Goal: Task Accomplishment & Management: Use online tool/utility

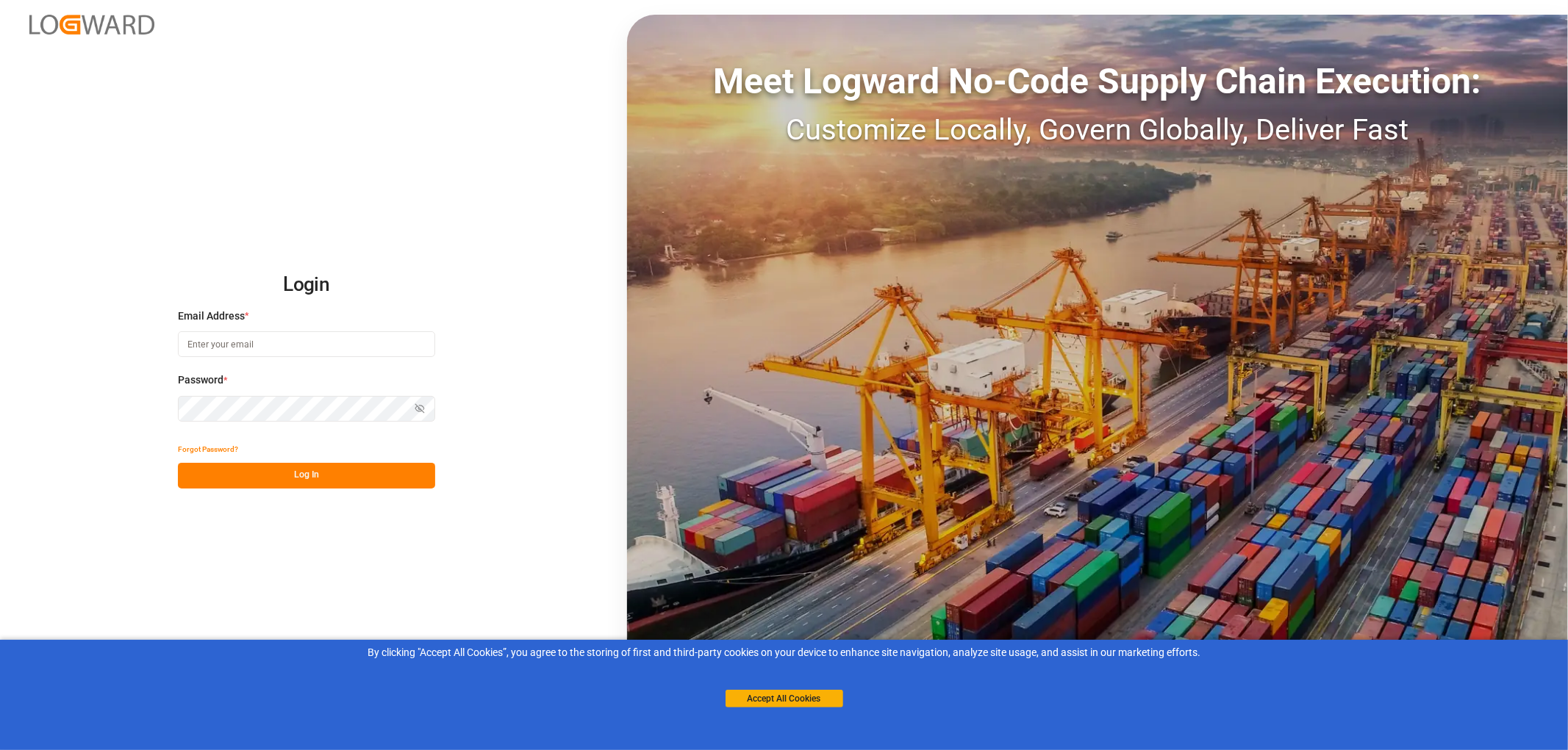
click at [202, 343] on input at bounding box center [306, 344] width 257 height 26
type input "monika.brinkmann-oetting@rhenus.com"
click at [335, 478] on button "Log In" at bounding box center [306, 476] width 257 height 26
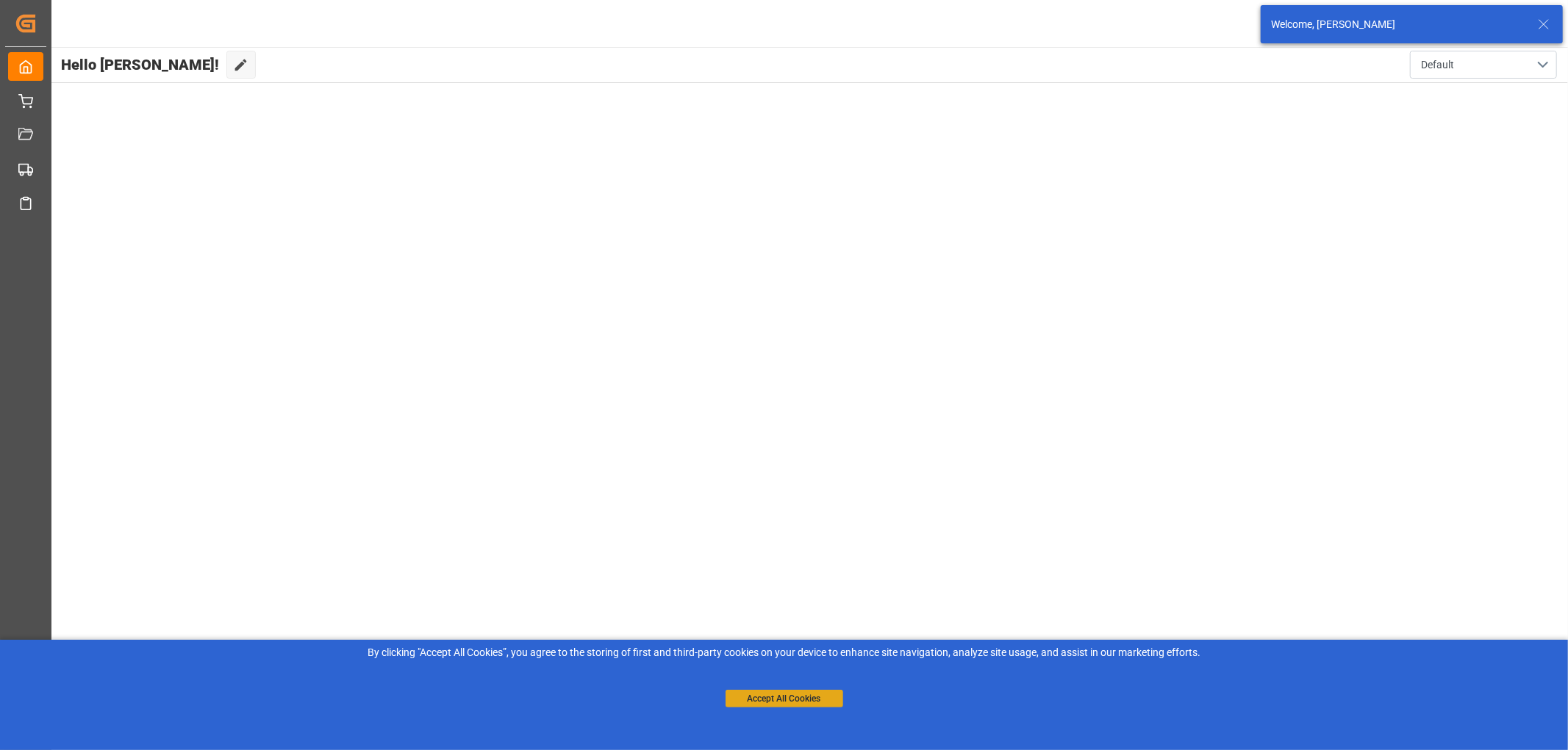
click at [787, 696] on button "Accept All Cookies" at bounding box center [784, 698] width 118 height 18
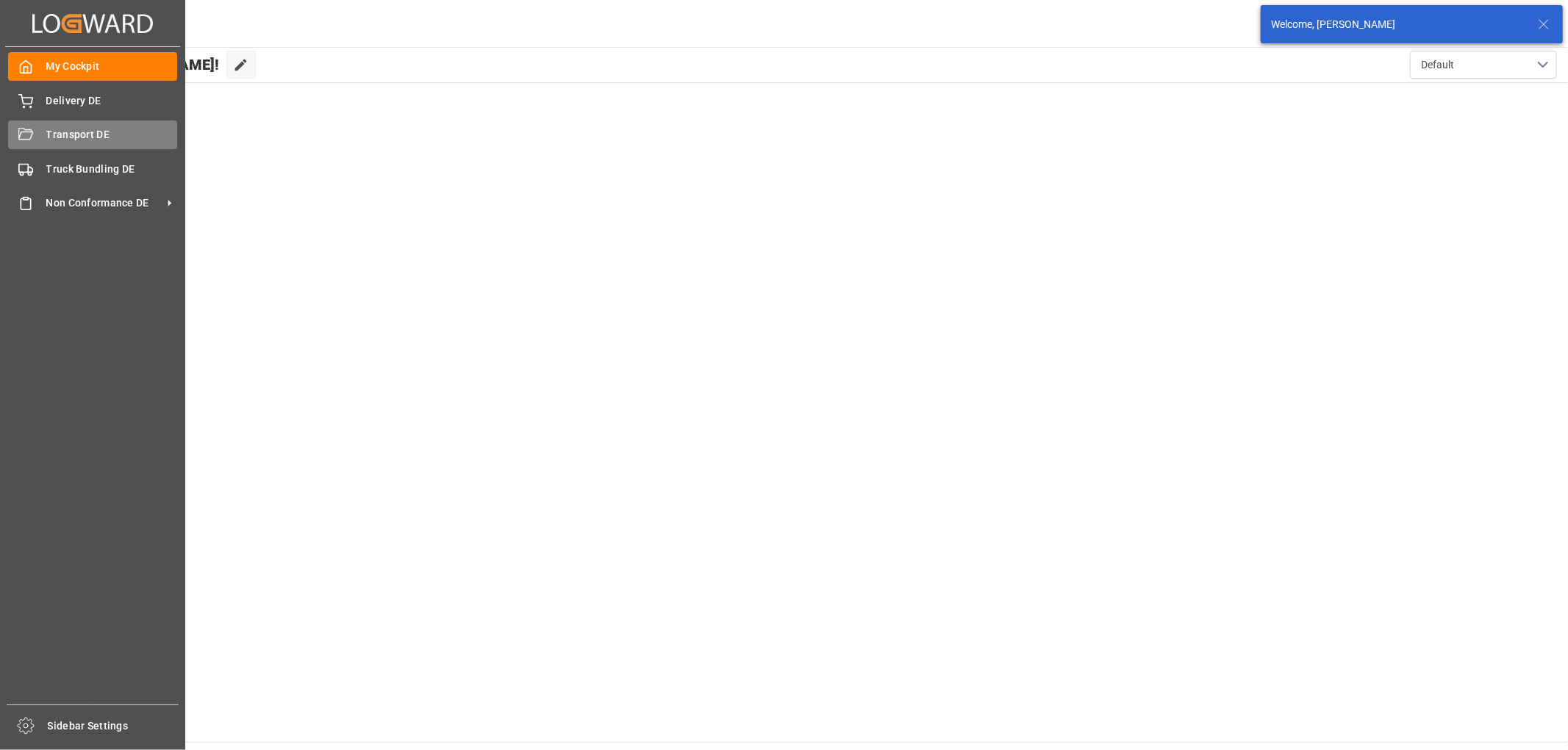
click at [54, 133] on span "Transport DE" at bounding box center [112, 135] width 131 height 15
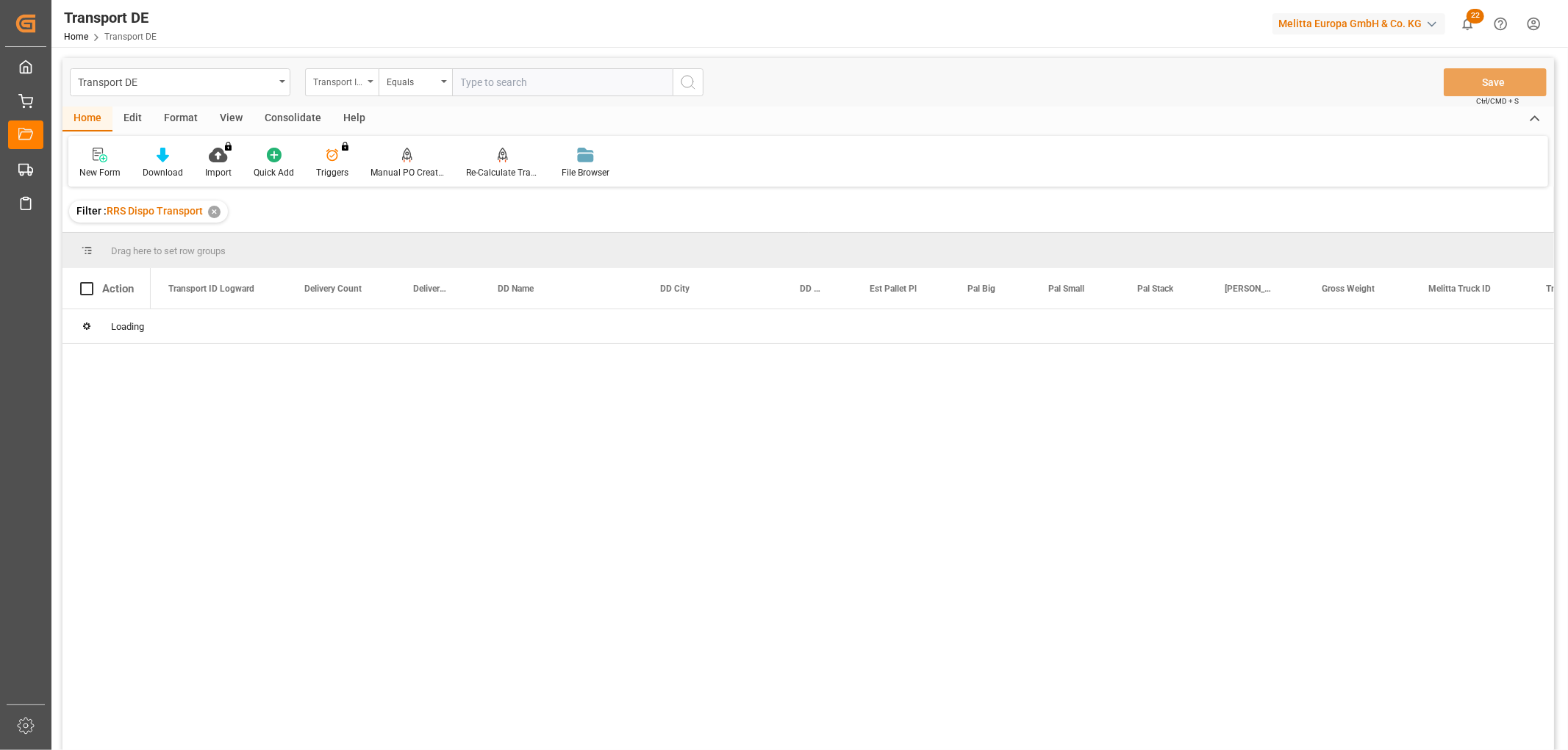
click at [319, 77] on div "Transport ID Logward" at bounding box center [337, 80] width 50 height 17
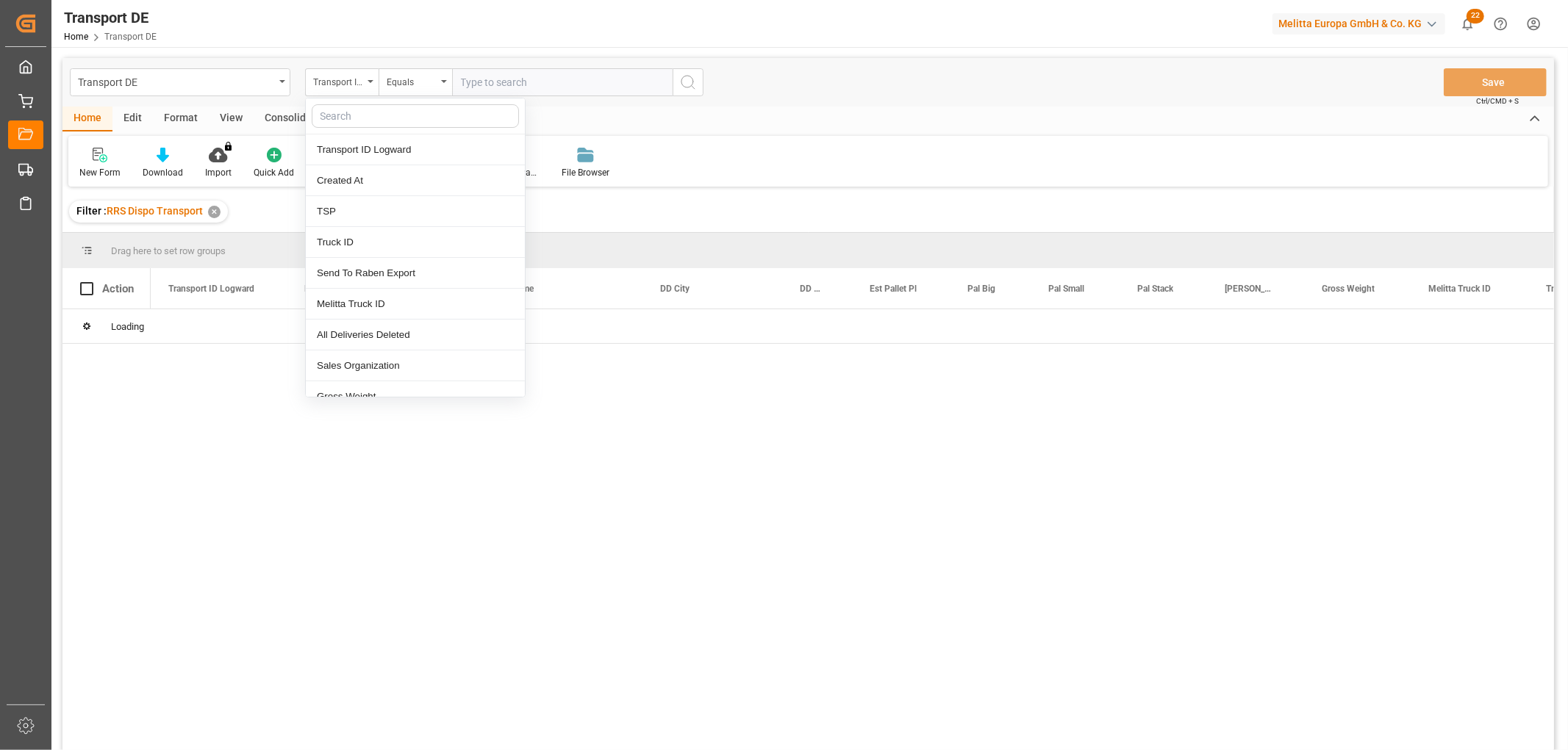
click at [334, 117] on input "text" at bounding box center [415, 116] width 208 height 24
type input "pl"
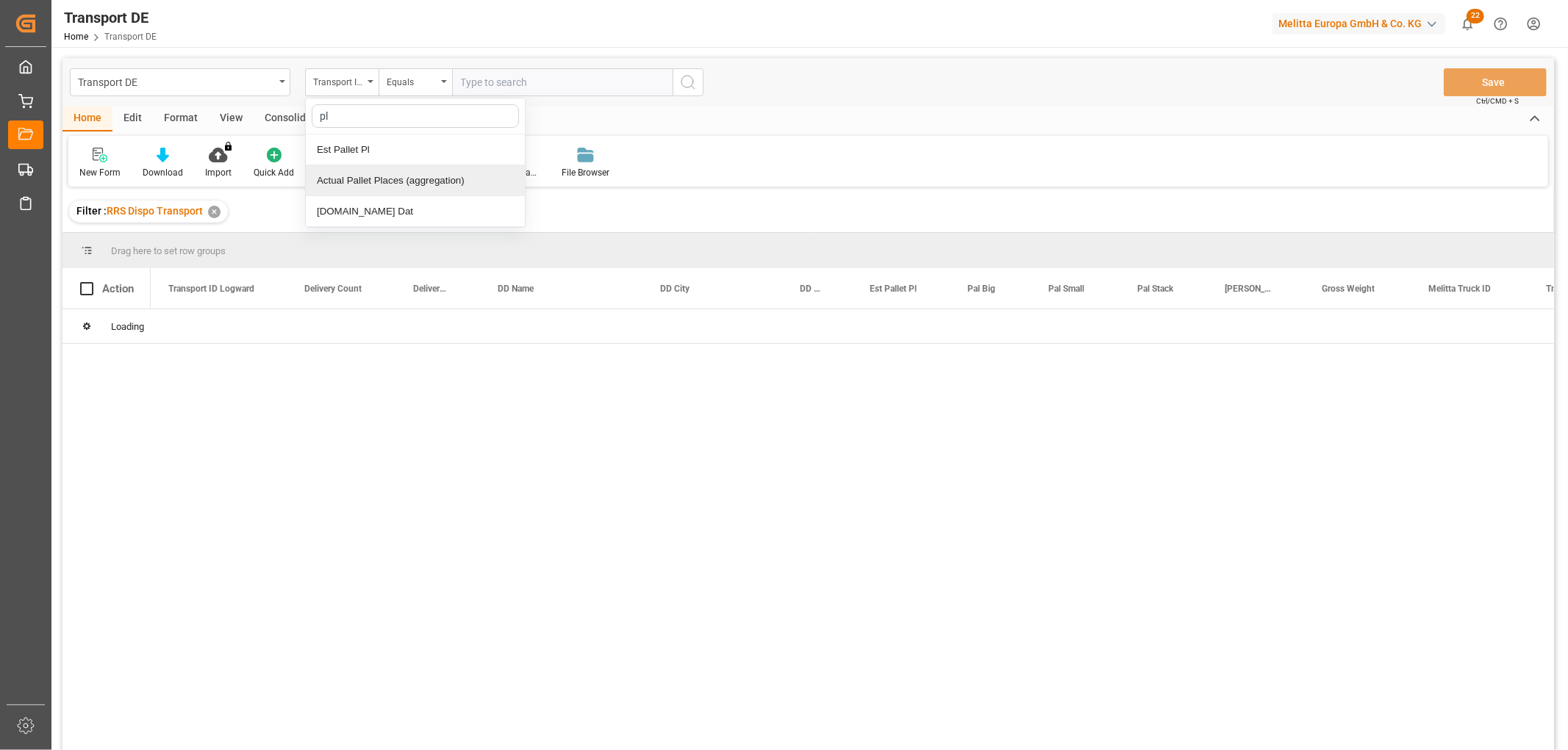
click at [342, 210] on div "[DOMAIN_NAME] Dat" at bounding box center [415, 211] width 219 height 31
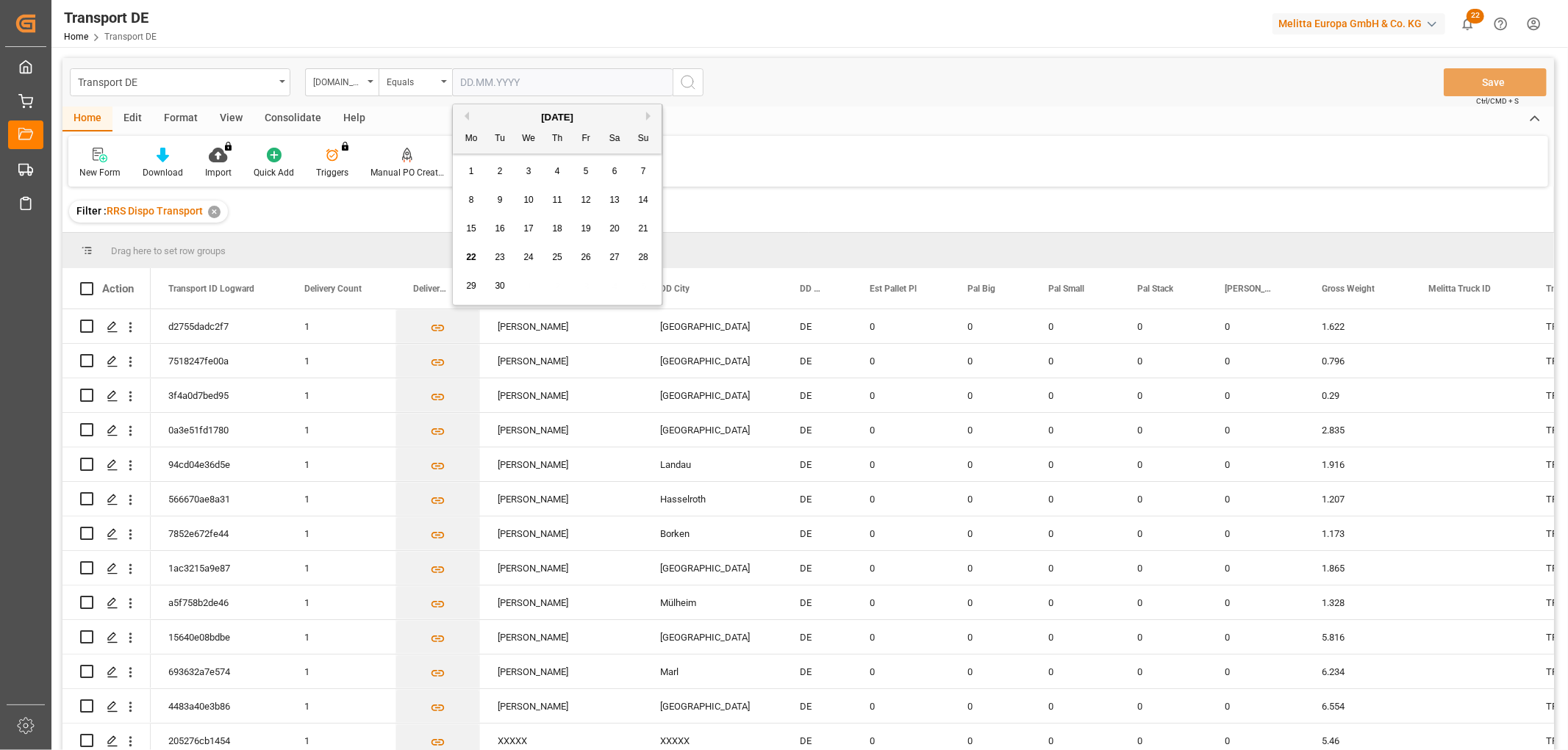
click at [467, 83] on input "text" at bounding box center [562, 82] width 221 height 28
click at [518, 292] on div "29 30 1 2 3 4 5" at bounding box center [557, 286] width 201 height 29
click at [497, 258] on span "23" at bounding box center [499, 256] width 10 height 10
type input "23.09.2025"
click at [689, 77] on icon "search button" at bounding box center [688, 82] width 18 height 18
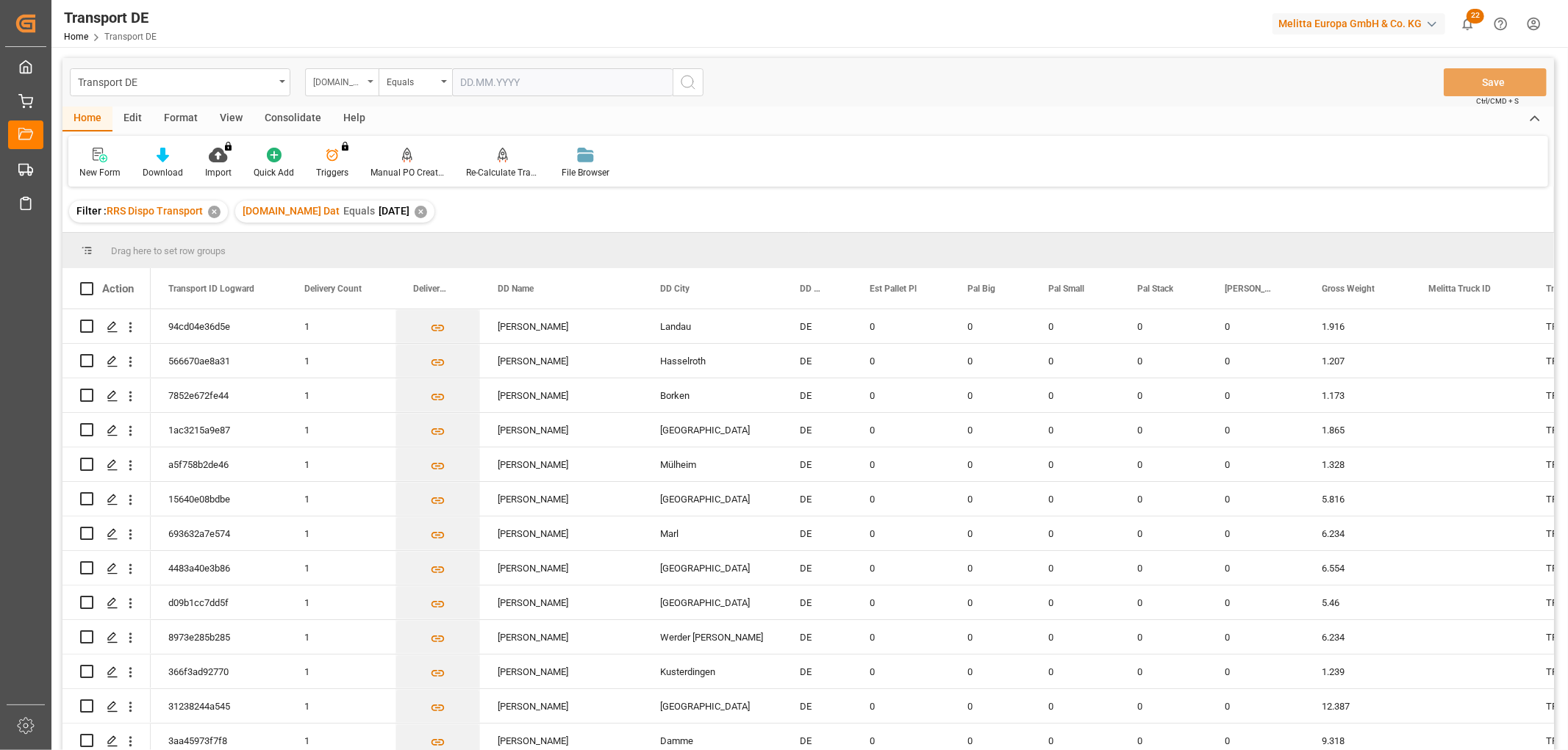
click at [335, 85] on div "Pl.GI Dat" at bounding box center [337, 80] width 50 height 17
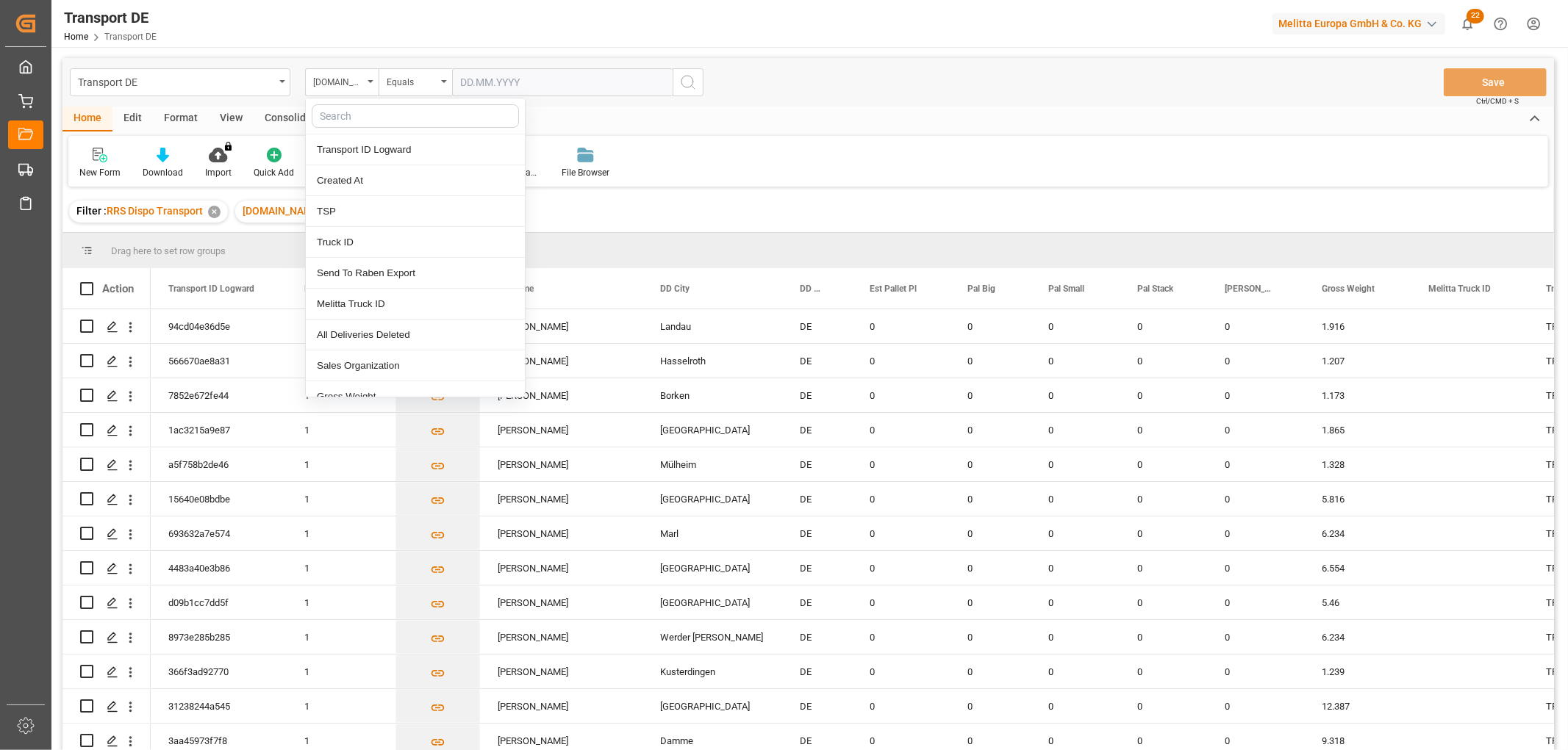
click at [353, 117] on input "text" at bounding box center [415, 116] width 208 height 24
type input "req"
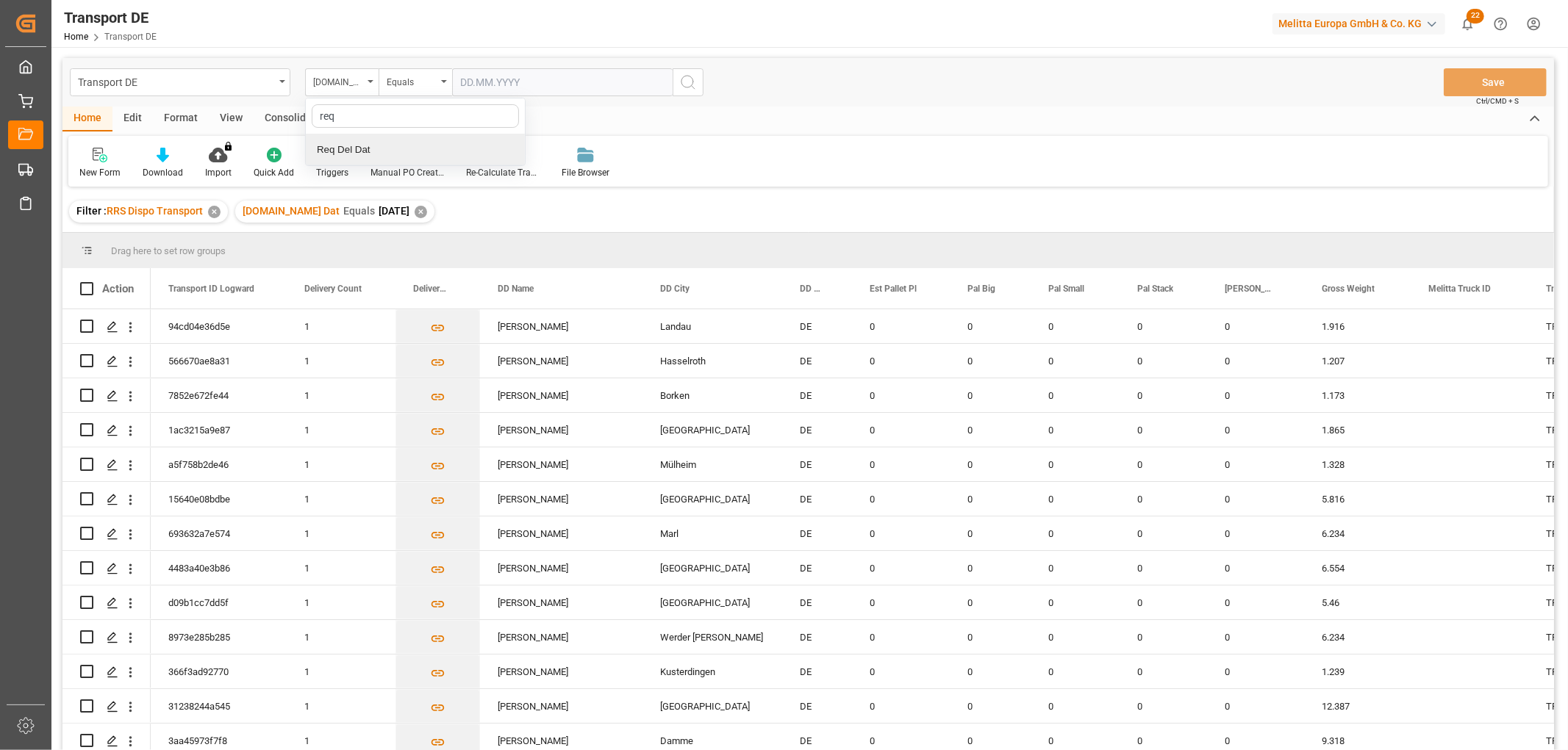
click at [357, 147] on div "Req Del Dat" at bounding box center [415, 150] width 219 height 31
click at [401, 82] on div "Equals" at bounding box center [411, 80] width 50 height 17
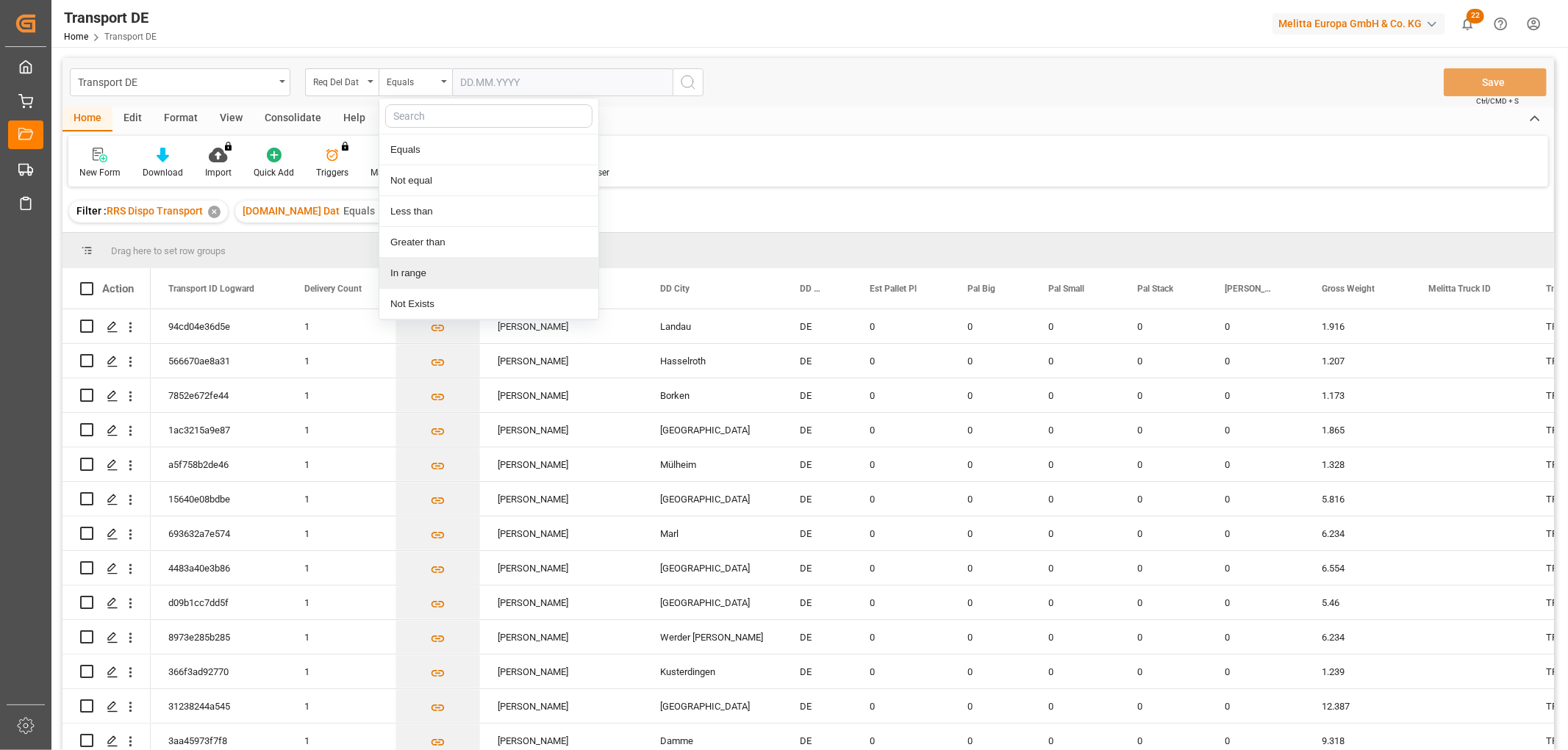
drag, startPoint x: 421, startPoint y: 269, endPoint x: 428, endPoint y: 247, distance: 23.1
click at [422, 269] on div "In range" at bounding box center [489, 273] width 219 height 31
click at [462, 79] on input "text" at bounding box center [507, 82] width 110 height 28
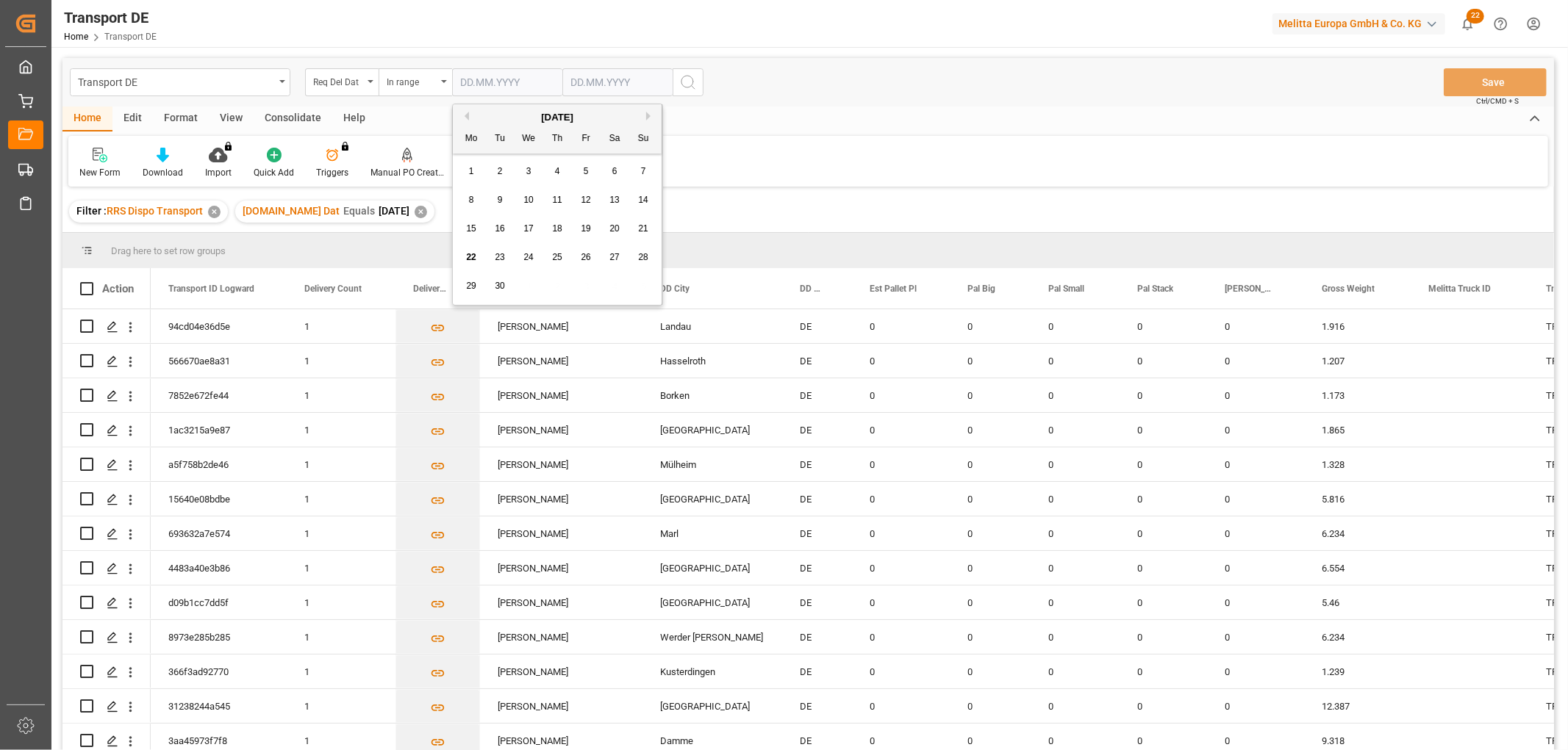
drag, startPoint x: 643, startPoint y: 289, endPoint x: 643, endPoint y: 275, distance: 14.0
click at [643, 287] on div "29 30 1 2 3 4 5" at bounding box center [557, 286] width 201 height 29
click at [524, 256] on span "24" at bounding box center [528, 256] width 10 height 10
type input "24.09.2025"
click at [577, 78] on input "text" at bounding box center [618, 82] width 110 height 28
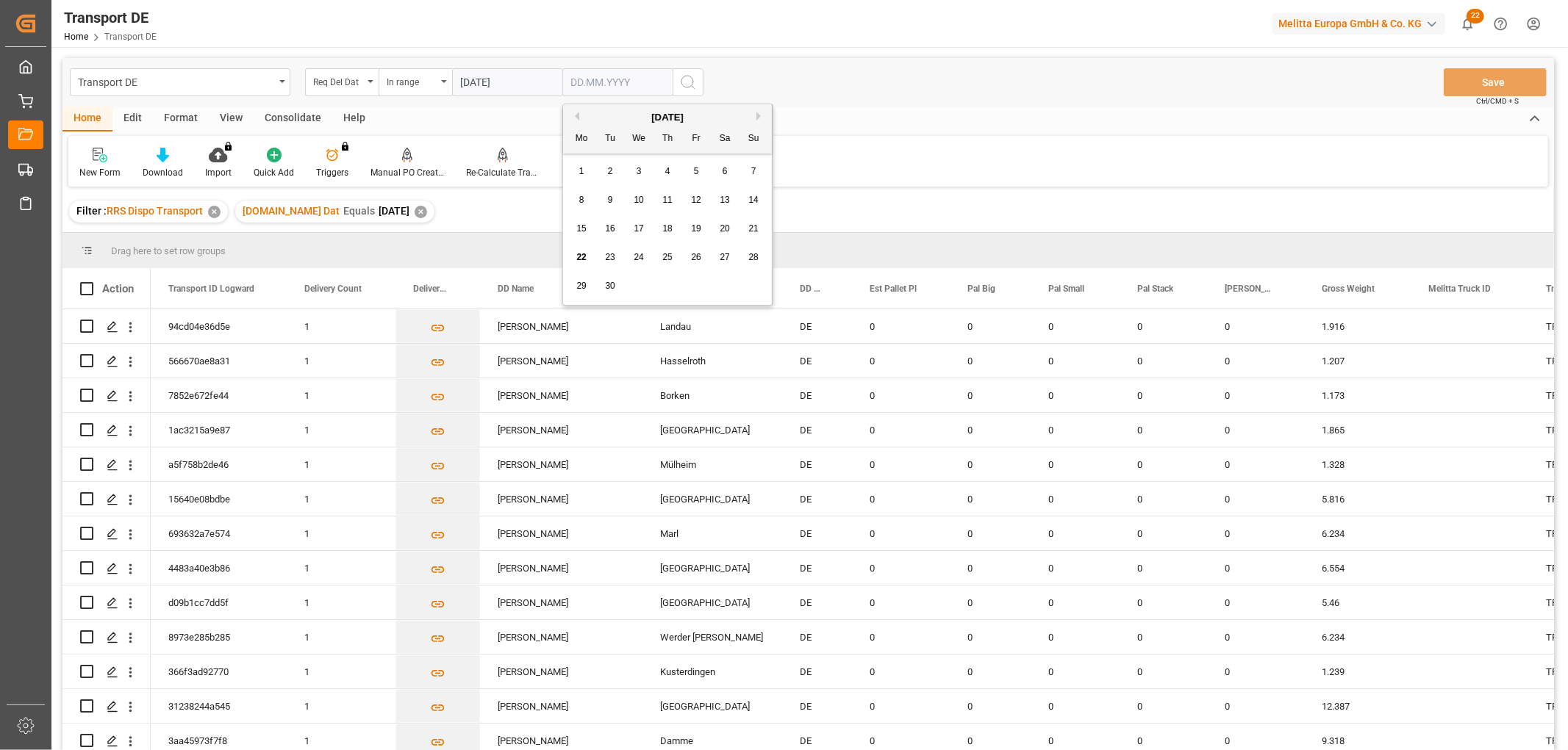
click at [741, 282] on div "29 30 1 2 3 4 5" at bounding box center [667, 286] width 201 height 29
click at [694, 258] on span "26" at bounding box center [695, 256] width 10 height 10
type input "26.09.2025"
click at [684, 85] on icon "search button" at bounding box center [688, 82] width 18 height 18
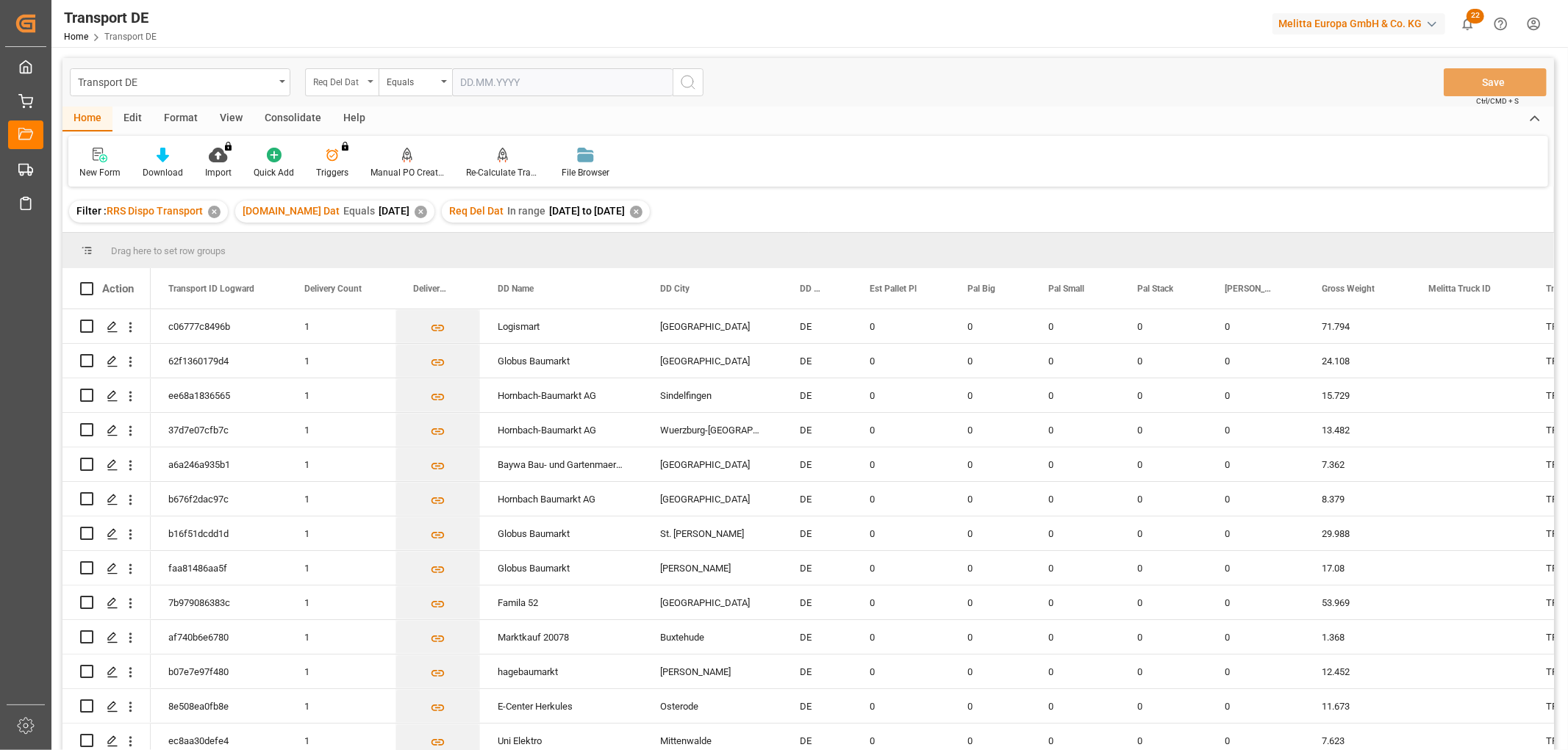
click at [324, 83] on div "Req Del Dat" at bounding box center [337, 80] width 50 height 17
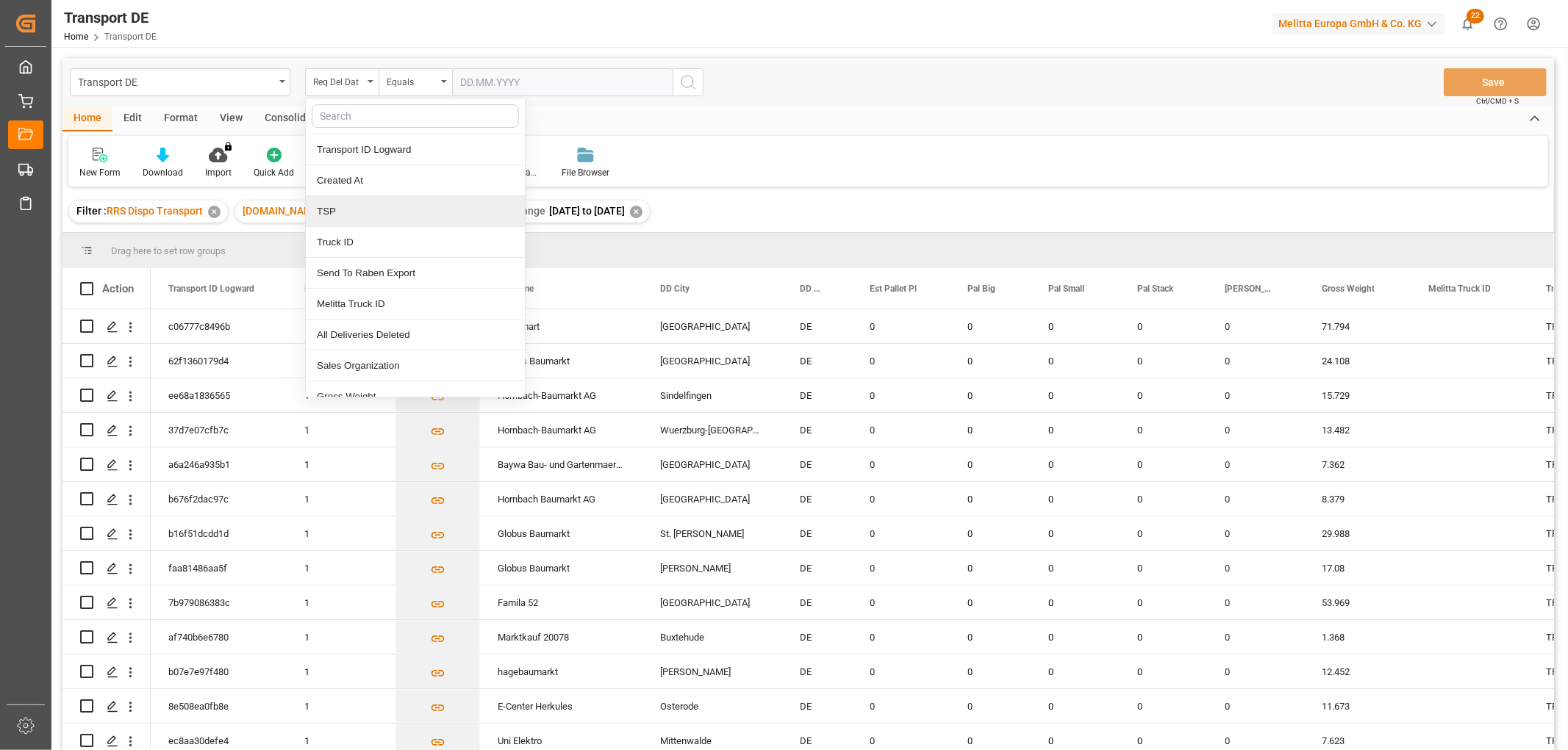
click at [357, 220] on div "TSP" at bounding box center [415, 211] width 219 height 31
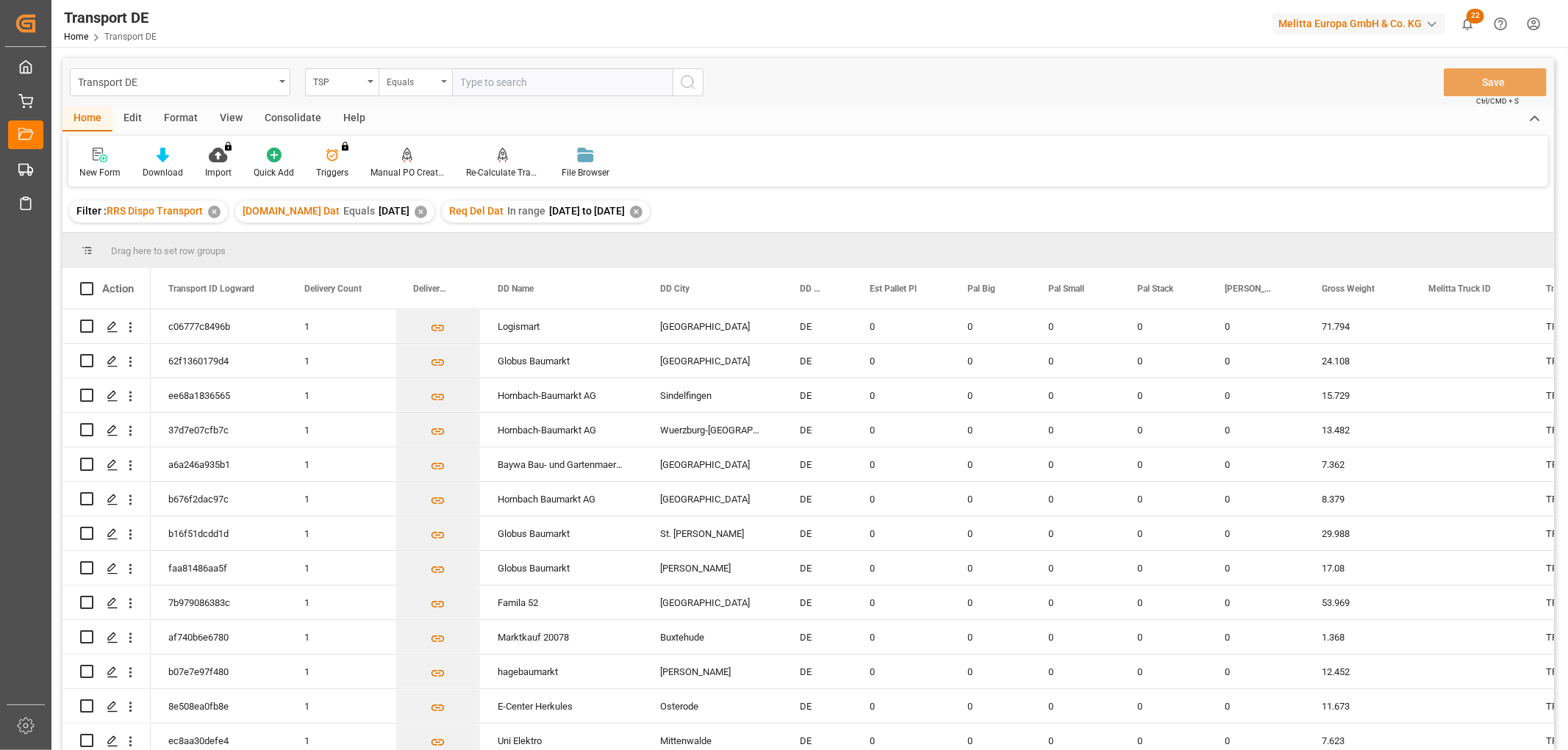
click at [412, 85] on div "Equals" at bounding box center [411, 80] width 50 height 17
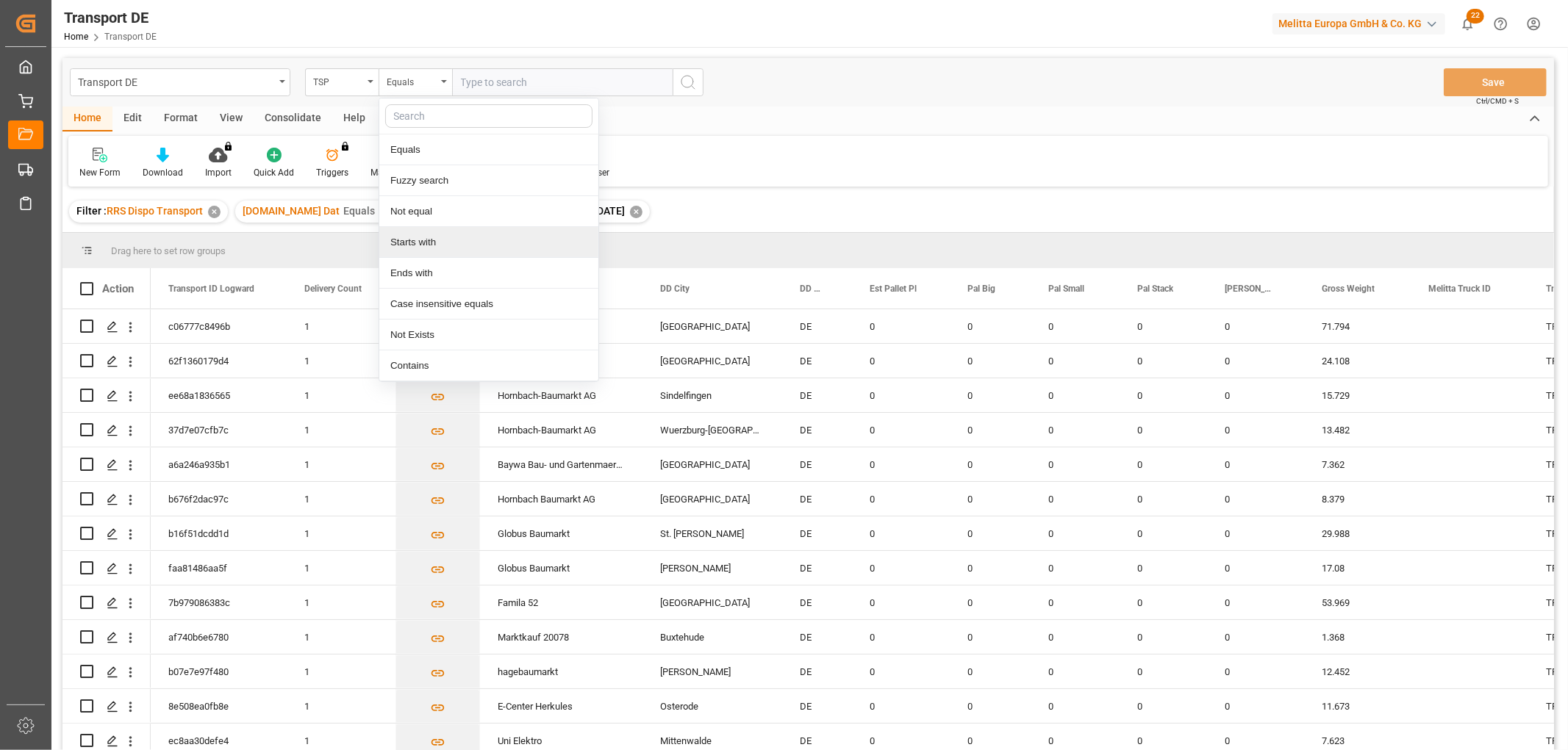
click at [426, 237] on div "Starts with" at bounding box center [489, 243] width 219 height 31
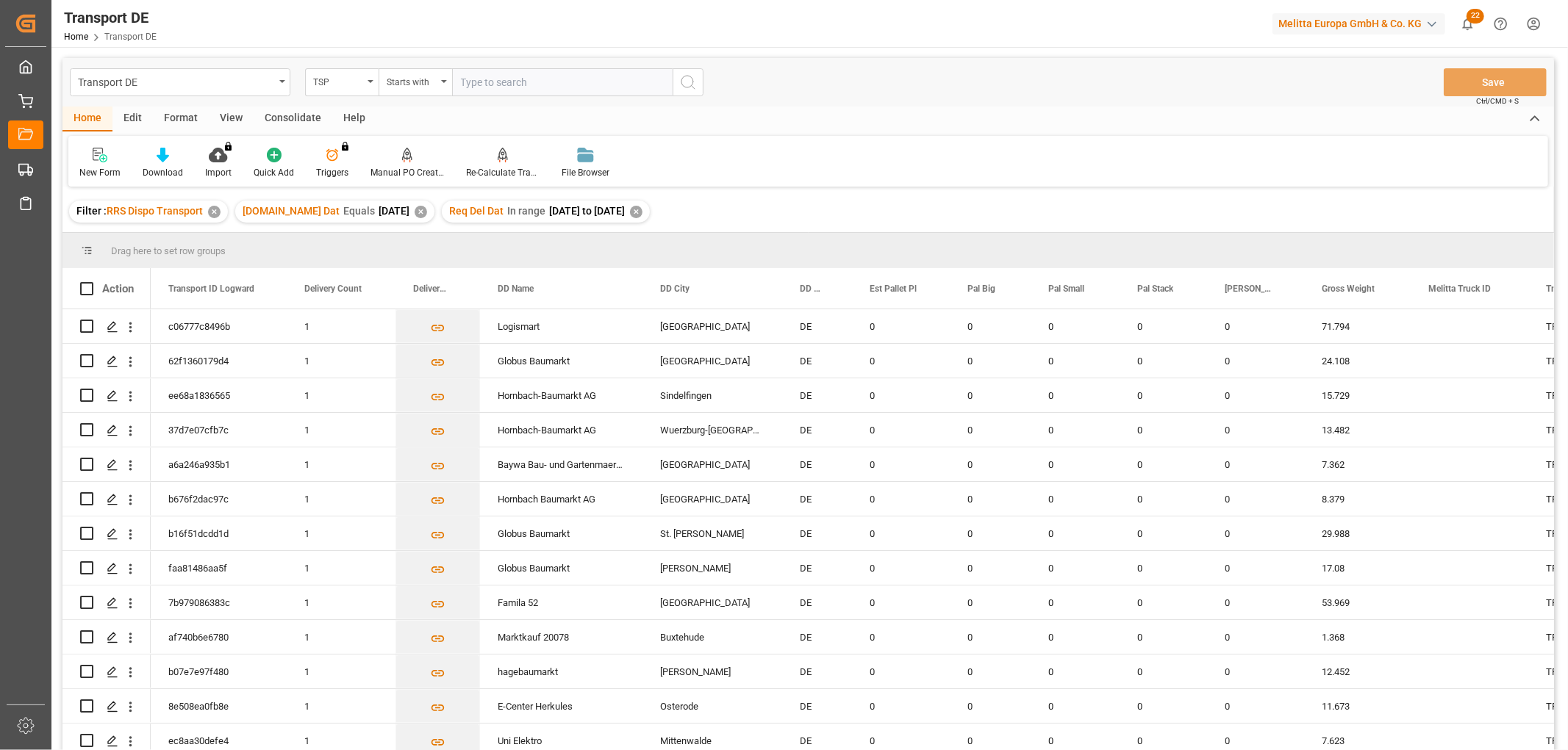
click at [468, 72] on input "text" at bounding box center [562, 82] width 221 height 28
type input "Dachser DE"
click at [683, 82] on icon "search button" at bounding box center [688, 82] width 18 height 18
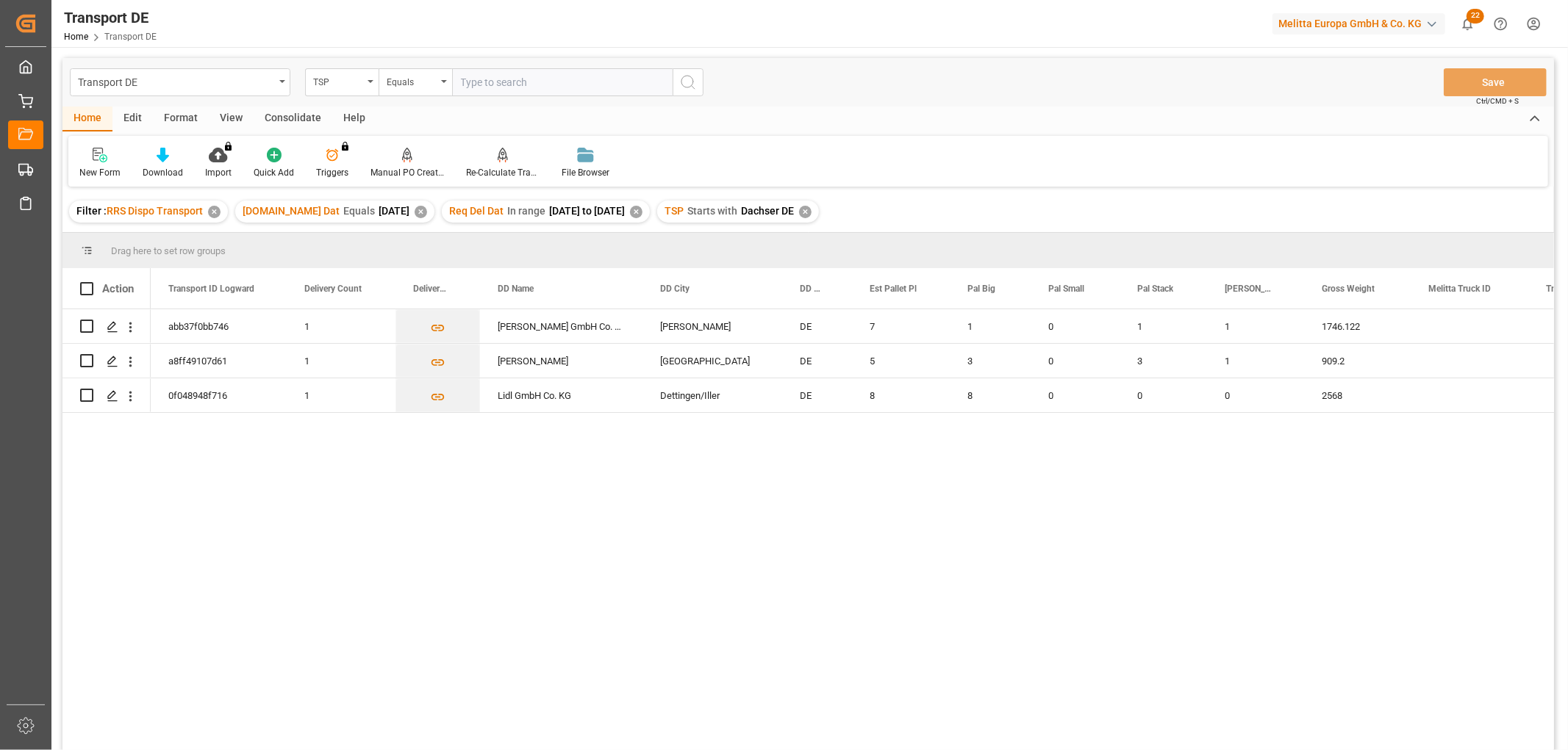
click at [294, 117] on div "Consolidate" at bounding box center [292, 119] width 79 height 25
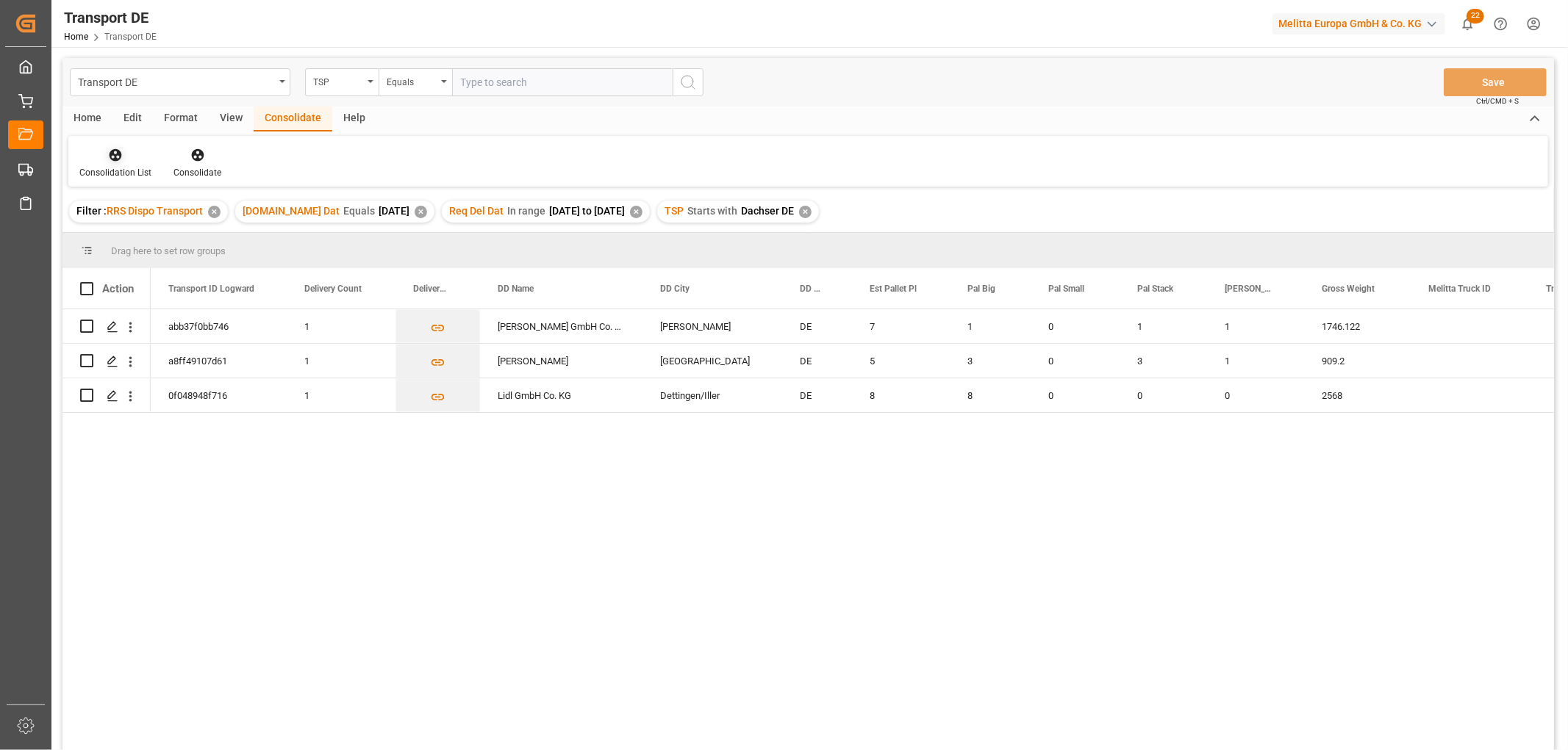
click at [116, 152] on icon at bounding box center [115, 155] width 12 height 12
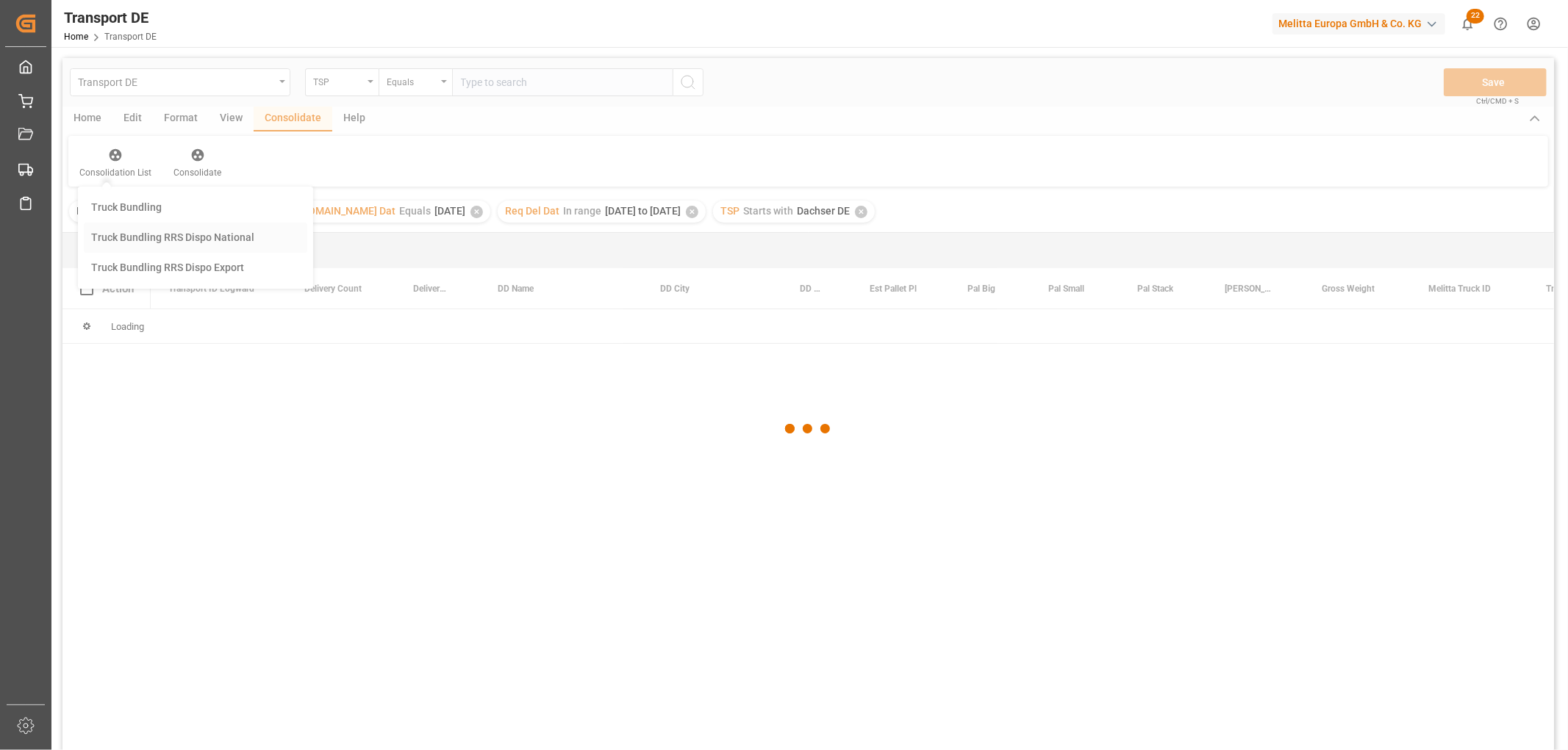
click at [127, 236] on div "Transport DE TSP Equals Save Ctrl/CMD + S Home Edit Format View Consolidate Hel…" at bounding box center [808, 423] width 1492 height 731
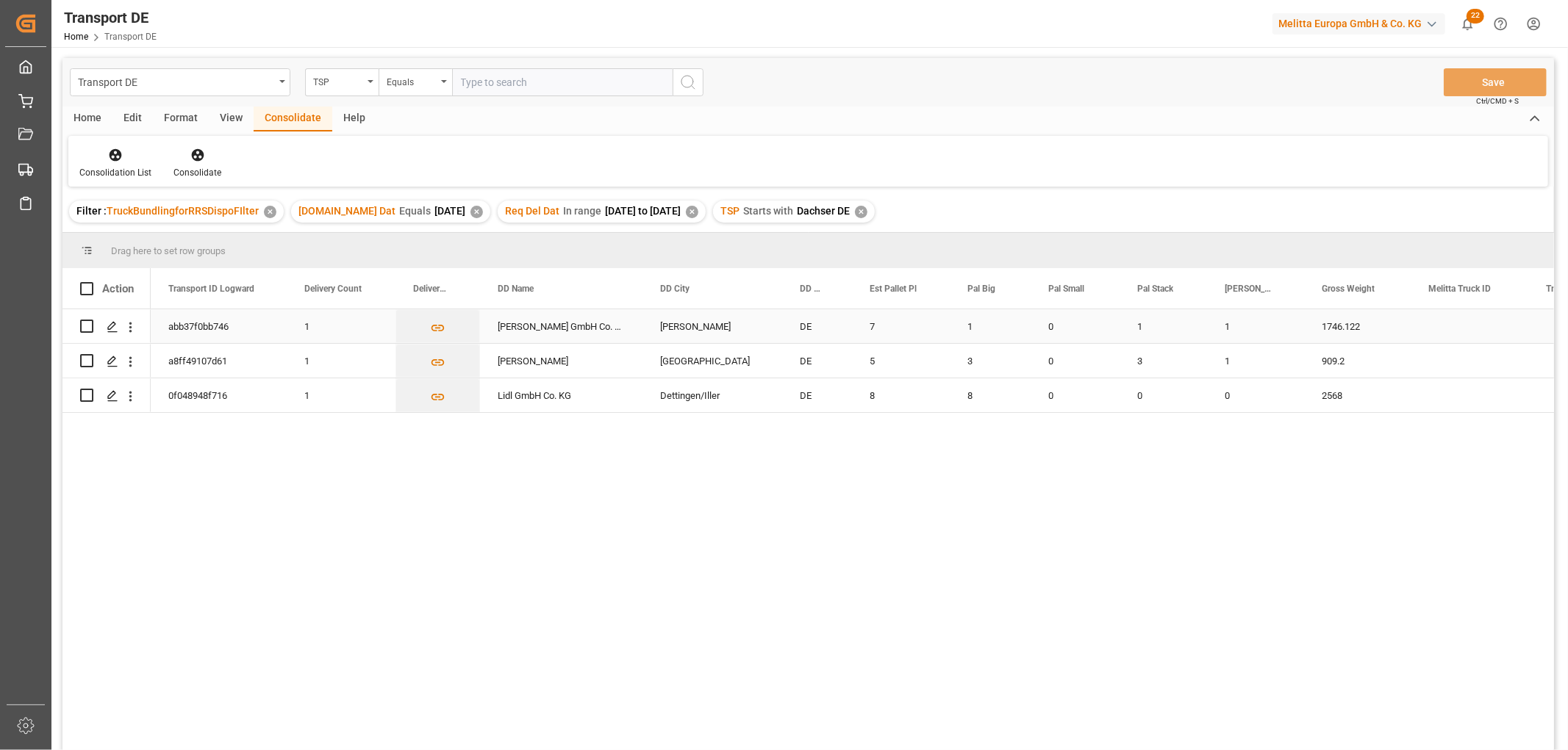
click at [85, 323] on input "Press Space to toggle row selection (unchecked)" at bounding box center [86, 326] width 13 height 13
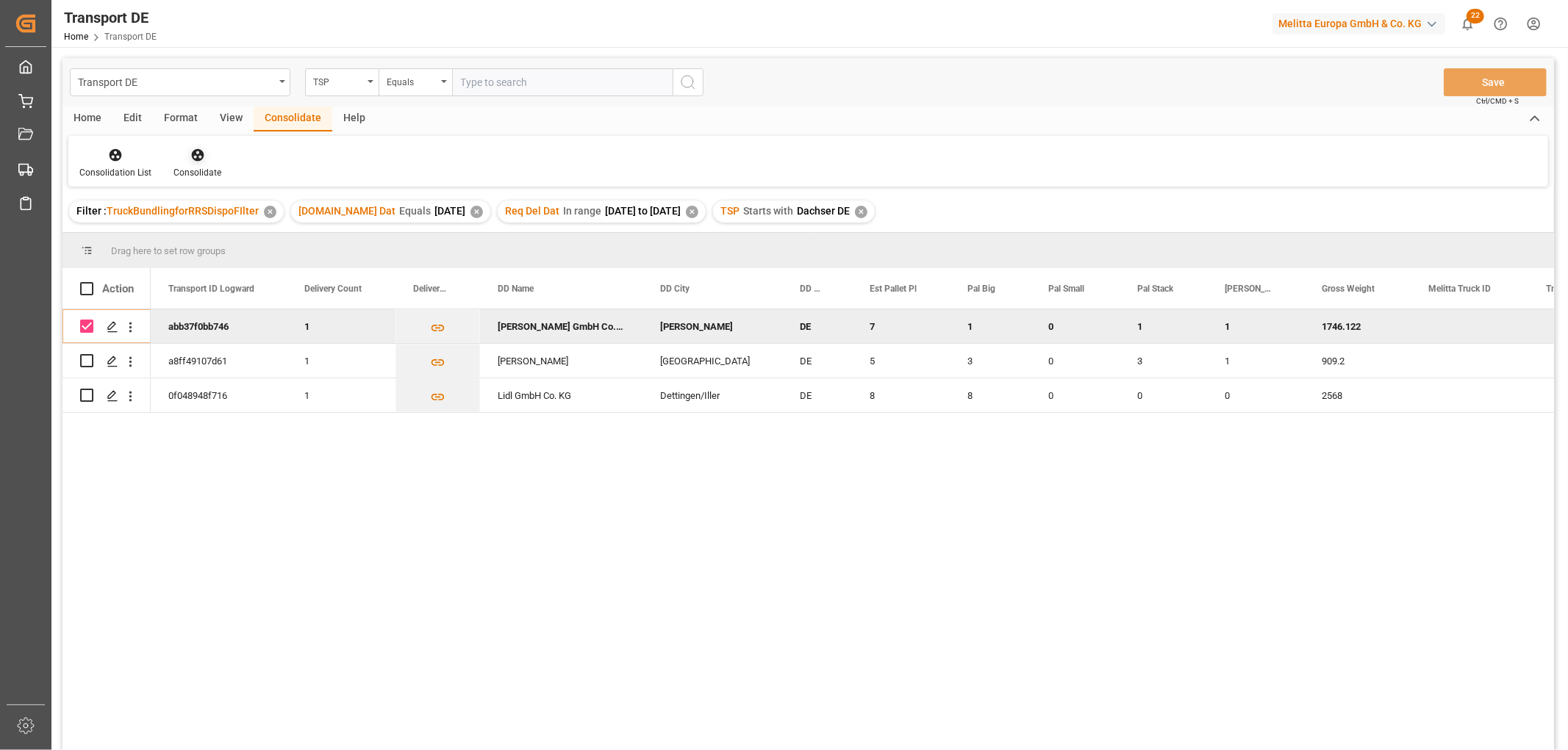
click at [191, 154] on icon at bounding box center [197, 155] width 12 height 12
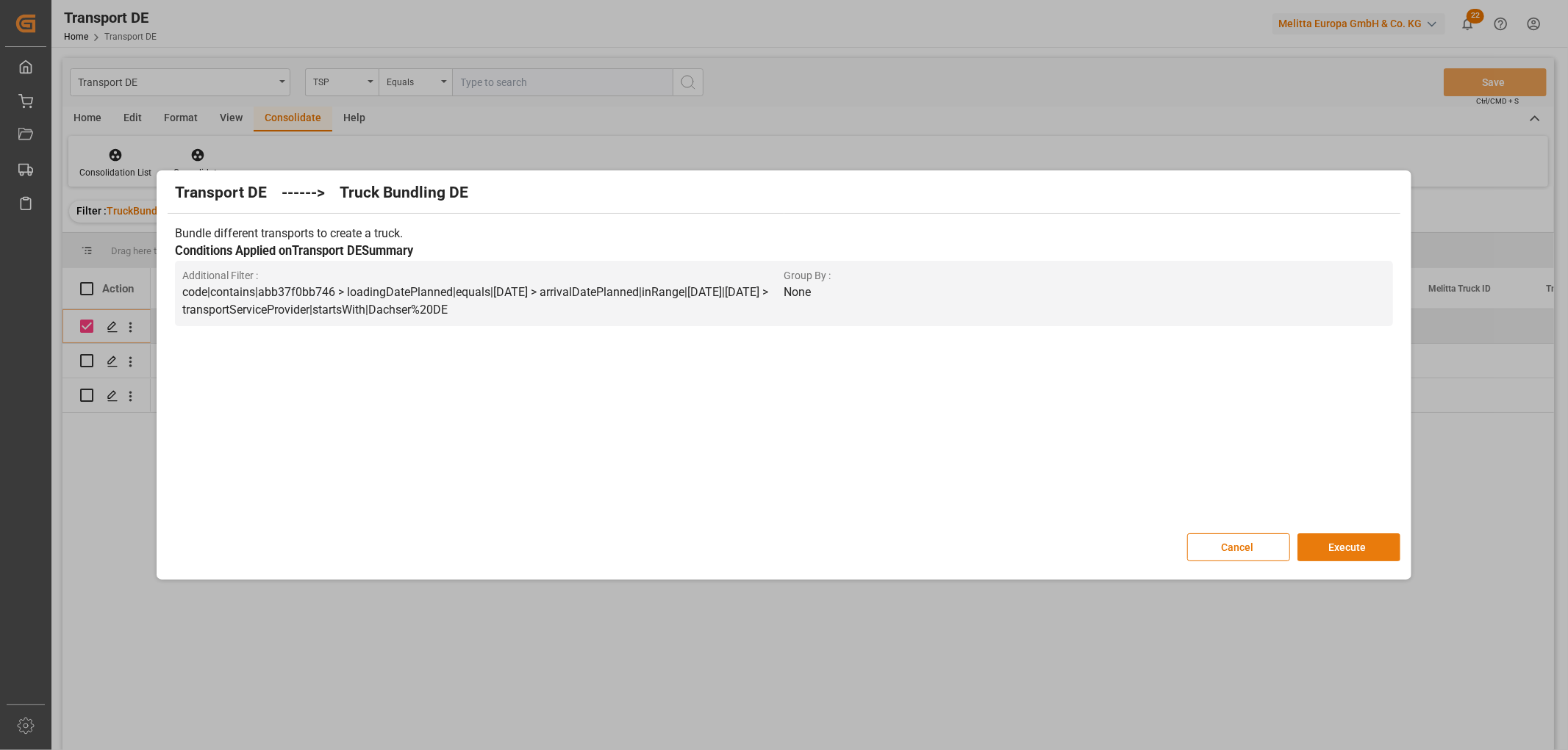
click at [1363, 548] on button "Execute" at bounding box center [1348, 547] width 103 height 28
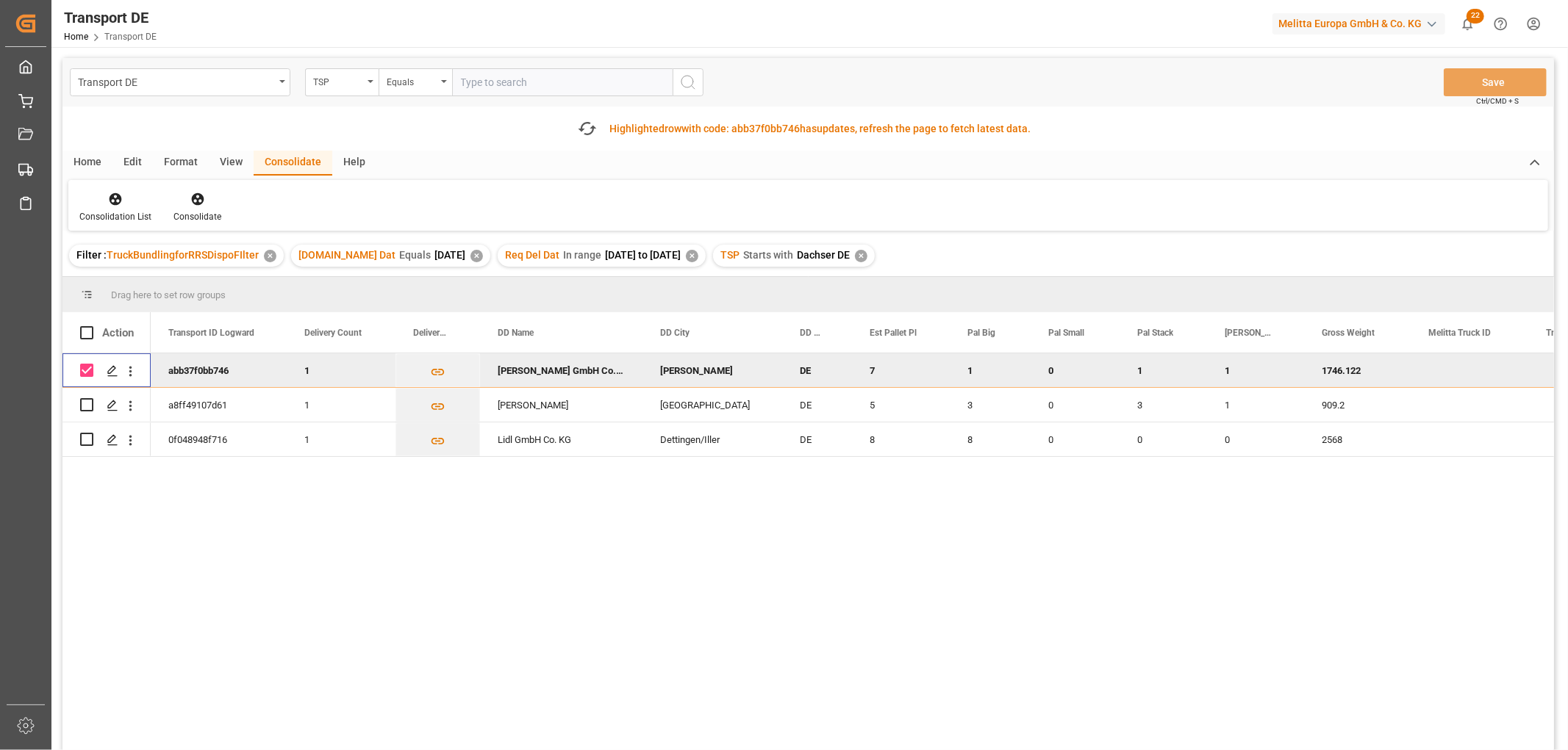
click at [82, 368] on input "Press Space to toggle row selection (checked)" at bounding box center [86, 370] width 13 height 13
checkbox input "false"
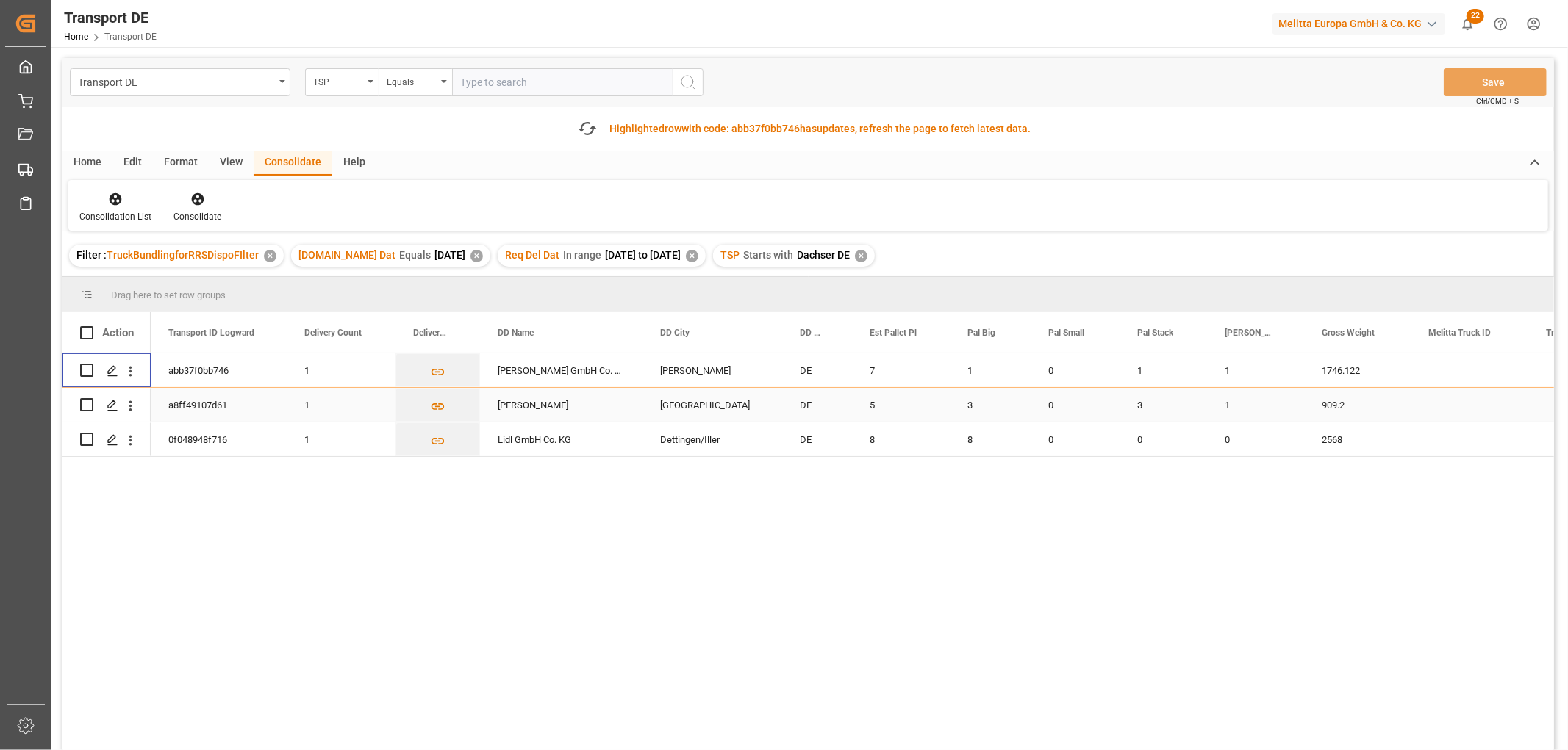
click at [86, 404] on input "Press Space to toggle row selection (unchecked)" at bounding box center [86, 404] width 13 height 13
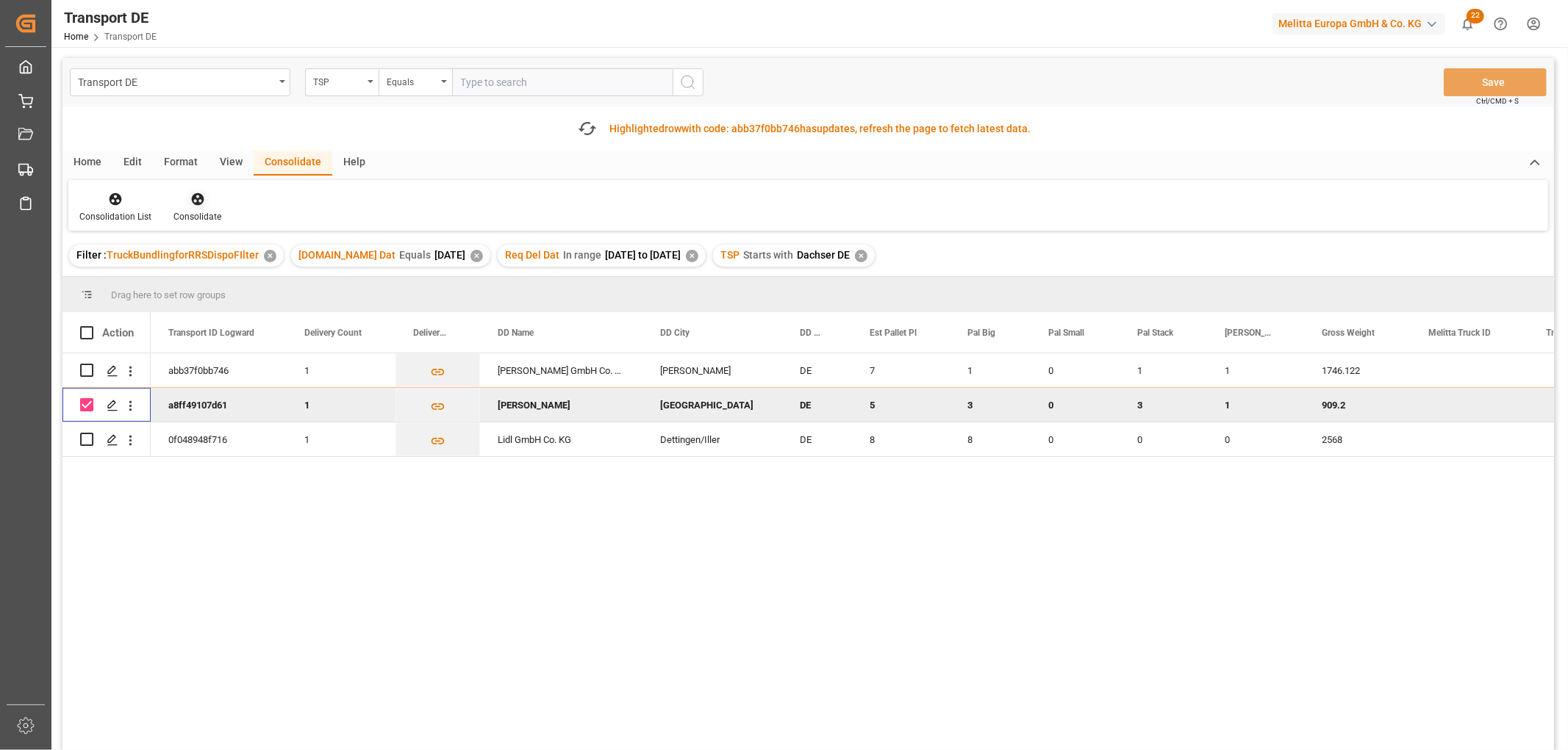
click at [195, 200] on icon at bounding box center [197, 199] width 12 height 12
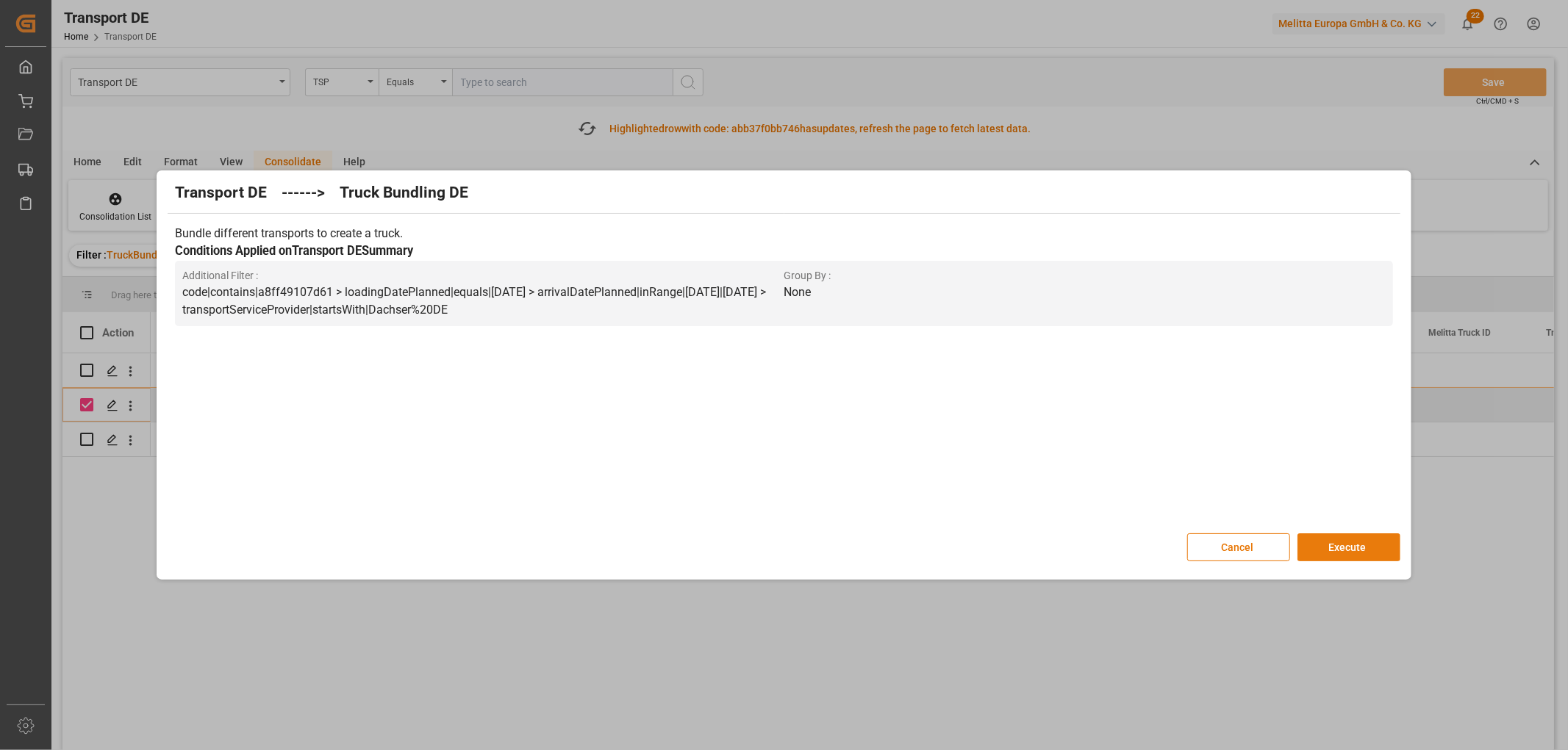
click at [1350, 548] on button "Execute" at bounding box center [1348, 547] width 103 height 28
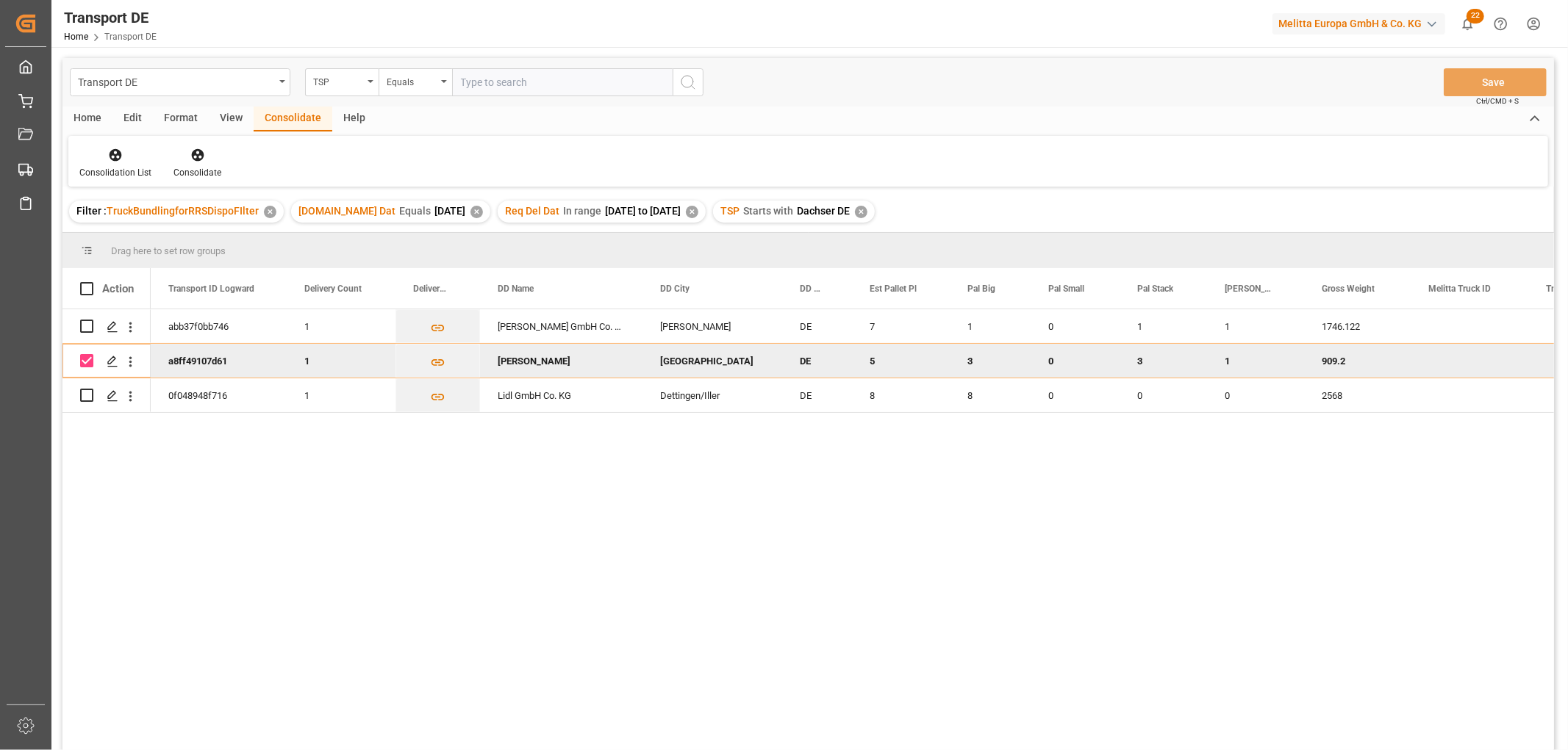
click at [91, 357] on input "Press Space to toggle row selection (checked)" at bounding box center [86, 360] width 13 height 13
checkbox input "false"
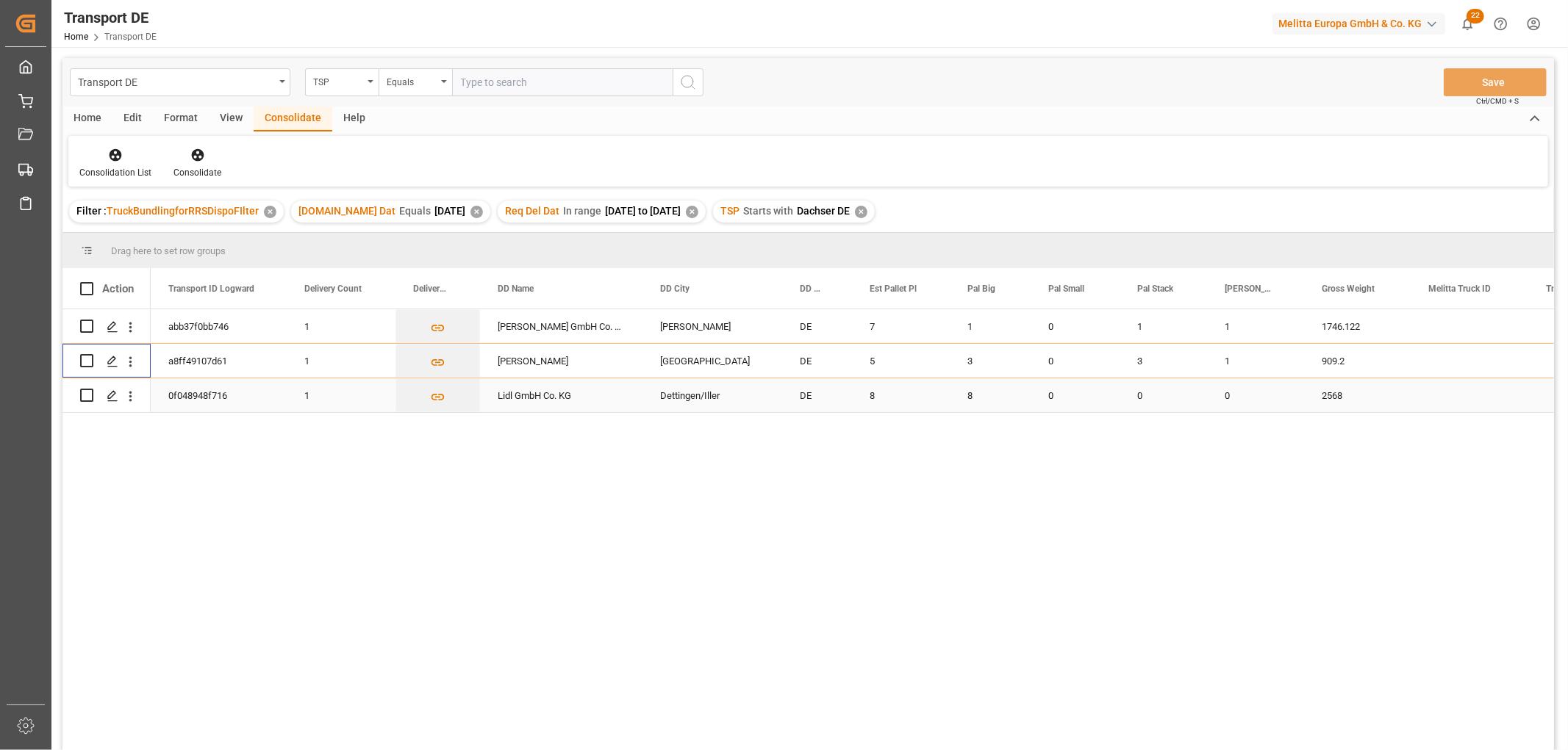
click at [89, 394] on input "Press Space to toggle row selection (unchecked)" at bounding box center [86, 394] width 13 height 13
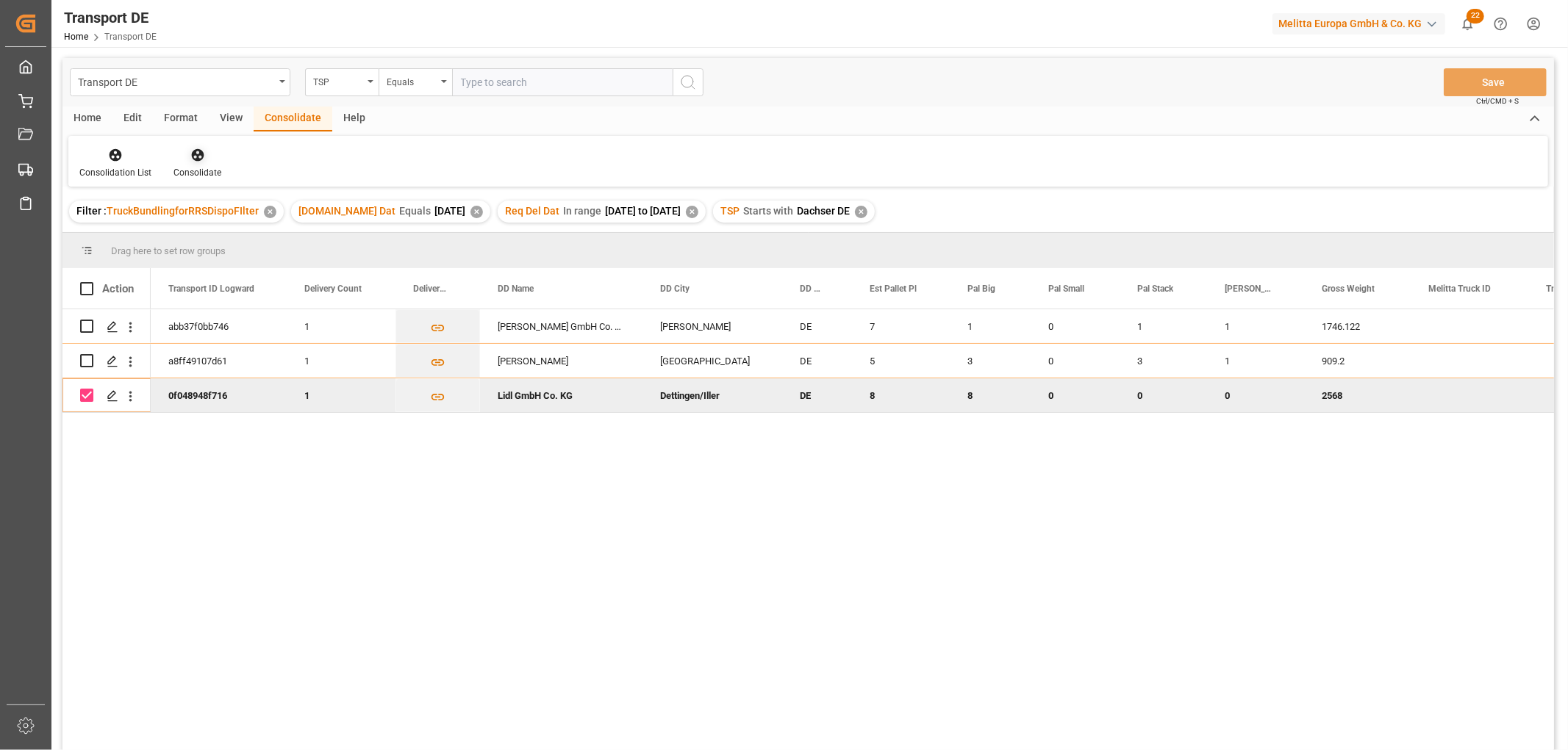
click at [192, 156] on icon at bounding box center [197, 155] width 15 height 14
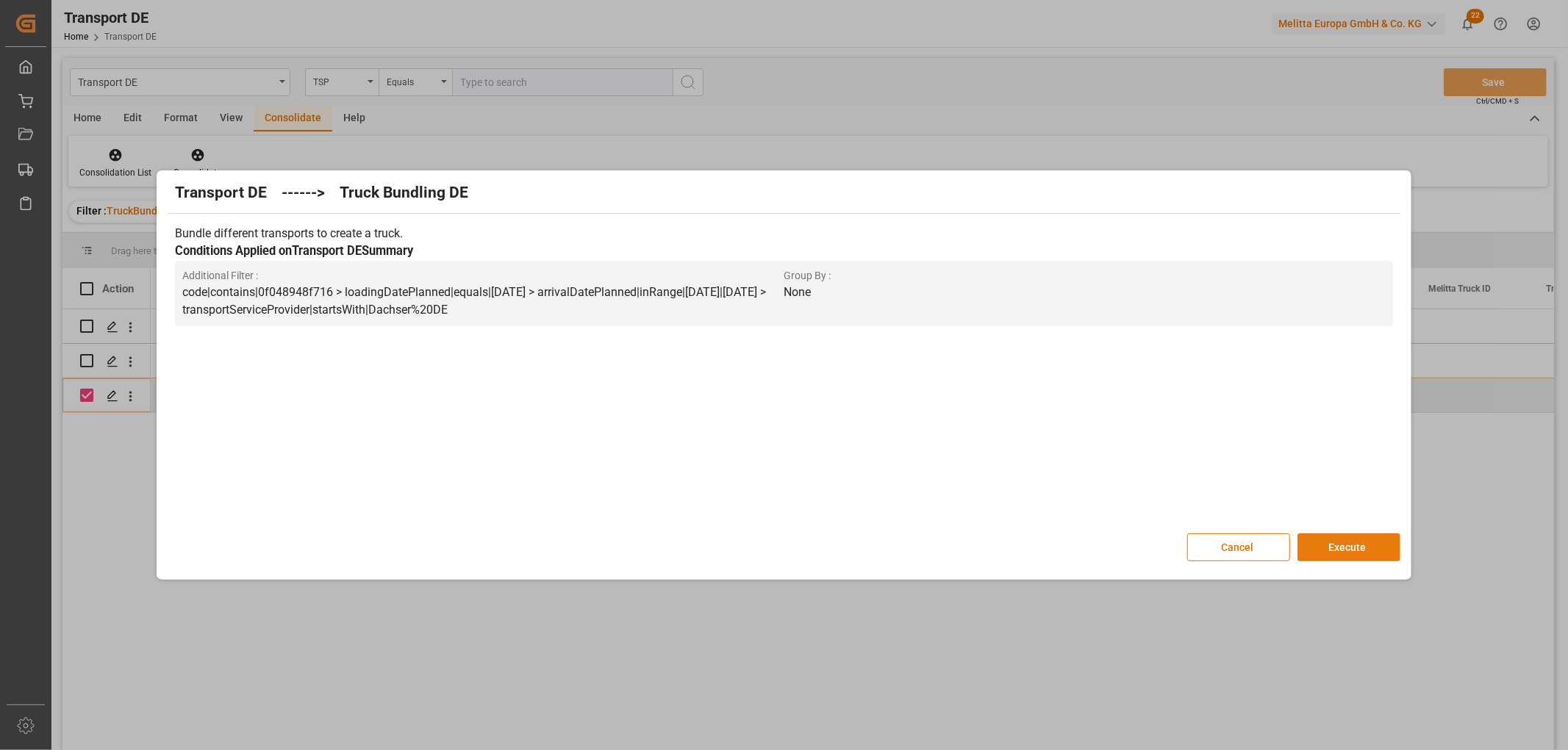
click at [1366, 545] on button "Execute" at bounding box center [1348, 547] width 103 height 28
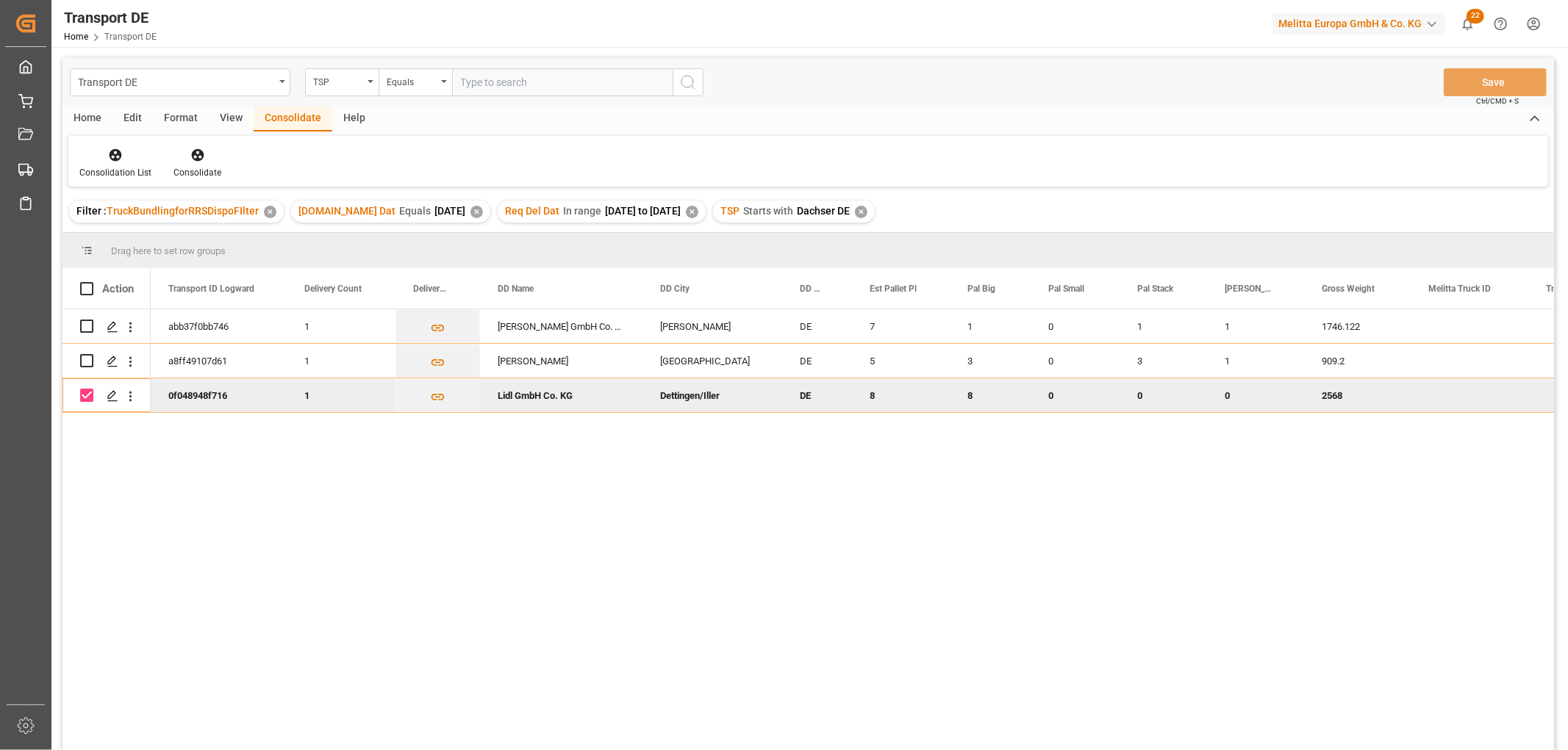
click at [89, 398] on input "Press Space to toggle row selection (checked)" at bounding box center [86, 394] width 13 height 13
checkbox input "false"
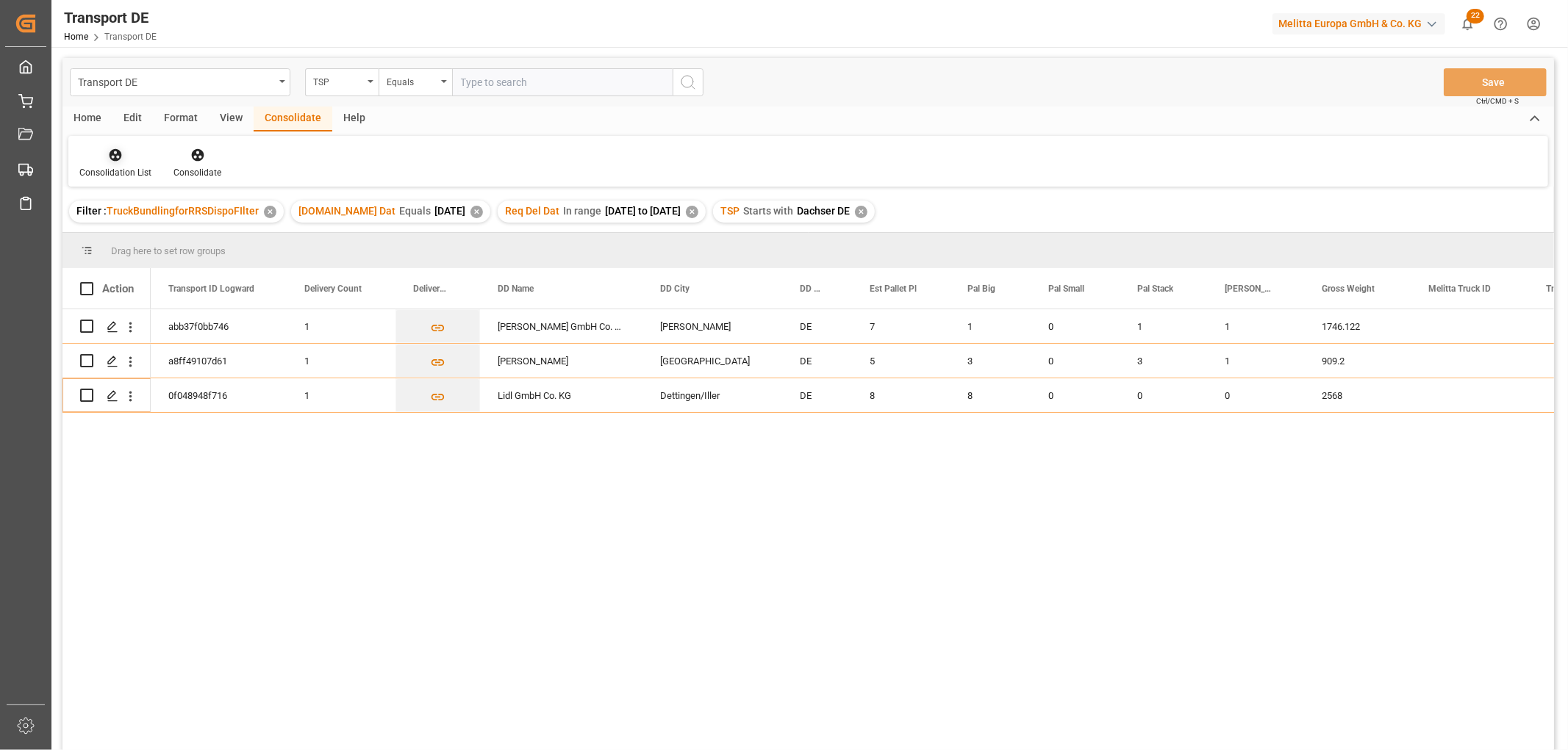
click at [112, 152] on icon at bounding box center [115, 155] width 12 height 12
click at [121, 233] on div "Transport DE TSP Equals Save Ctrl/CMD + S Home Edit Format View Consolidate Hel…" at bounding box center [808, 423] width 1492 height 731
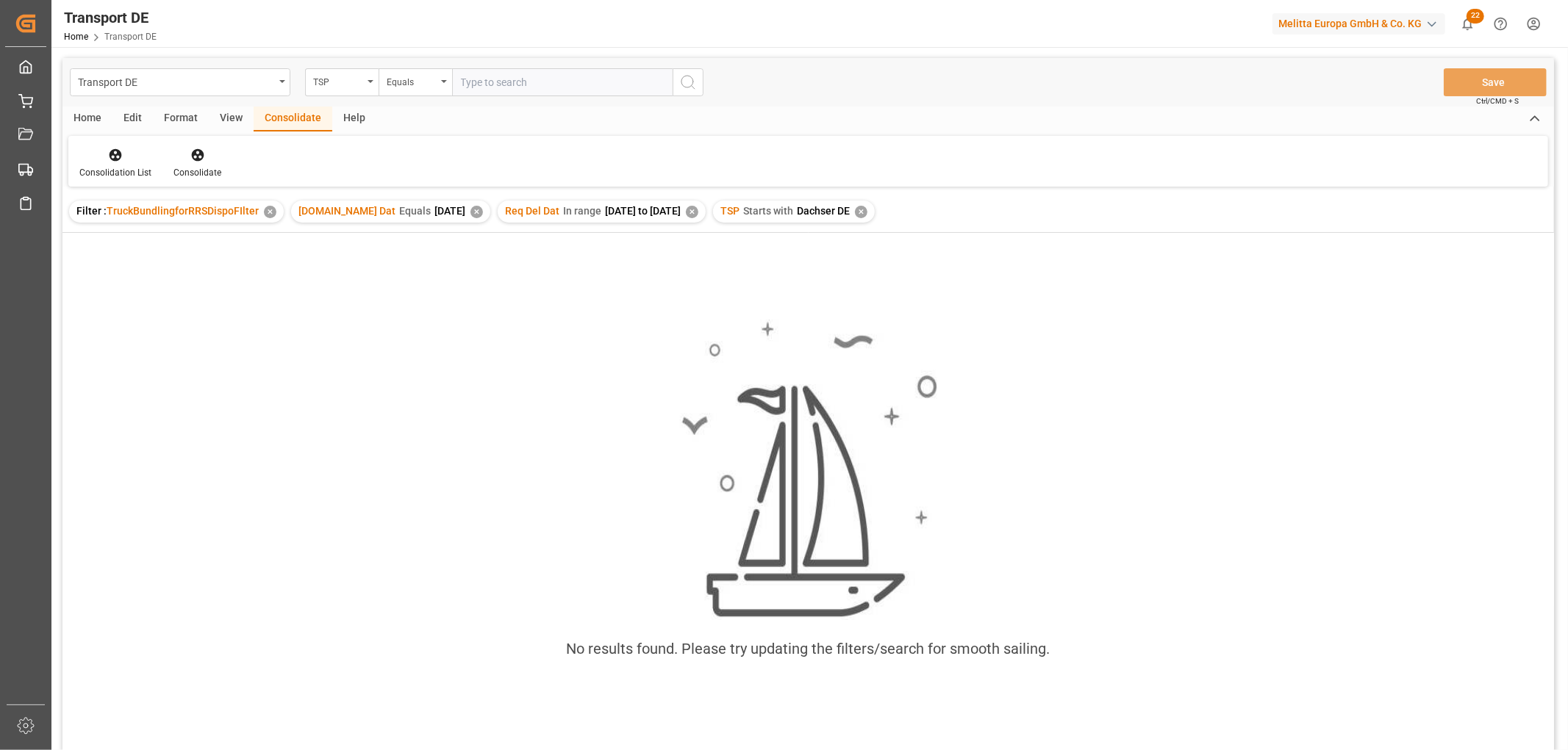
click at [867, 208] on div "✕" at bounding box center [861, 212] width 12 height 12
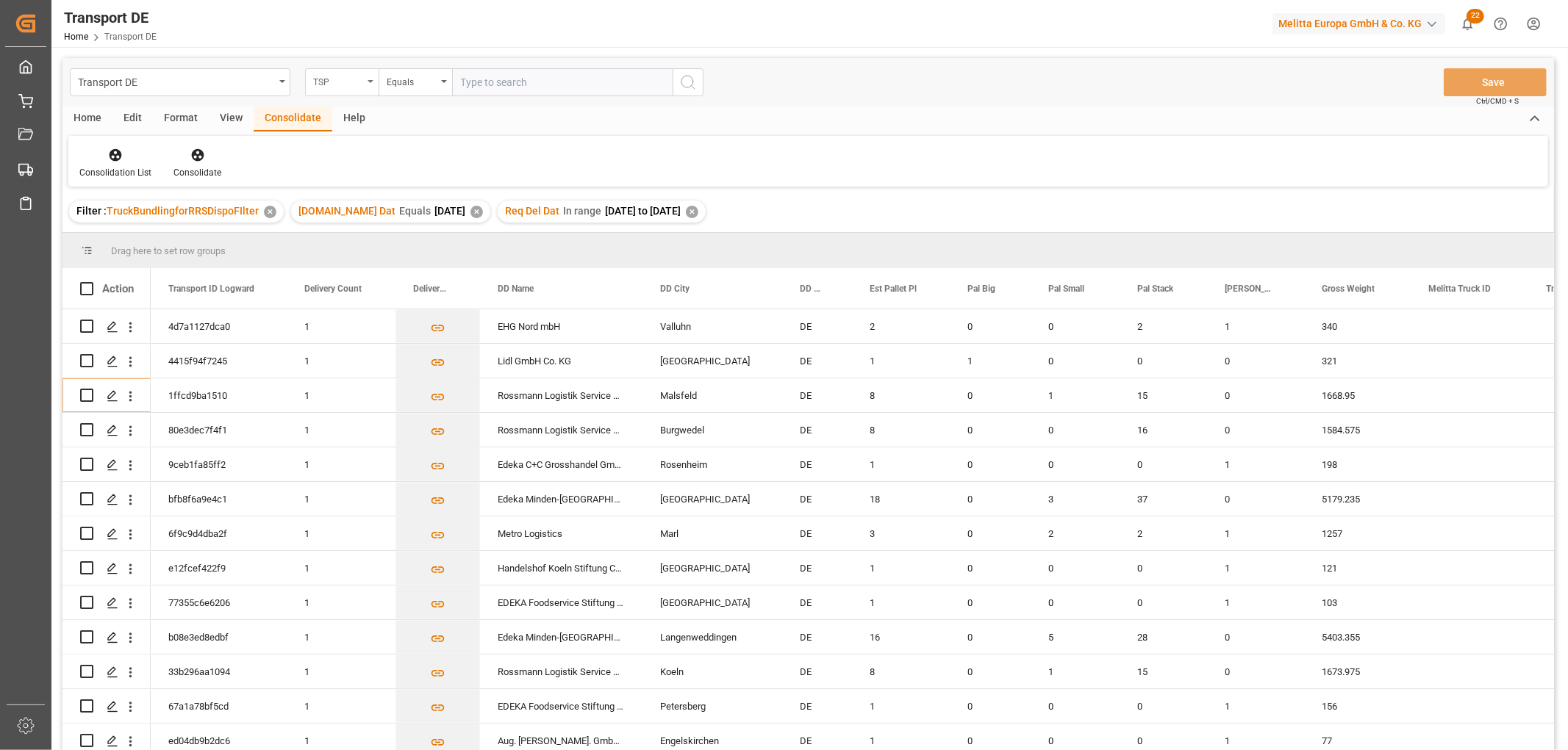
click at [334, 77] on div "TSP" at bounding box center [337, 80] width 50 height 17
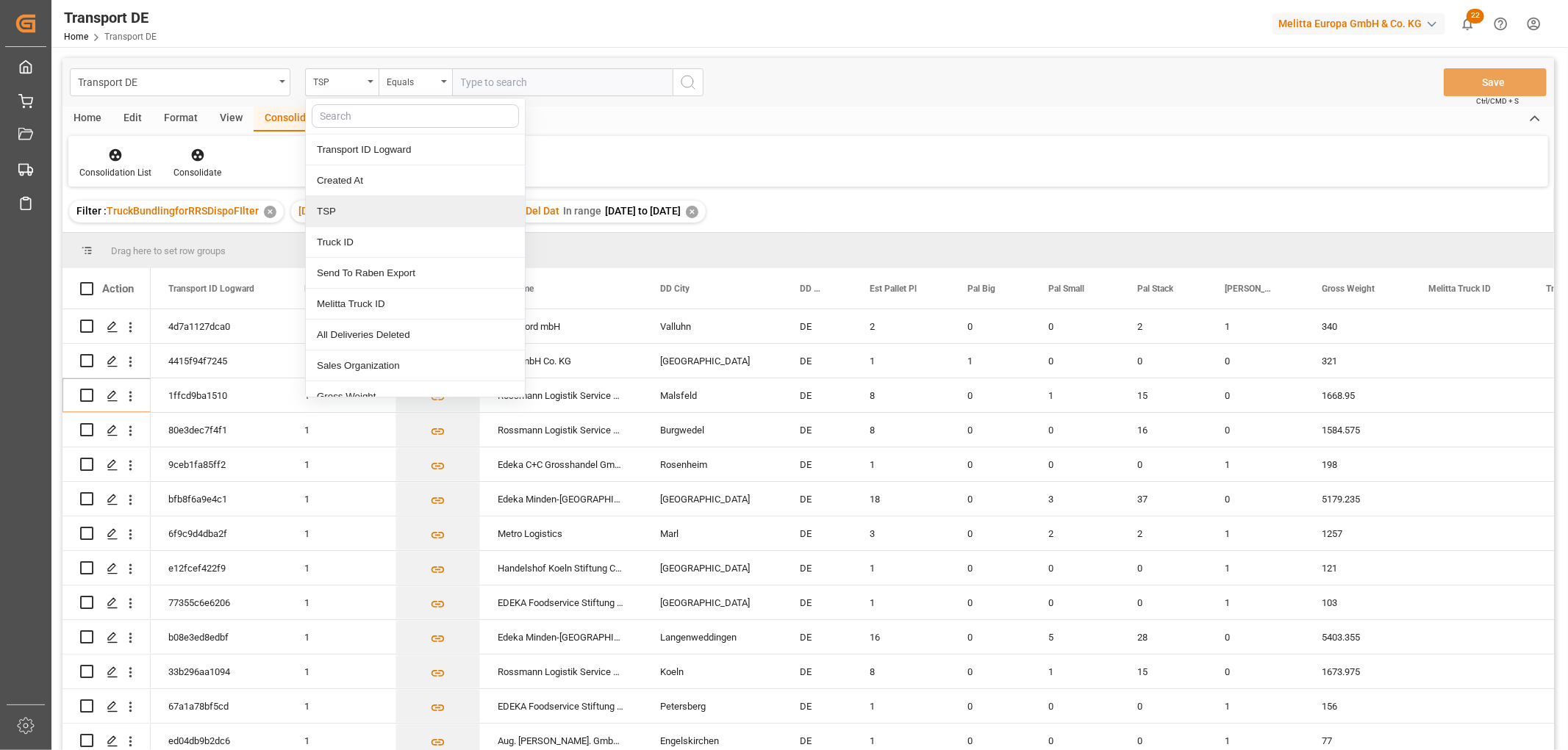
click at [344, 215] on div "TSP" at bounding box center [415, 211] width 219 height 31
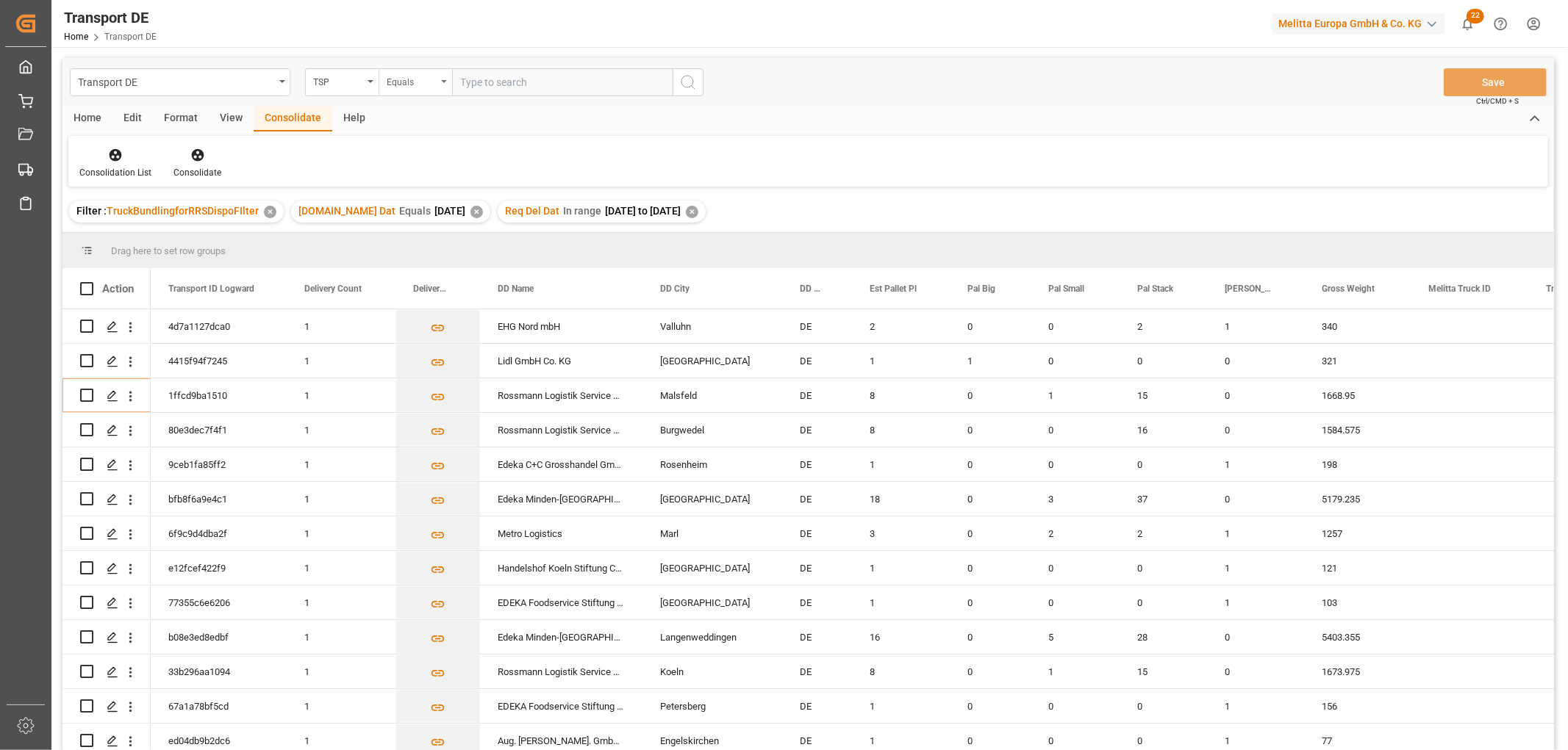
click at [391, 82] on div "Equals" at bounding box center [411, 80] width 50 height 17
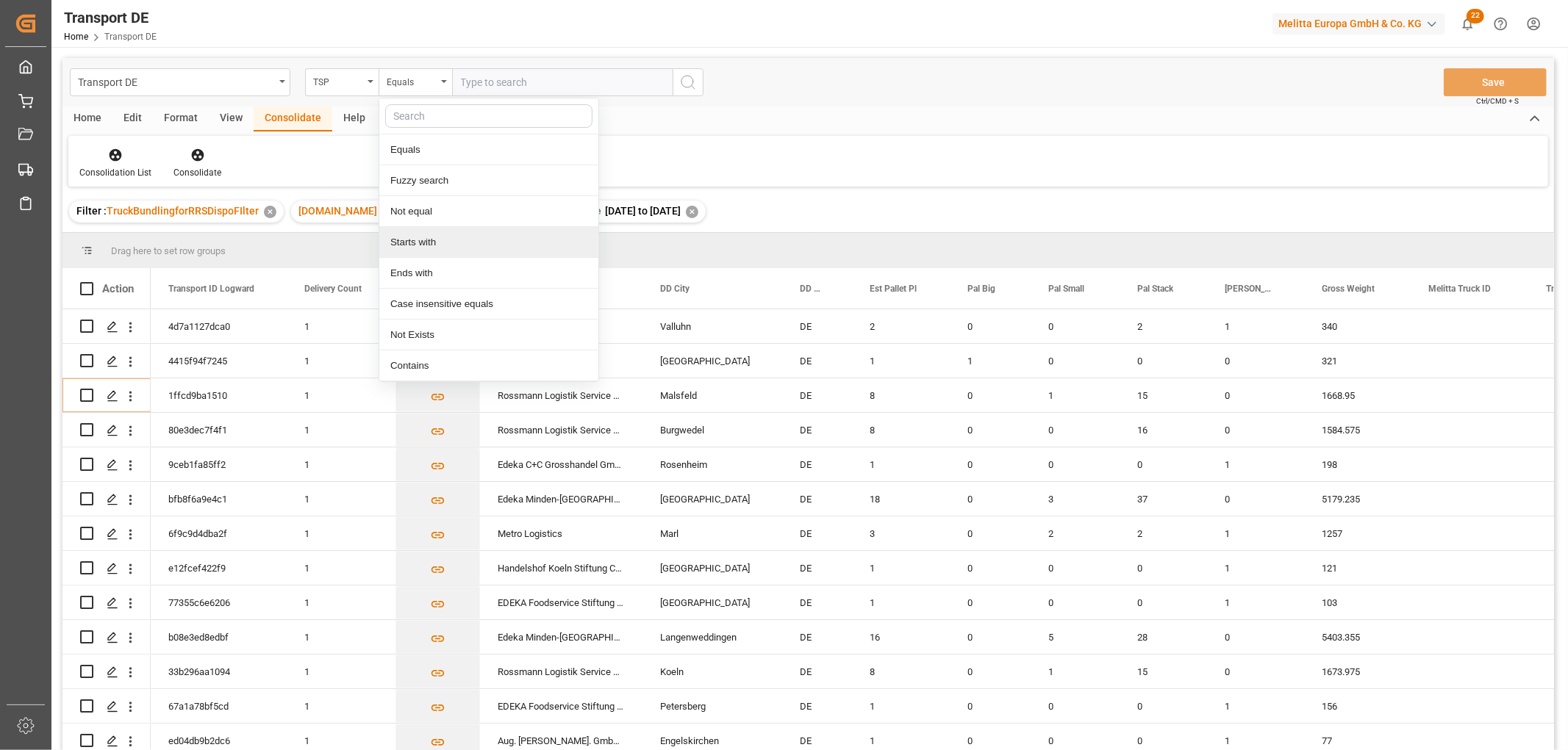
drag, startPoint x: 407, startPoint y: 240, endPoint x: 447, endPoint y: 136, distance: 111.4
click at [408, 239] on div "Starts with" at bounding box center [489, 243] width 219 height 31
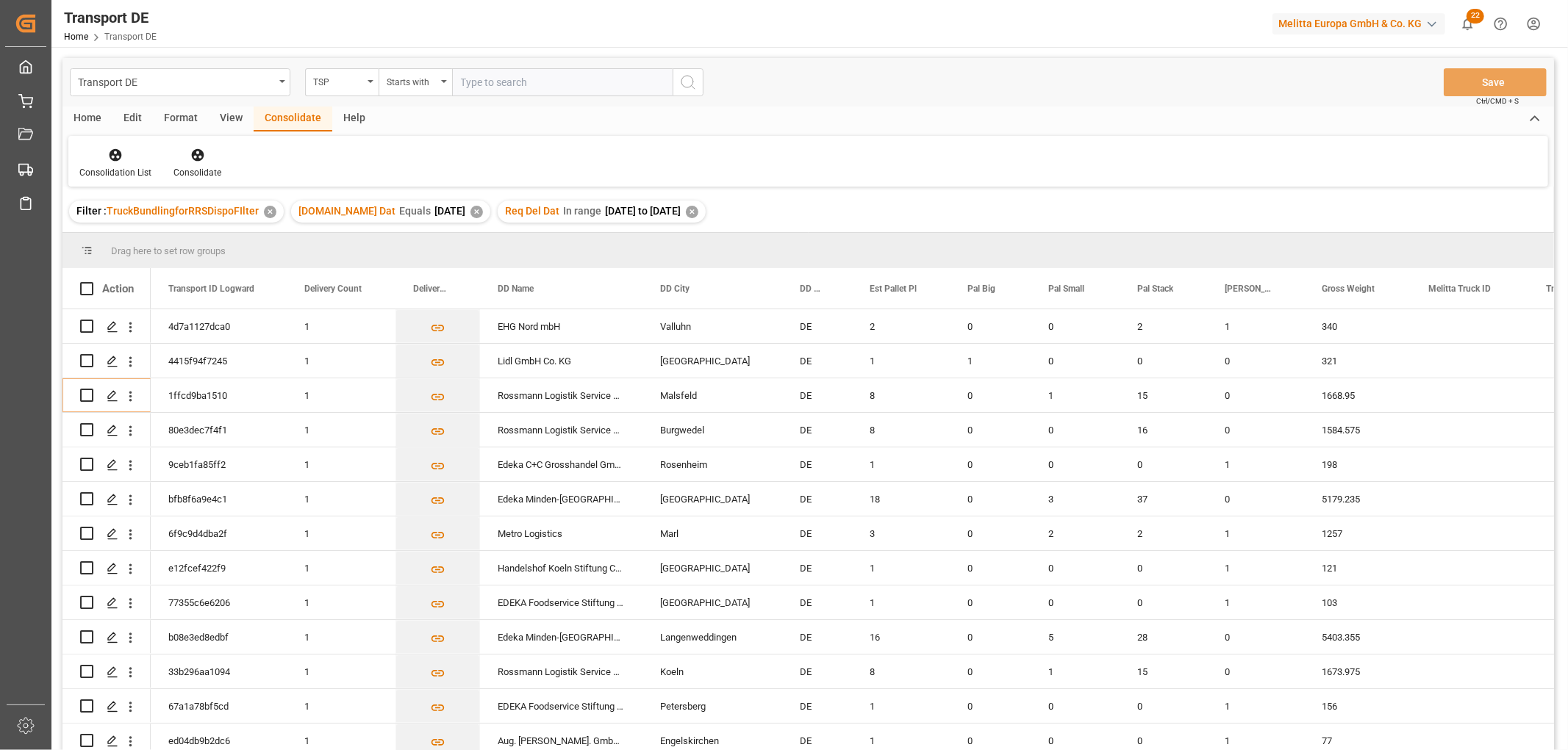
click at [473, 82] on input "text" at bounding box center [562, 82] width 221 height 28
type input "LIT DE"
click at [691, 76] on circle "search button" at bounding box center [687, 81] width 11 height 11
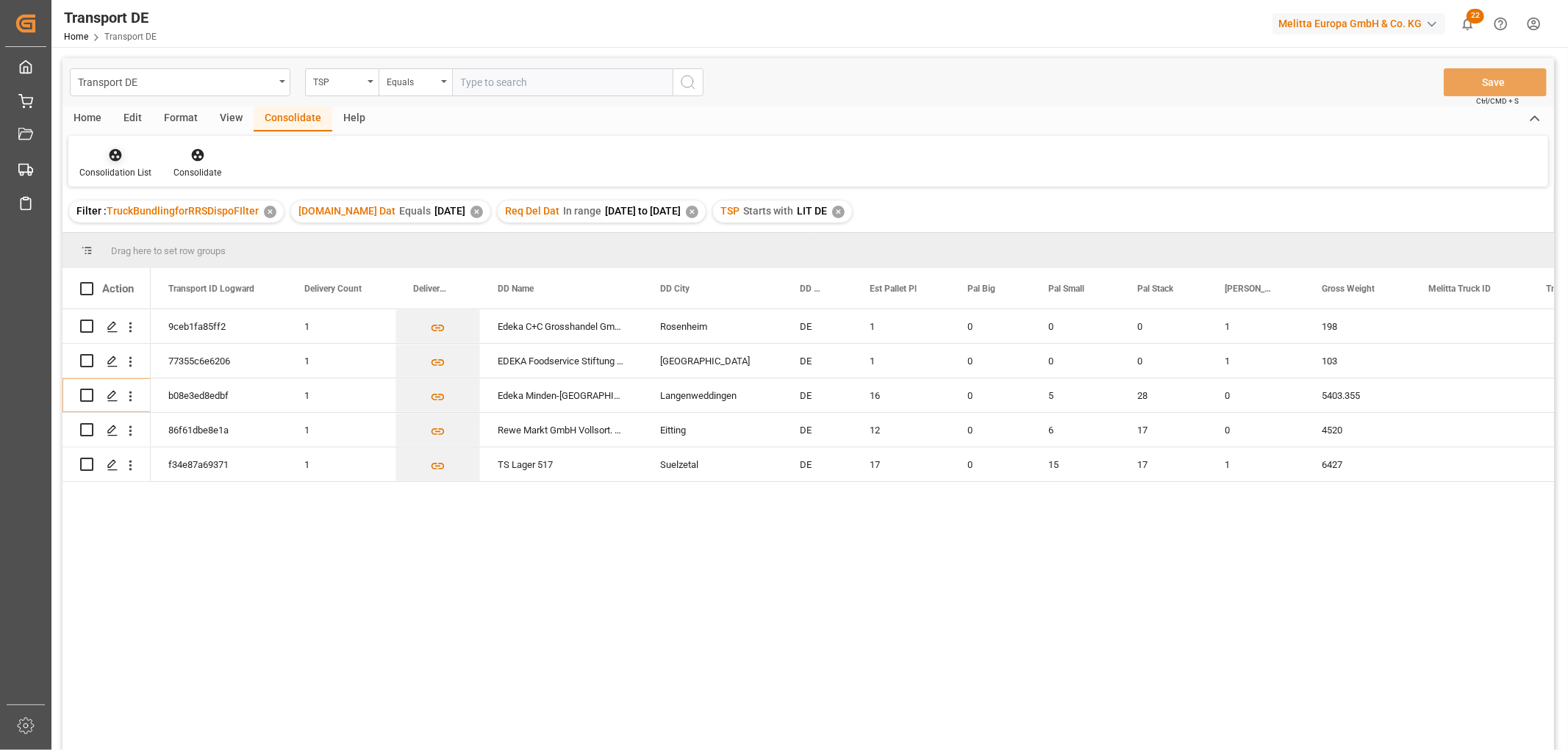
click at [109, 157] on icon at bounding box center [115, 155] width 12 height 12
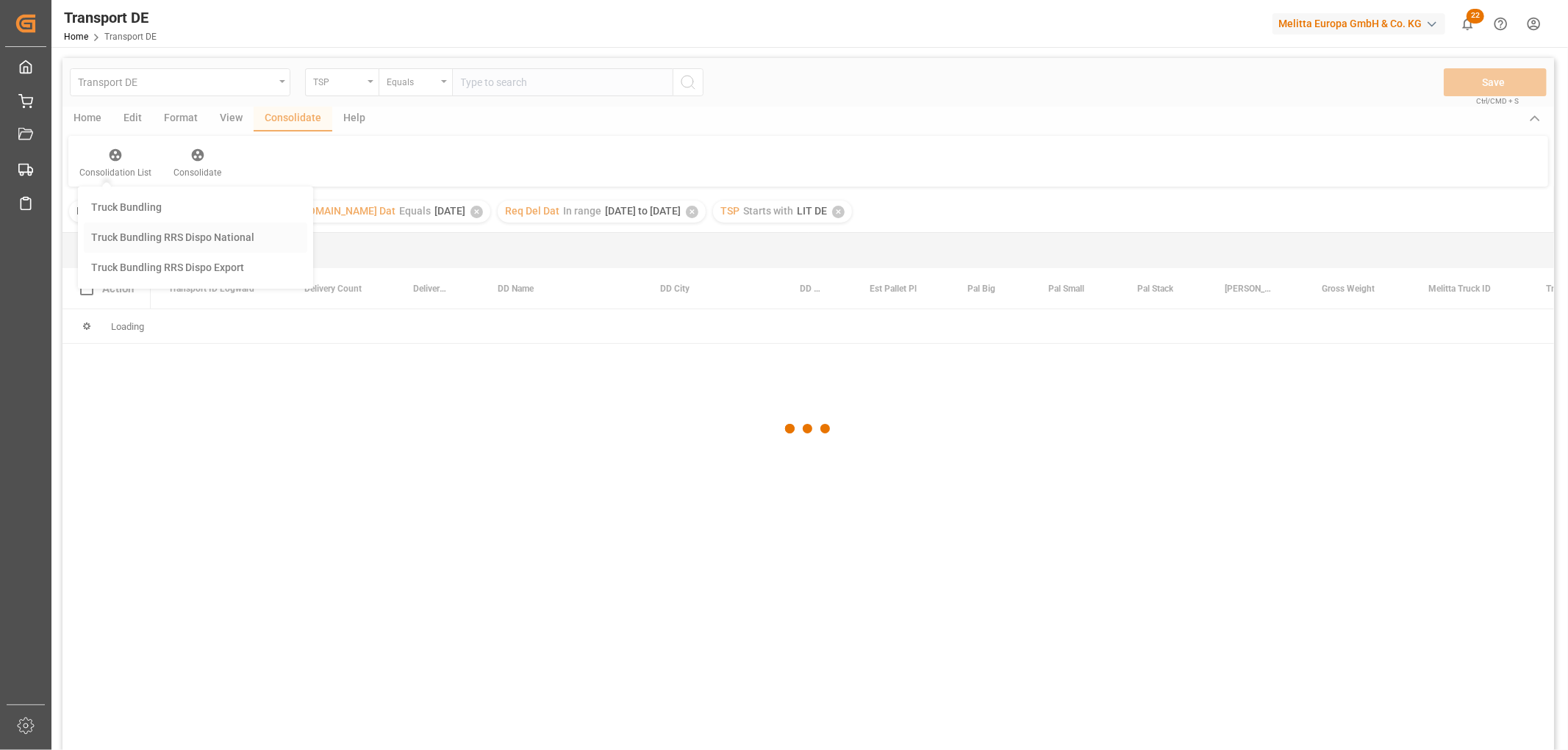
click at [123, 237] on div "Transport DE TSP Equals Save Ctrl/CMD + S Home Edit Format View Consolidate Hel…" at bounding box center [808, 423] width 1492 height 731
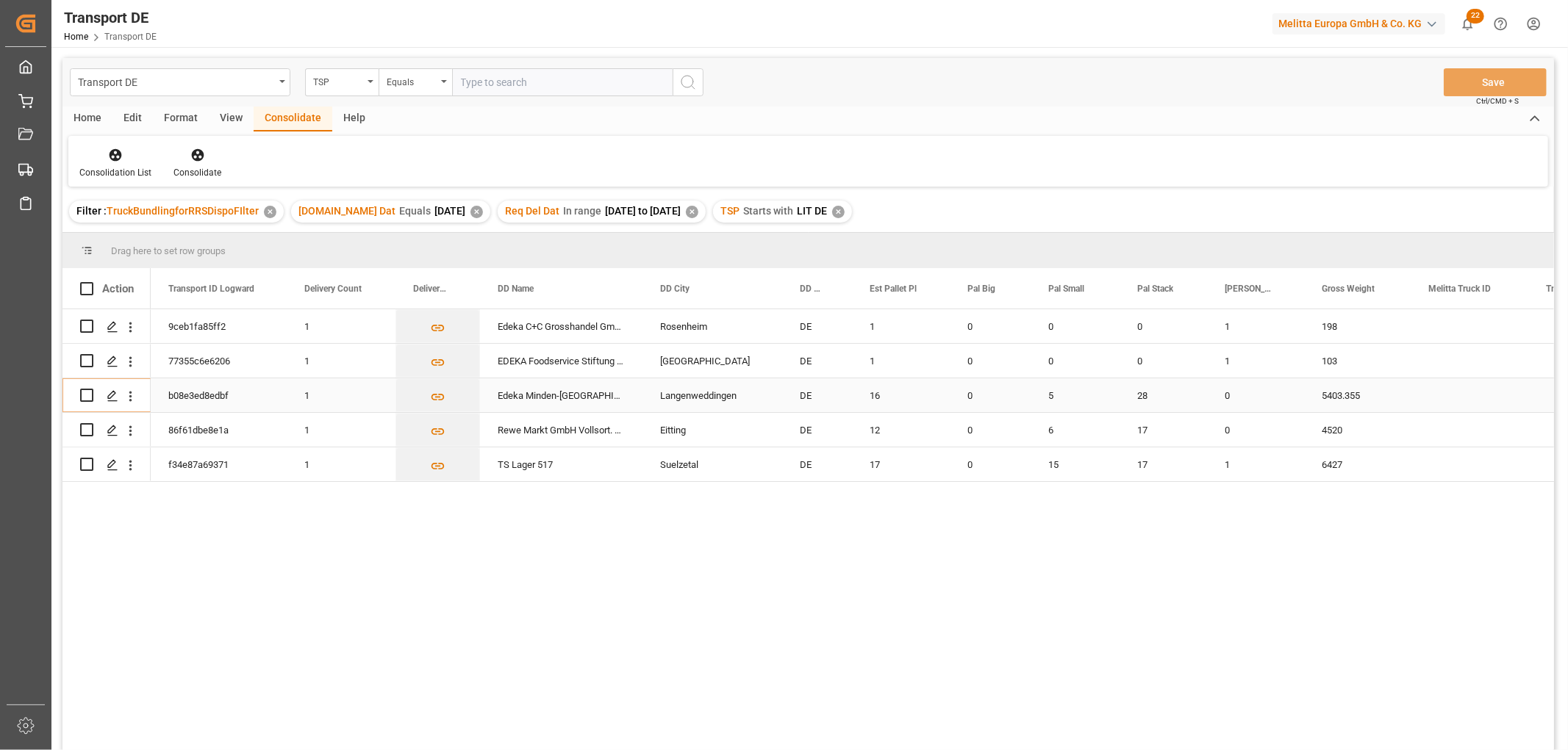
click at [89, 395] on input "Press Space to toggle row selection (unchecked)" at bounding box center [86, 394] width 13 height 13
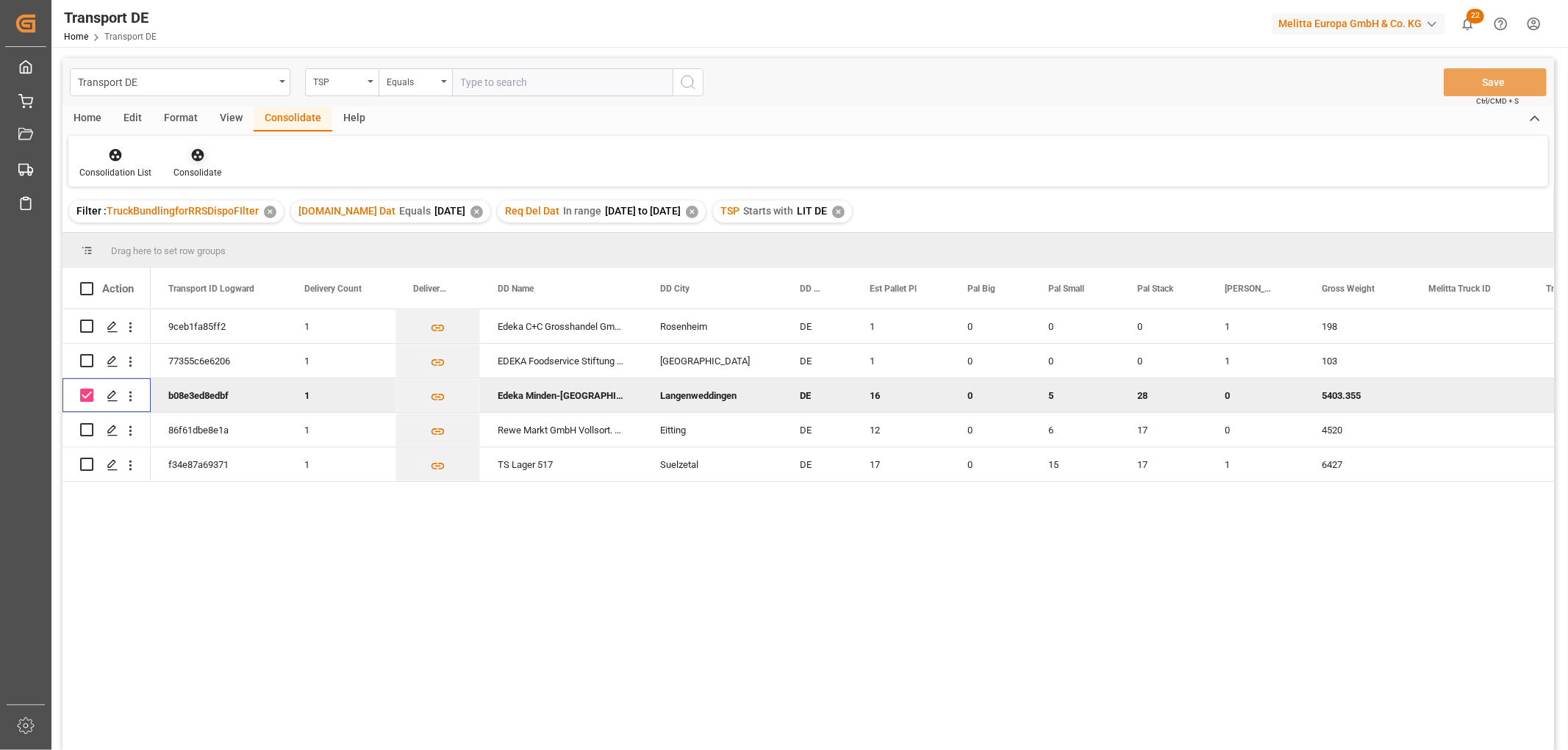
click at [195, 157] on icon at bounding box center [197, 155] width 12 height 12
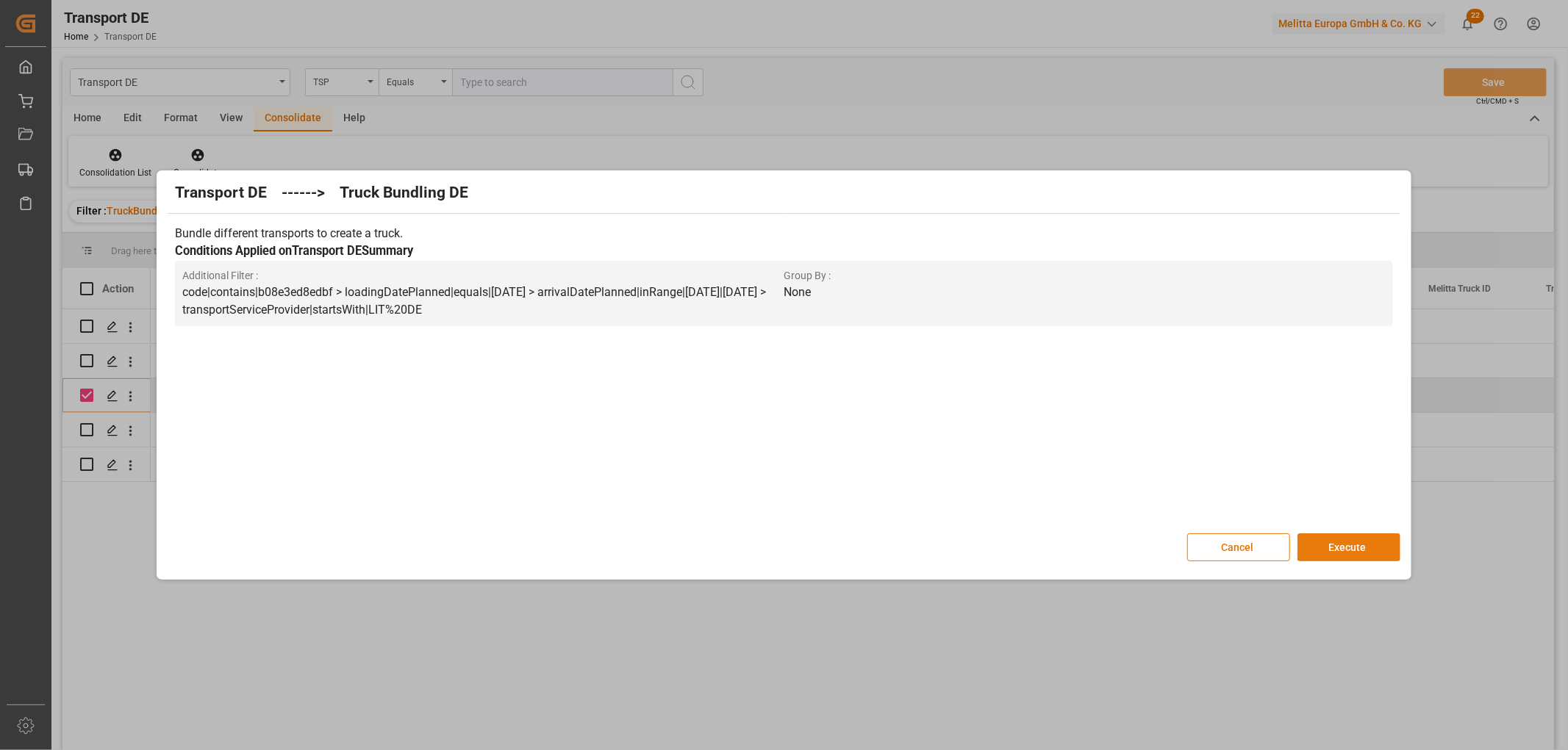
click at [1339, 539] on button "Execute" at bounding box center [1348, 547] width 103 height 28
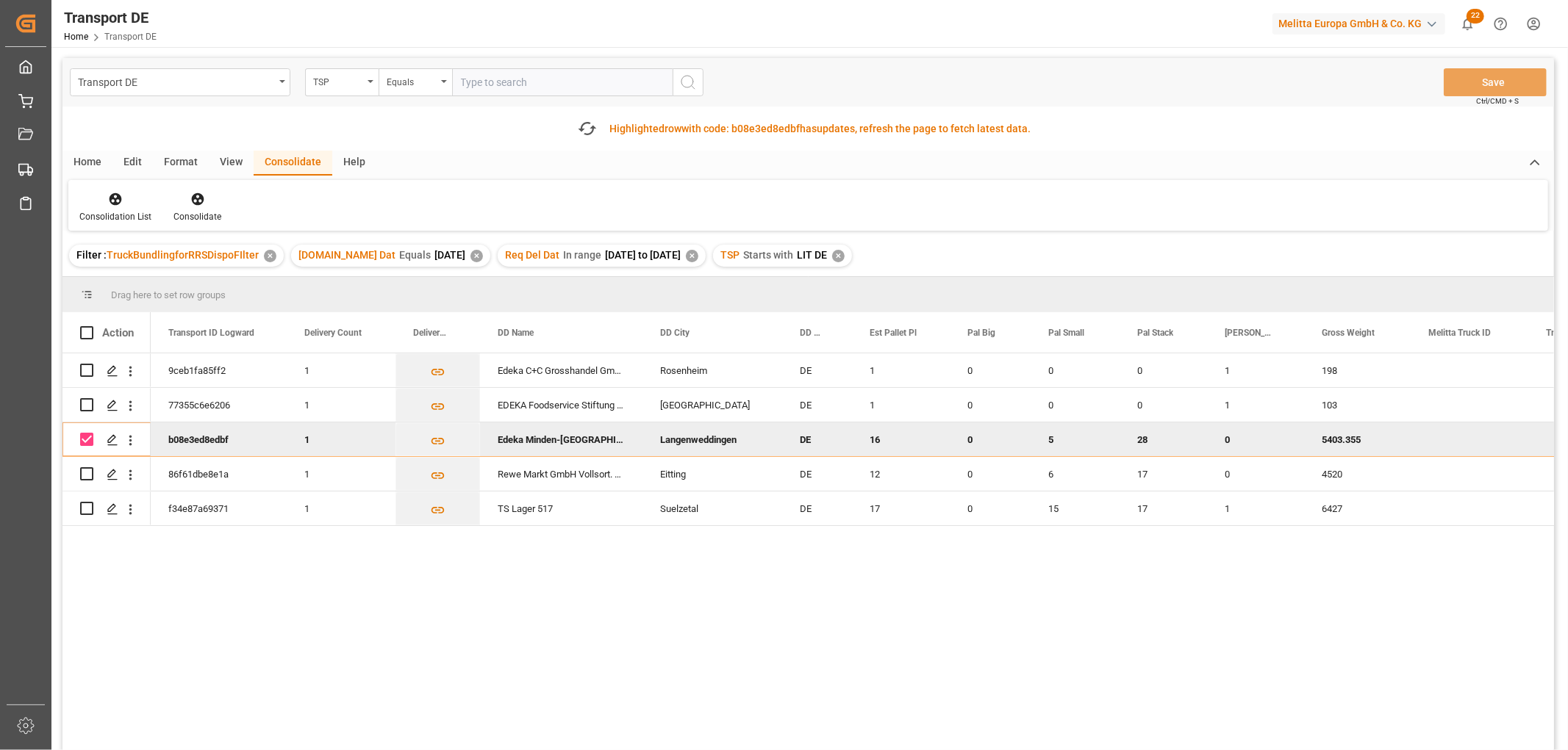
click at [89, 443] on input "Press Space to toggle row selection (checked)" at bounding box center [86, 439] width 13 height 13
checkbox input "false"
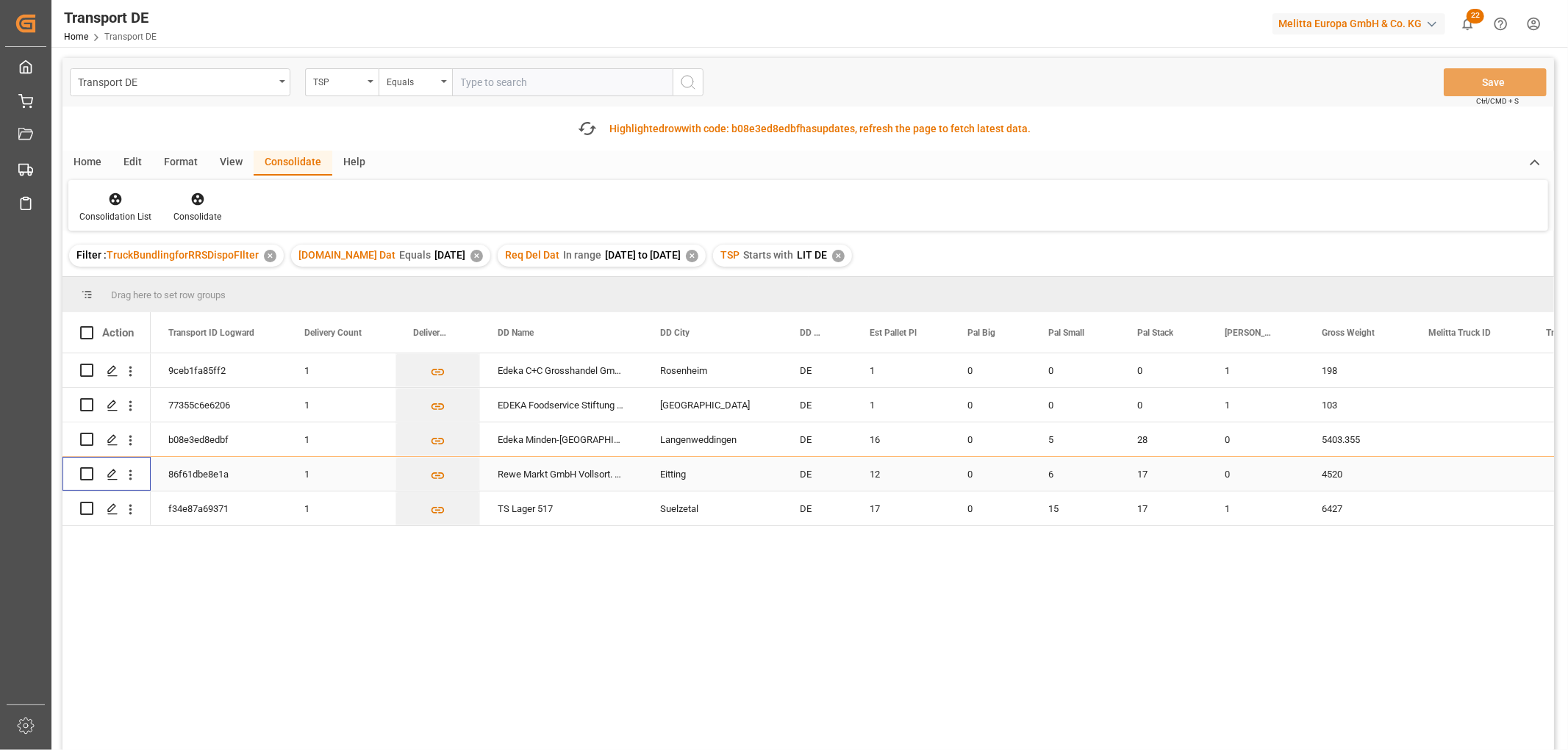
click at [89, 473] on input "Press Space to toggle row selection (unchecked)" at bounding box center [86, 473] width 13 height 13
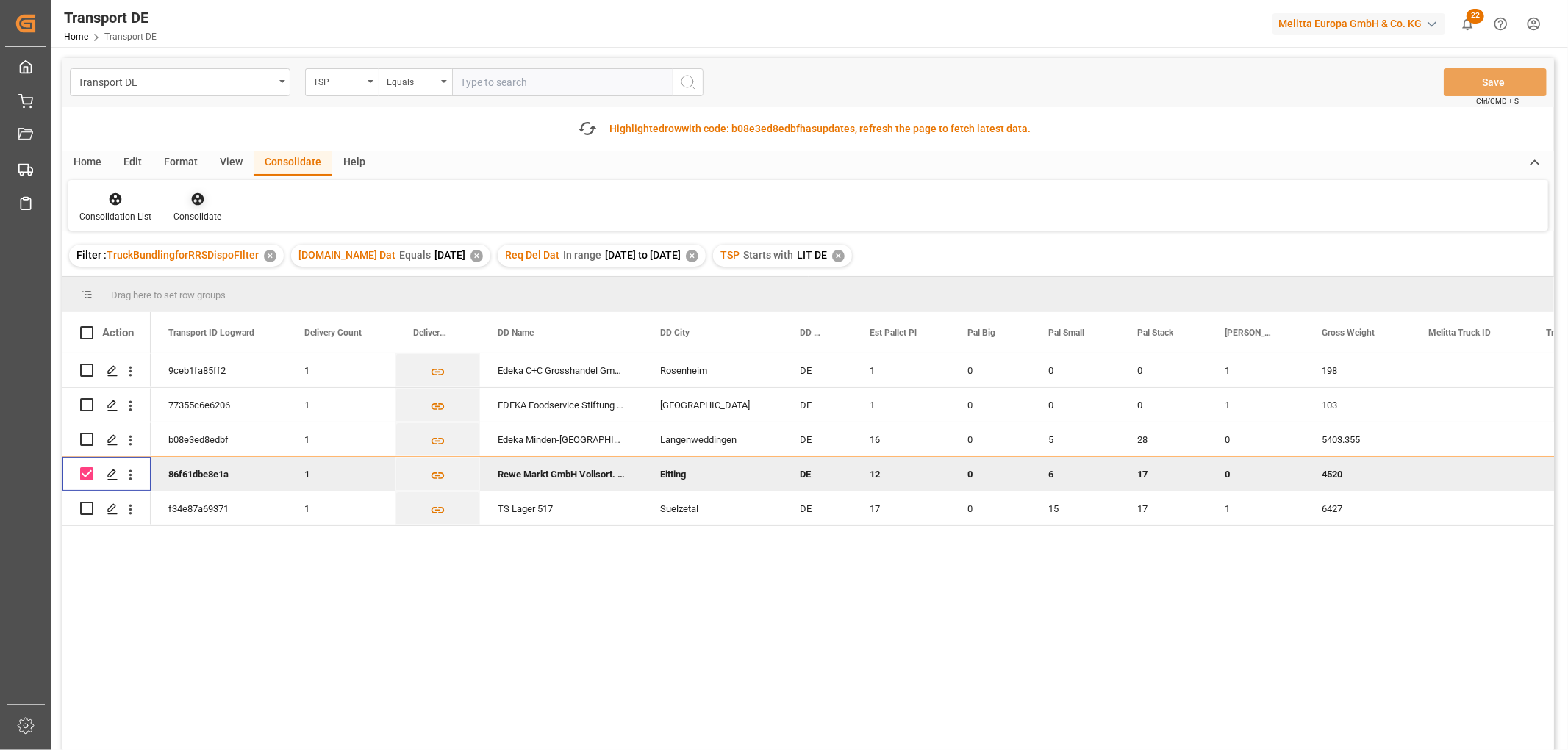
click at [192, 199] on icon at bounding box center [197, 199] width 12 height 12
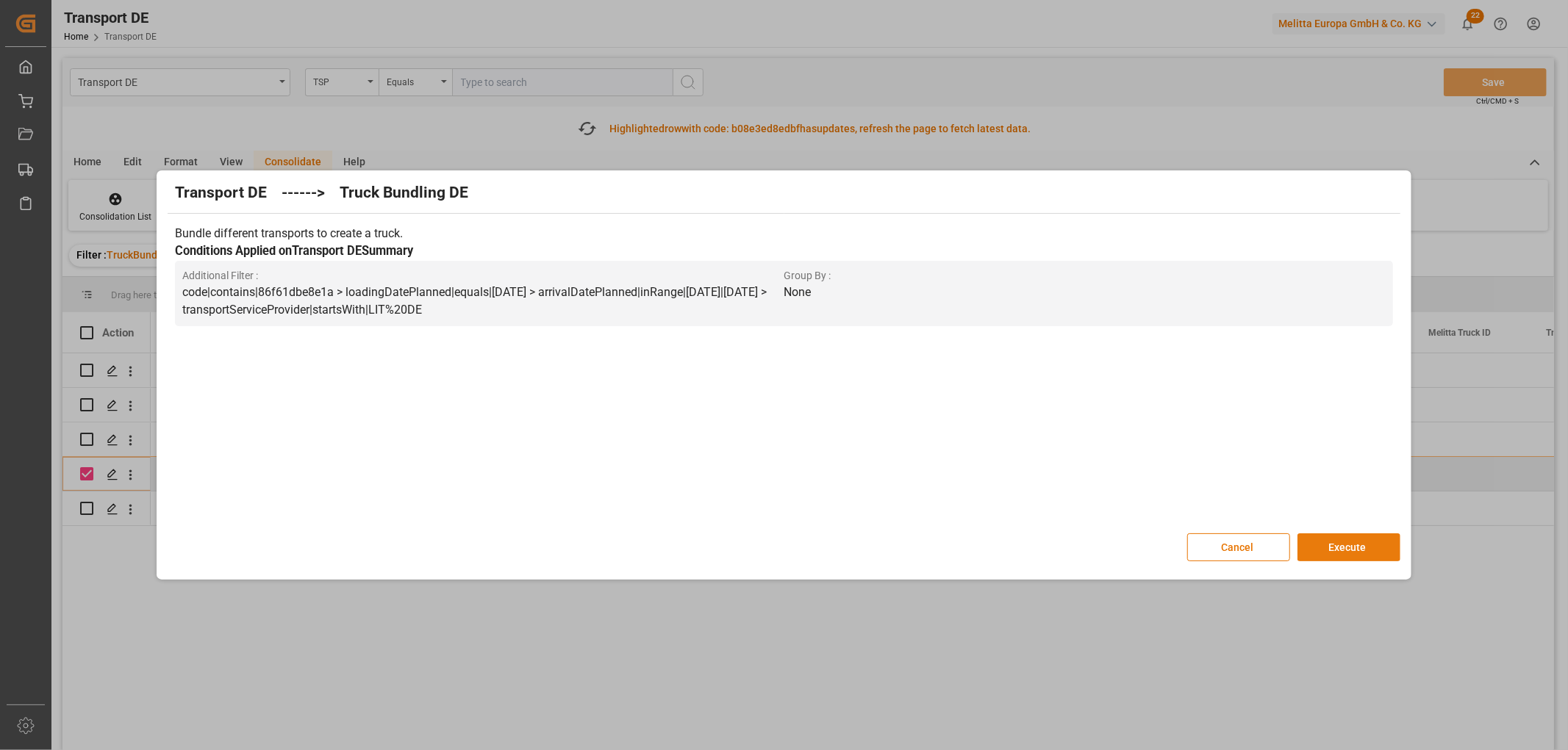
click at [1328, 547] on button "Execute" at bounding box center [1348, 547] width 103 height 28
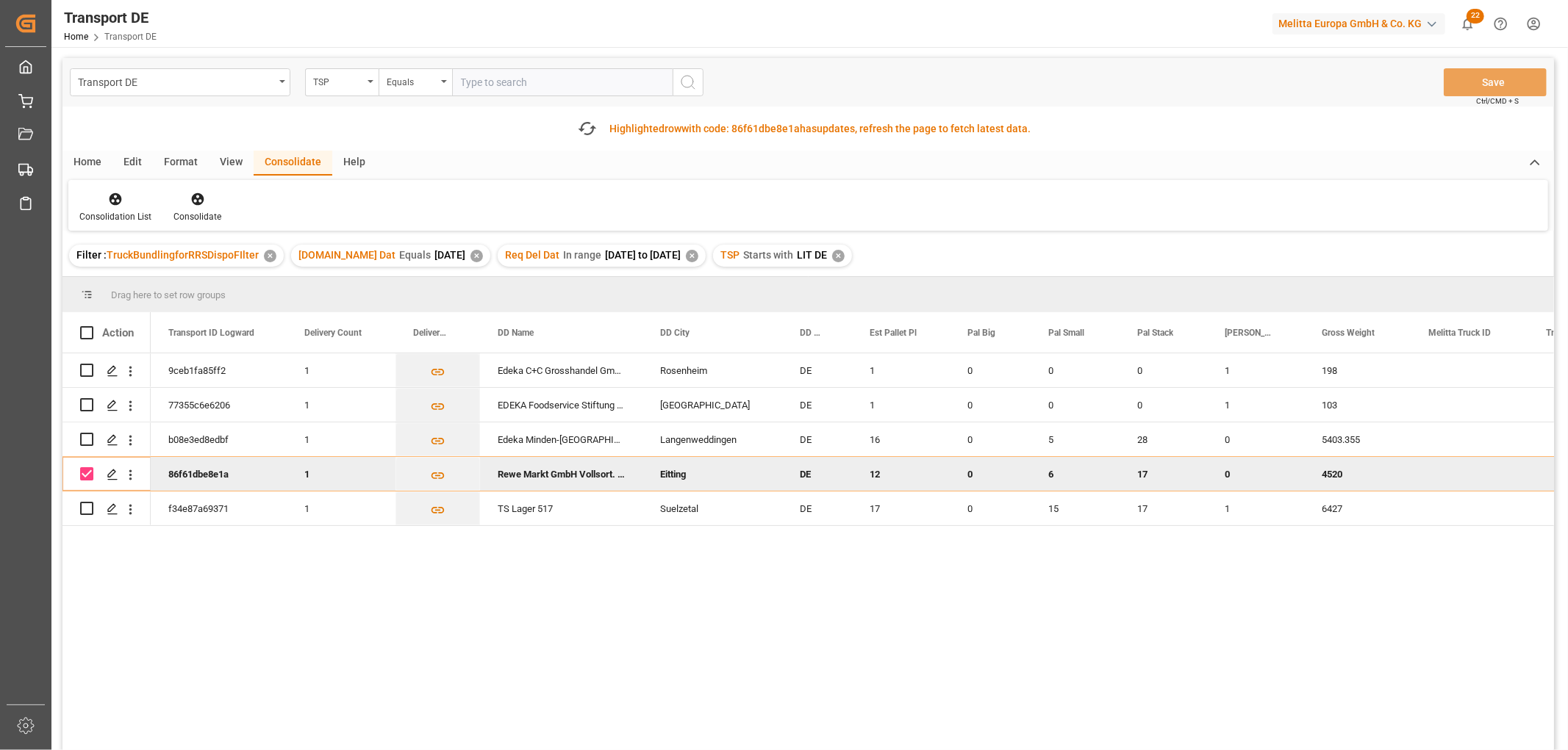
click at [86, 471] on input "Press Space to toggle row selection (checked)" at bounding box center [86, 473] width 13 height 13
checkbox input "false"
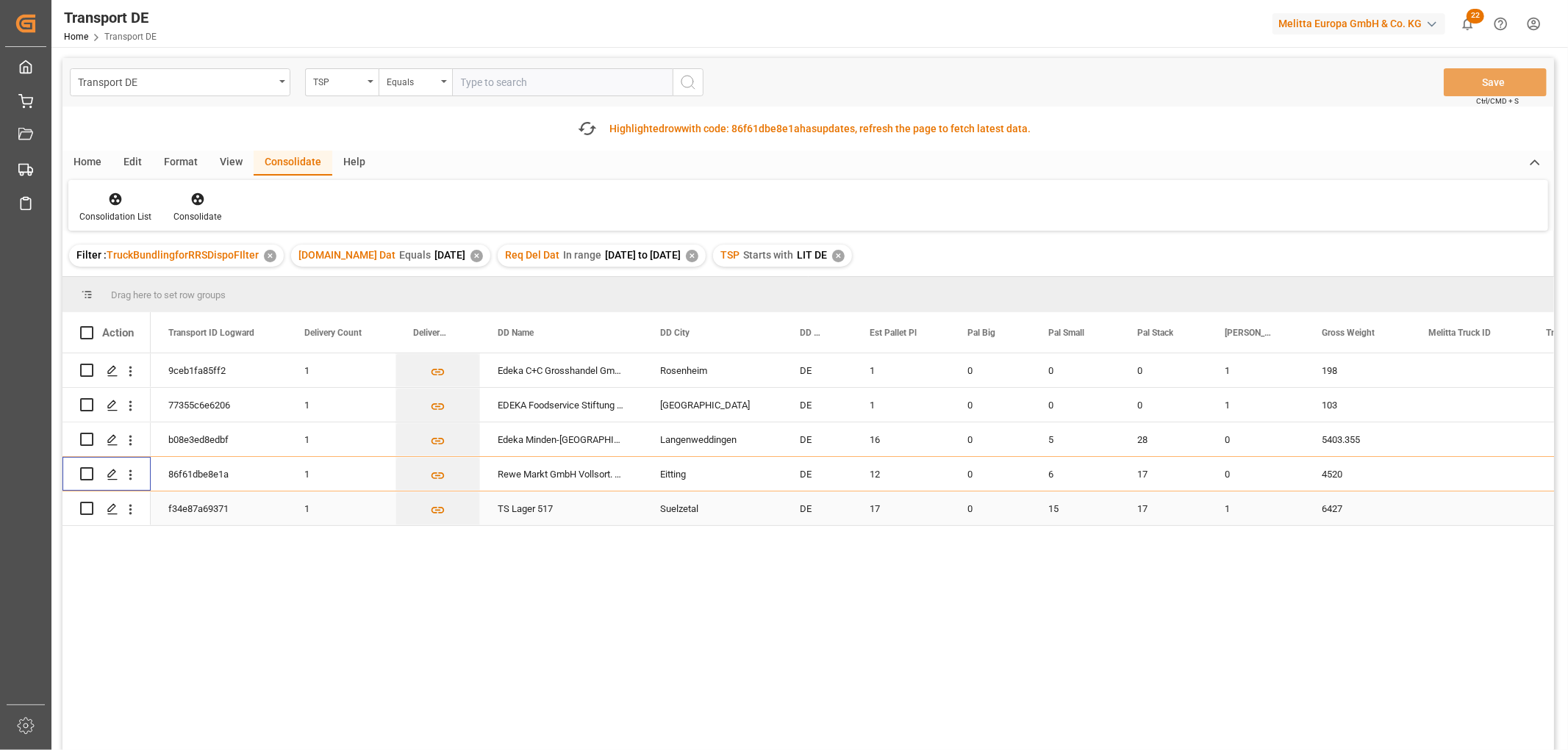
click at [89, 504] on input "Press Space to toggle row selection (unchecked)" at bounding box center [86, 508] width 13 height 13
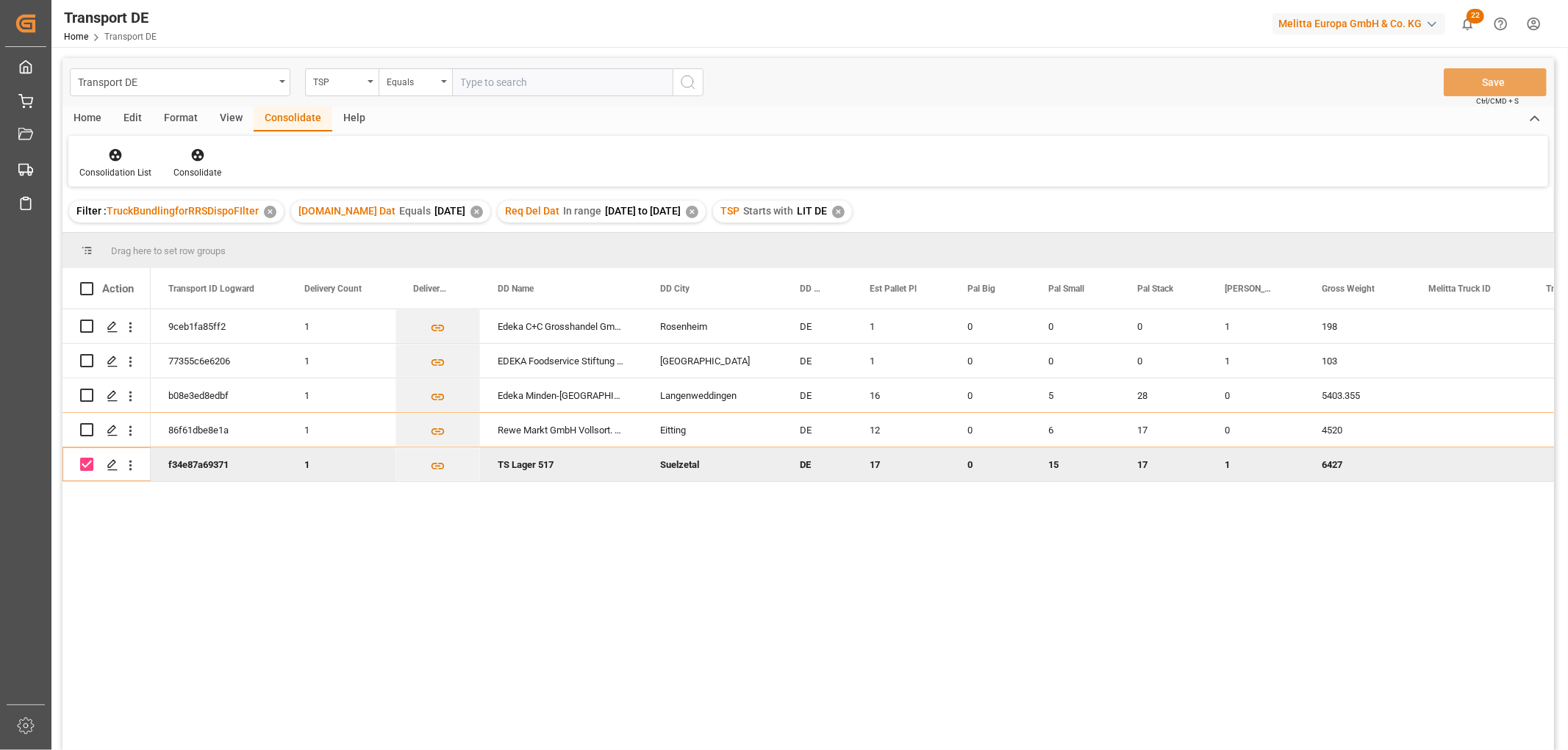
click at [195, 197] on div "Filter : TruckBundlingforRRSDispoFIlter ✕ Pl.GI Dat Equals 2025-09-23 ✕ Req Del…" at bounding box center [808, 211] width 1492 height 41
click at [192, 153] on icon at bounding box center [197, 155] width 12 height 12
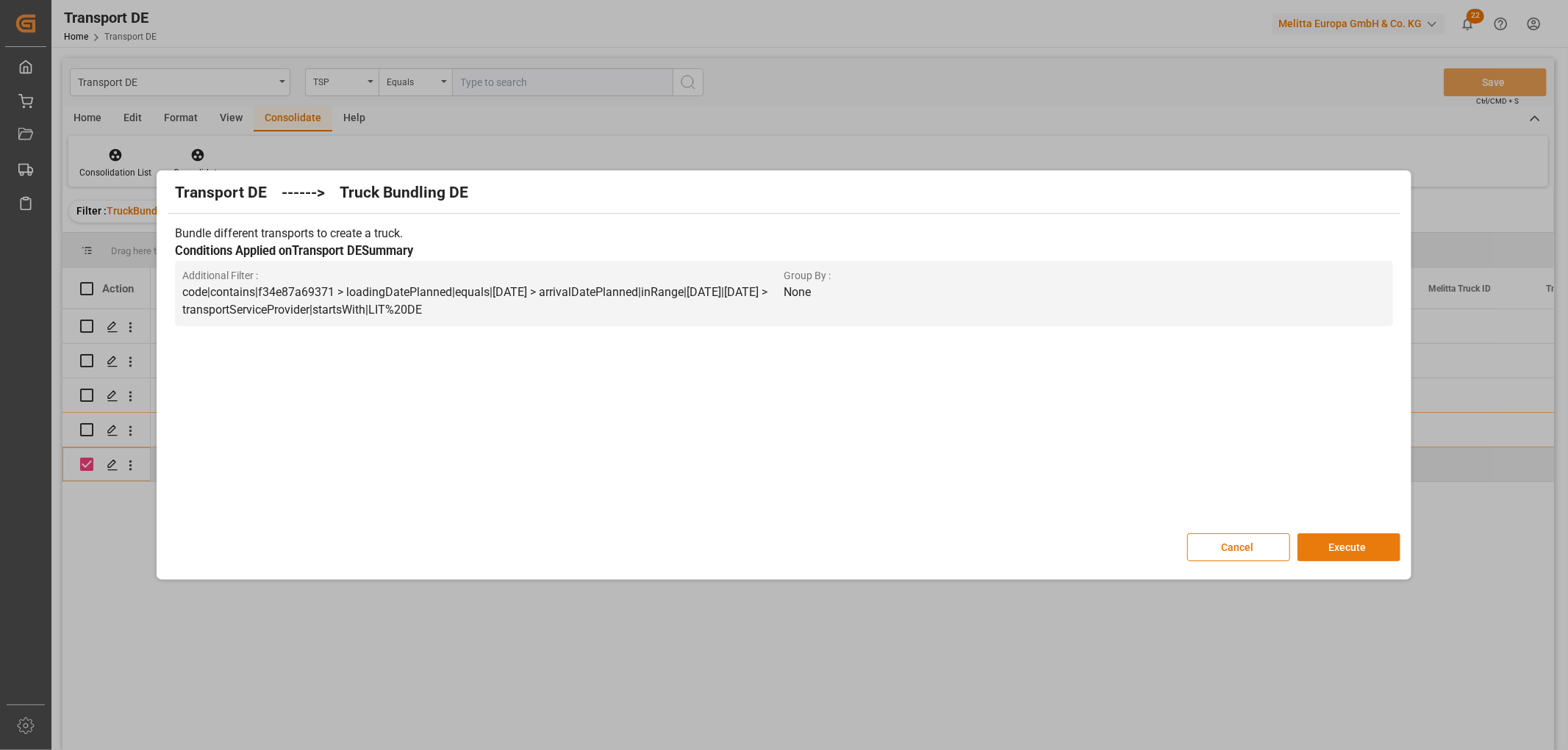
click at [1343, 545] on button "Execute" at bounding box center [1348, 547] width 103 height 28
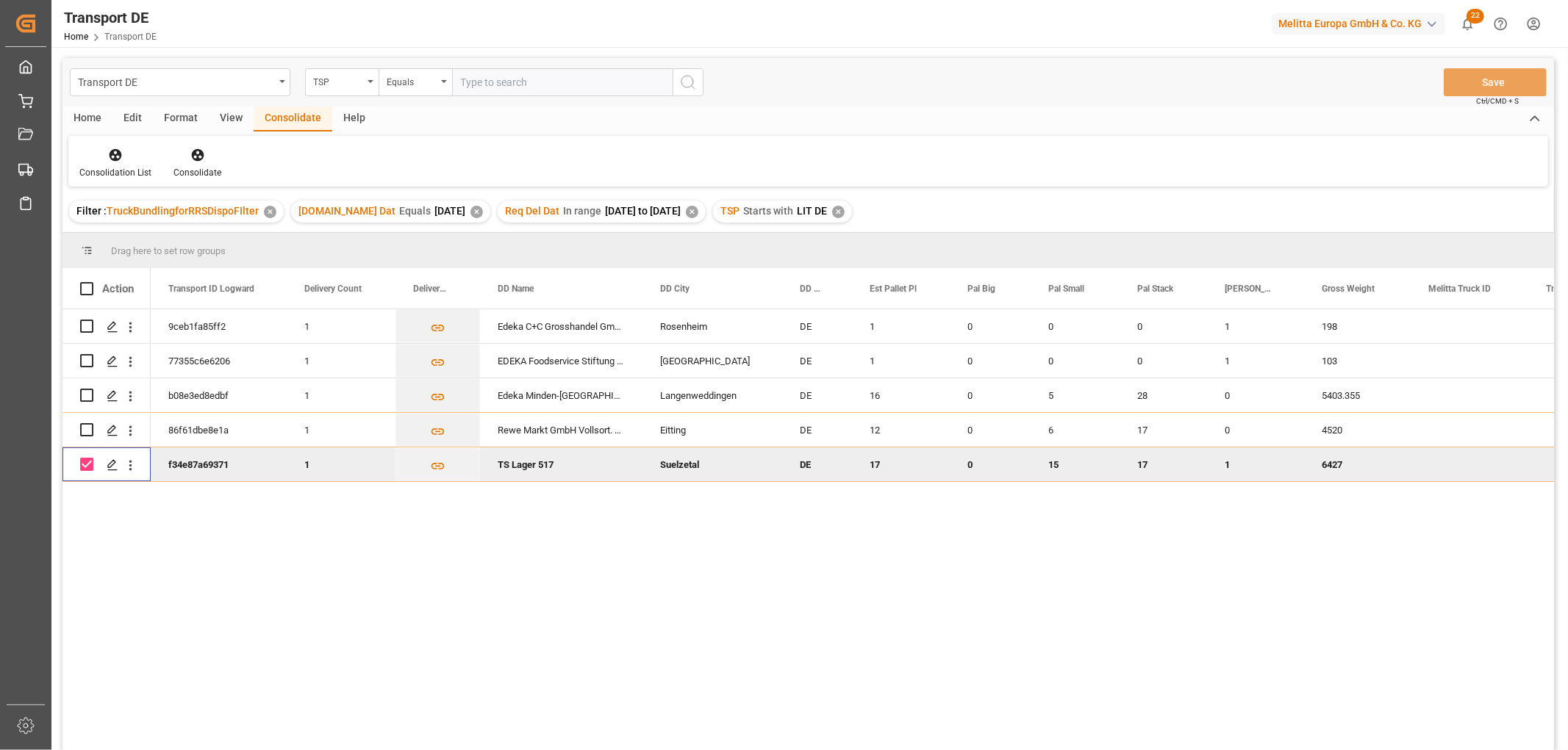
click at [90, 464] on input "Press Space to toggle row selection (checked)" at bounding box center [86, 464] width 13 height 13
checkbox input "false"
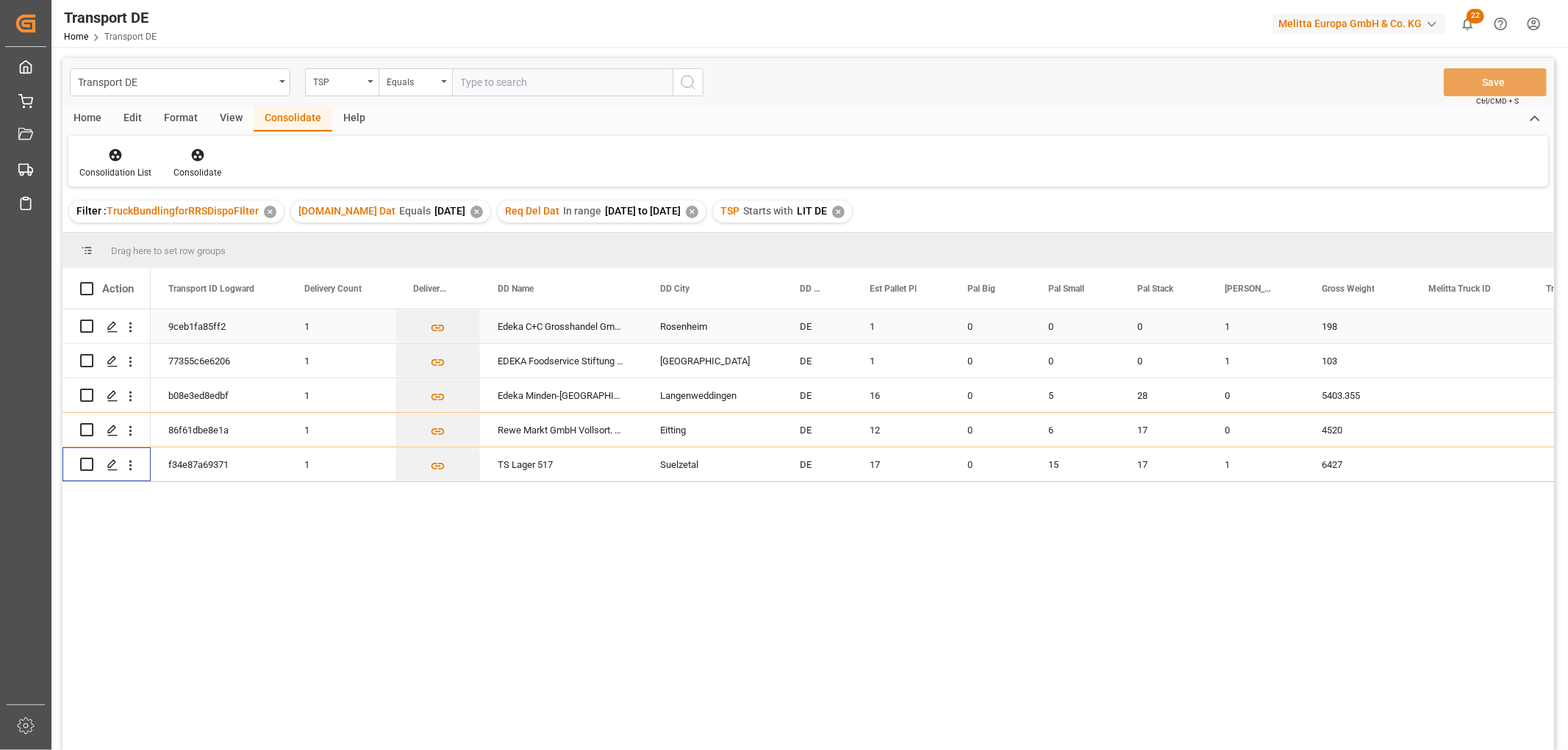
click at [86, 328] on input "Press Space to toggle row selection (unchecked)" at bounding box center [86, 326] width 13 height 13
checkbox input "true"
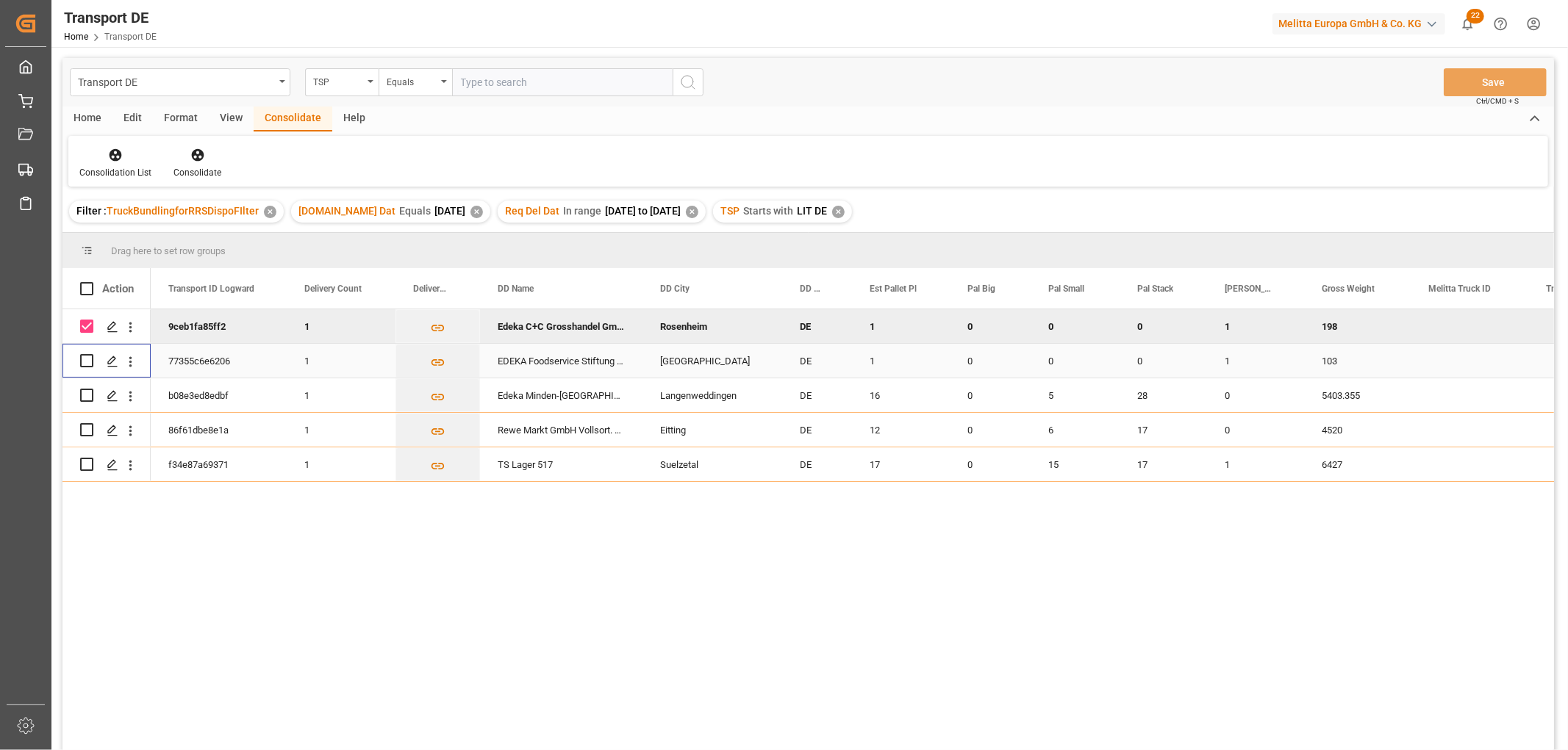
click at [84, 362] on input "Press Space to toggle row selection (unchecked)" at bounding box center [86, 360] width 13 height 13
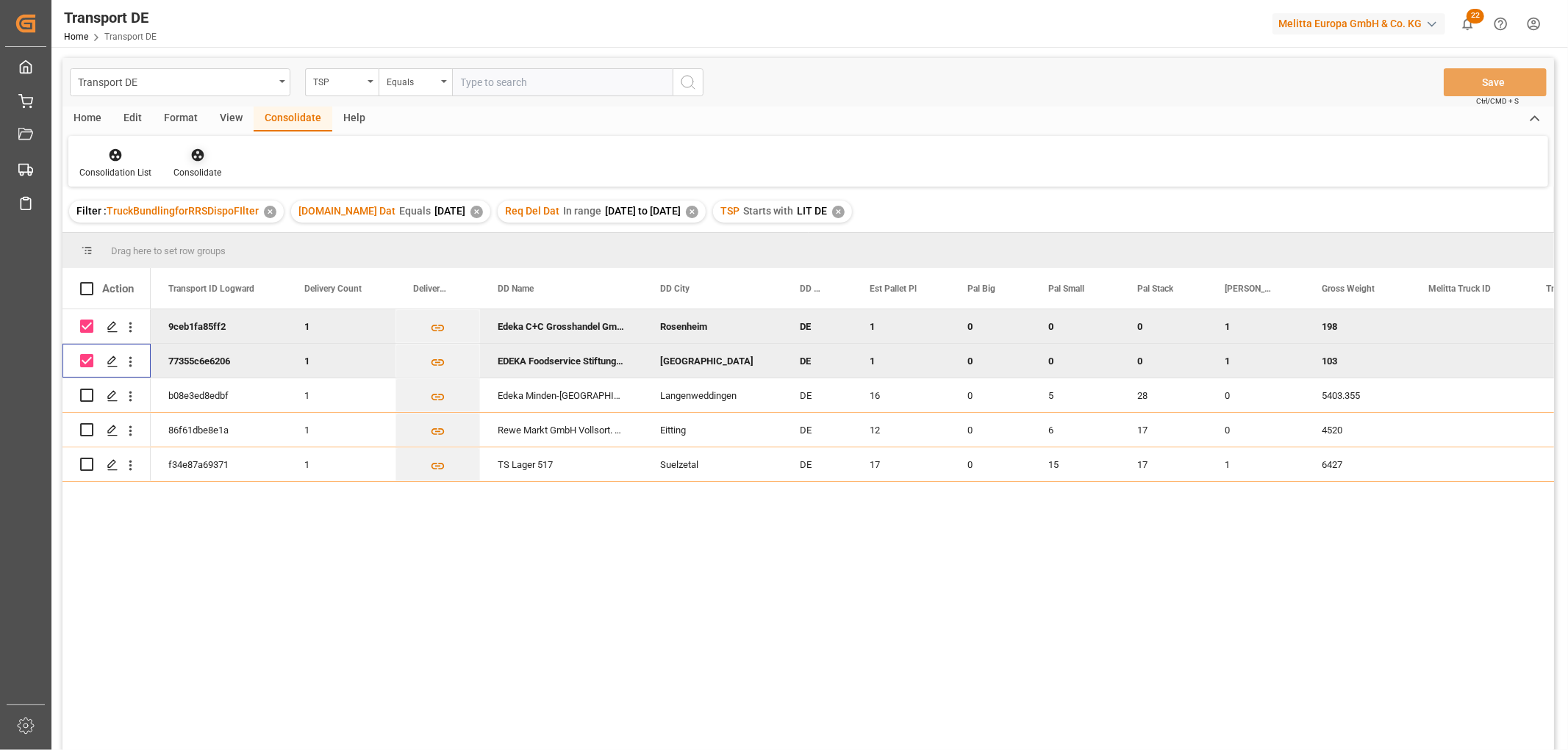
click at [195, 155] on icon at bounding box center [197, 155] width 12 height 12
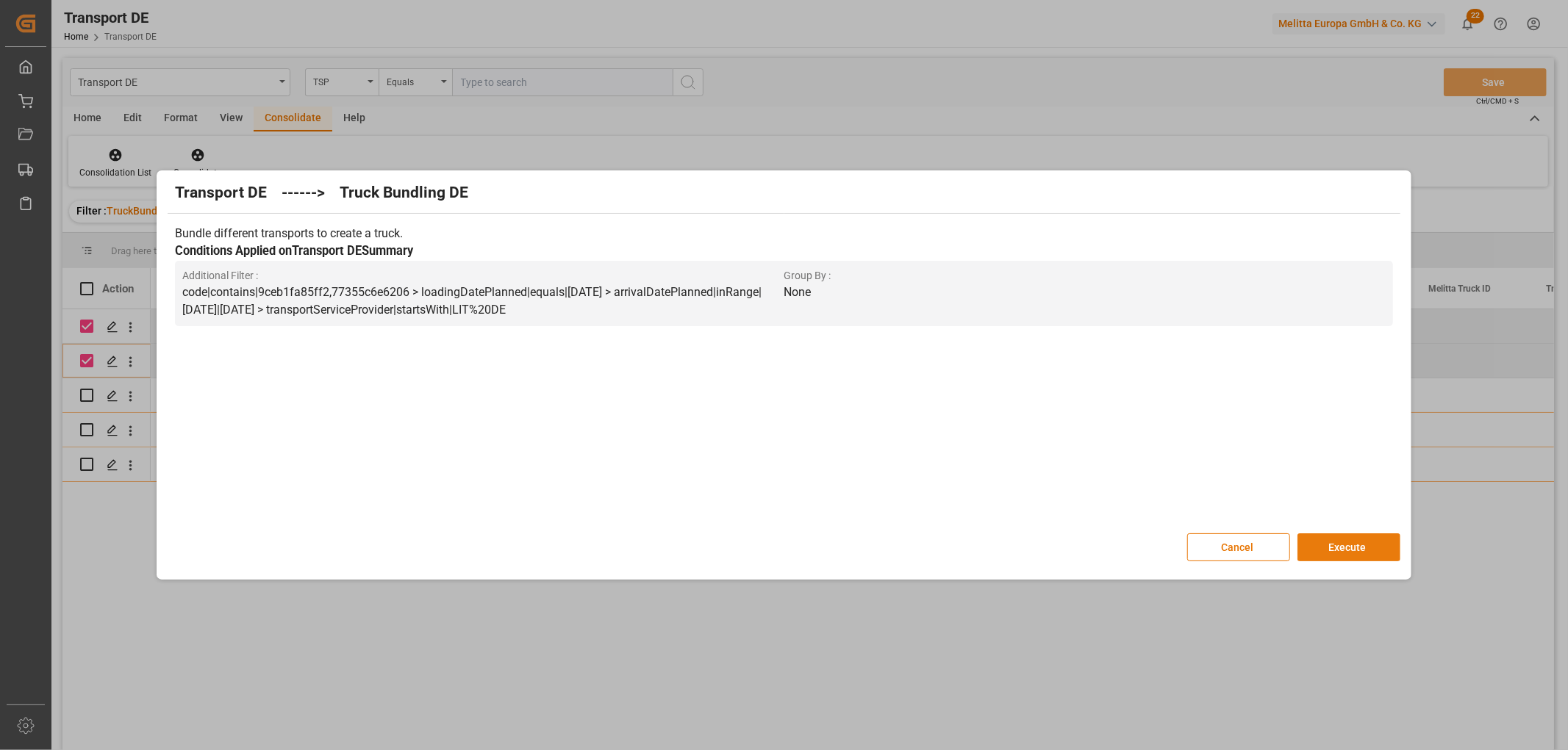
click at [1336, 542] on button "Execute" at bounding box center [1348, 547] width 103 height 28
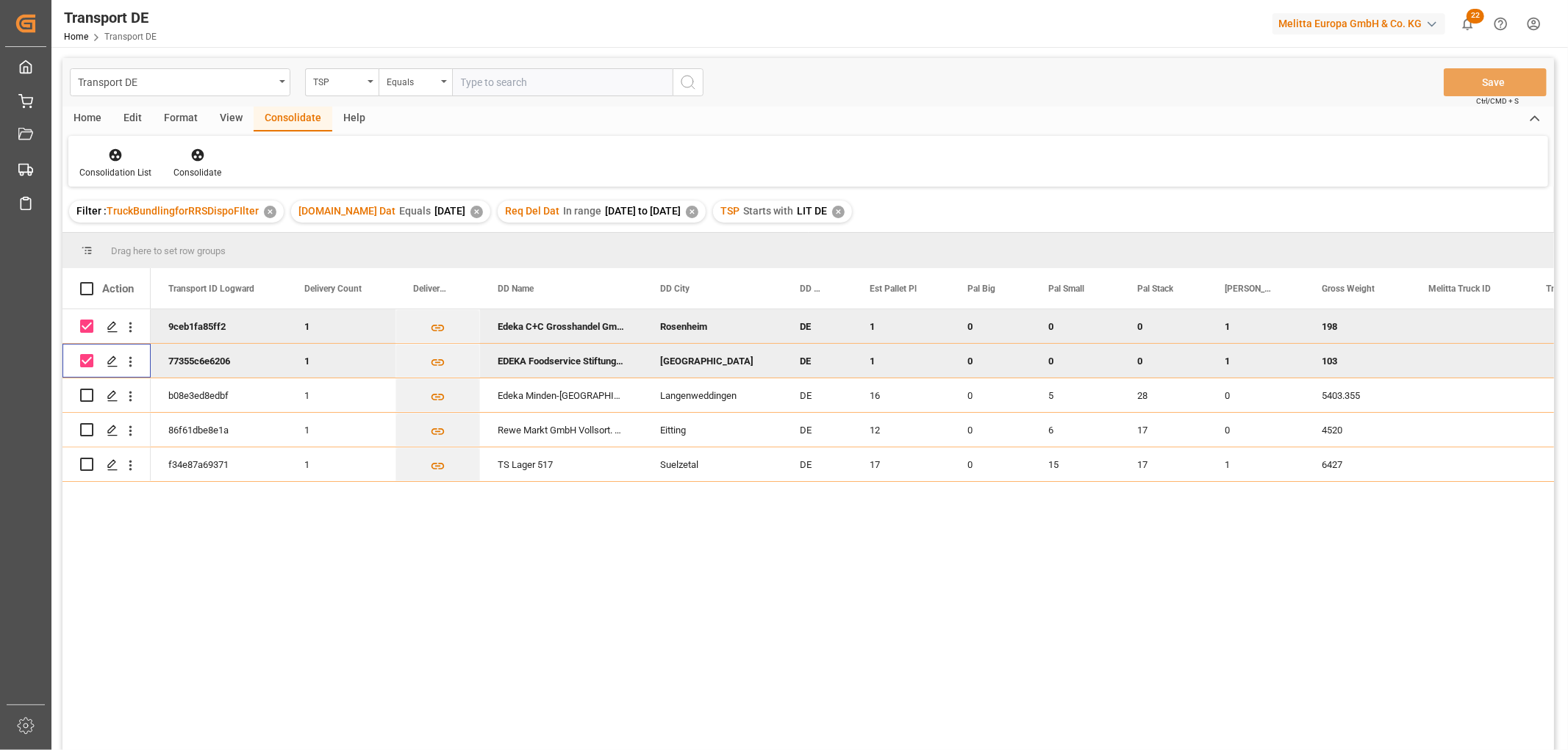
click at [82, 365] on input "Press Space to toggle row selection (checked)" at bounding box center [86, 360] width 13 height 13
checkbox input "false"
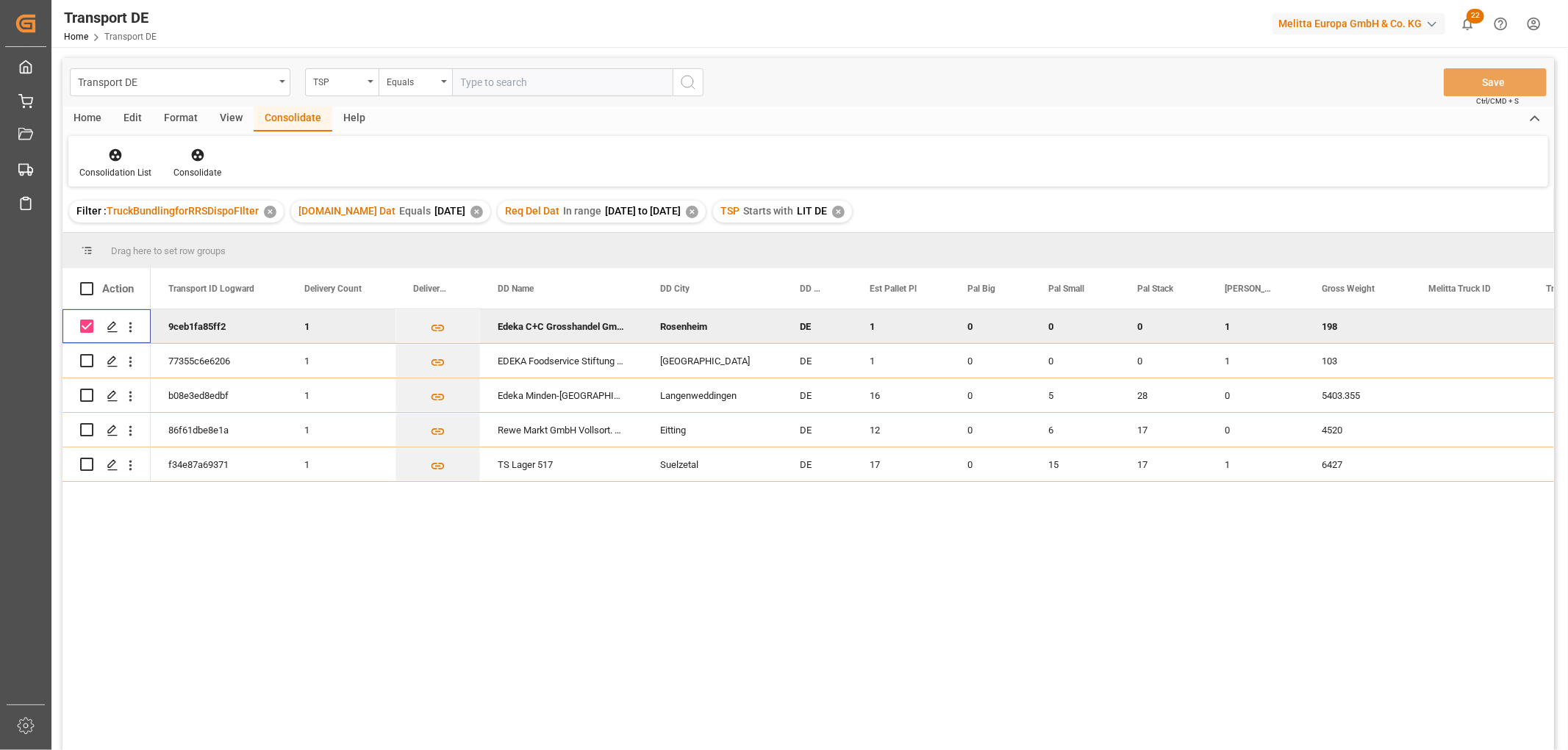
click at [81, 323] on input "Press Space to toggle row selection (checked)" at bounding box center [86, 326] width 13 height 13
checkbox input "false"
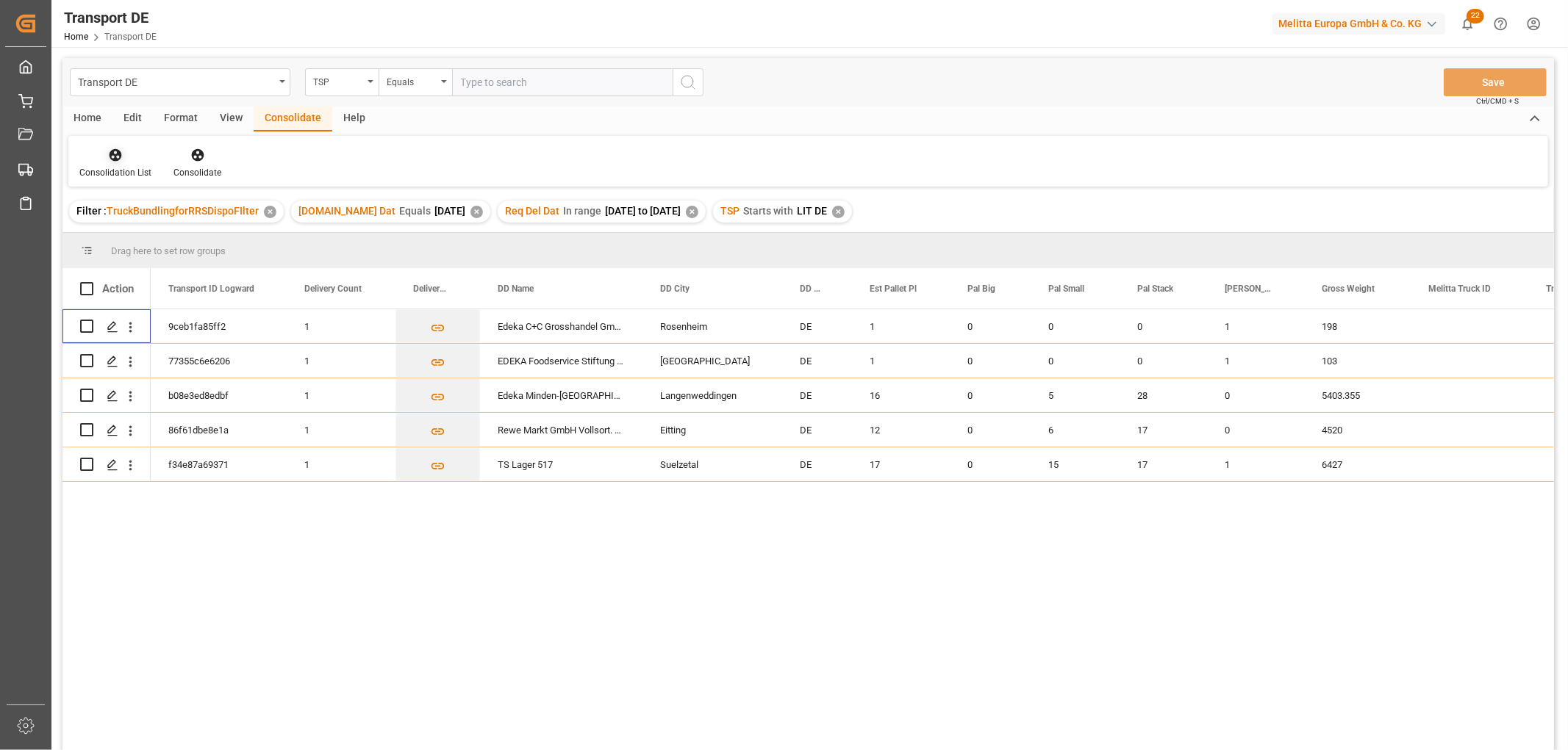
click at [120, 153] on icon at bounding box center [115, 155] width 12 height 12
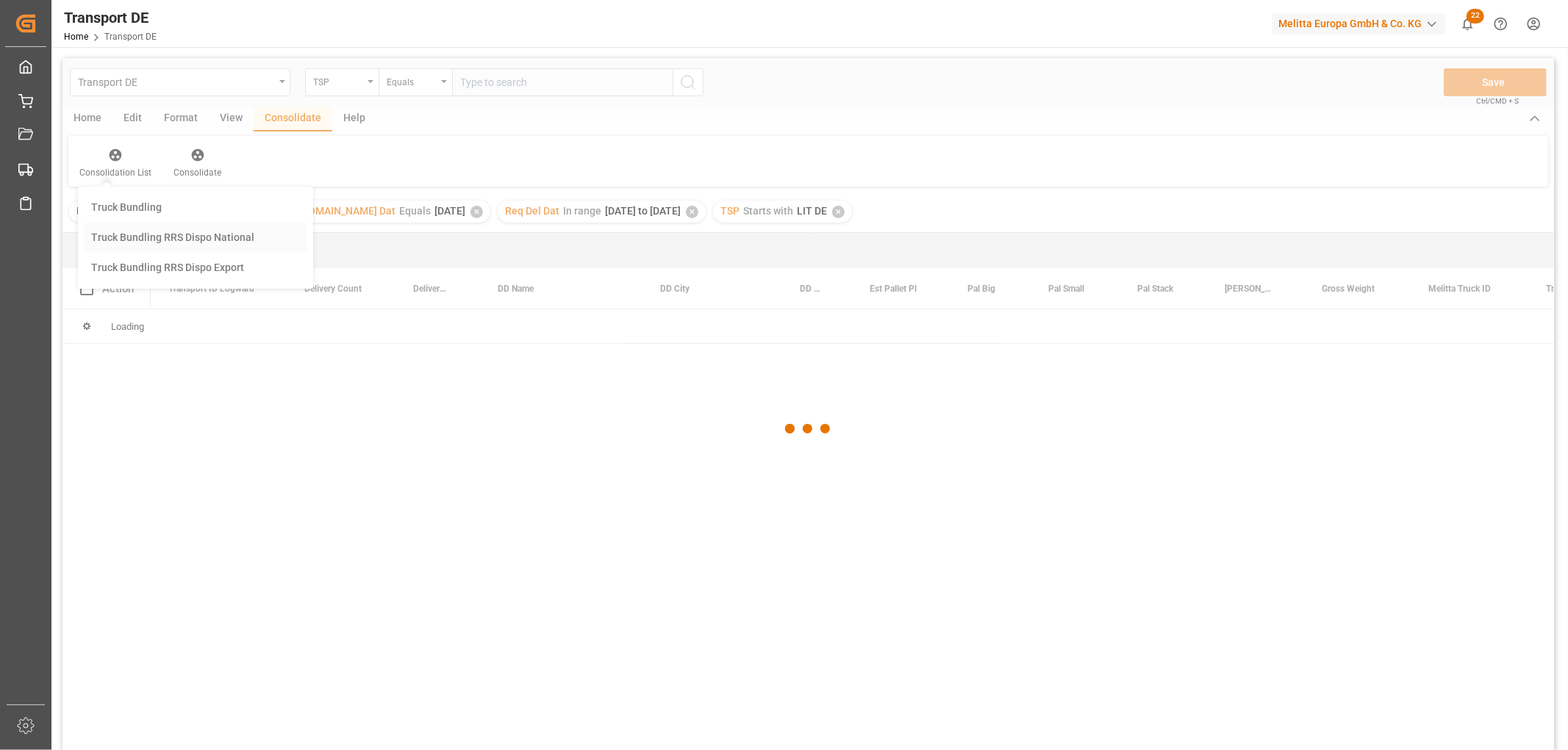
click at [115, 235] on div "Transport DE TSP Equals Save Ctrl/CMD + S Home Edit Format View Consolidate Hel…" at bounding box center [808, 423] width 1492 height 731
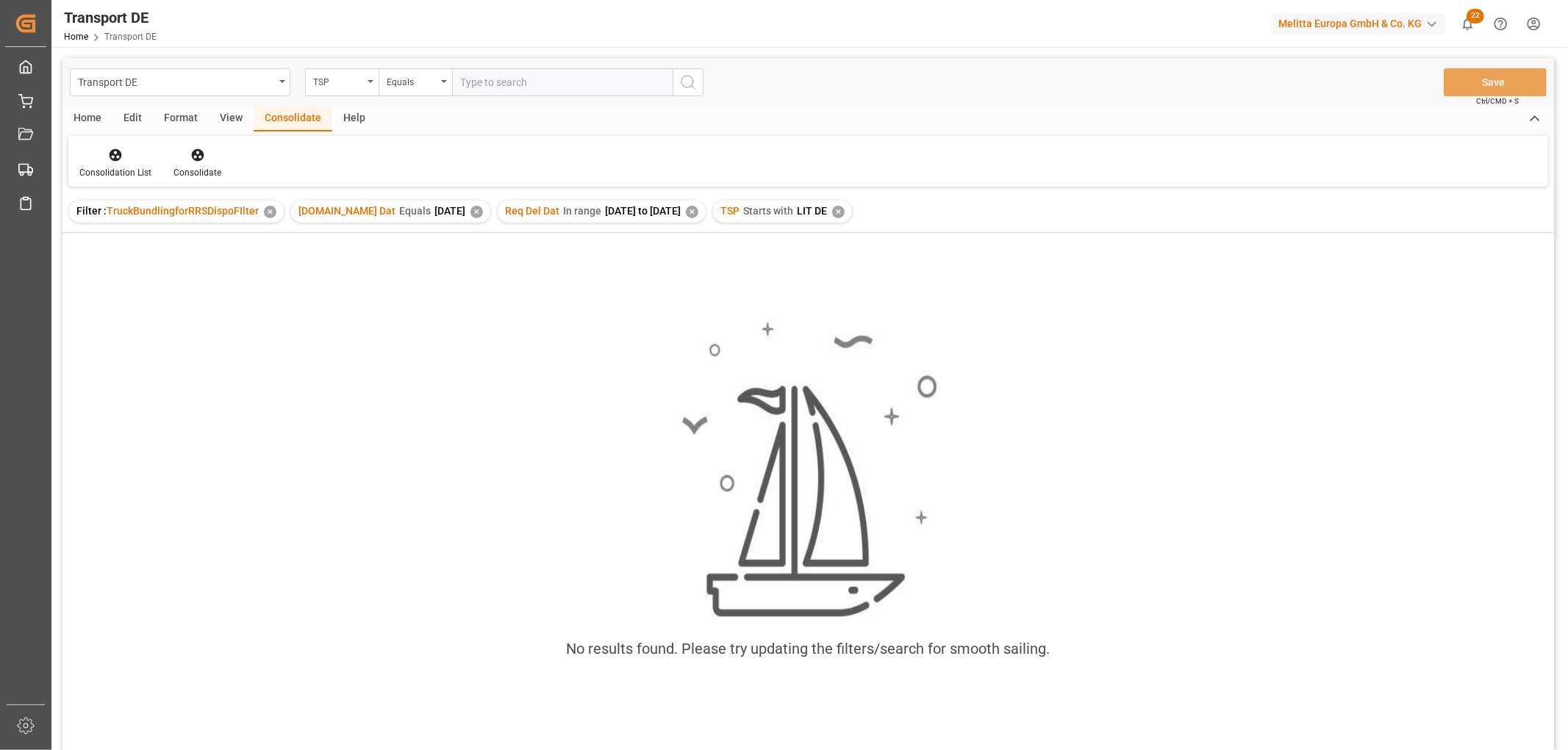
click at [840, 209] on div "✕" at bounding box center [838, 212] width 12 height 12
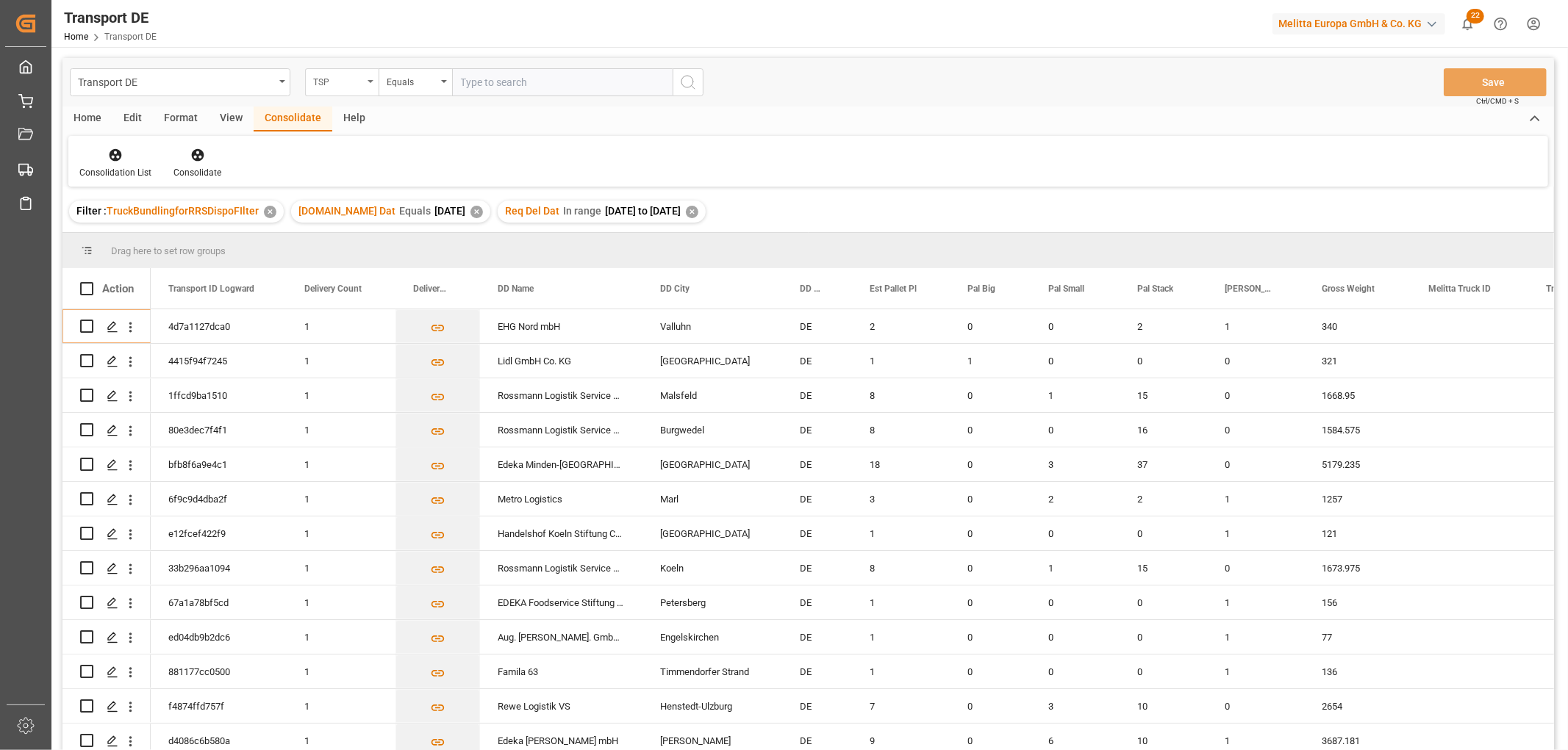
click at [332, 84] on div "TSP" at bounding box center [337, 80] width 50 height 17
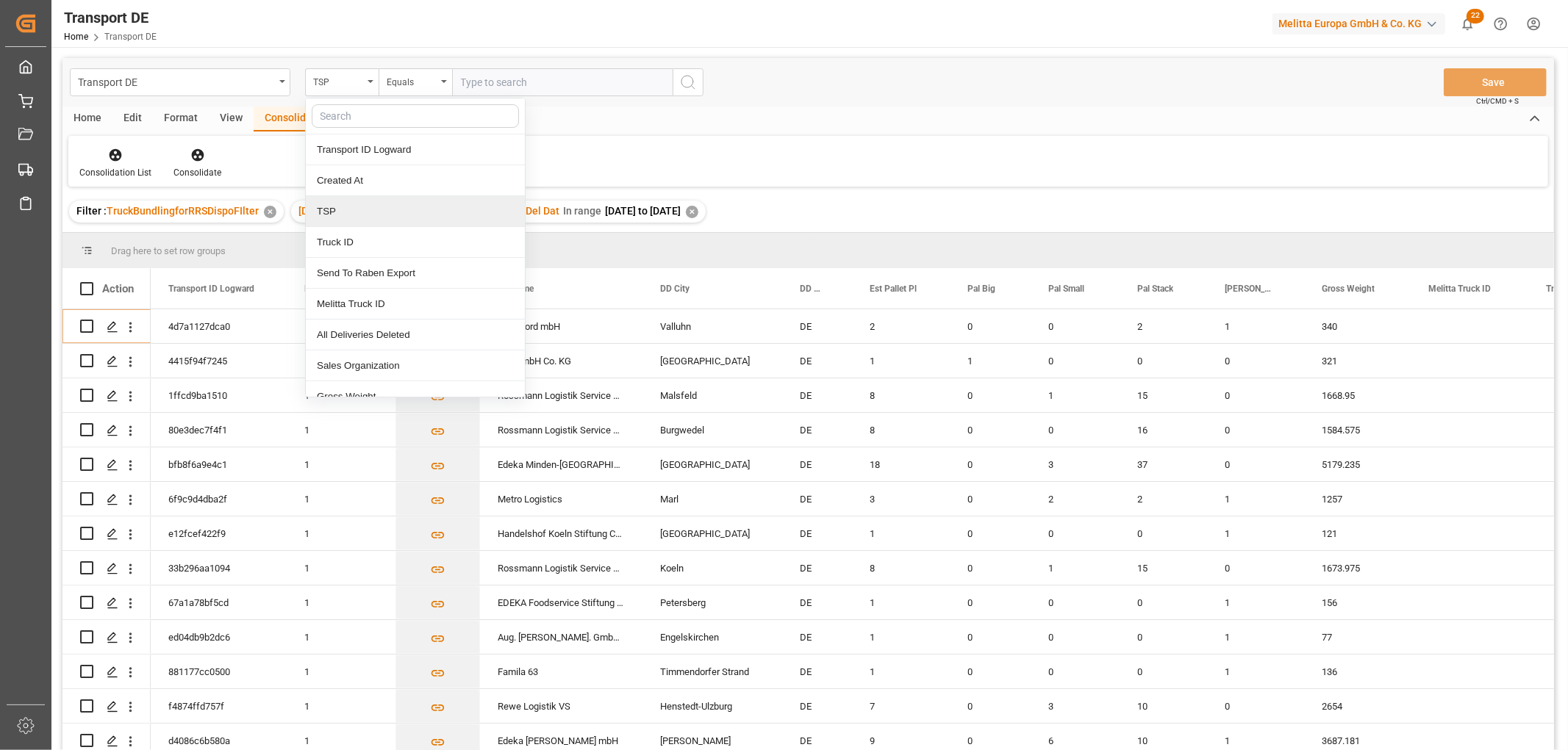
click at [336, 208] on div "TSP" at bounding box center [415, 211] width 219 height 31
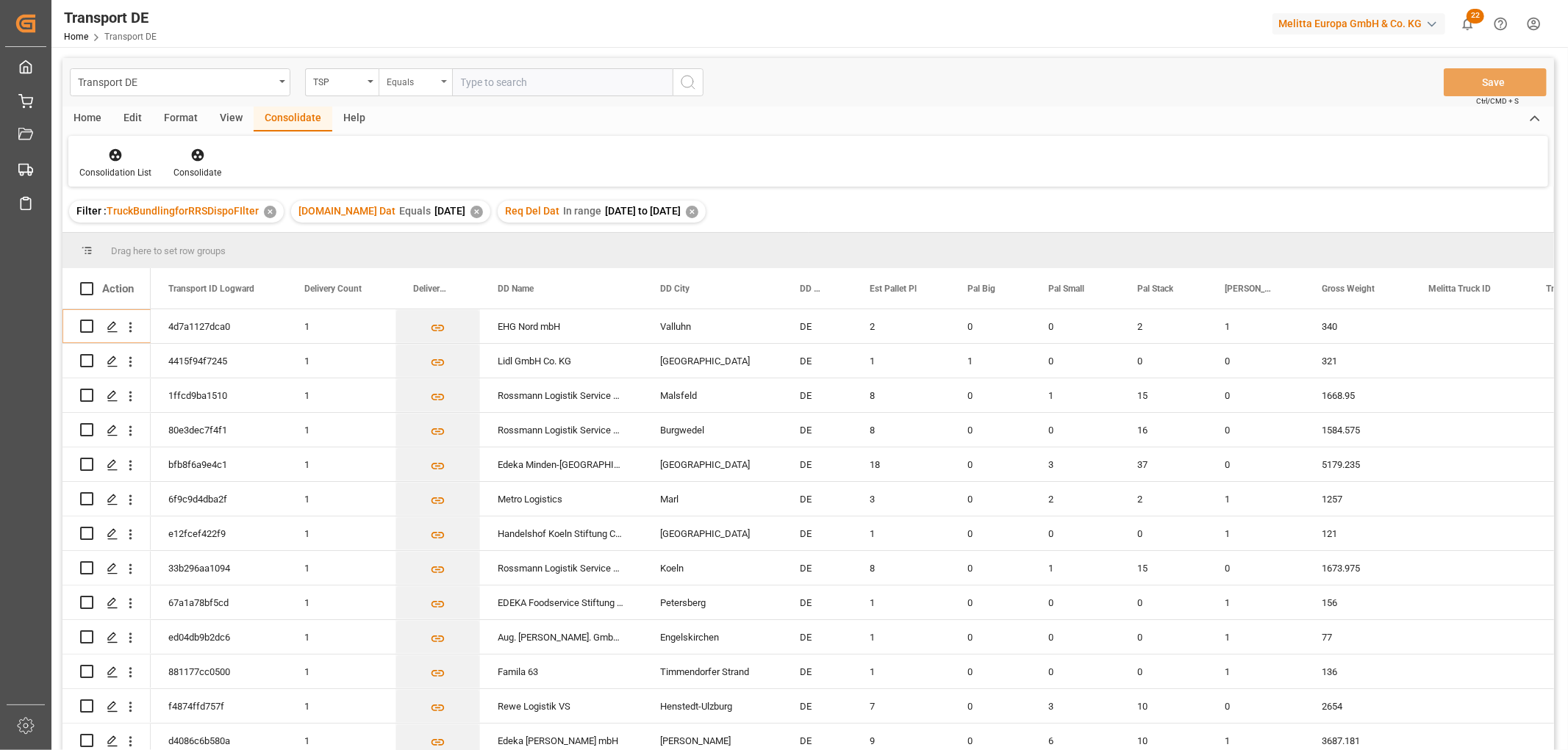
click at [405, 82] on div "Equals" at bounding box center [411, 80] width 50 height 17
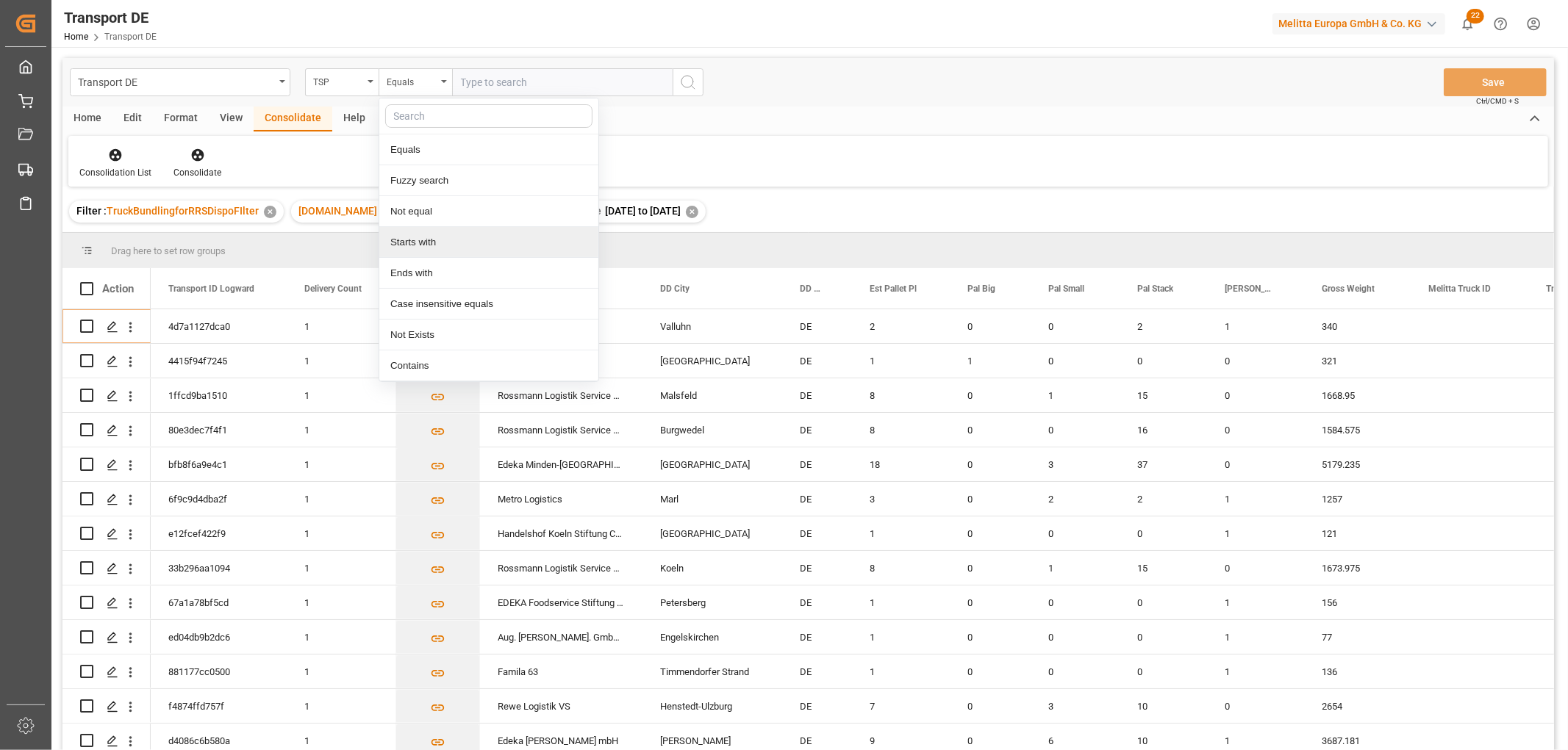
click at [422, 246] on div "Starts with" at bounding box center [489, 243] width 219 height 31
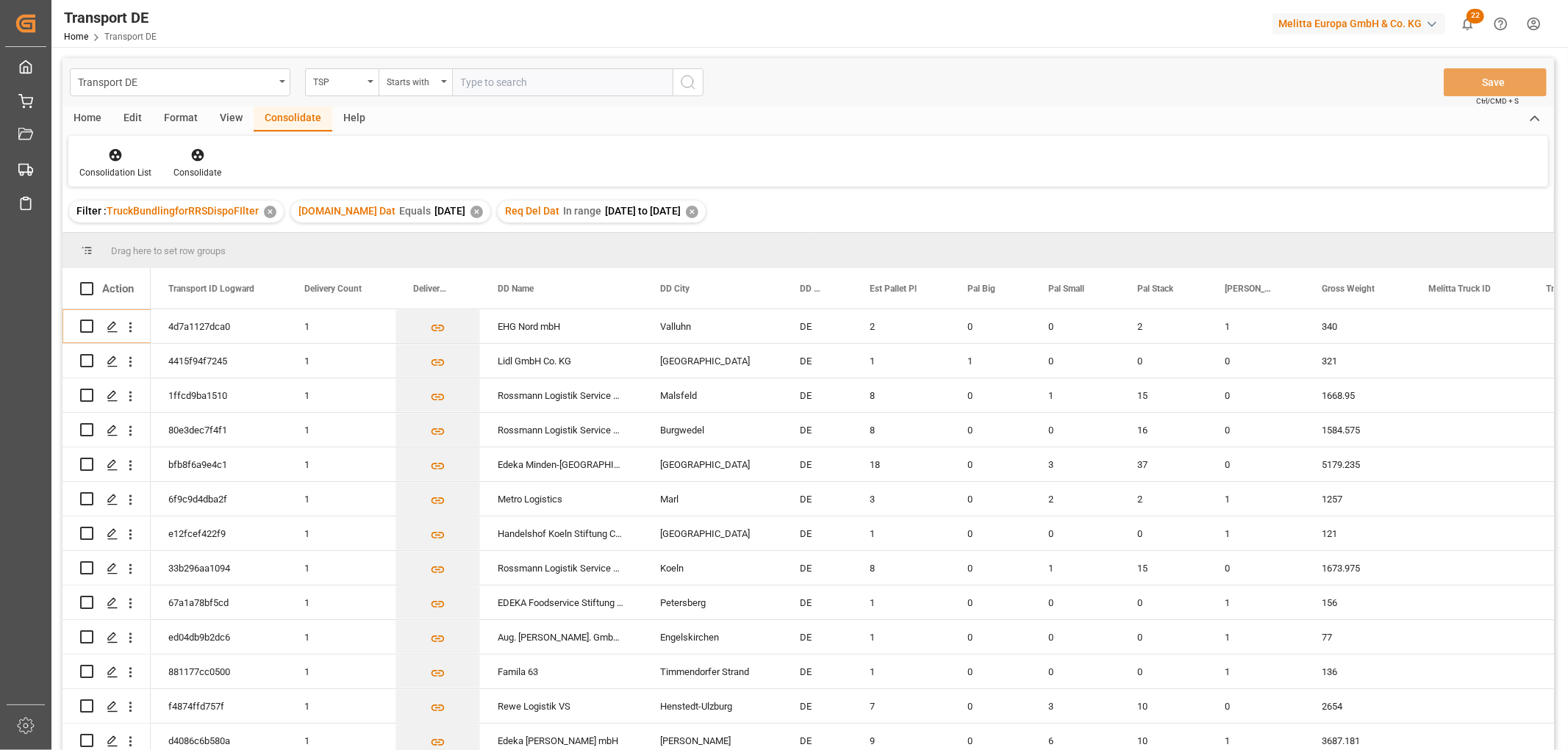
click at [482, 79] on input "text" at bounding box center [562, 82] width 221 height 28
type input "Moeller"
click at [691, 83] on icon "search button" at bounding box center [688, 82] width 18 height 18
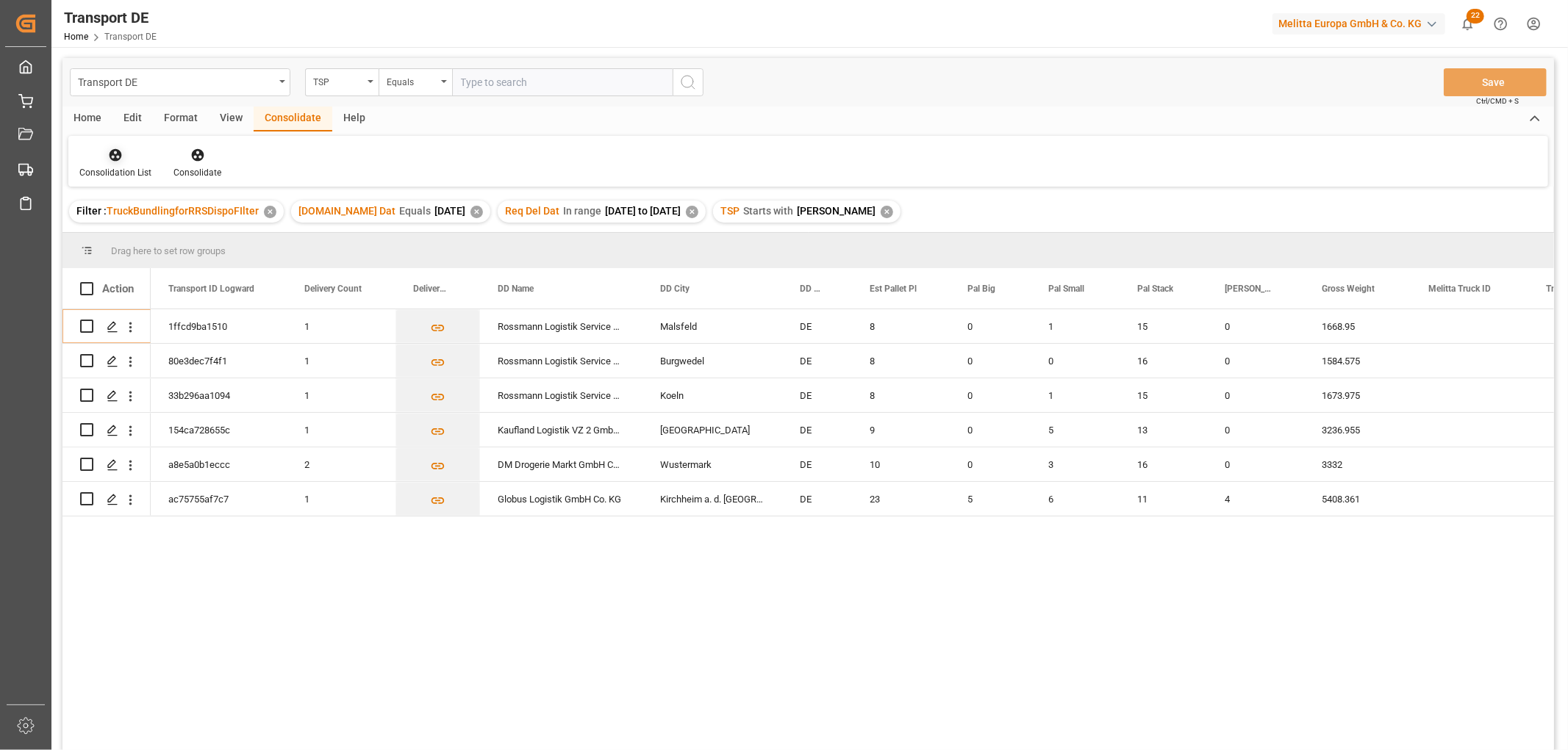
click at [111, 156] on icon at bounding box center [115, 155] width 15 height 14
click at [140, 237] on div "Transport DE TSP Equals Save Ctrl/CMD + S Home Edit Format View Consolidate Hel…" at bounding box center [808, 423] width 1492 height 731
click at [89, 325] on input "Press Space to toggle row selection (unchecked)" at bounding box center [86, 326] width 13 height 13
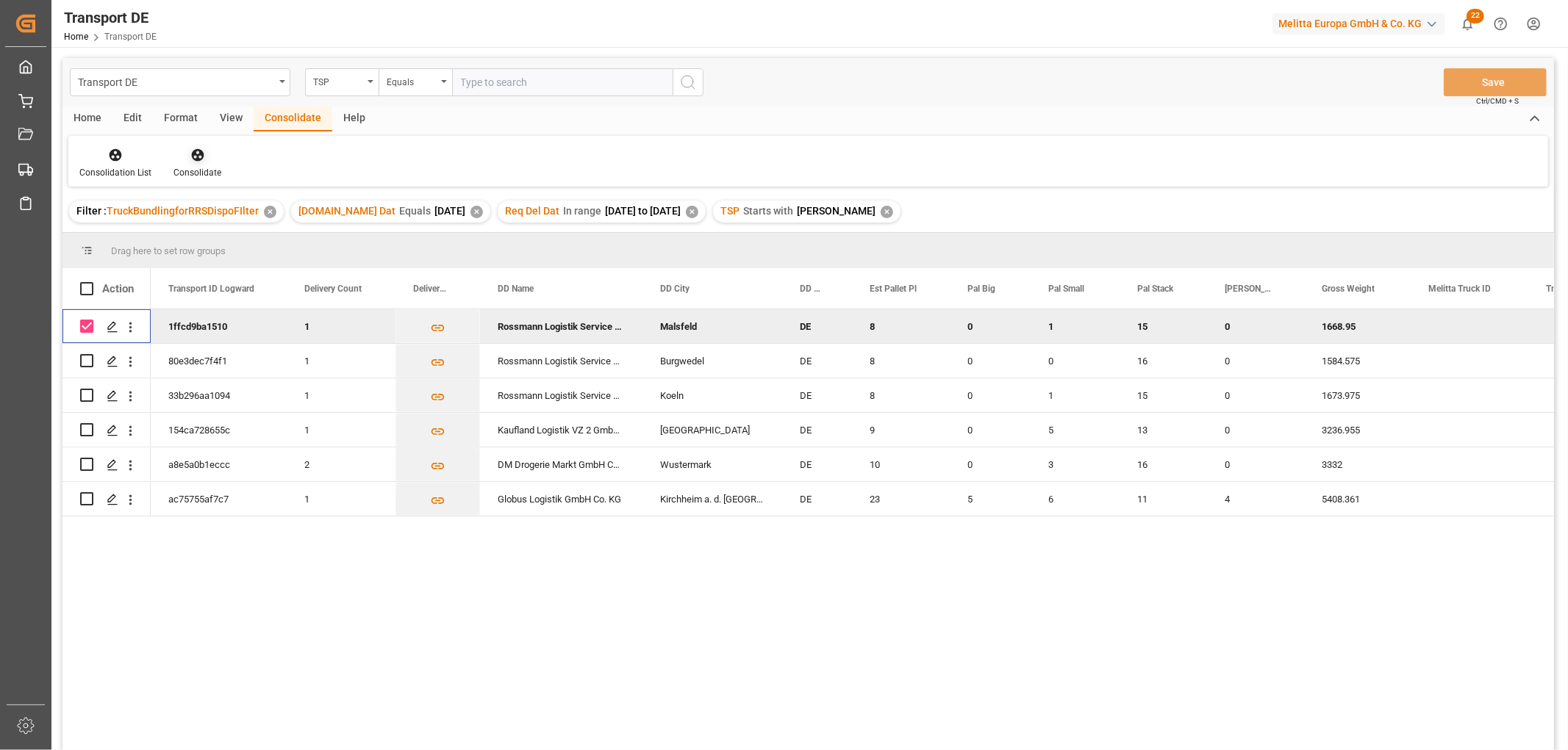
click at [192, 151] on icon at bounding box center [197, 155] width 12 height 12
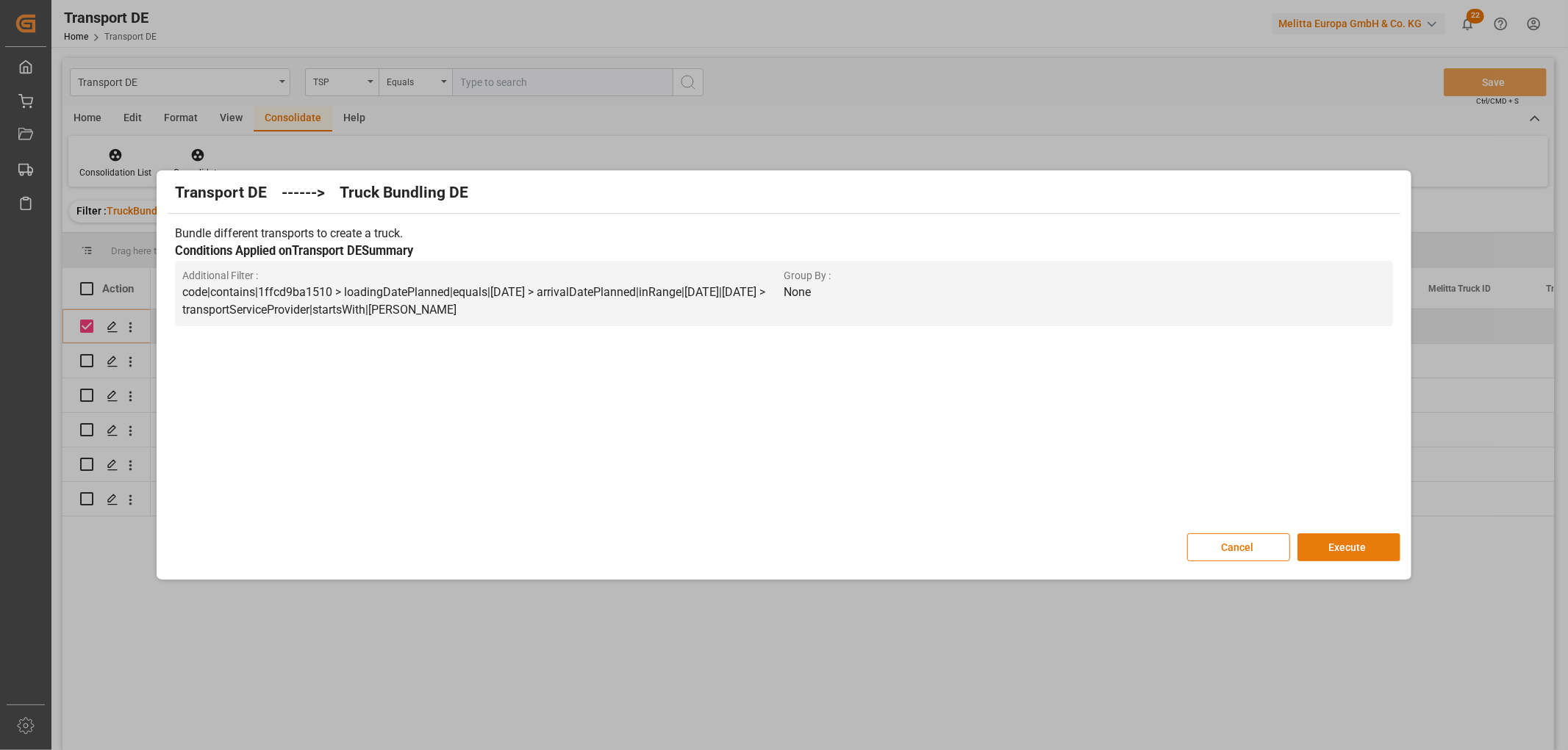
click at [1340, 544] on button "Execute" at bounding box center [1348, 547] width 103 height 28
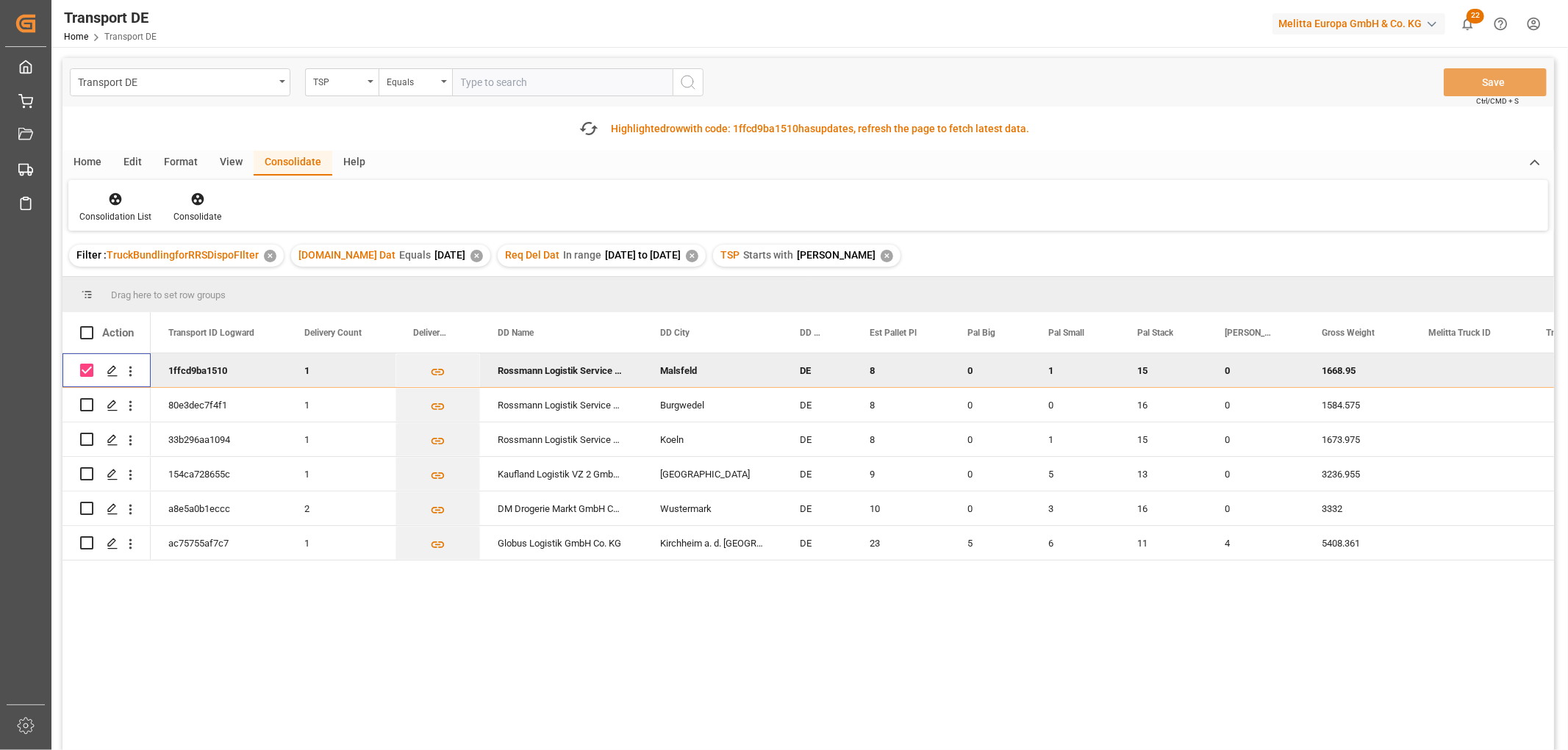
click at [85, 372] on input "Press Space to toggle row selection (checked)" at bounding box center [86, 370] width 13 height 13
checkbox input "false"
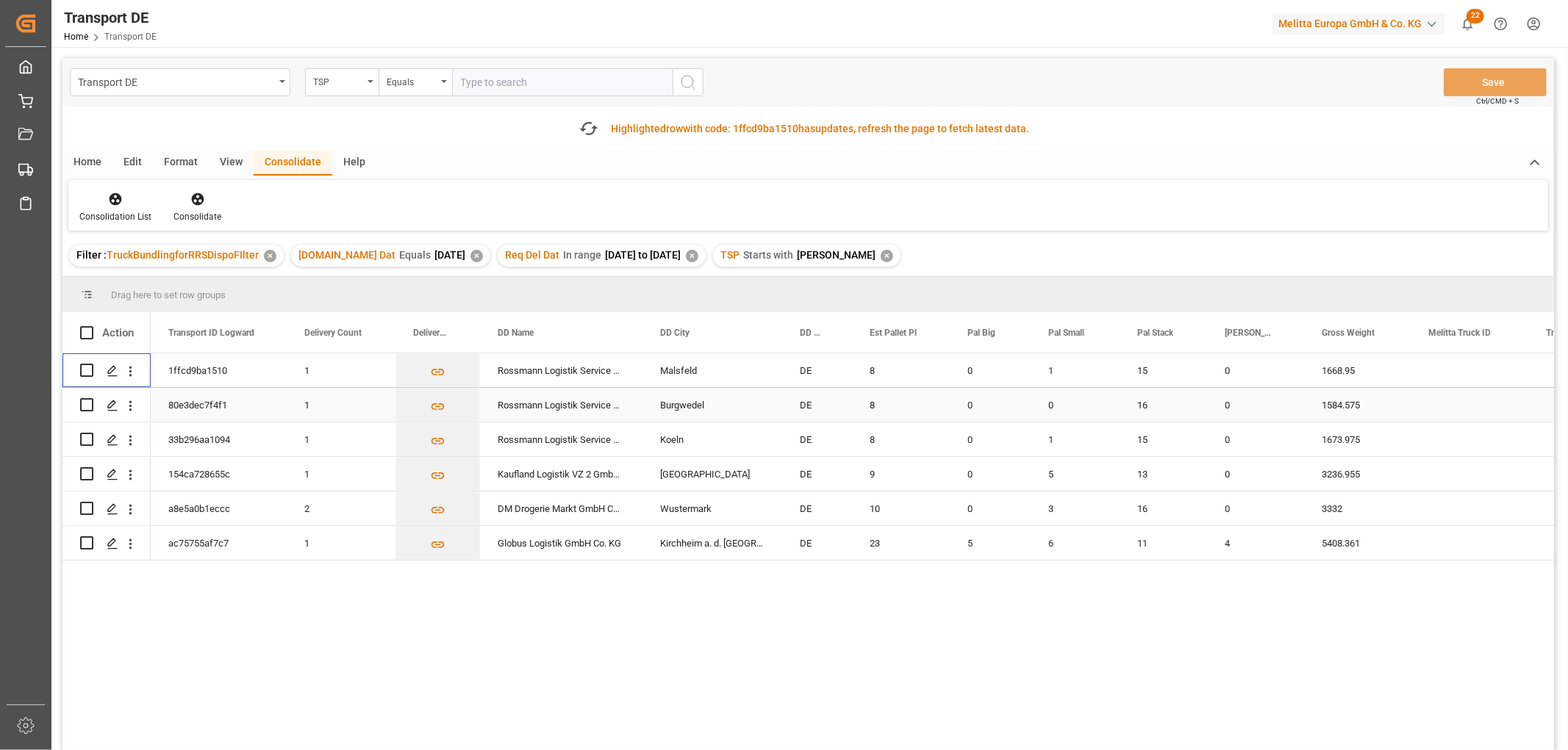
click at [89, 404] on input "Press Space to toggle row selection (unchecked)" at bounding box center [86, 404] width 13 height 13
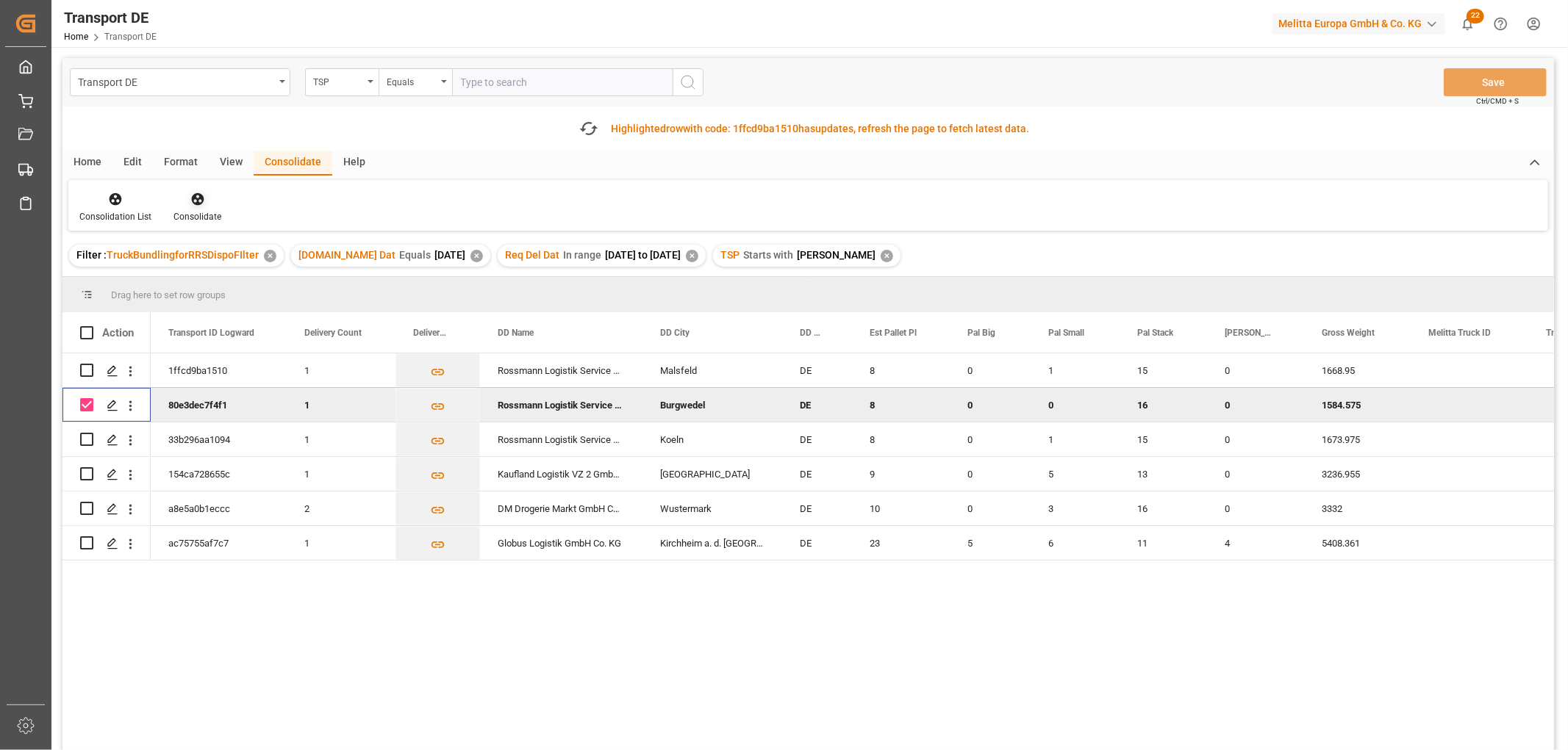
click at [192, 199] on icon at bounding box center [197, 199] width 12 height 12
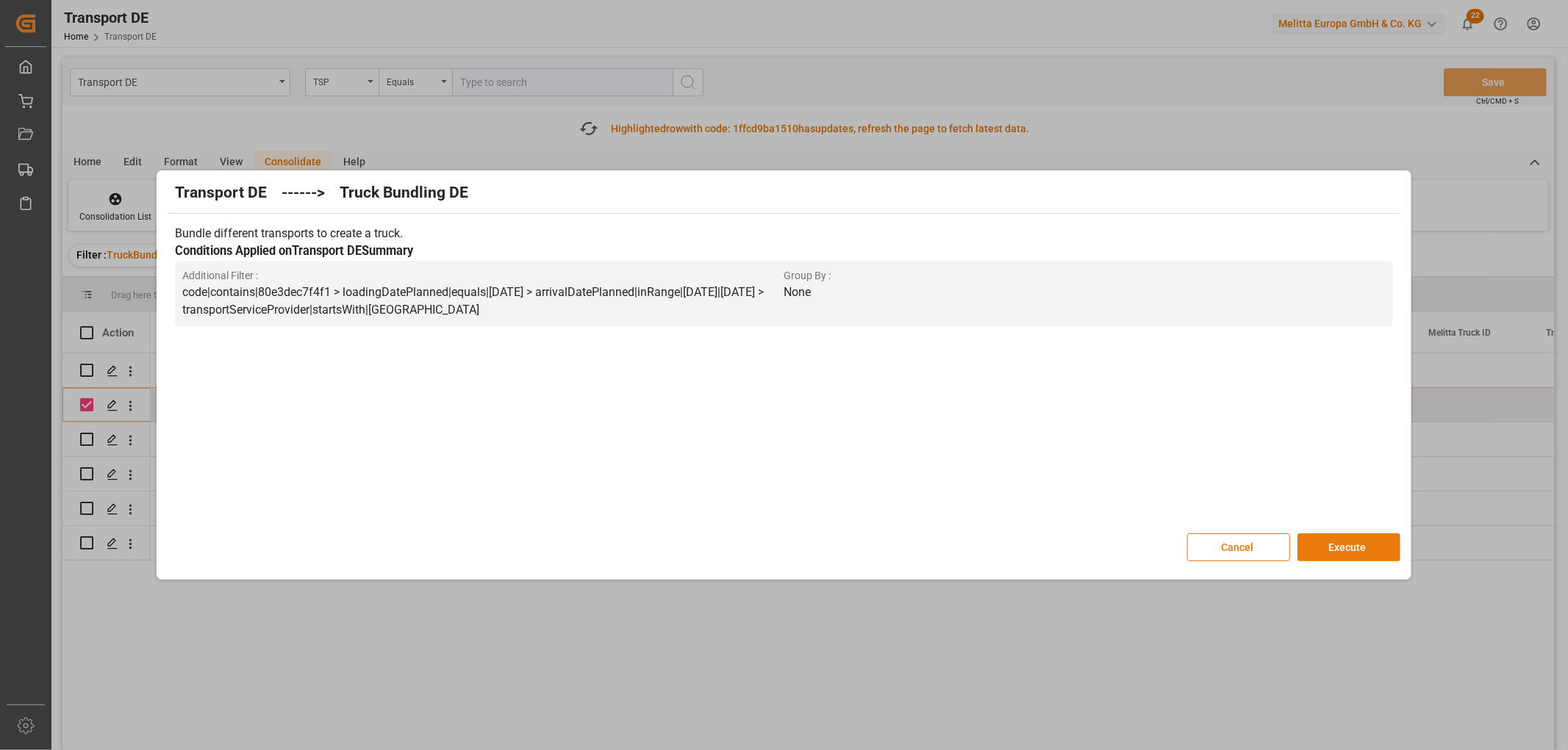
click at [1348, 542] on button "Execute" at bounding box center [1348, 547] width 103 height 28
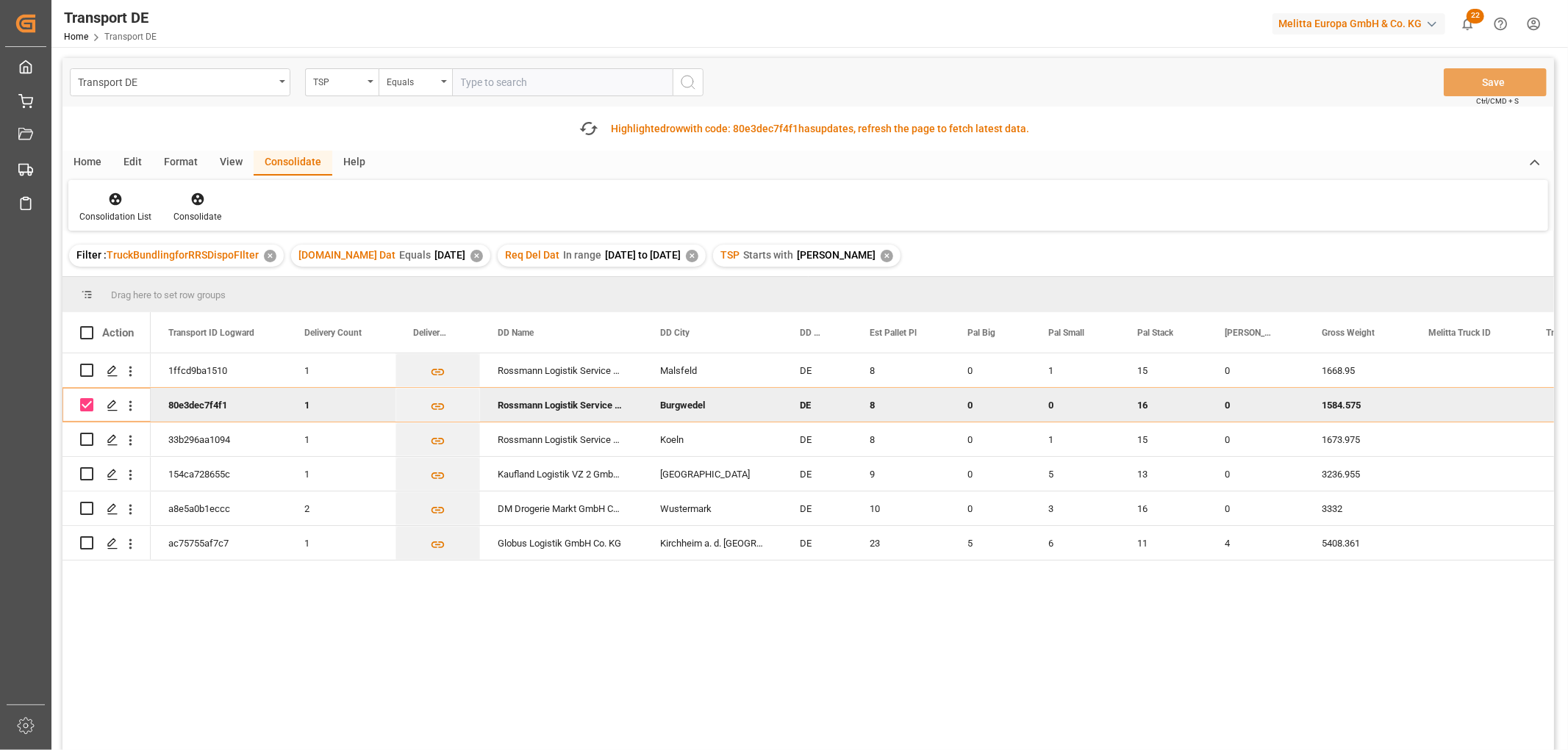
click at [85, 403] on input "Press Space to toggle row selection (checked)" at bounding box center [86, 404] width 13 height 13
checkbox input "false"
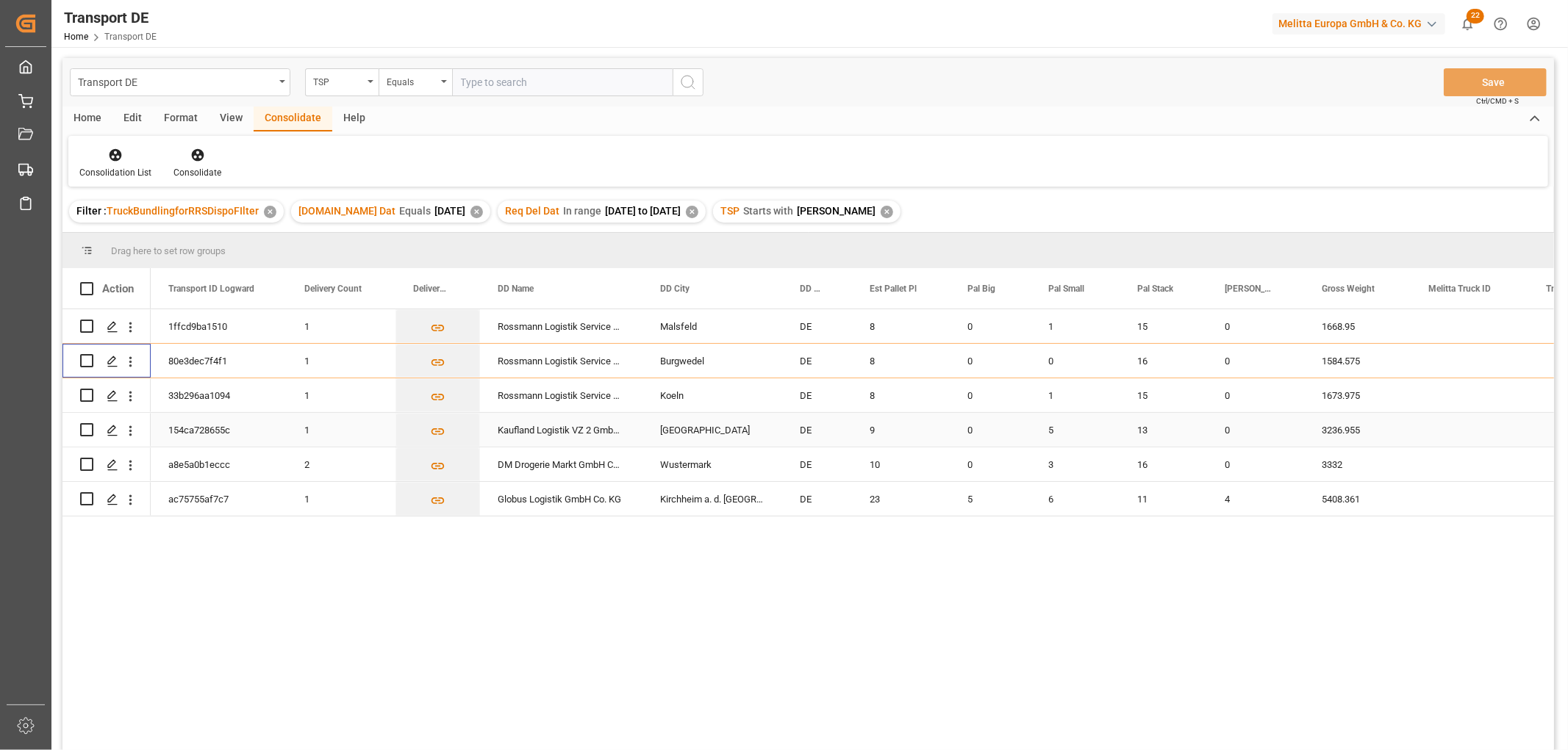
click at [89, 444] on div "Press SPACE to select this row." at bounding box center [86, 430] width 13 height 34
click at [86, 391] on input "Press Space to toggle row selection (unchecked)" at bounding box center [86, 394] width 13 height 13
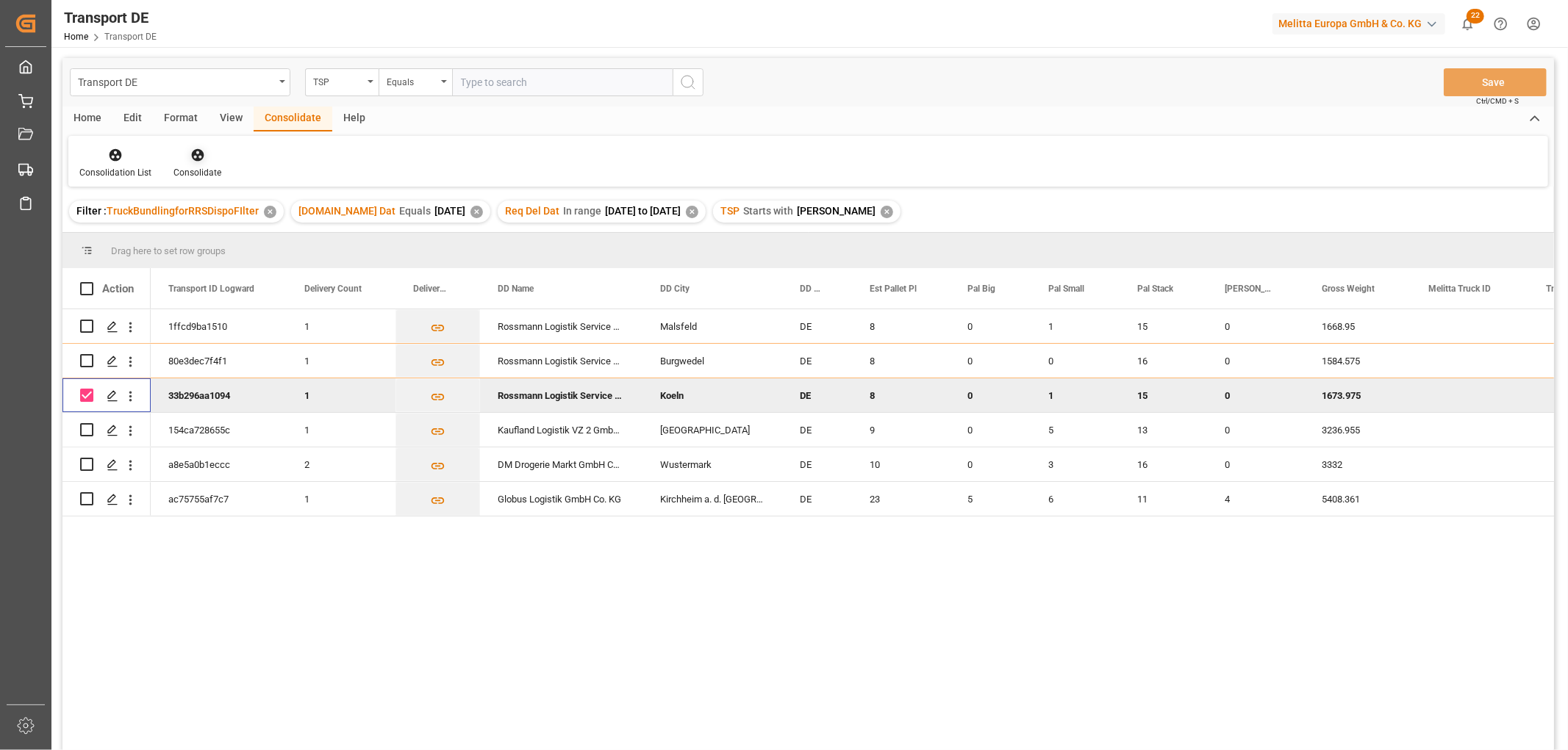
click at [199, 155] on icon at bounding box center [197, 155] width 12 height 12
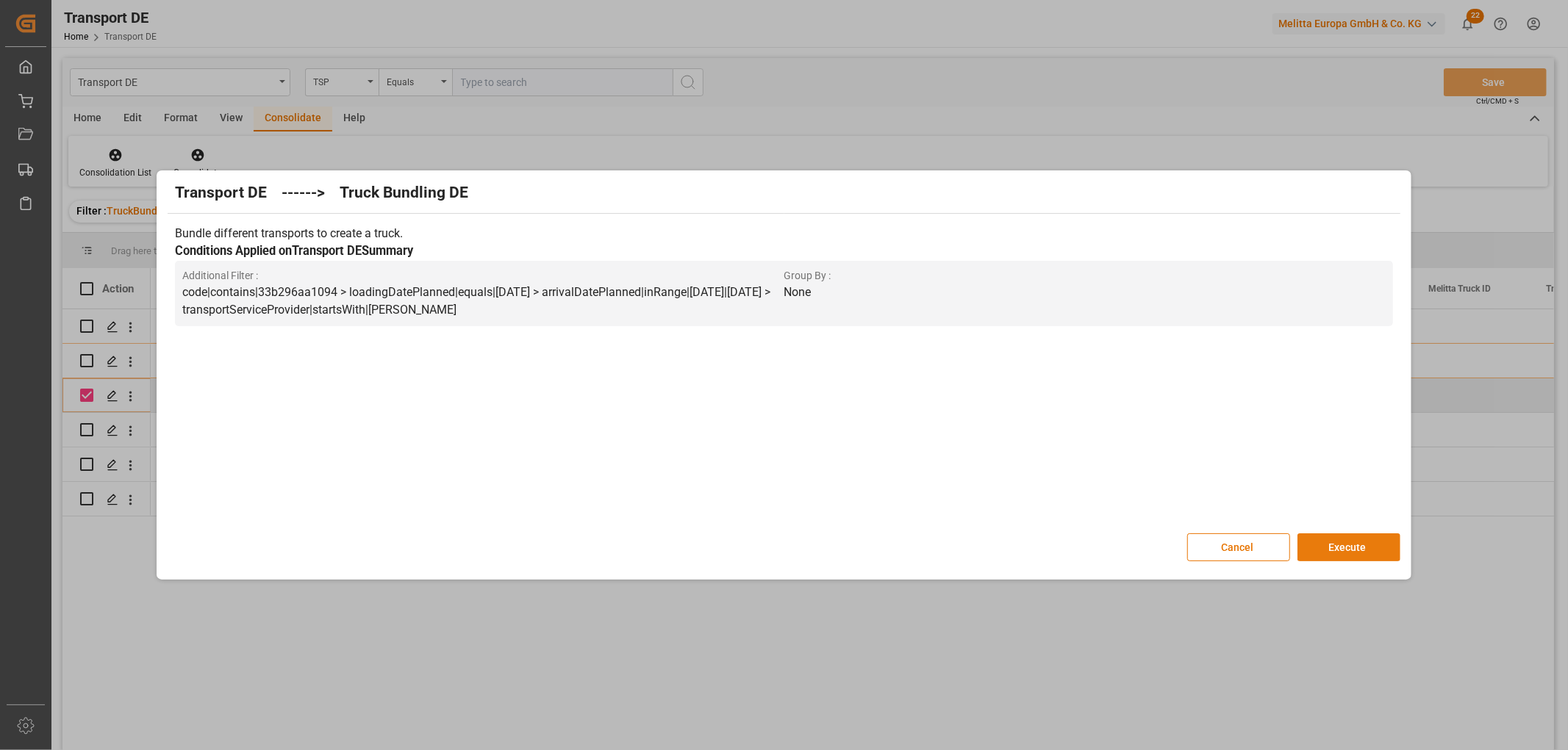
click at [1348, 540] on button "Execute" at bounding box center [1348, 547] width 103 height 28
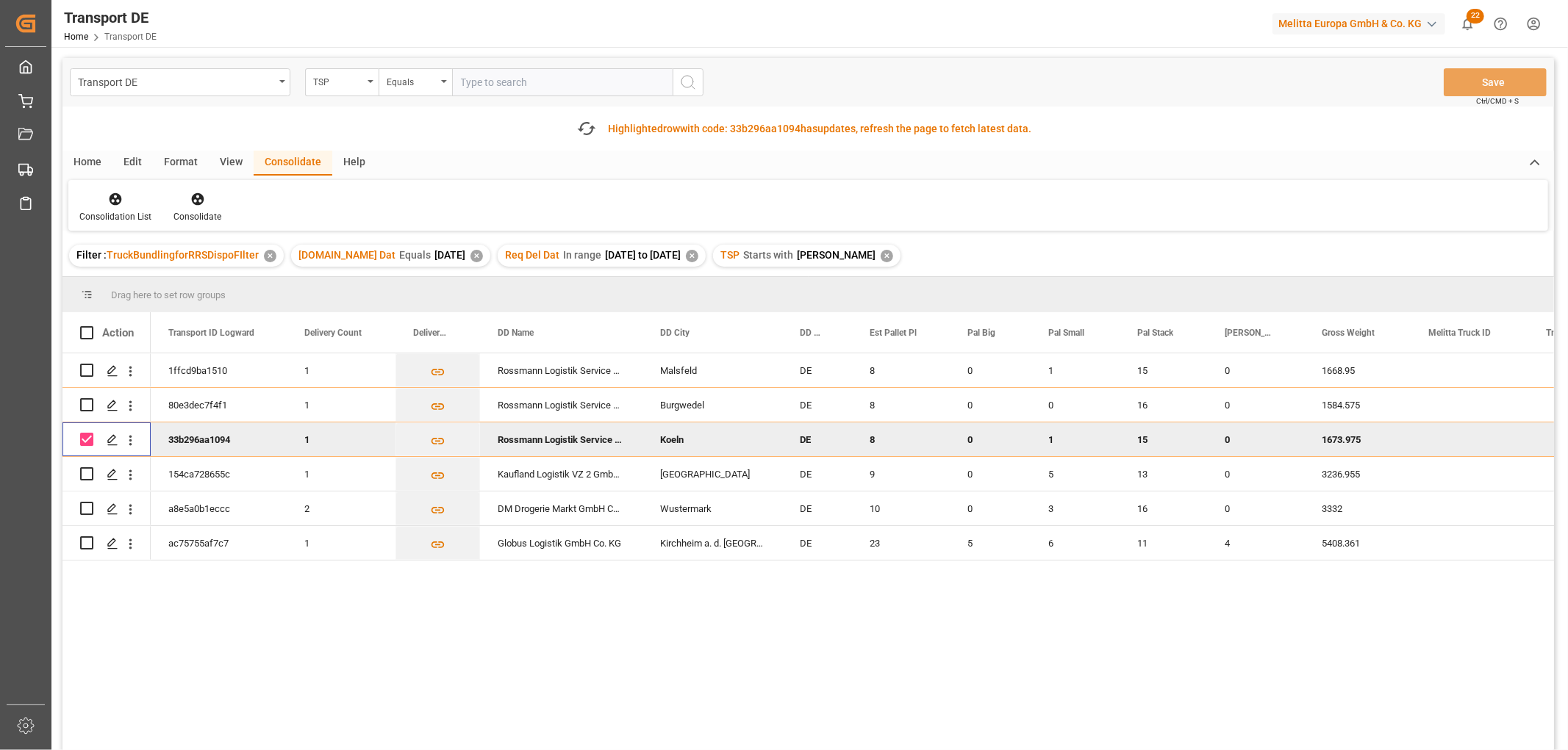
click at [90, 444] on input "Press Space to toggle row selection (checked)" at bounding box center [86, 439] width 13 height 13
checkbox input "false"
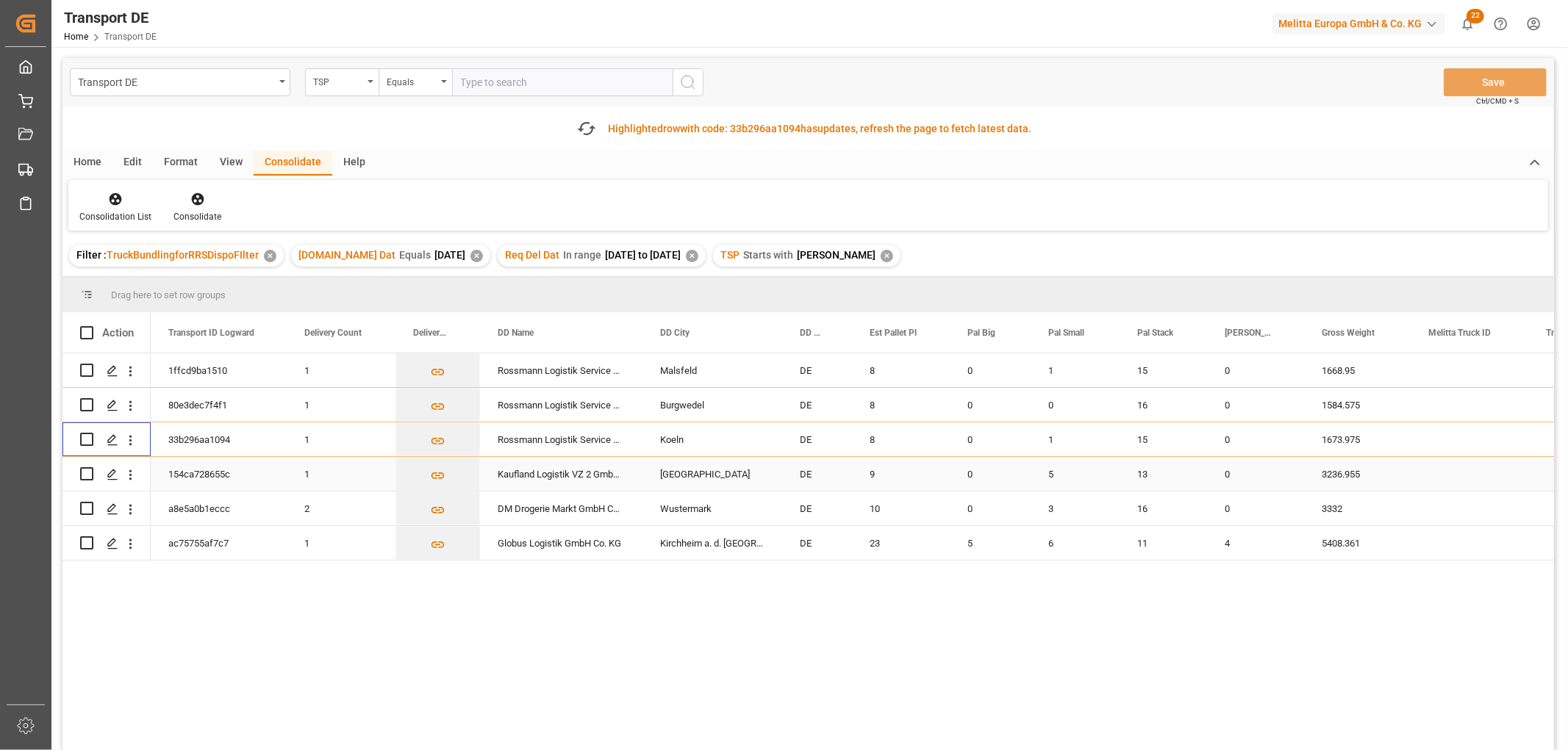
click at [83, 491] on div "Press SPACE to select this row." at bounding box center [86, 508] width 13 height 34
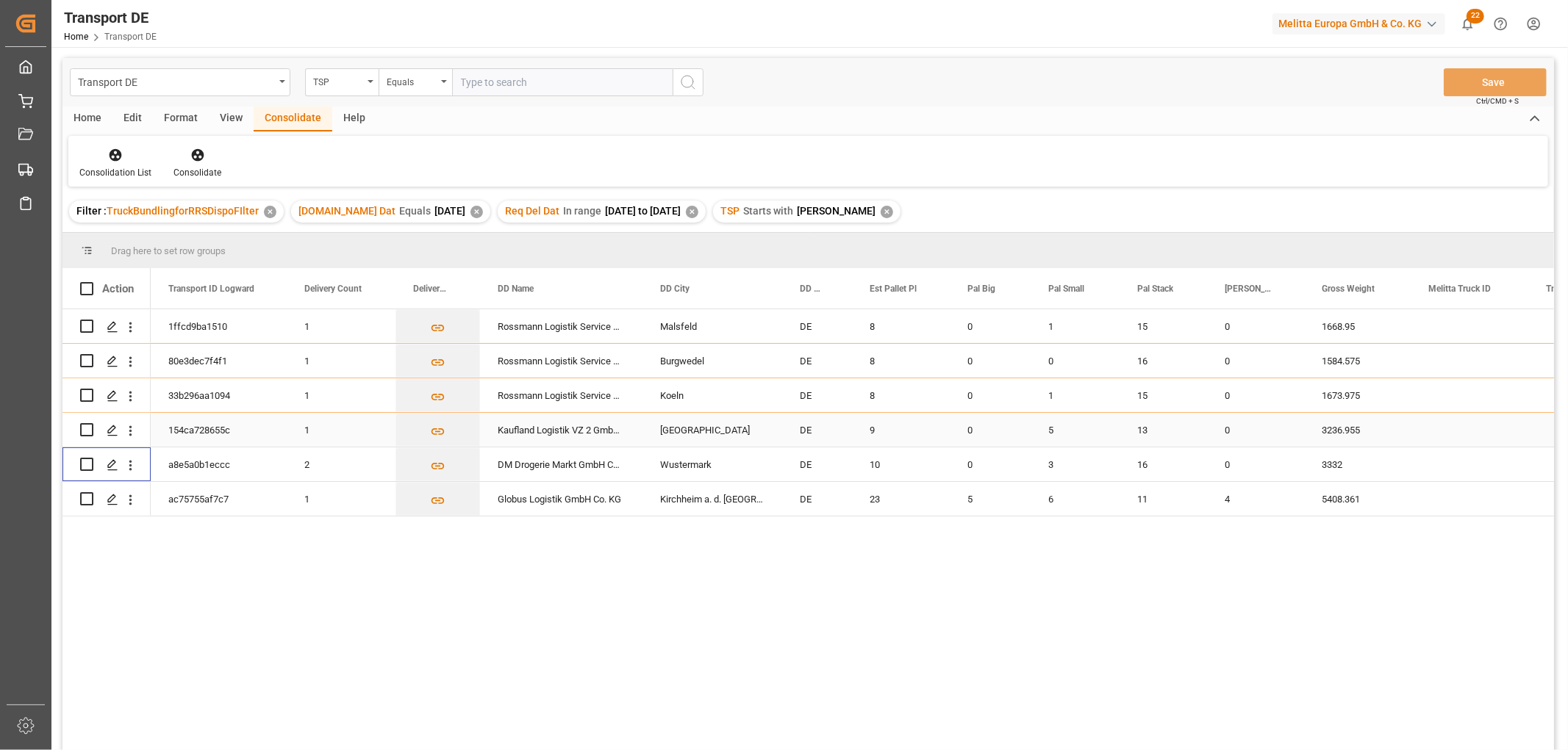
click at [89, 432] on input "Press Space to toggle row selection (unchecked)" at bounding box center [86, 430] width 13 height 13
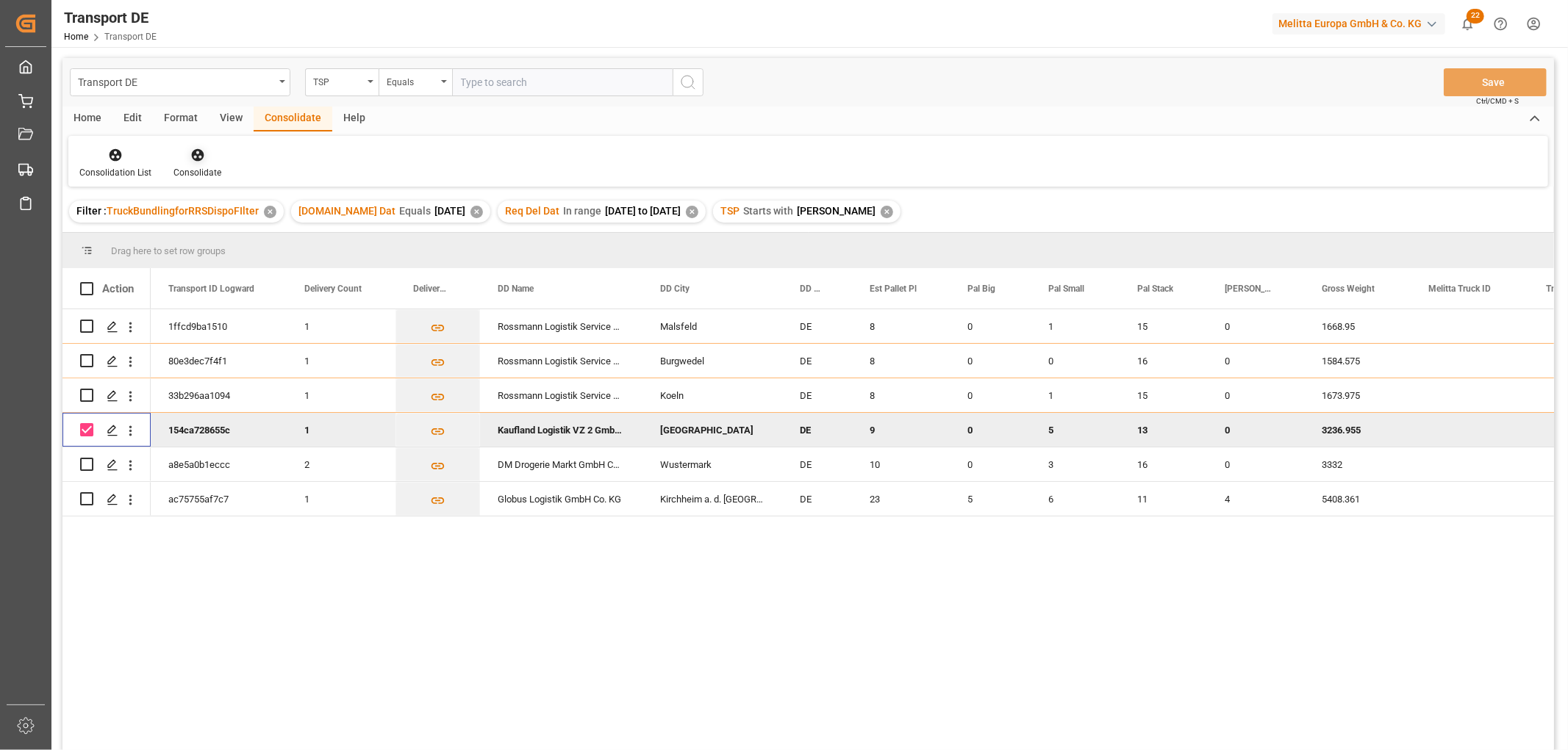
click at [195, 153] on icon at bounding box center [197, 155] width 15 height 14
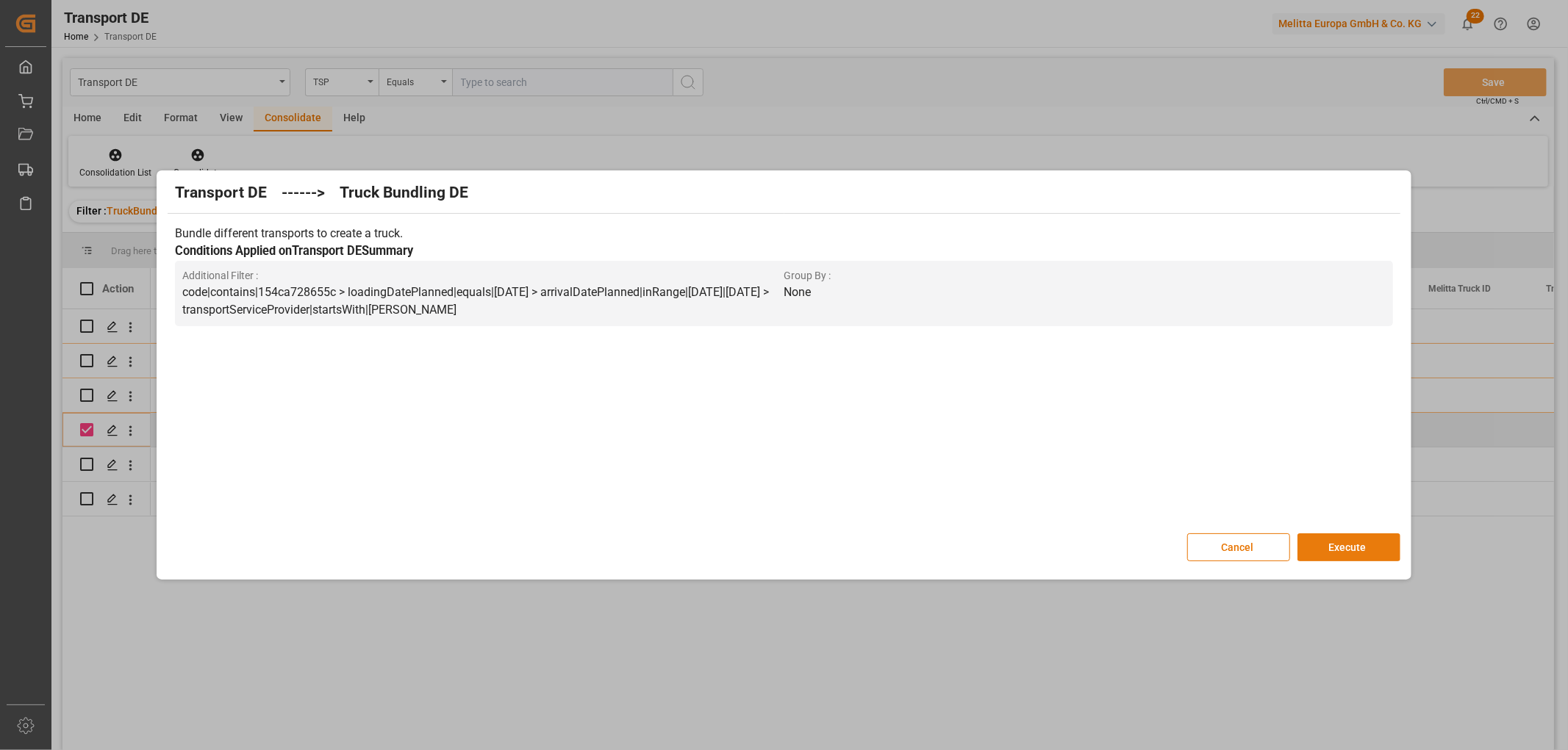
click at [1354, 543] on button "Execute" at bounding box center [1348, 547] width 103 height 28
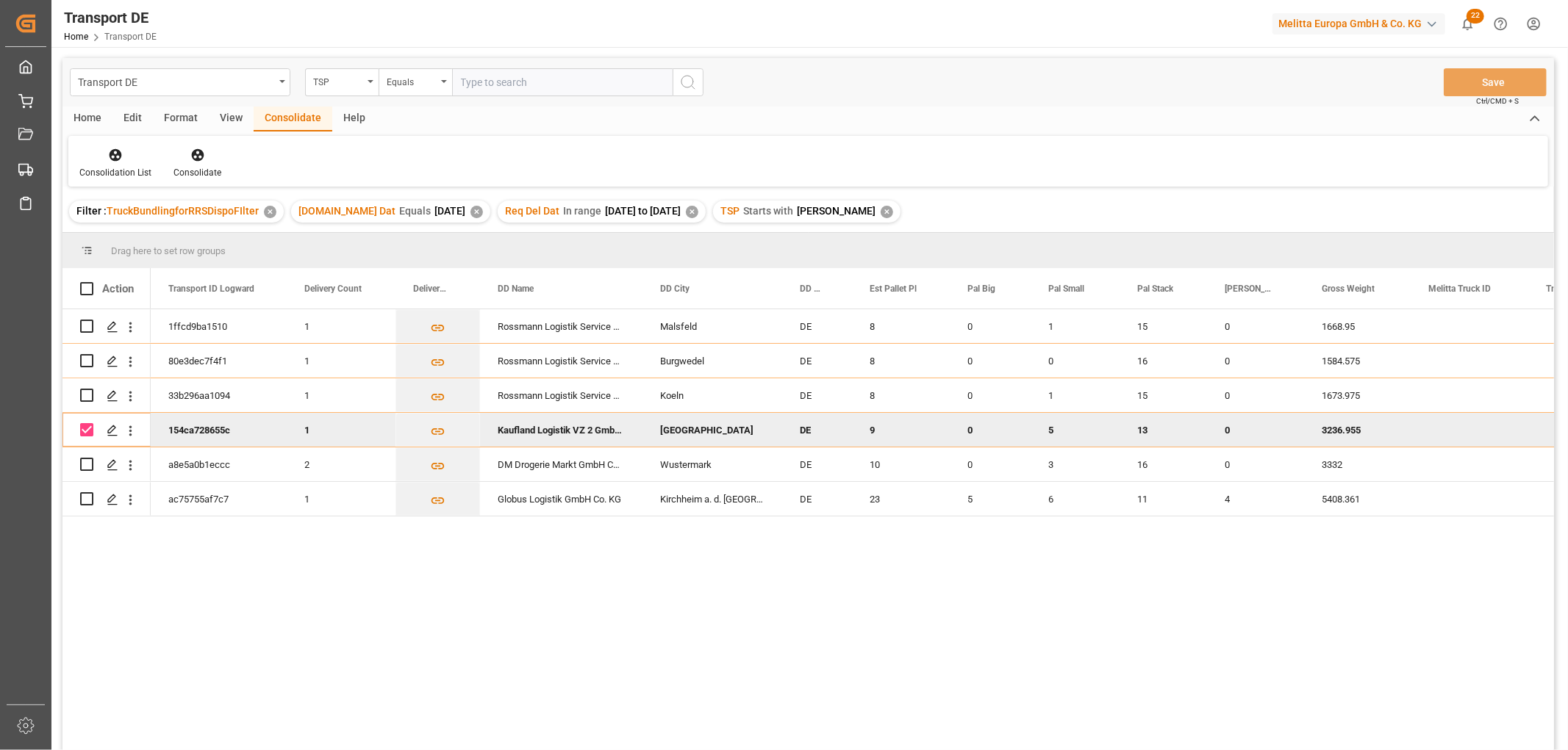
click at [84, 423] on input "Press Space to toggle row selection (checked)" at bounding box center [86, 430] width 13 height 13
checkbox input "false"
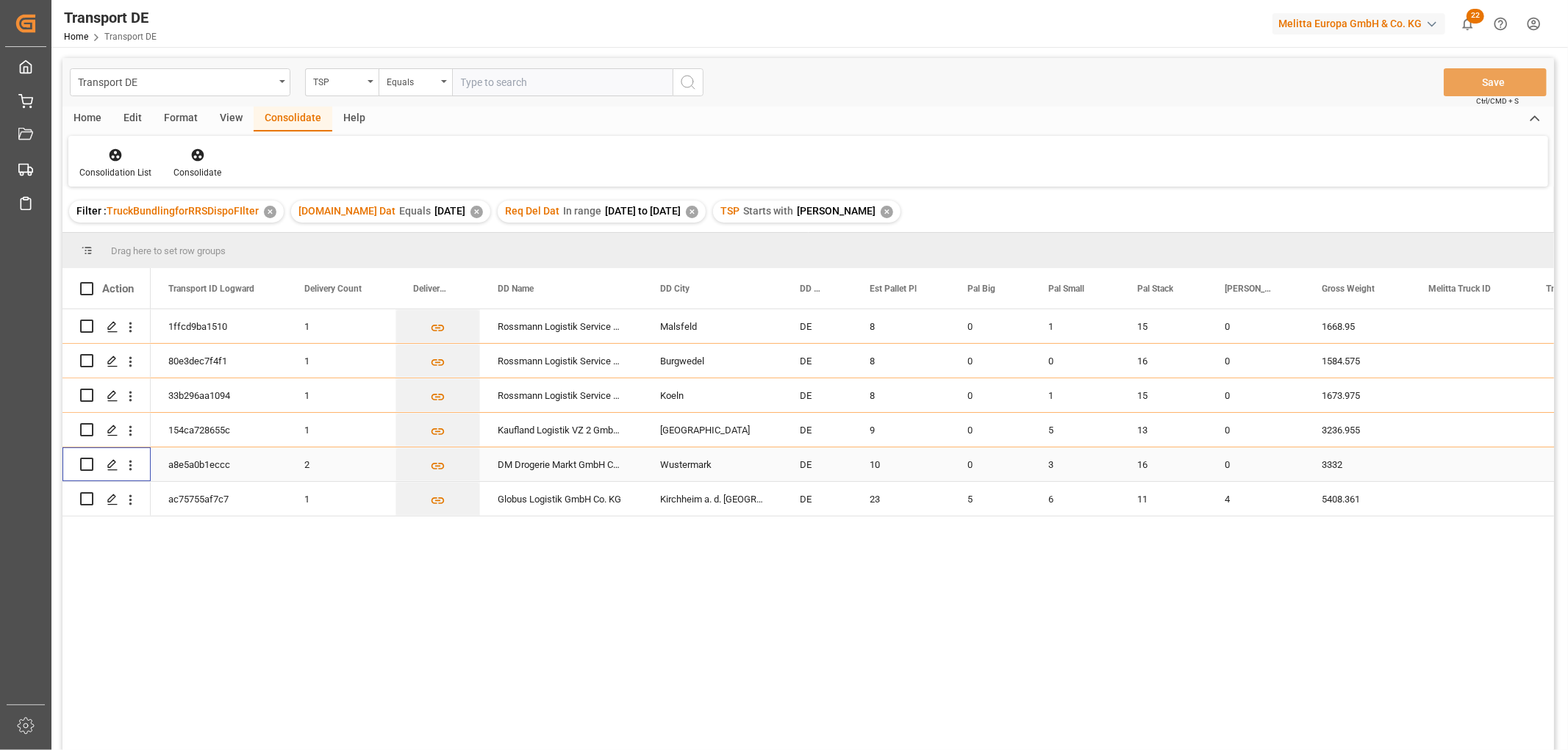
click at [87, 465] on input "Press Space to toggle row selection (unchecked)" at bounding box center [86, 464] width 13 height 13
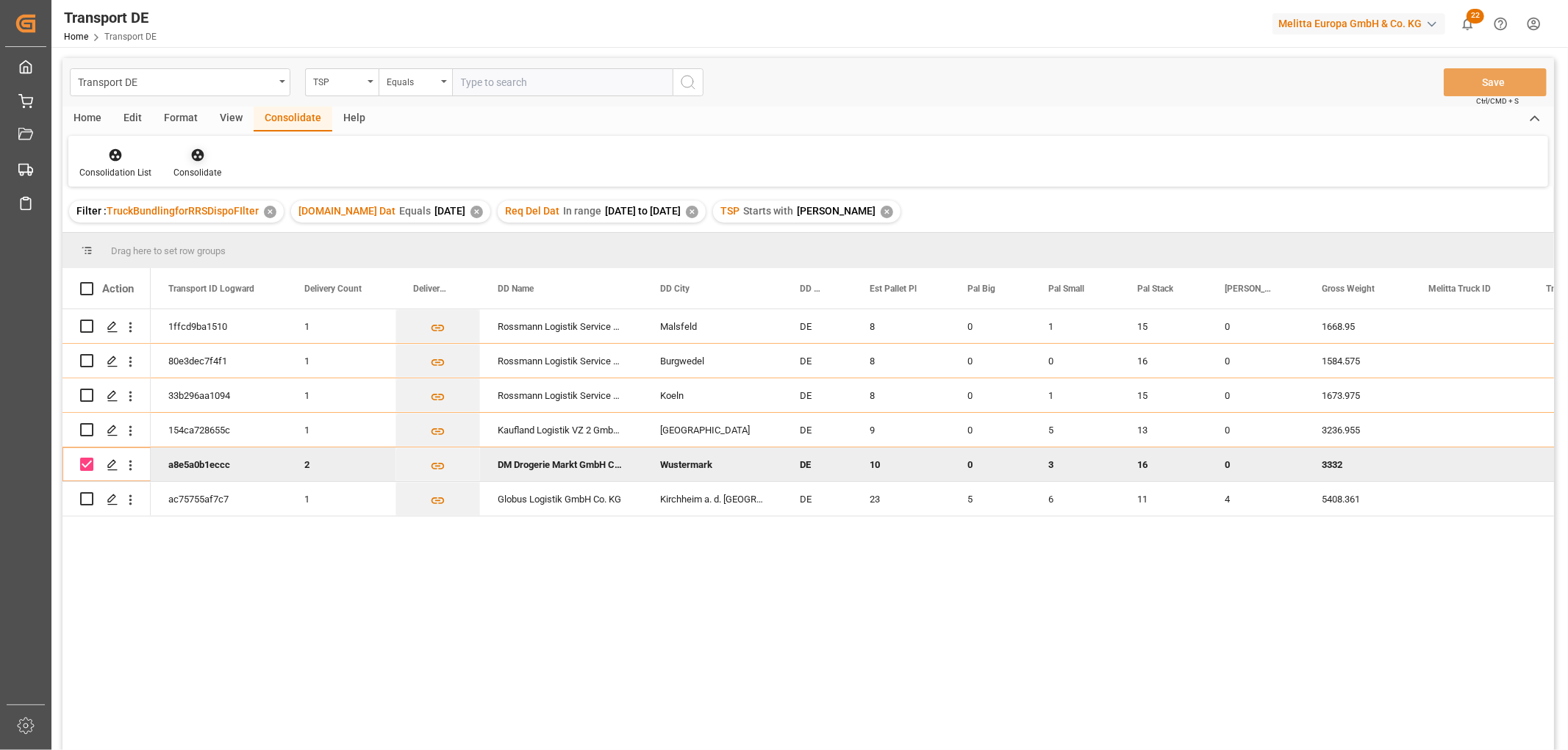
click at [197, 156] on icon at bounding box center [197, 155] width 15 height 14
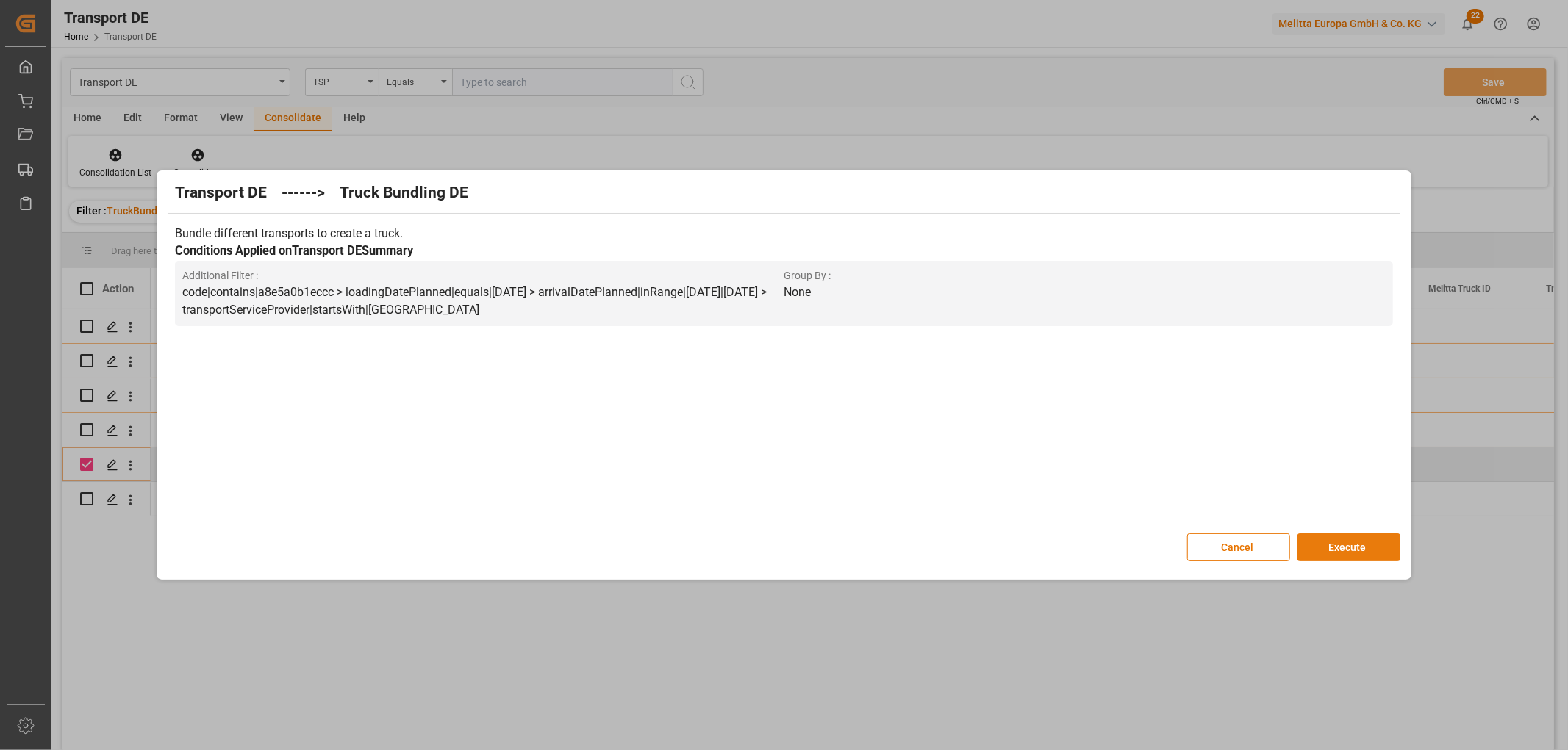
click at [1355, 540] on button "Execute" at bounding box center [1348, 547] width 103 height 28
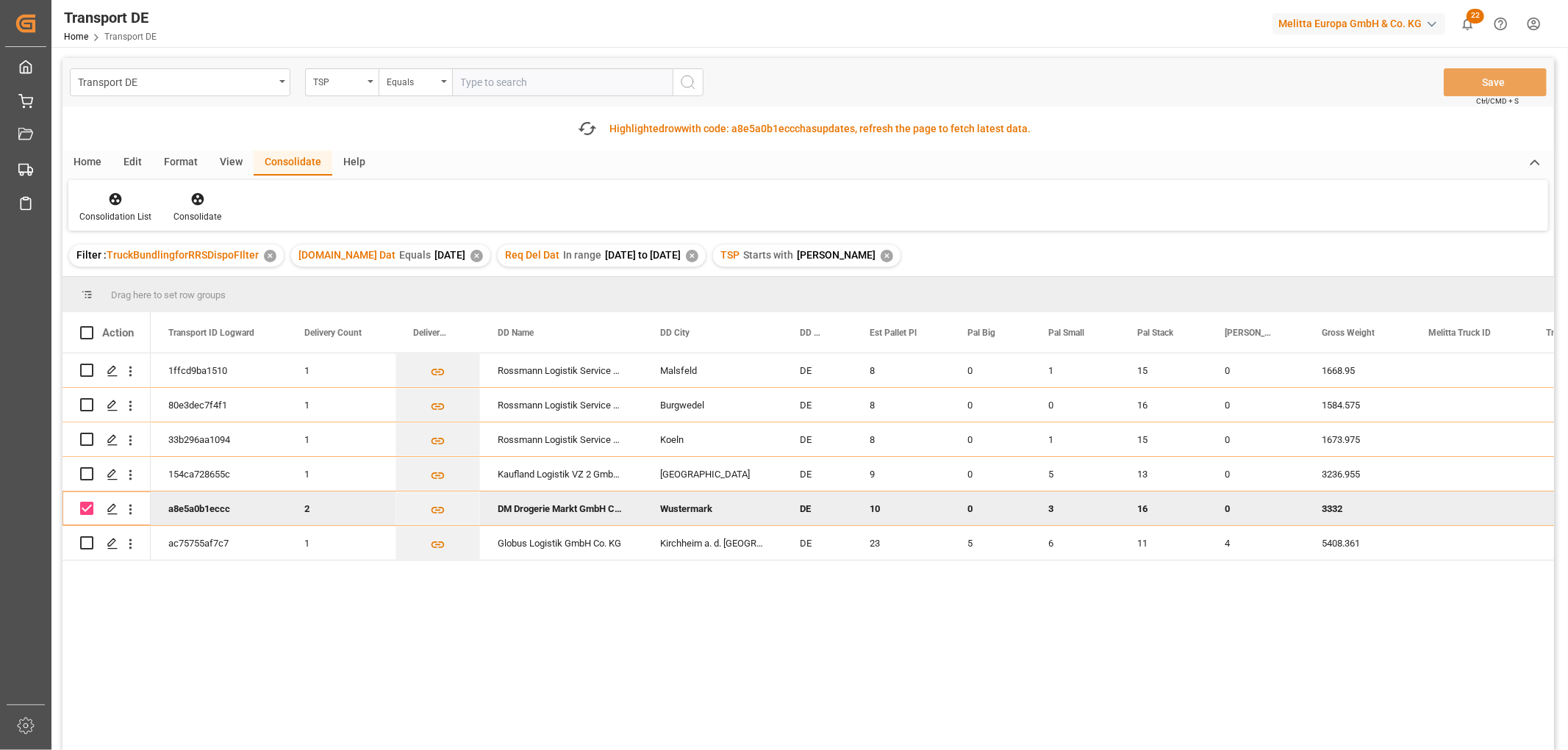
click at [85, 505] on input "Press Space to toggle row selection (checked)" at bounding box center [86, 508] width 13 height 13
checkbox input "false"
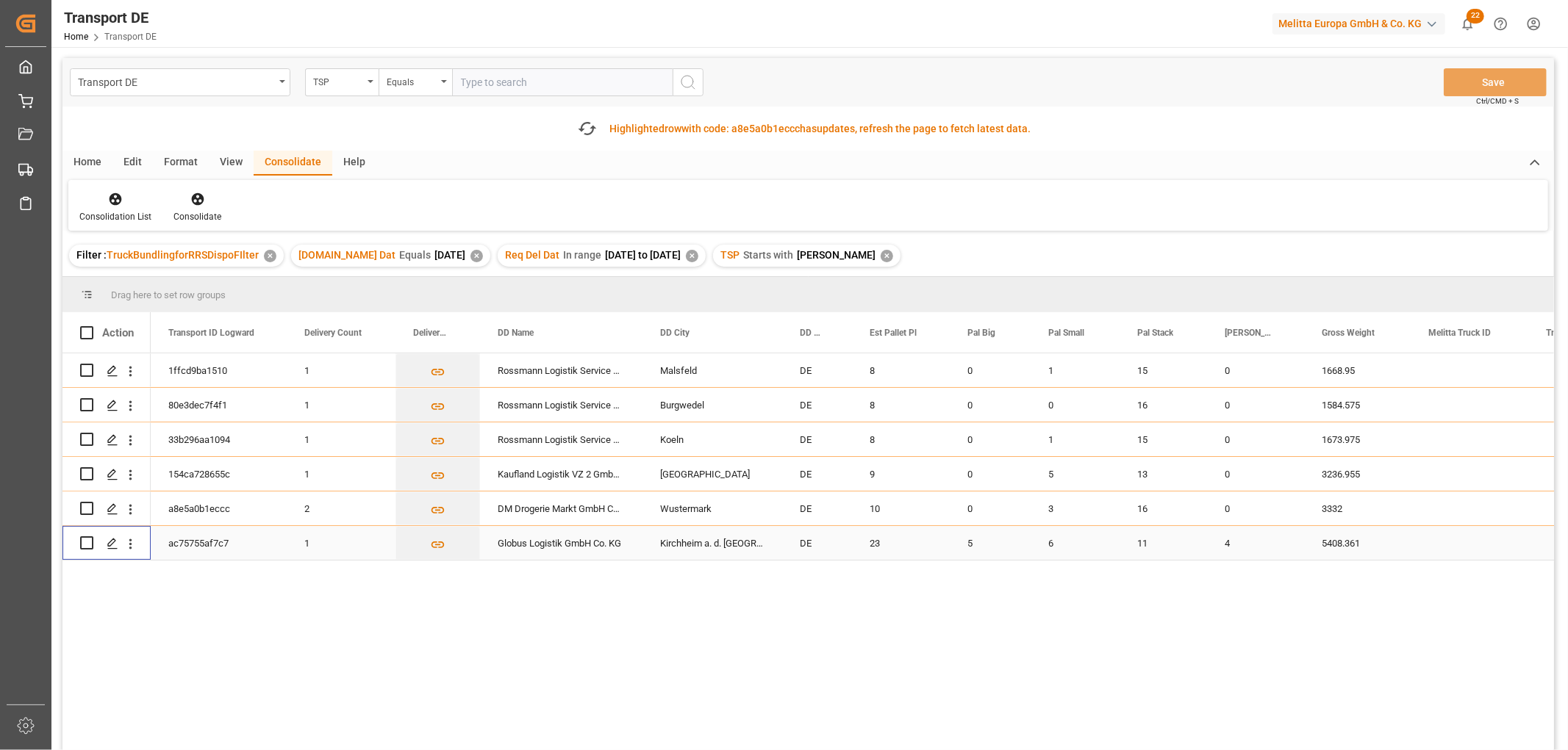
drag, startPoint x: 81, startPoint y: 539, endPoint x: 91, endPoint y: 540, distance: 10.0
click at [82, 540] on input "Press Space to toggle row selection (unchecked)" at bounding box center [86, 542] width 13 height 13
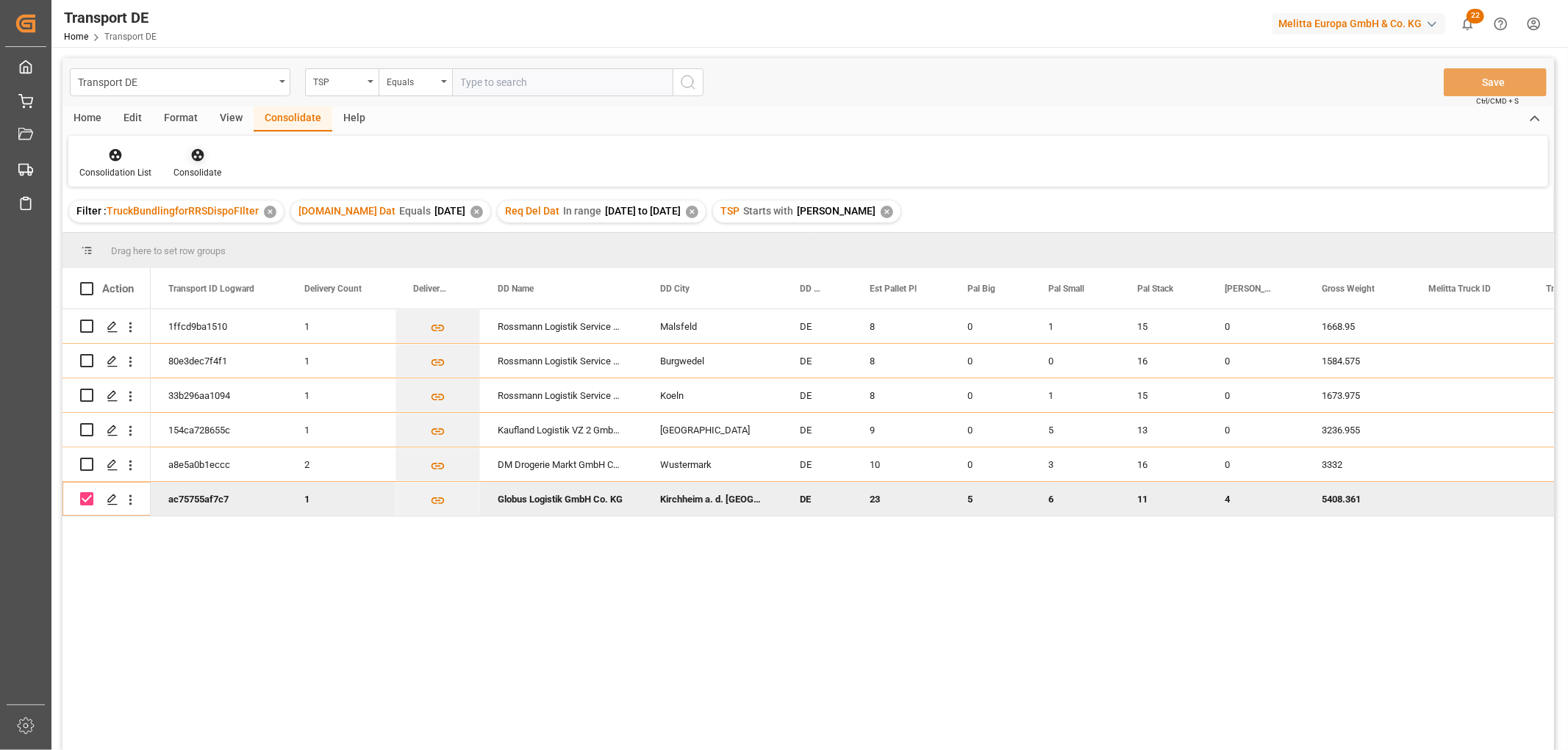
click at [195, 152] on icon at bounding box center [197, 155] width 15 height 14
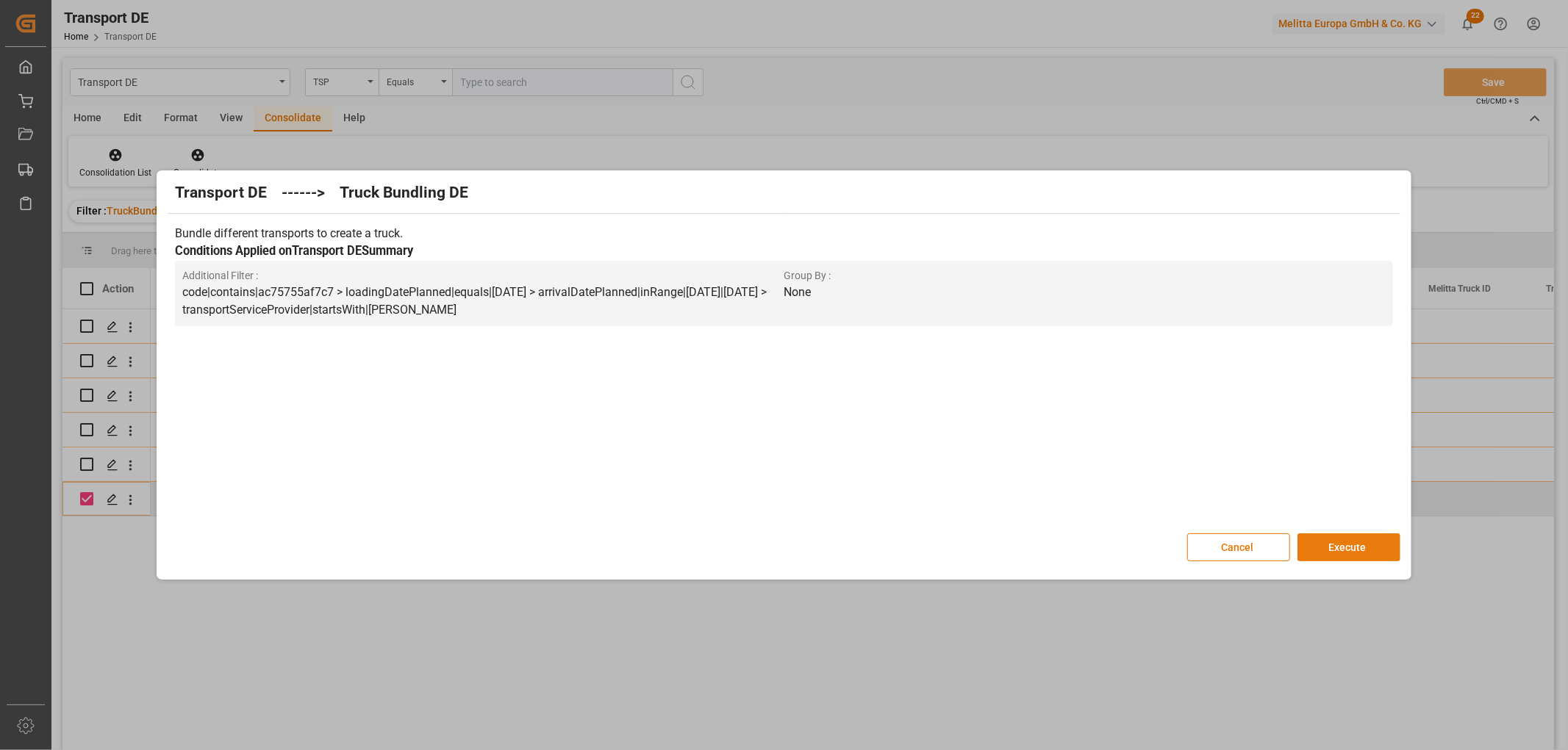
click at [1362, 546] on button "Execute" at bounding box center [1348, 547] width 103 height 28
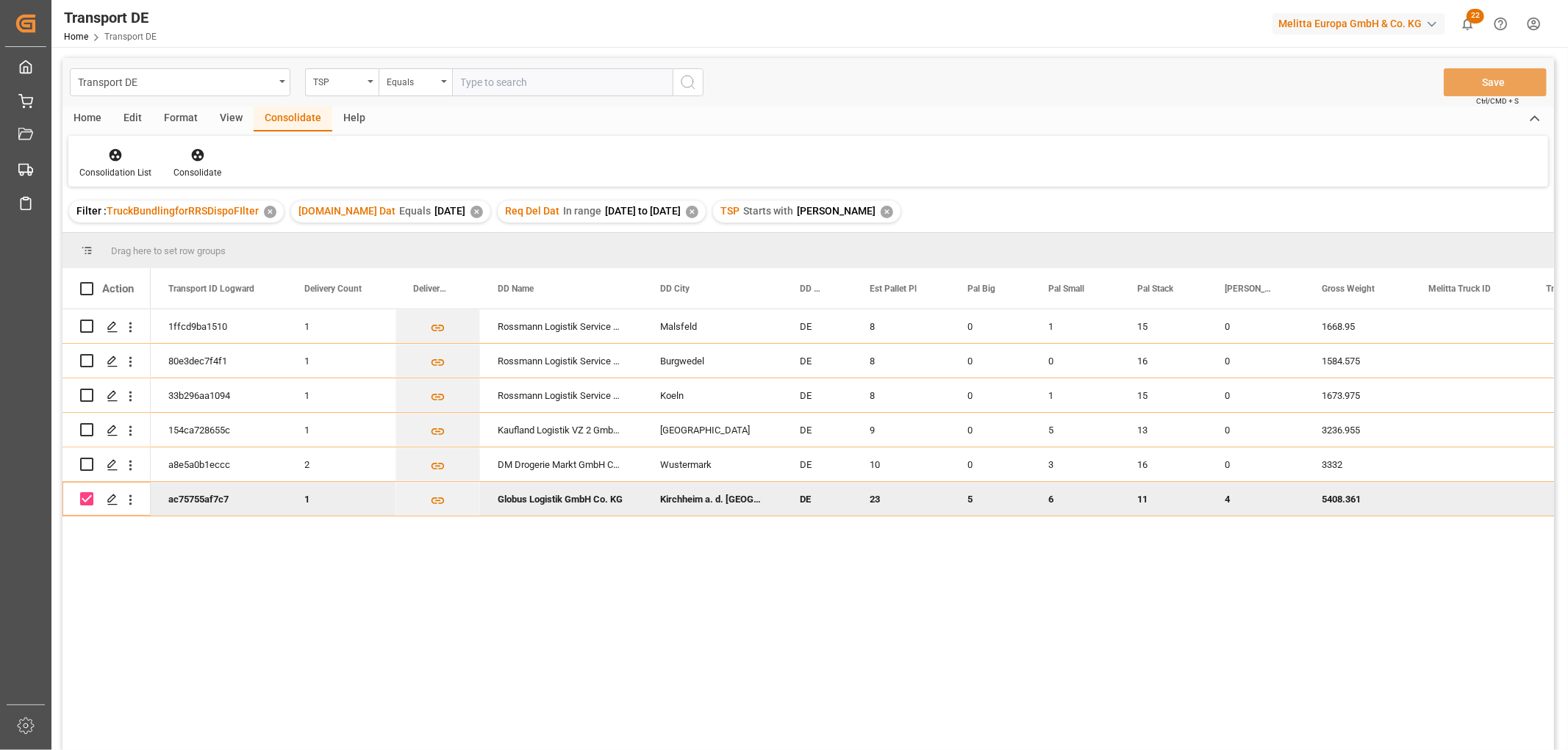
click at [85, 501] on input "Press Space to toggle row selection (checked)" at bounding box center [86, 498] width 13 height 13
checkbox input "false"
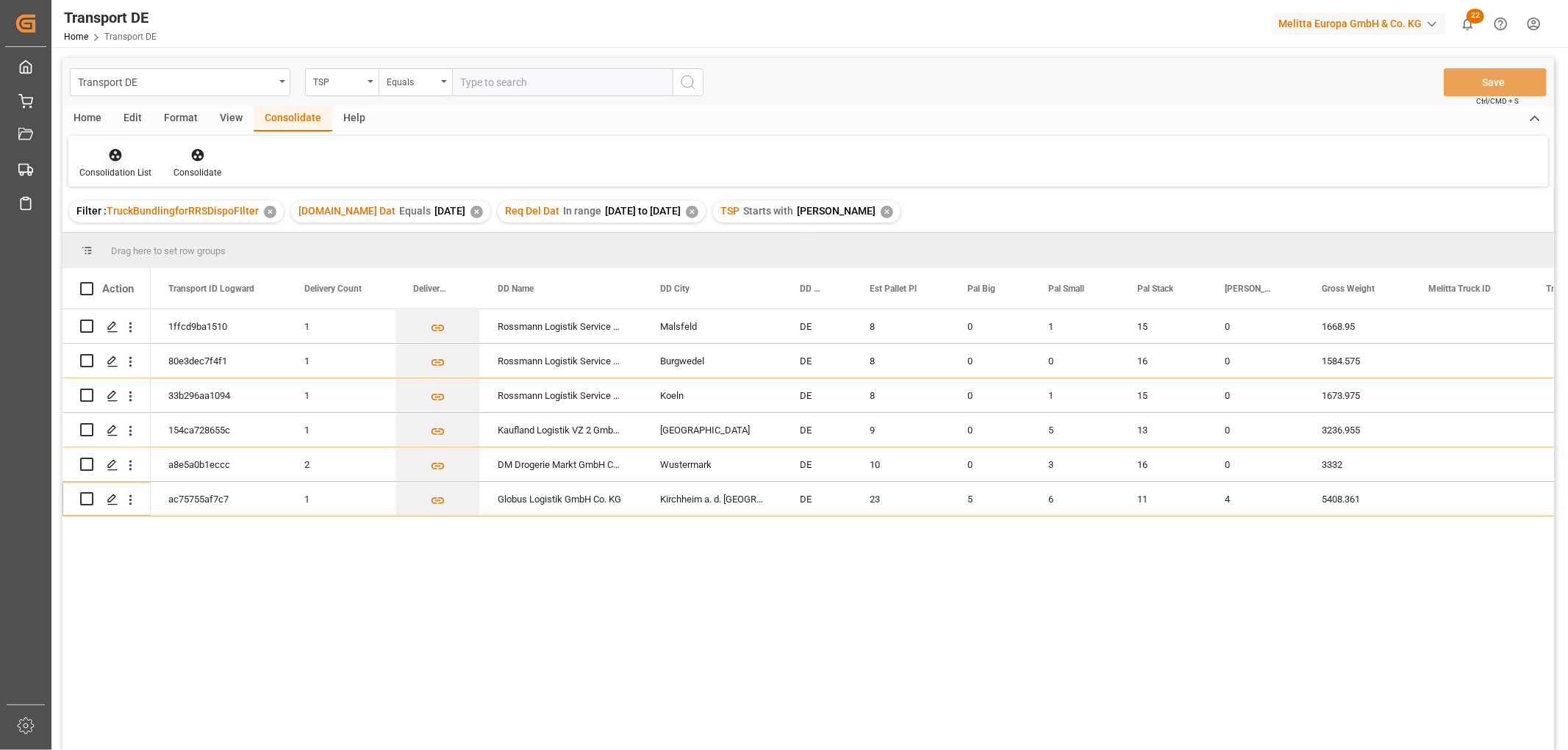
click at [118, 155] on icon at bounding box center [115, 155] width 12 height 12
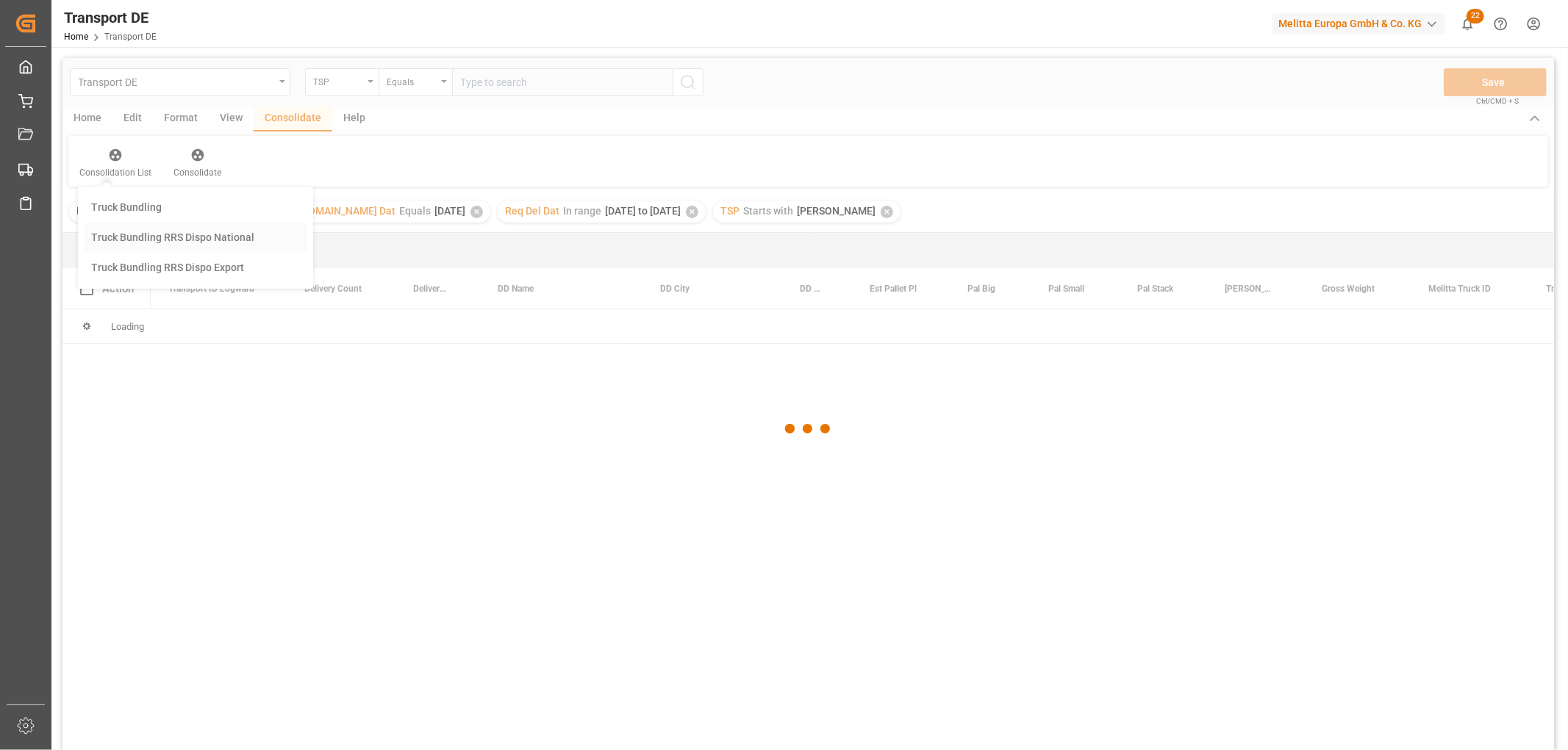
click at [128, 235] on div "Transport DE TSP Equals Save Ctrl/CMD + S Home Edit Format View Consolidate Hel…" at bounding box center [808, 423] width 1492 height 731
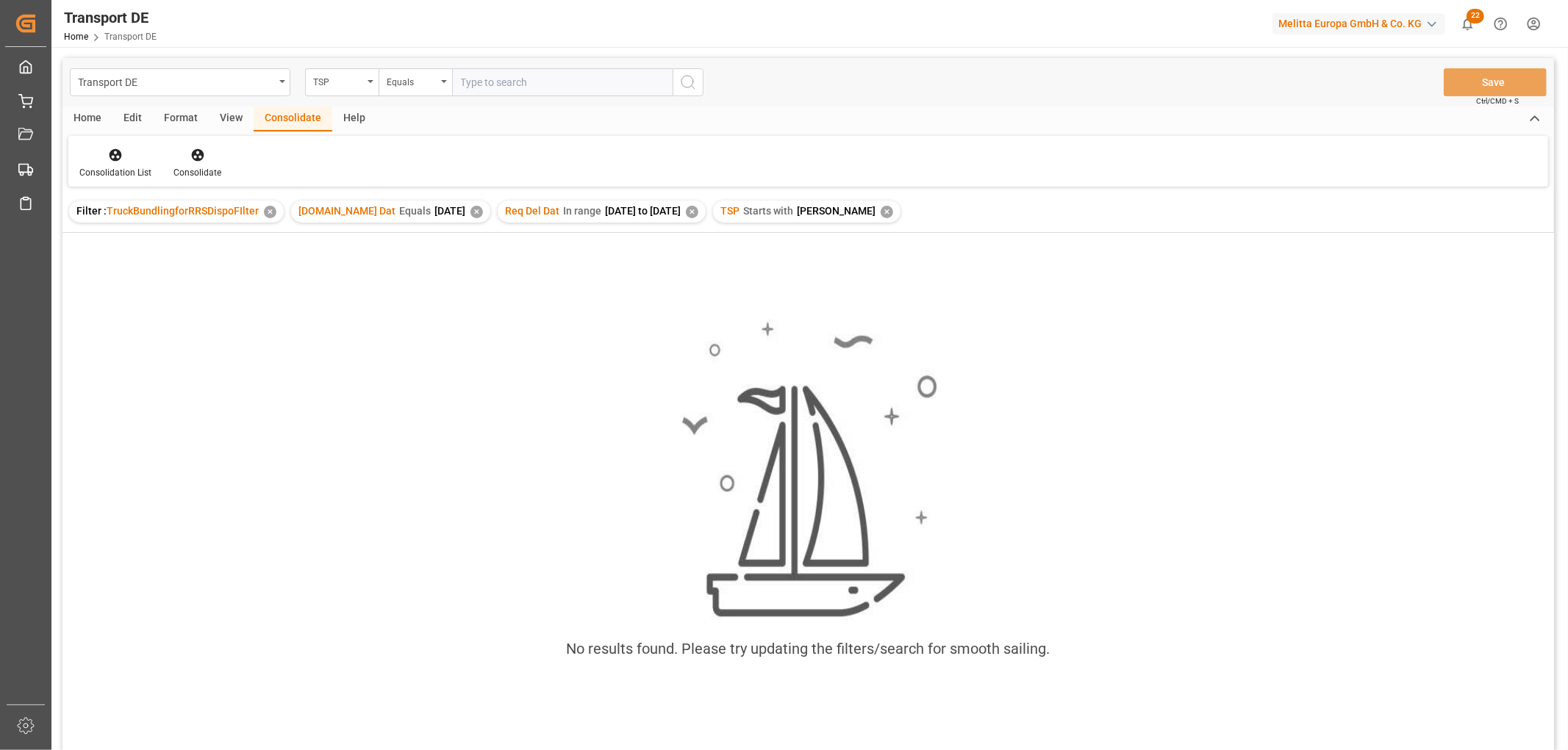
click at [880, 211] on div "✕" at bounding box center [886, 212] width 12 height 12
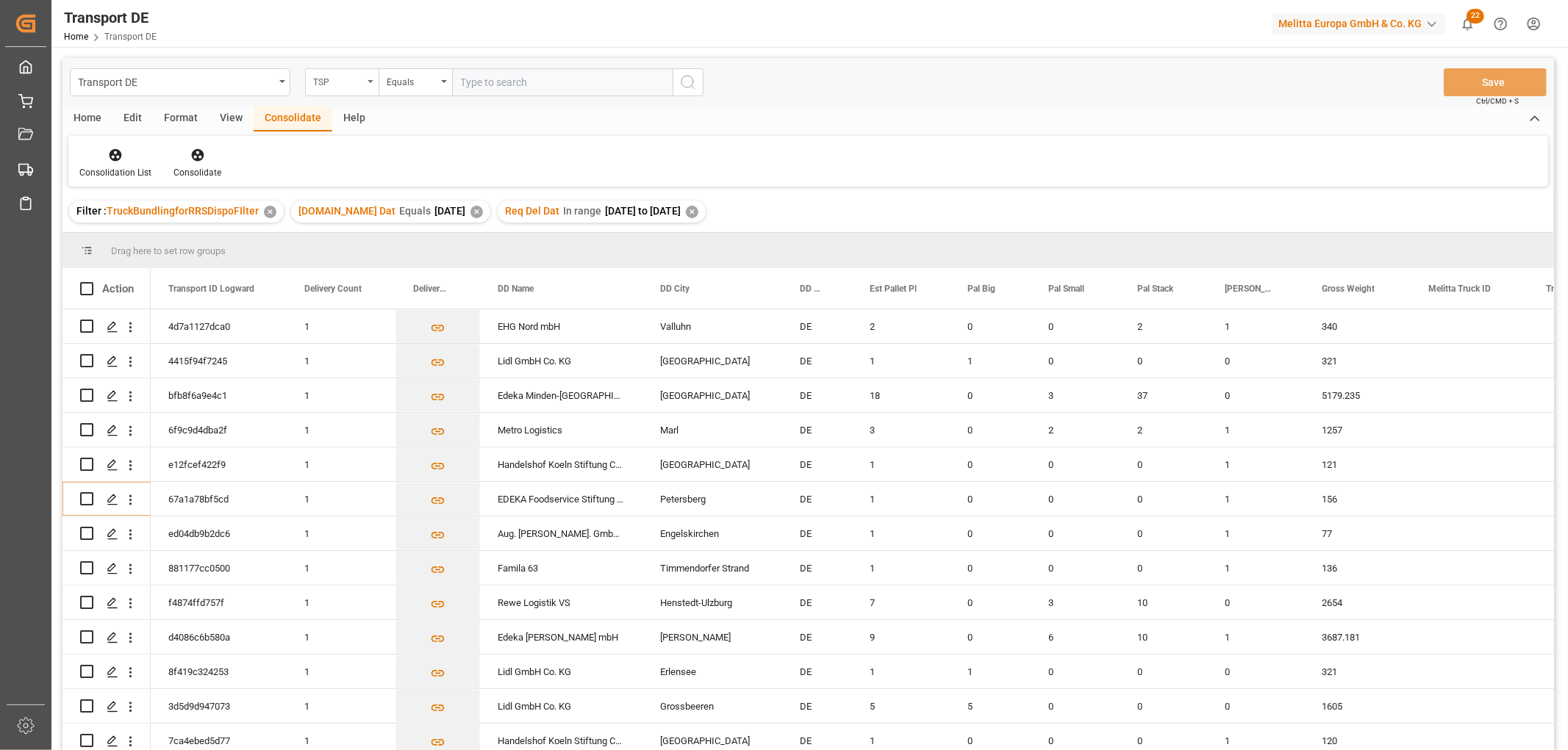
click at [346, 82] on div "TSP" at bounding box center [337, 80] width 50 height 17
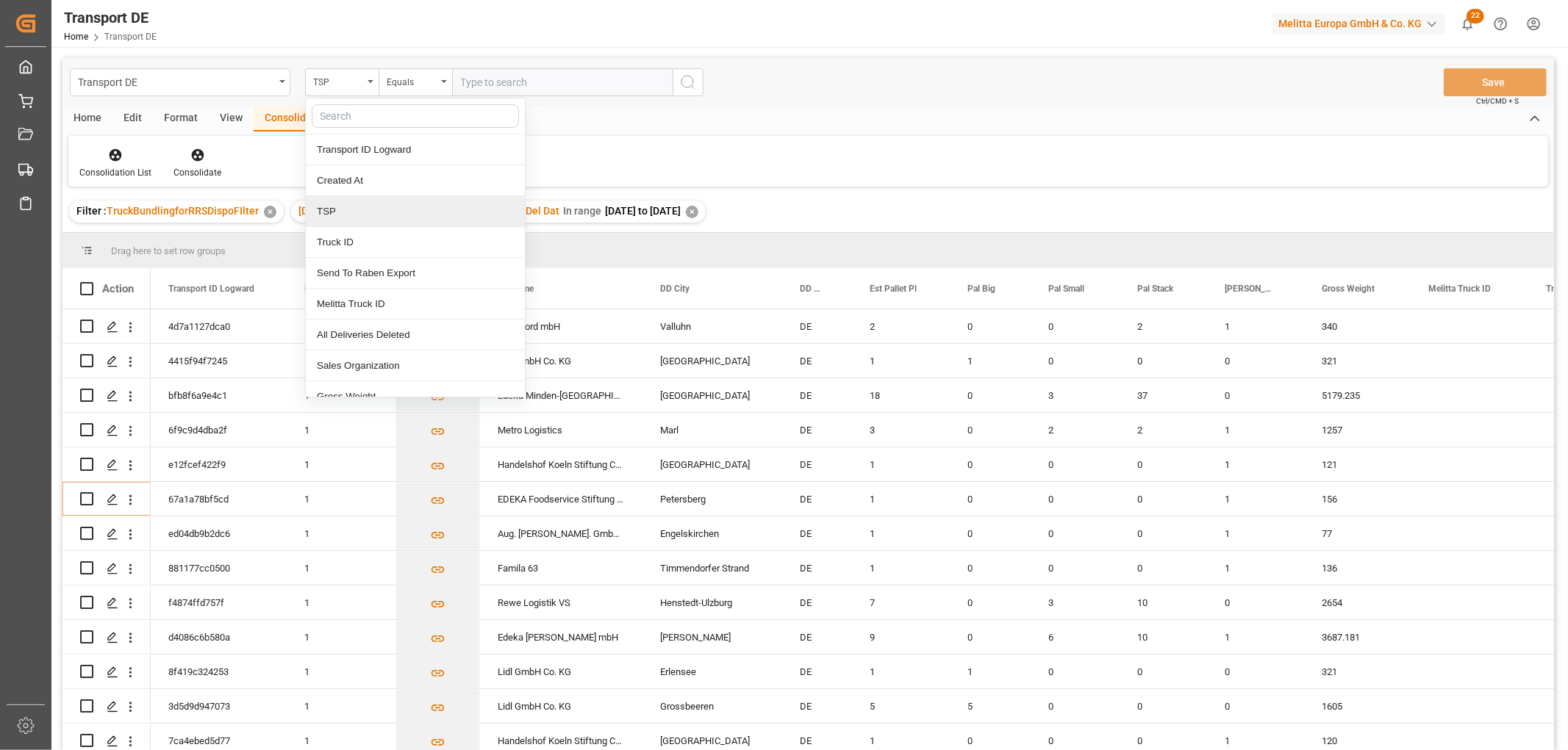
click at [350, 213] on div "TSP" at bounding box center [415, 211] width 219 height 31
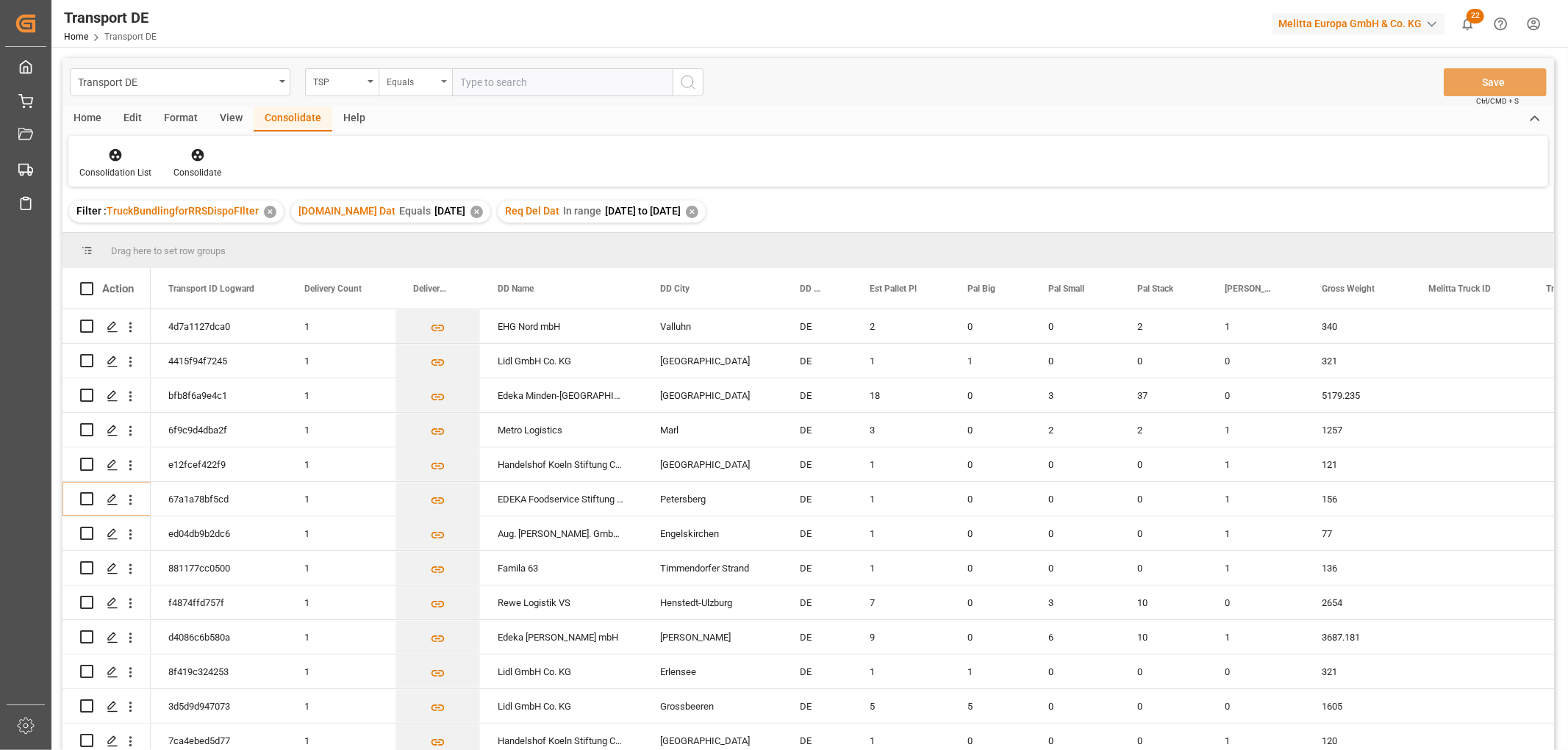
click at [408, 79] on div "Equals" at bounding box center [411, 80] width 50 height 17
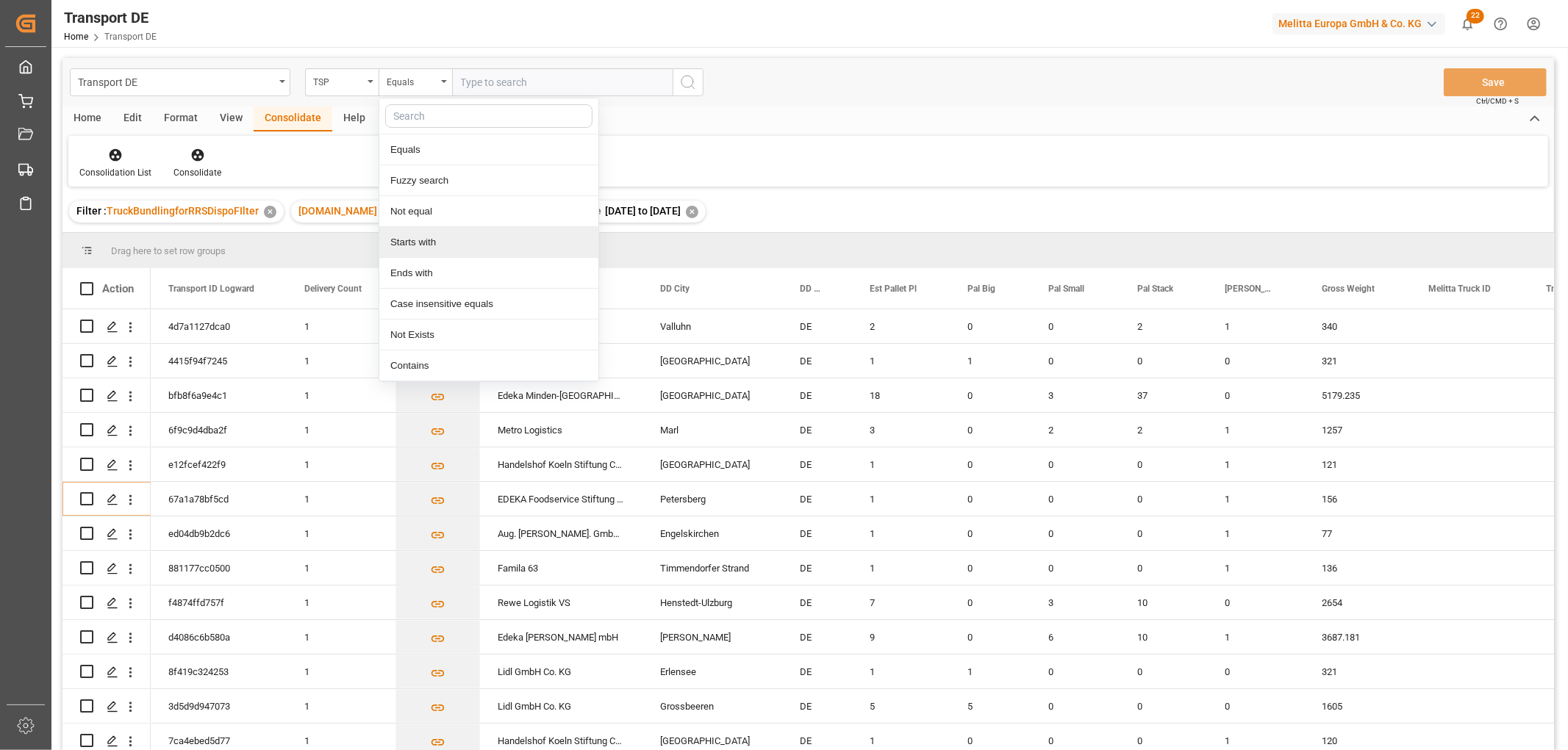
click at [430, 240] on div "Starts with" at bounding box center [489, 243] width 219 height 31
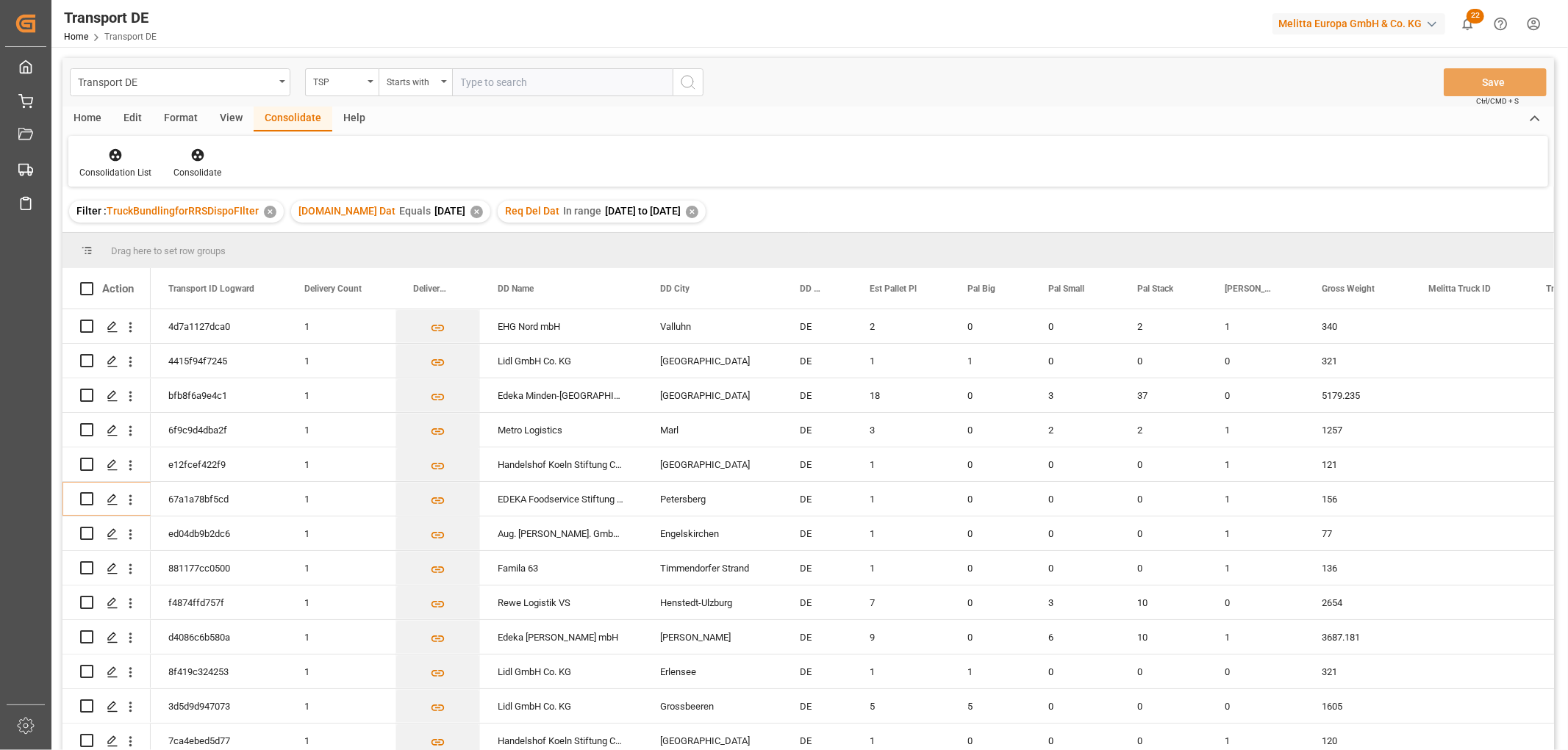
click at [467, 83] on input "text" at bounding box center [562, 82] width 221 height 28
type input "Hartmann"
click at [692, 79] on icon "search button" at bounding box center [688, 82] width 18 height 18
click at [118, 156] on icon at bounding box center [115, 155] width 15 height 14
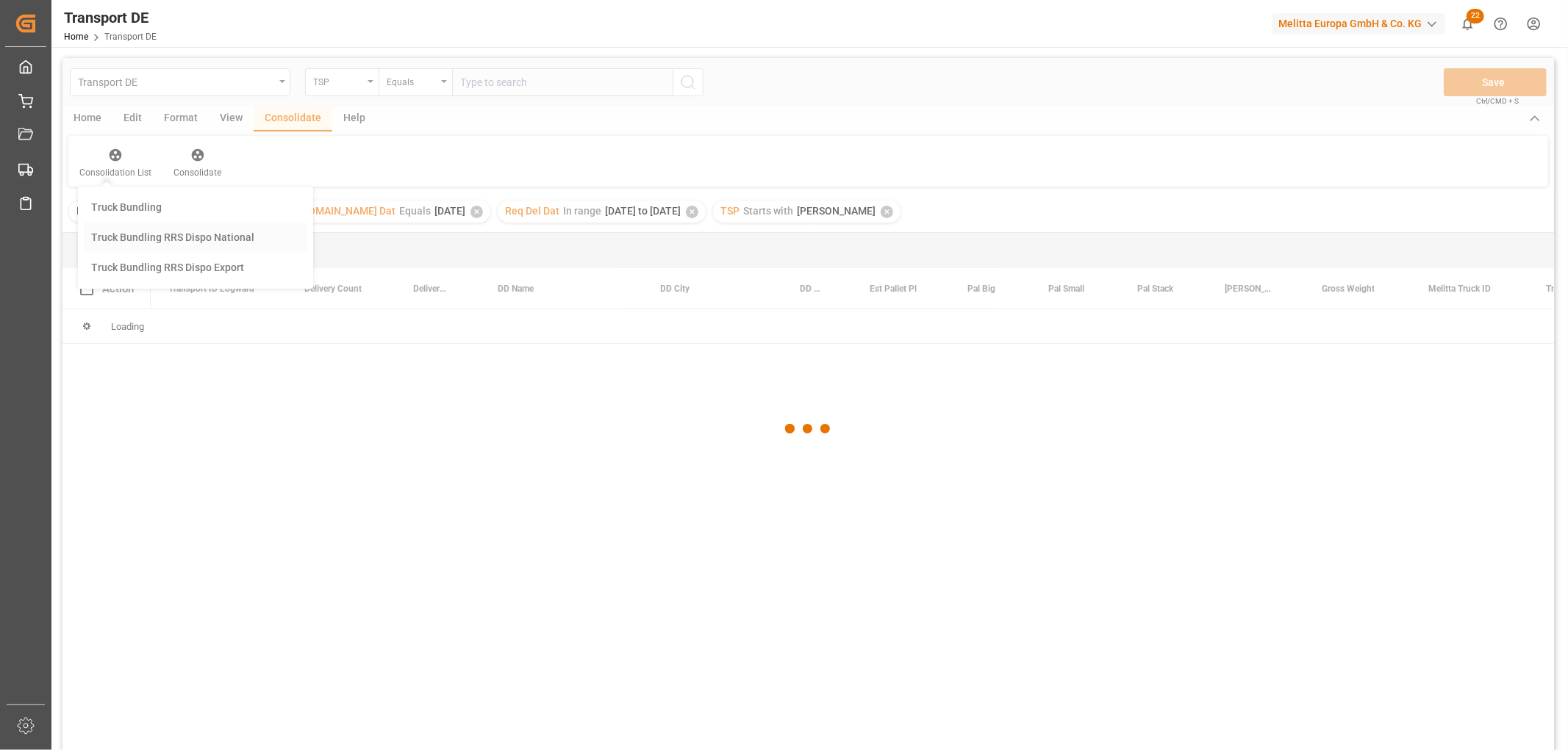
click at [128, 237] on div "Transport DE TSP Equals Save Ctrl/CMD + S Home Edit Format View Consolidate Hel…" at bounding box center [808, 423] width 1492 height 731
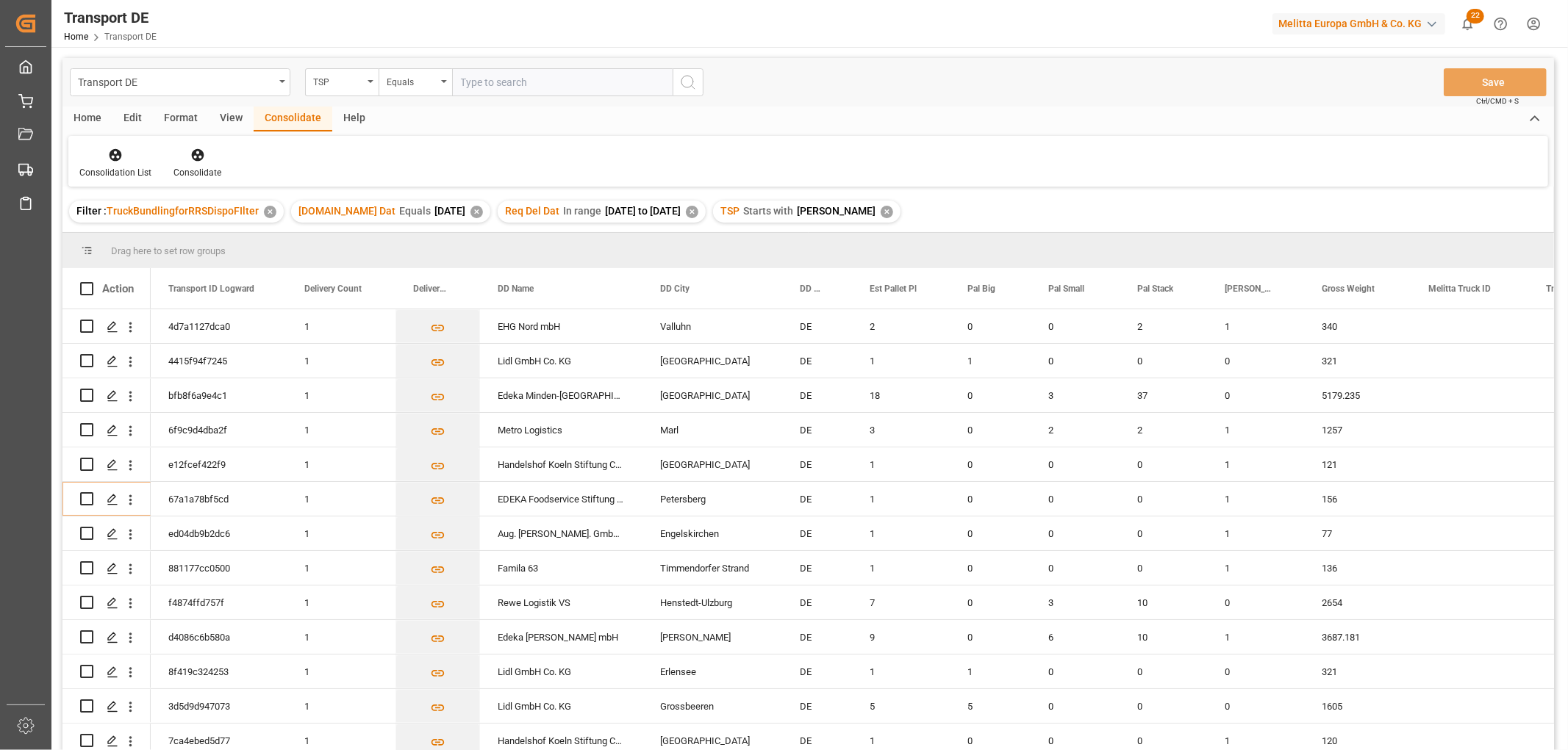
click at [84, 111] on div "Home" at bounding box center [87, 119] width 50 height 25
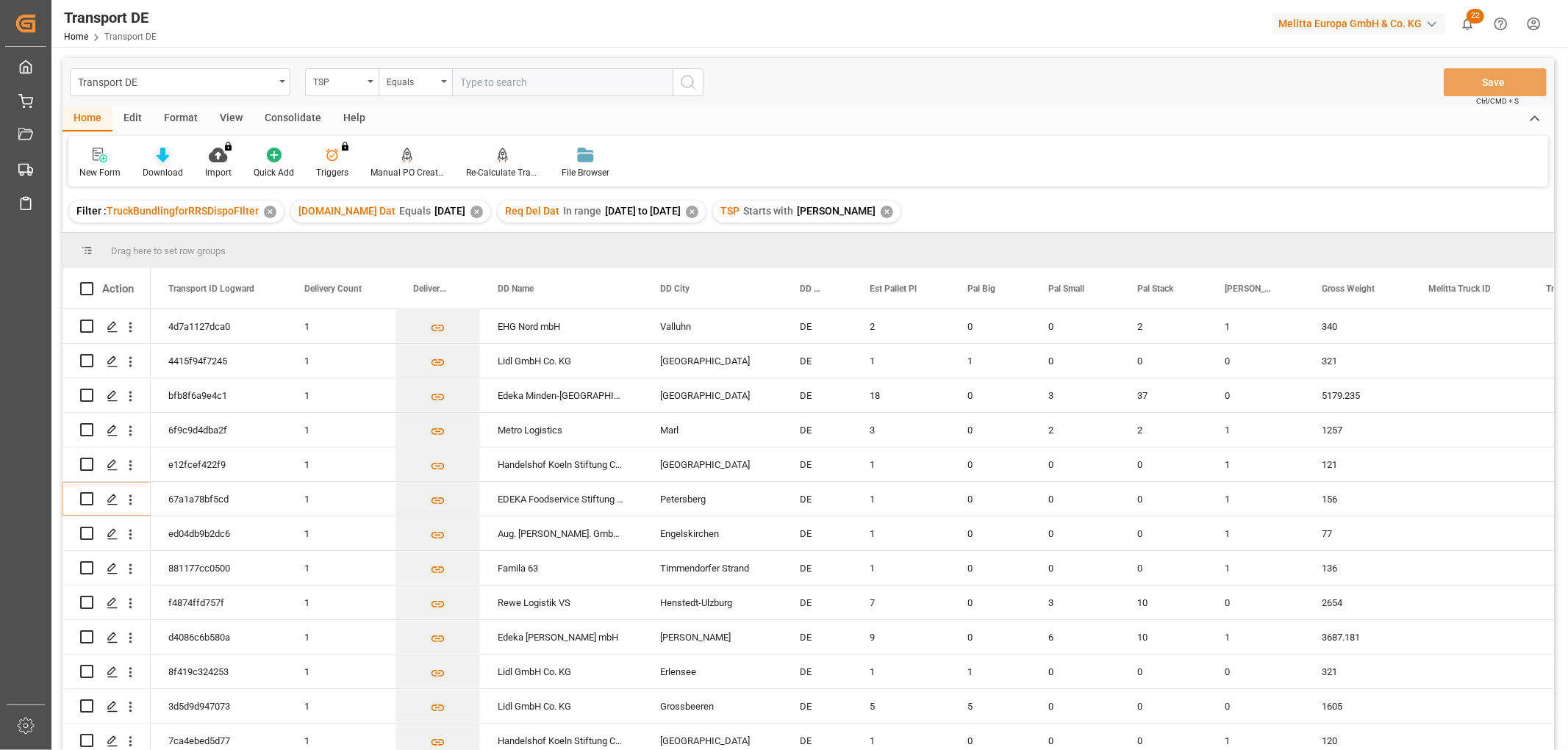
click at [156, 154] on icon at bounding box center [163, 155] width 12 height 14
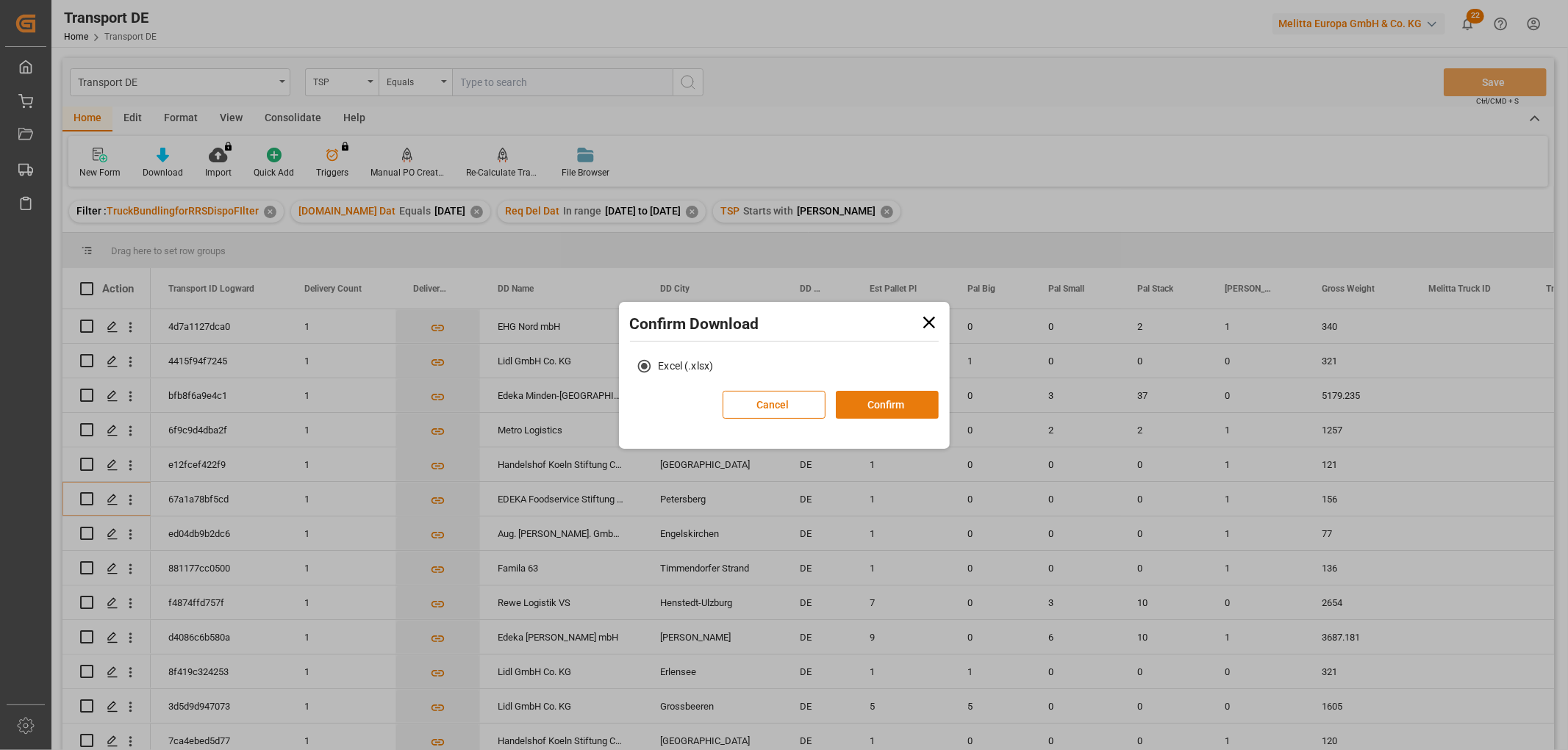
click at [905, 402] on button "Confirm" at bounding box center [887, 404] width 103 height 28
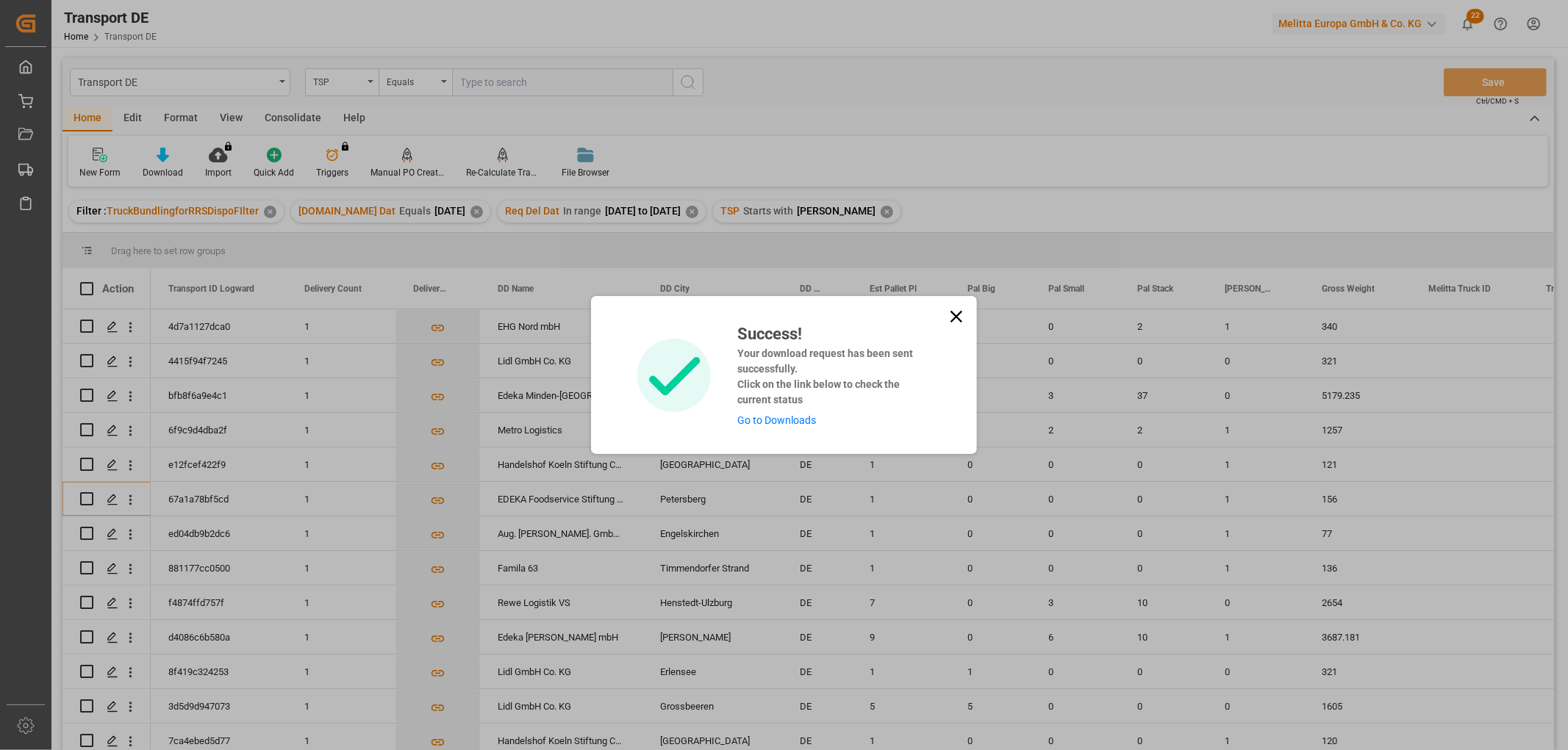
click at [778, 417] on link "Go to Downloads" at bounding box center [776, 420] width 79 height 11
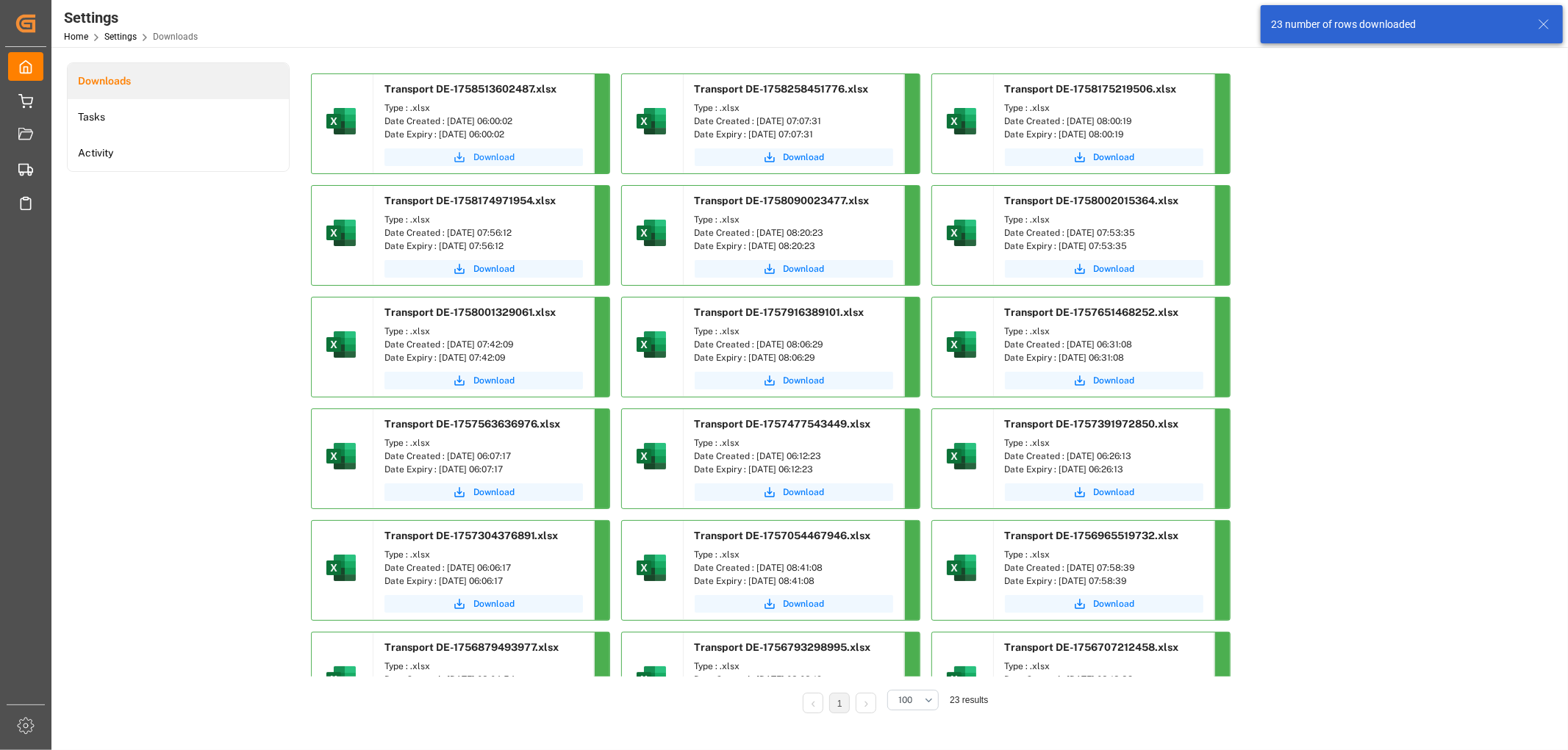
click at [483, 157] on span "Download" at bounding box center [494, 156] width 41 height 13
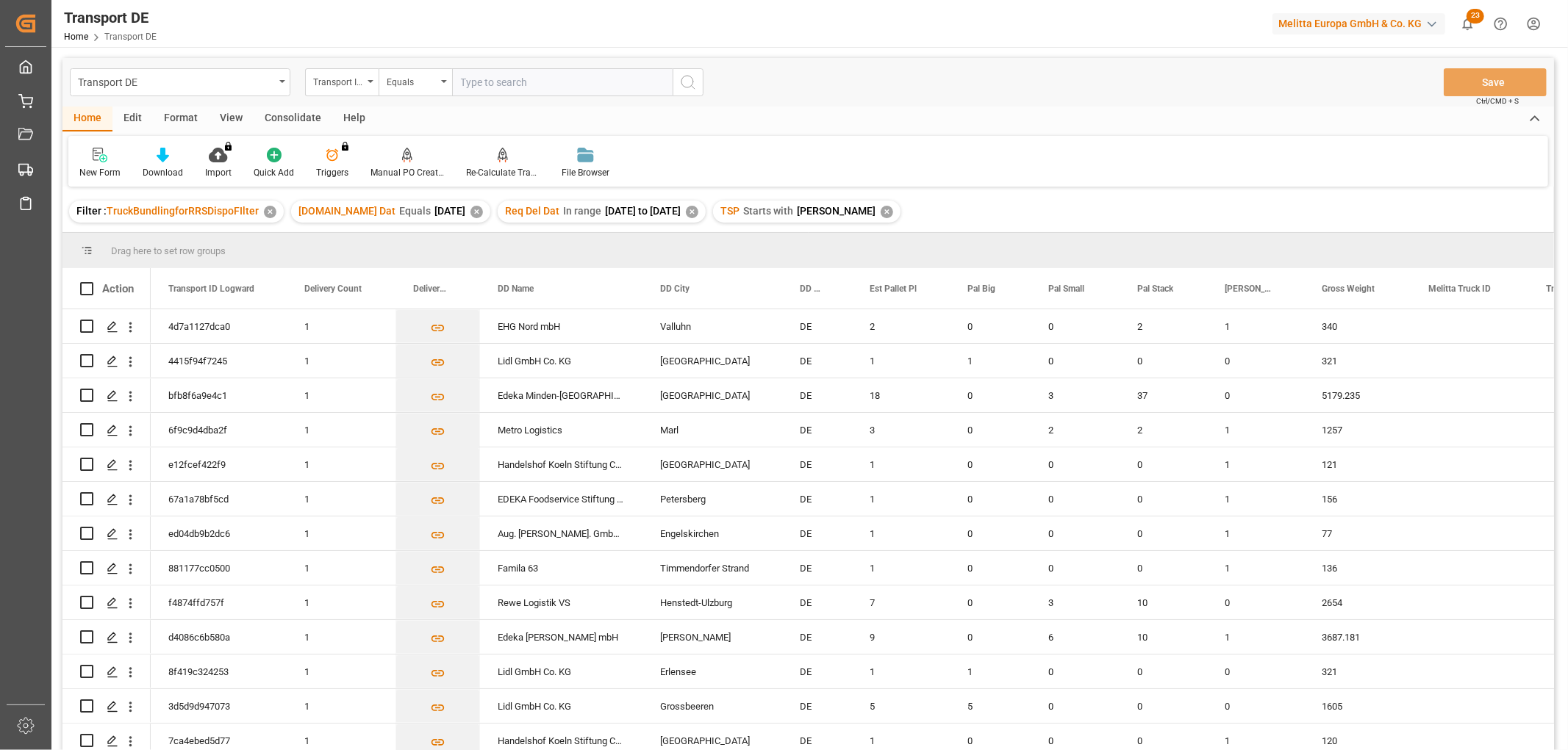
click at [283, 118] on div "Consolidate" at bounding box center [292, 119] width 79 height 25
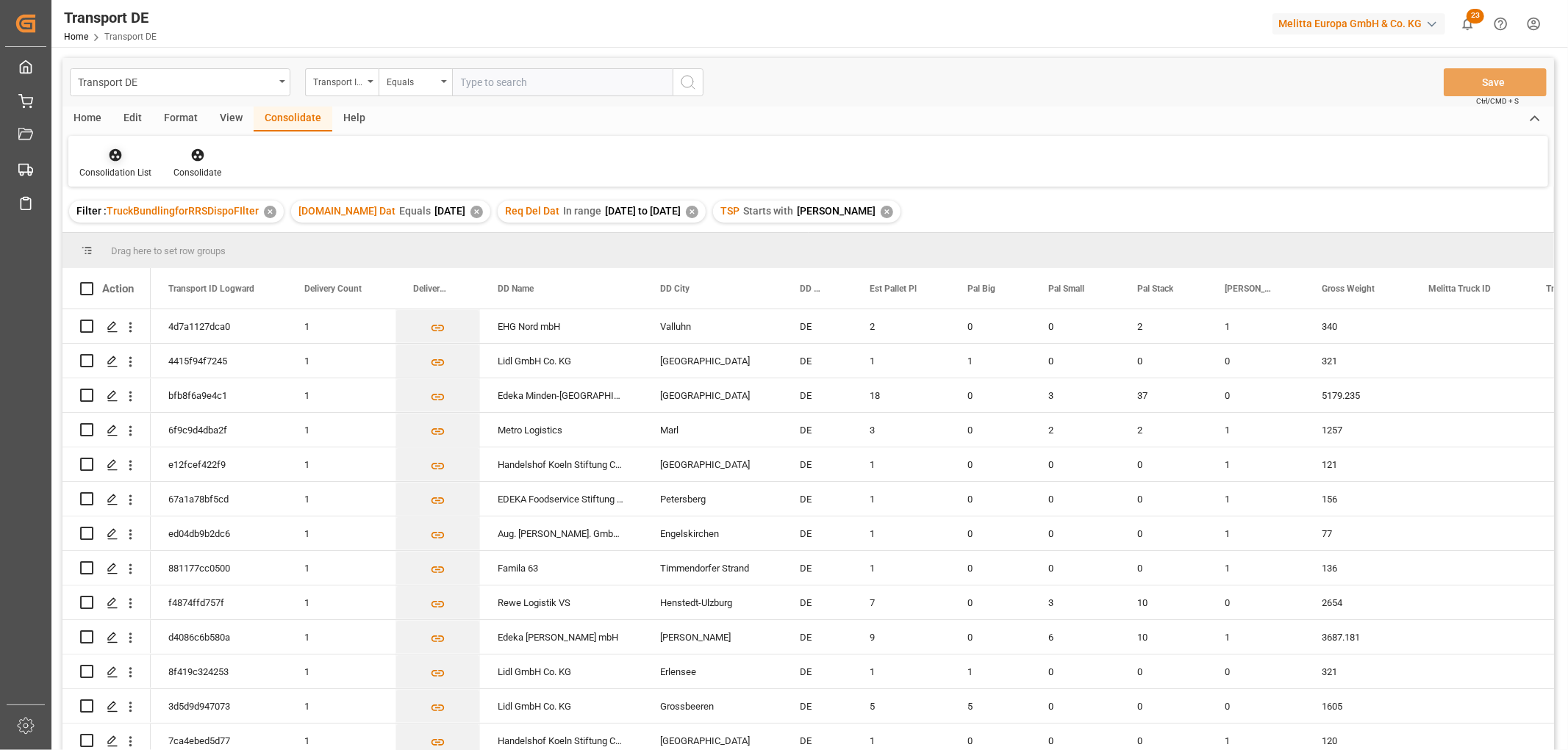
click at [108, 150] on icon at bounding box center [115, 155] width 15 height 14
click at [144, 237] on div "Transport DE Transport ID Logward Equals Save Ctrl/CMD + S Home Edit Format Vie…" at bounding box center [808, 423] width 1492 height 731
click at [89, 398] on input "Press Space to toggle row selection (unchecked)" at bounding box center [86, 394] width 13 height 13
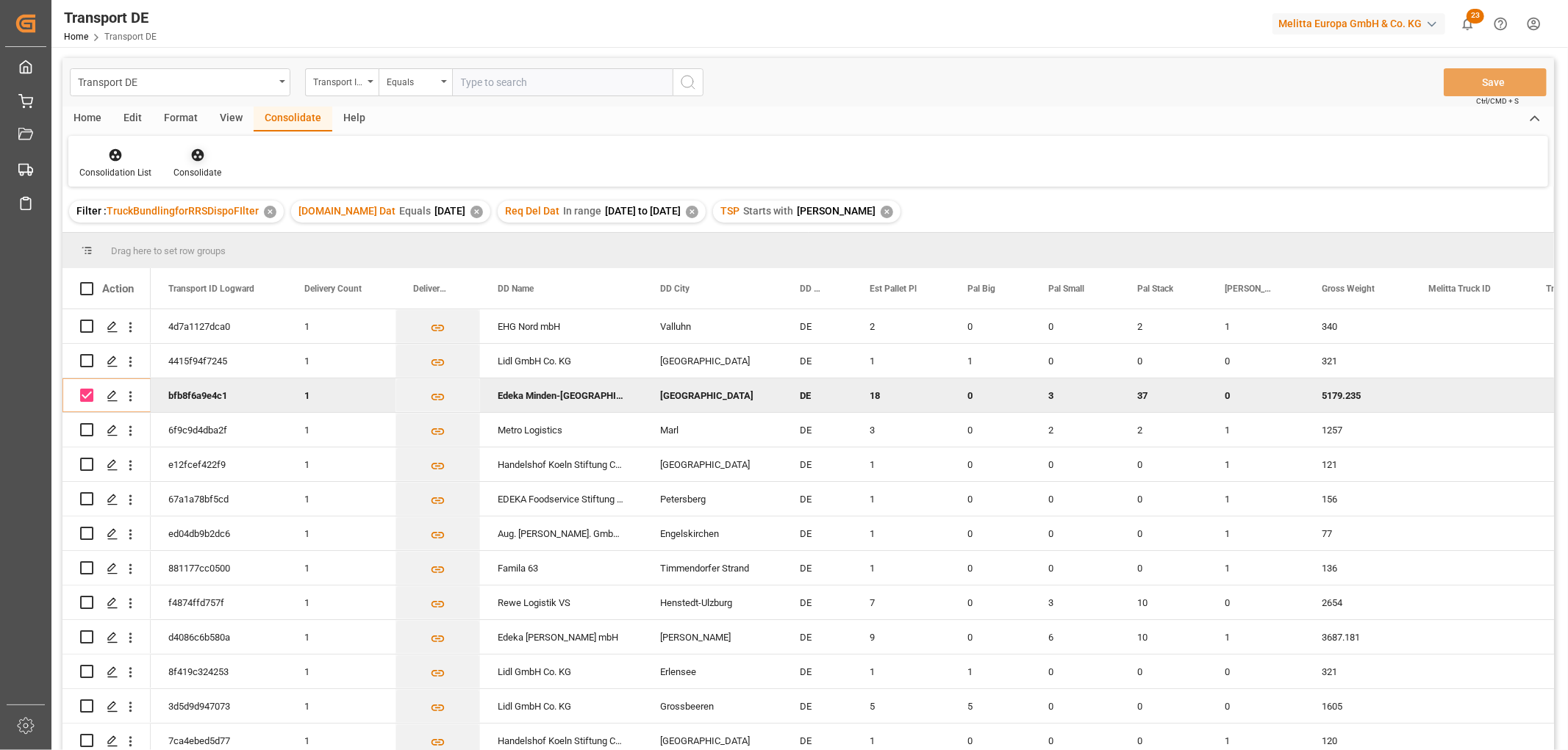
click at [193, 151] on icon at bounding box center [197, 155] width 12 height 12
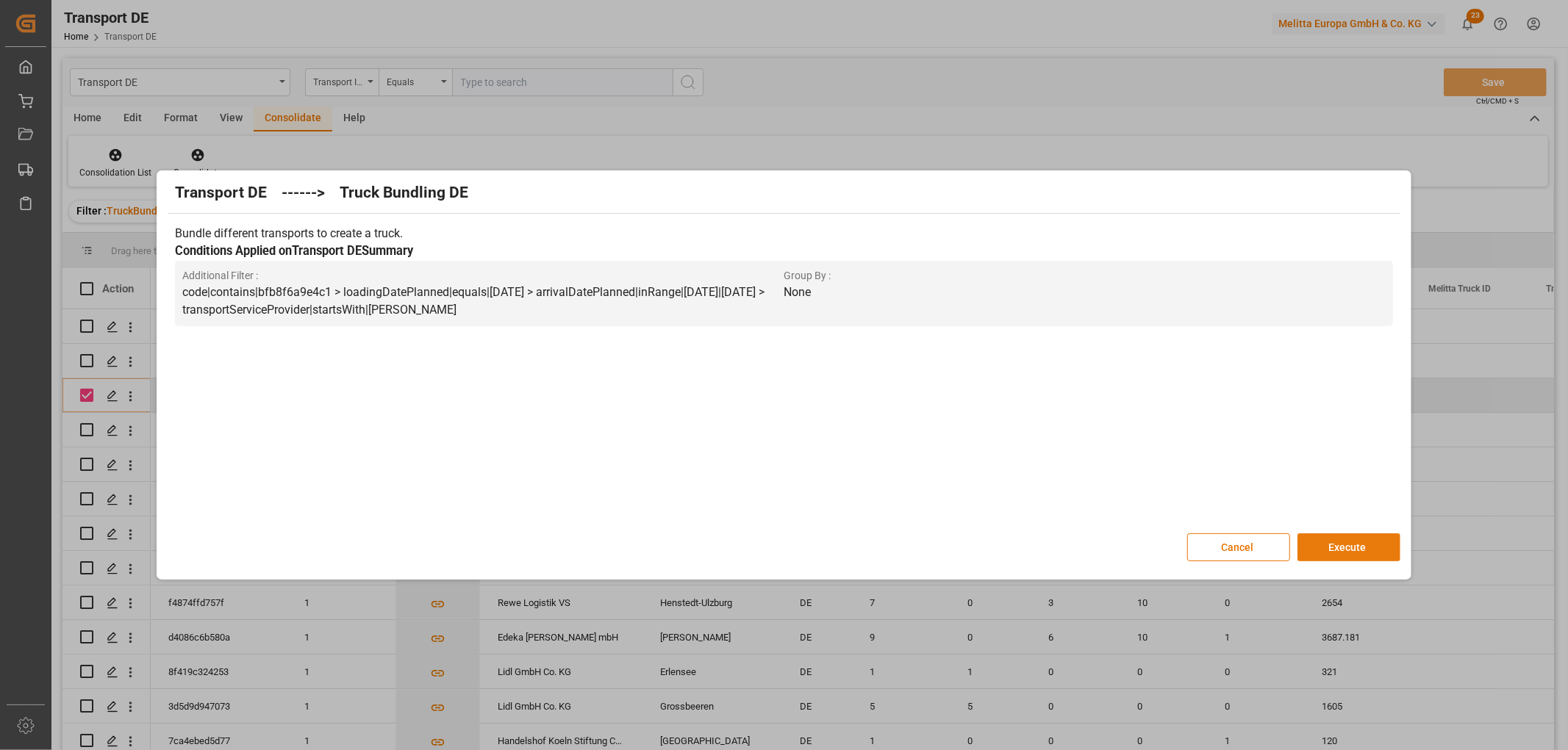
click at [1340, 539] on button "Execute" at bounding box center [1348, 547] width 103 height 28
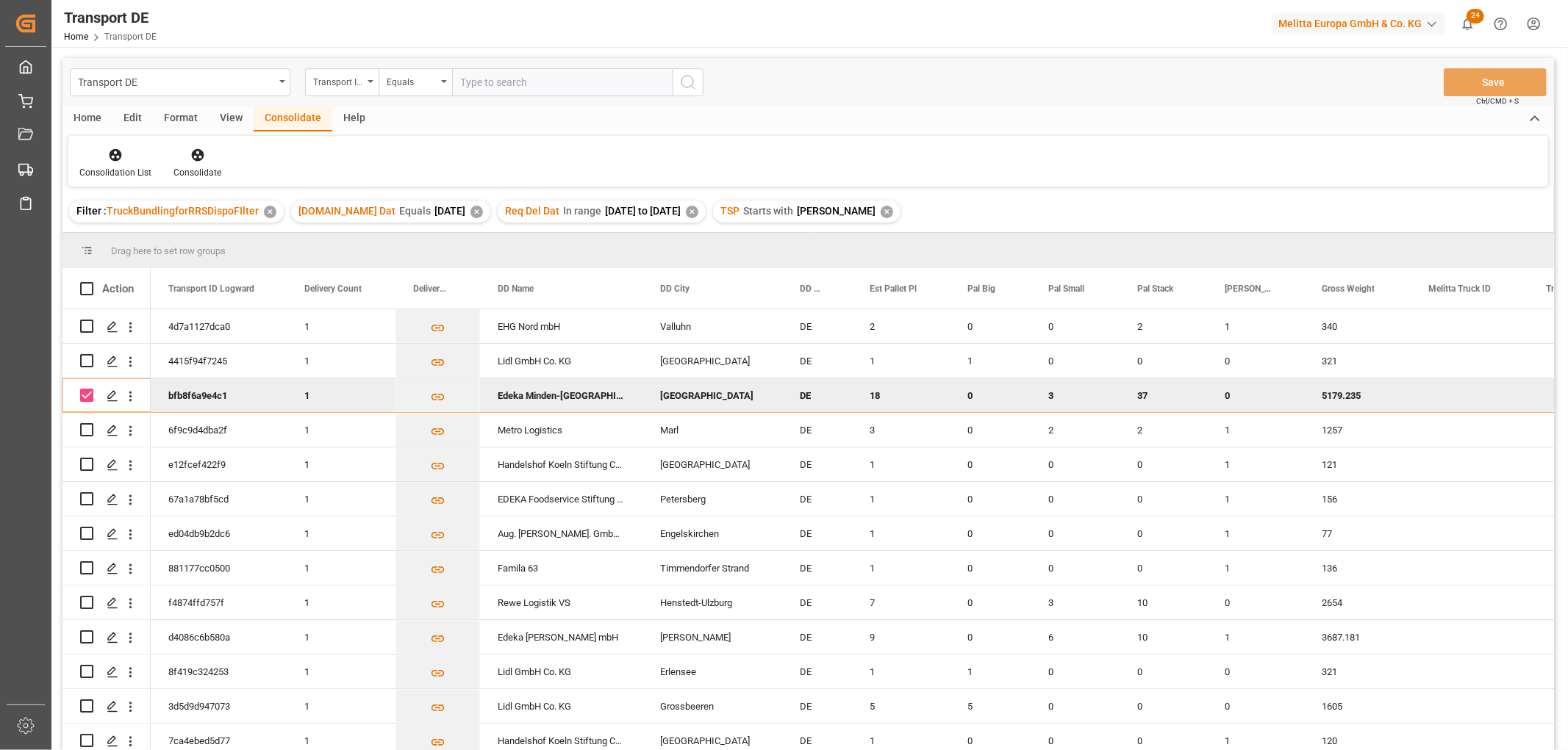
click at [89, 395] on input "Press Space to toggle row selection (checked)" at bounding box center [86, 394] width 13 height 13
checkbox input "false"
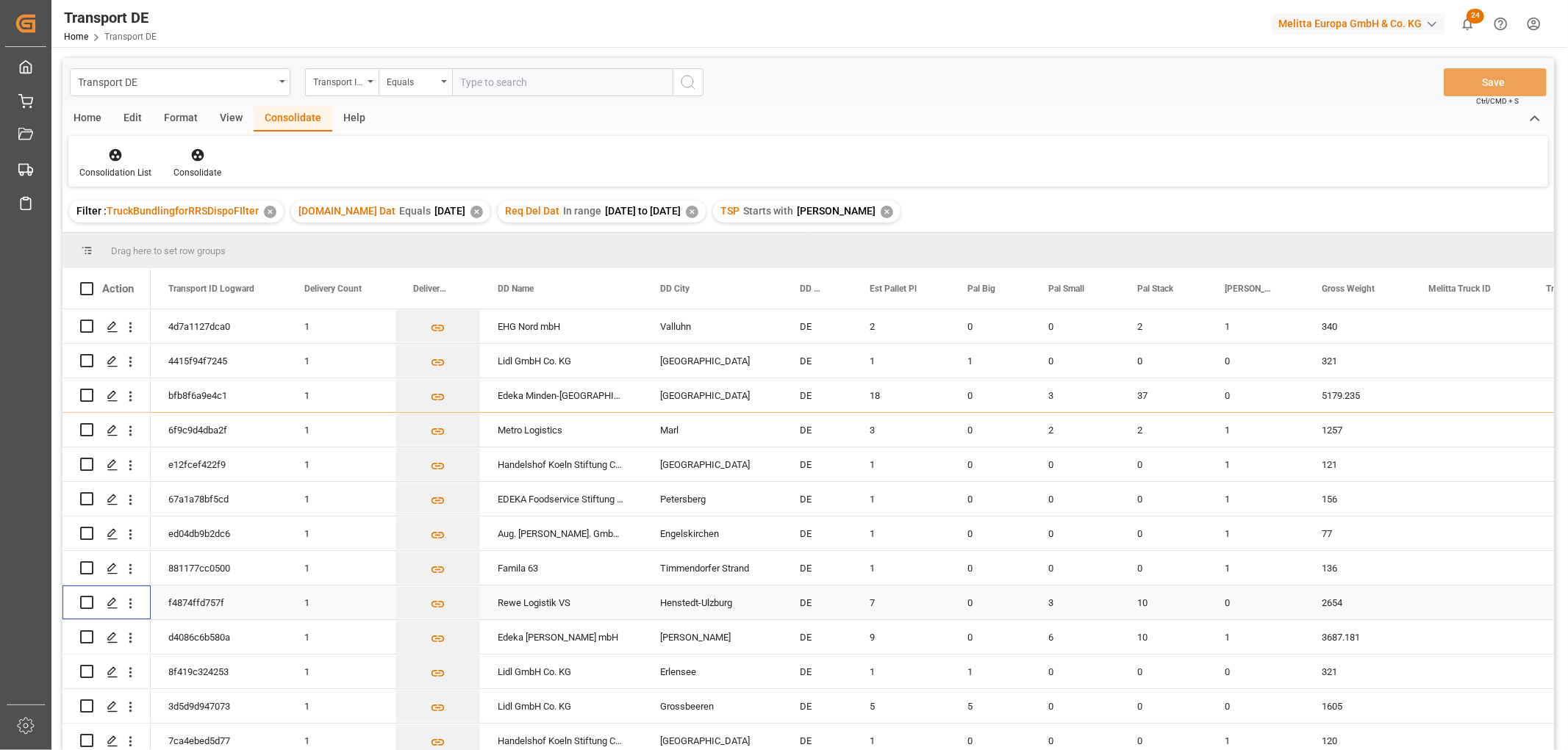
click at [89, 603] on input "Press Space to toggle row selection (unchecked)" at bounding box center [86, 602] width 13 height 13
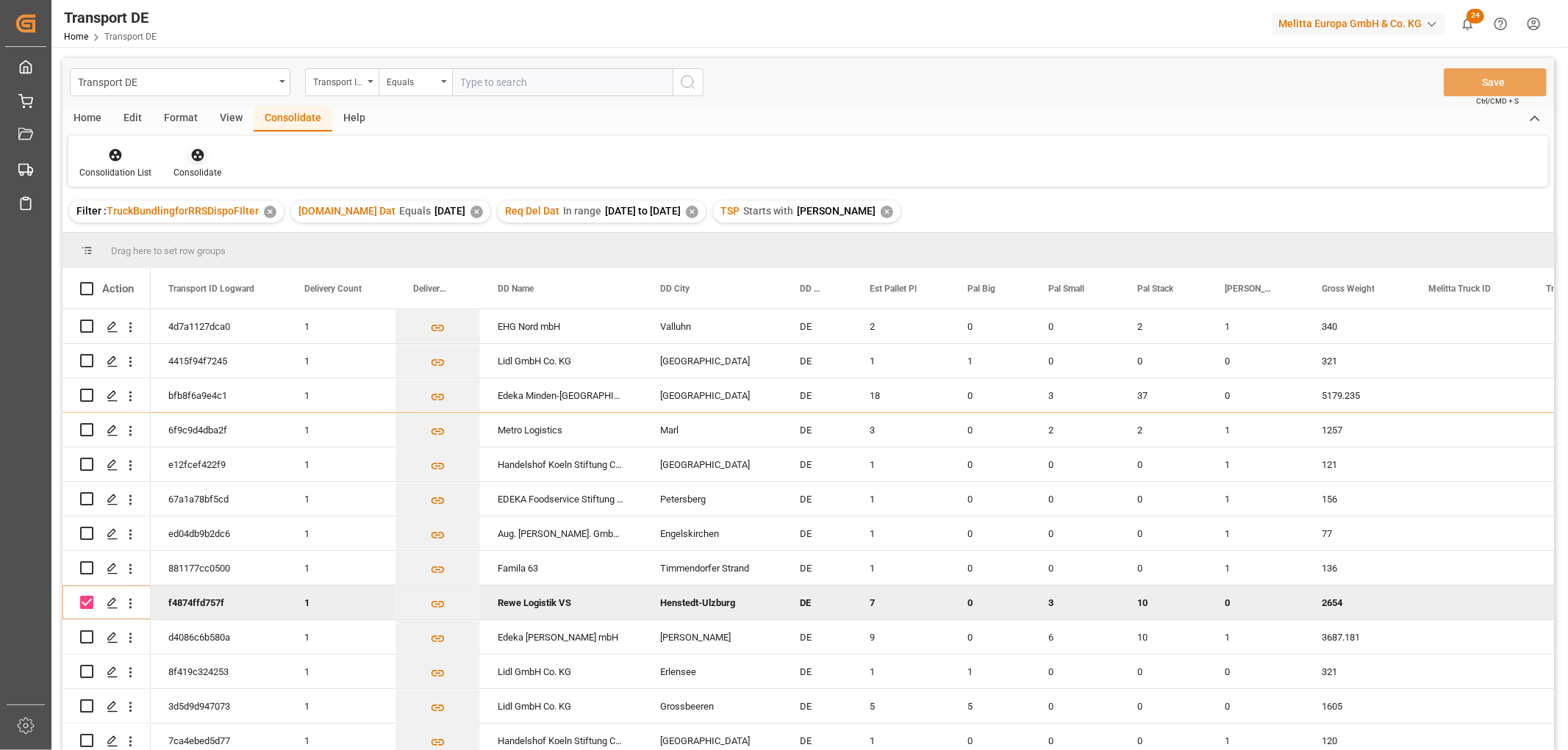
click at [195, 157] on icon at bounding box center [197, 155] width 12 height 12
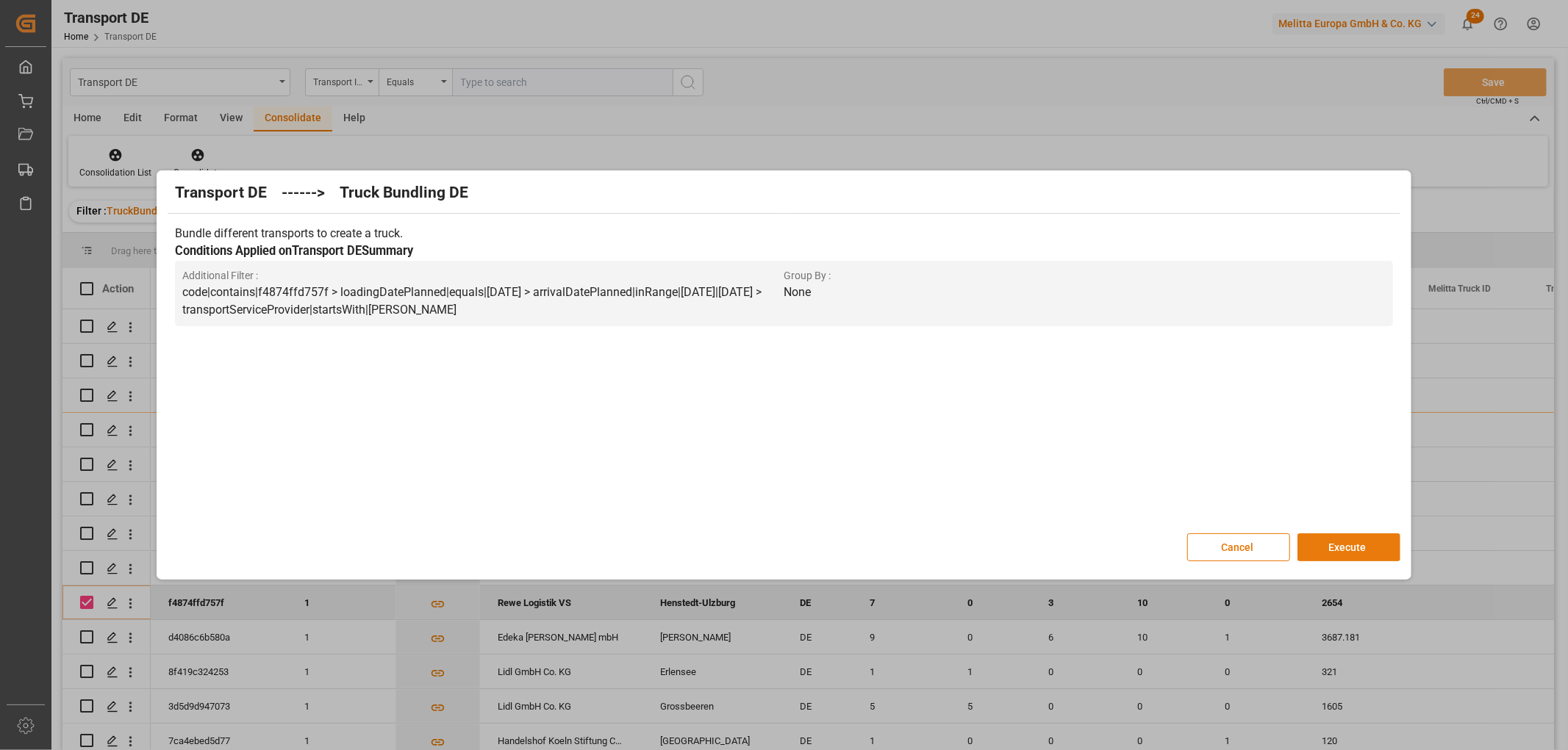
click at [1347, 542] on button "Execute" at bounding box center [1348, 547] width 103 height 28
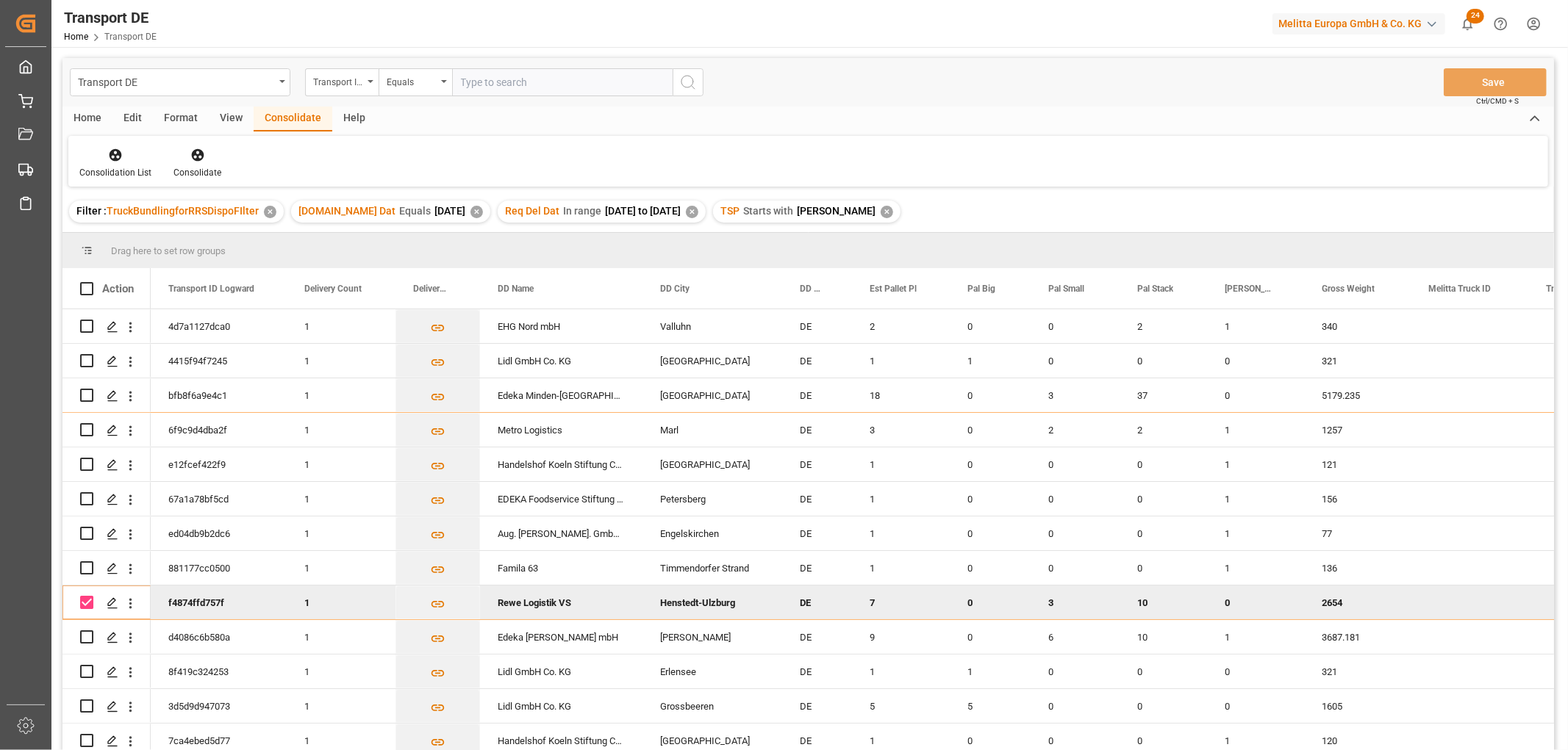
click at [84, 599] on input "Press Space to toggle row selection (checked)" at bounding box center [86, 602] width 13 height 13
checkbox input "false"
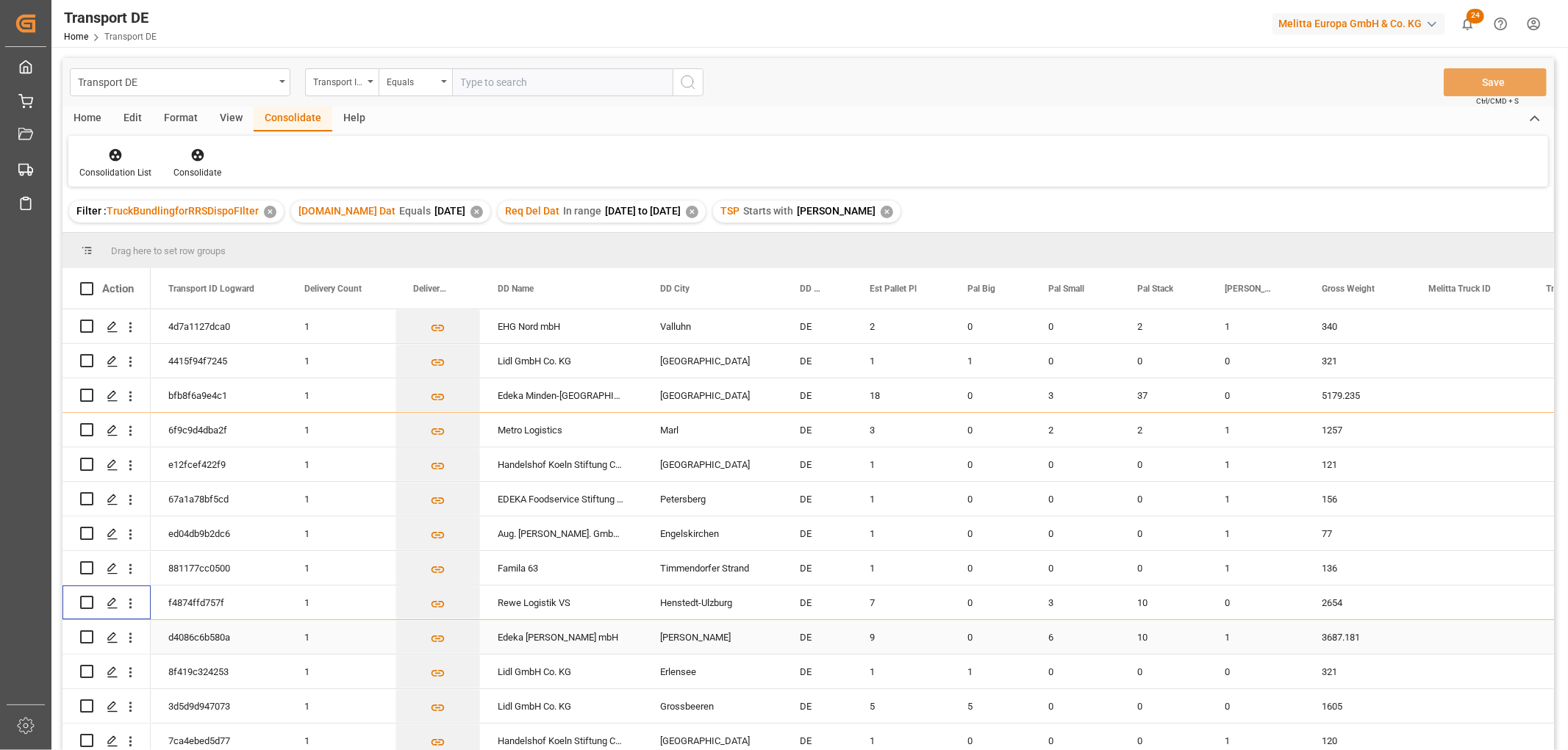
click at [85, 635] on input "Press Space to toggle row selection (unchecked)" at bounding box center [86, 636] width 13 height 13
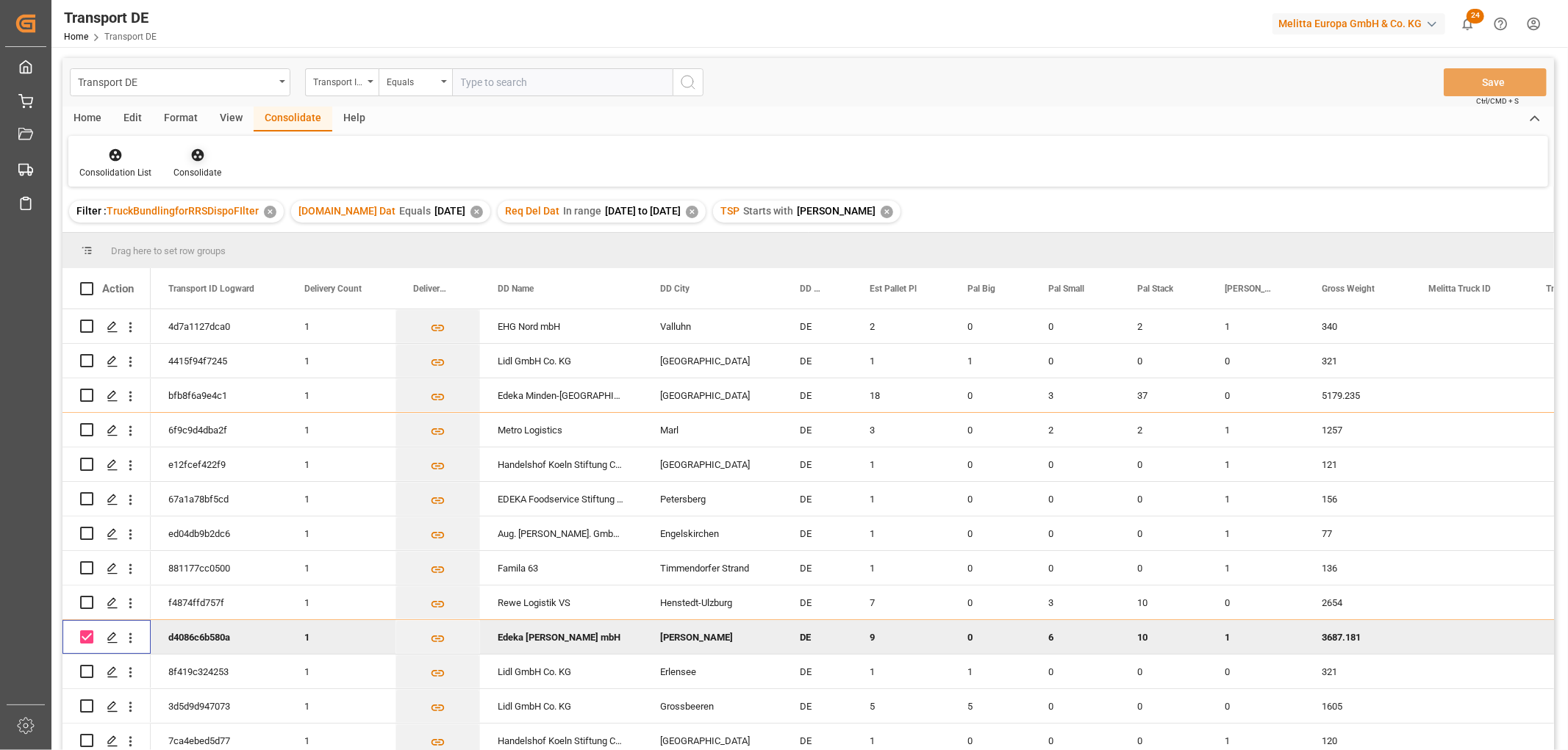
click at [195, 153] on icon at bounding box center [197, 155] width 15 height 14
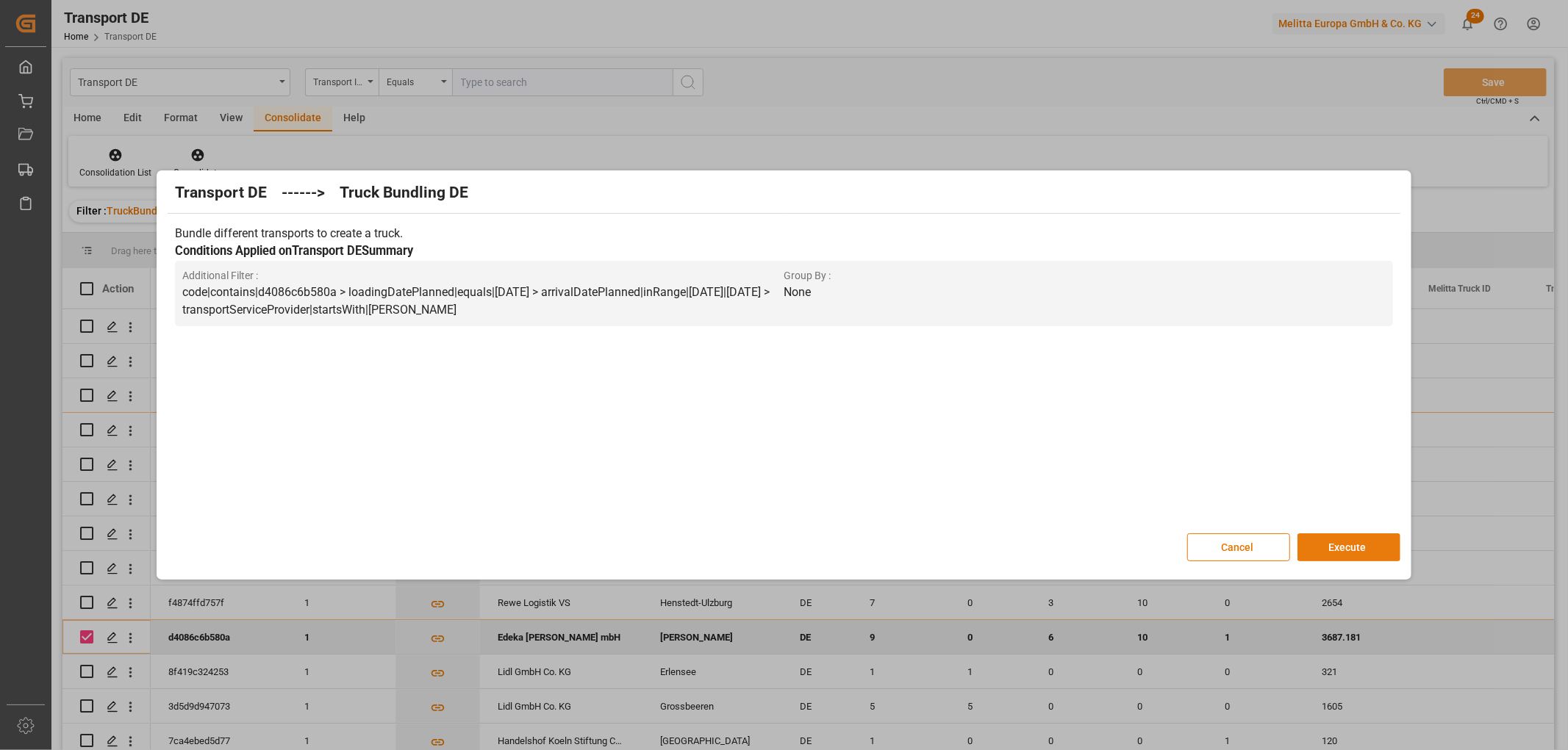
click at [1363, 545] on button "Execute" at bounding box center [1348, 547] width 103 height 28
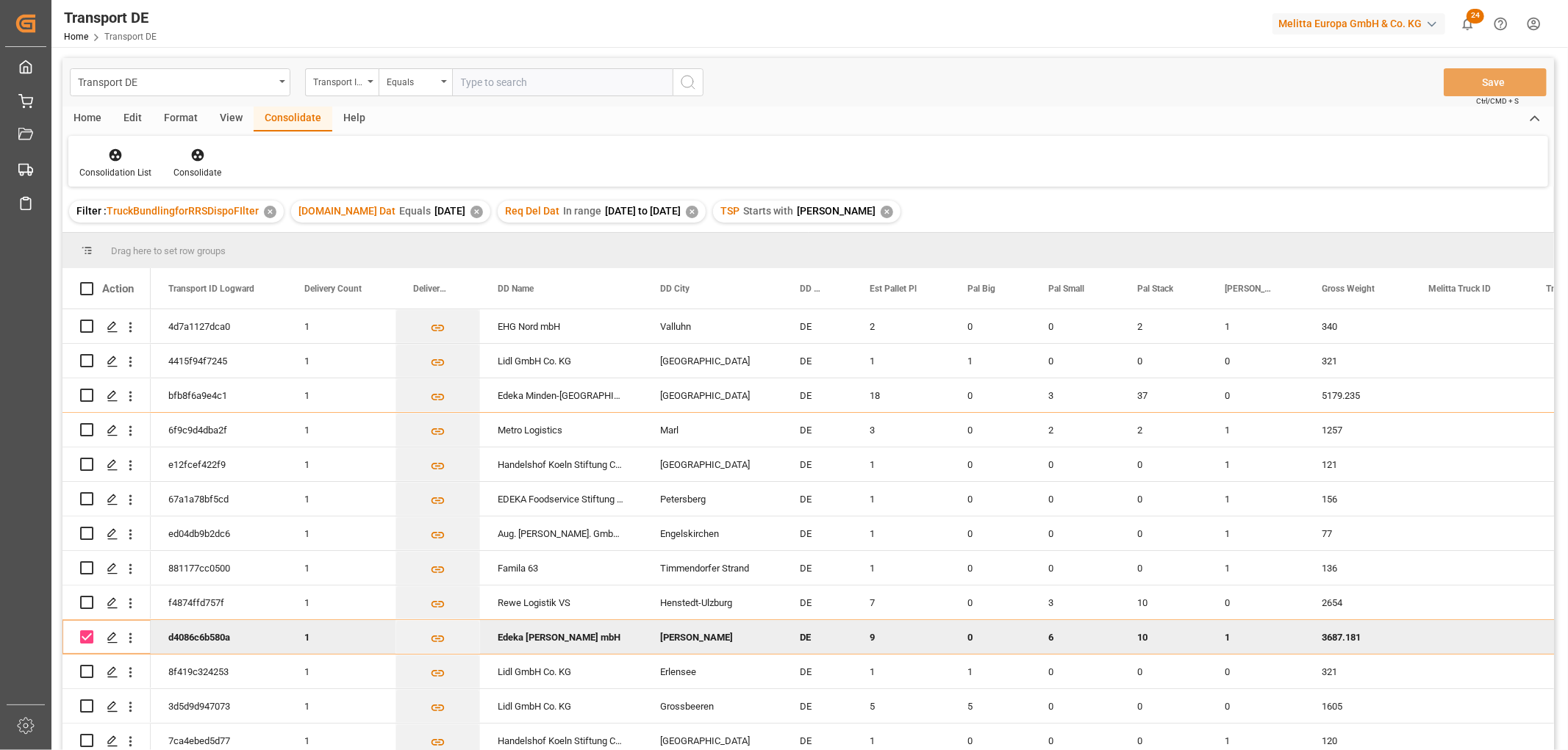
click at [89, 639] on input "Press Space to toggle row selection (checked)" at bounding box center [86, 636] width 13 height 13
checkbox input "false"
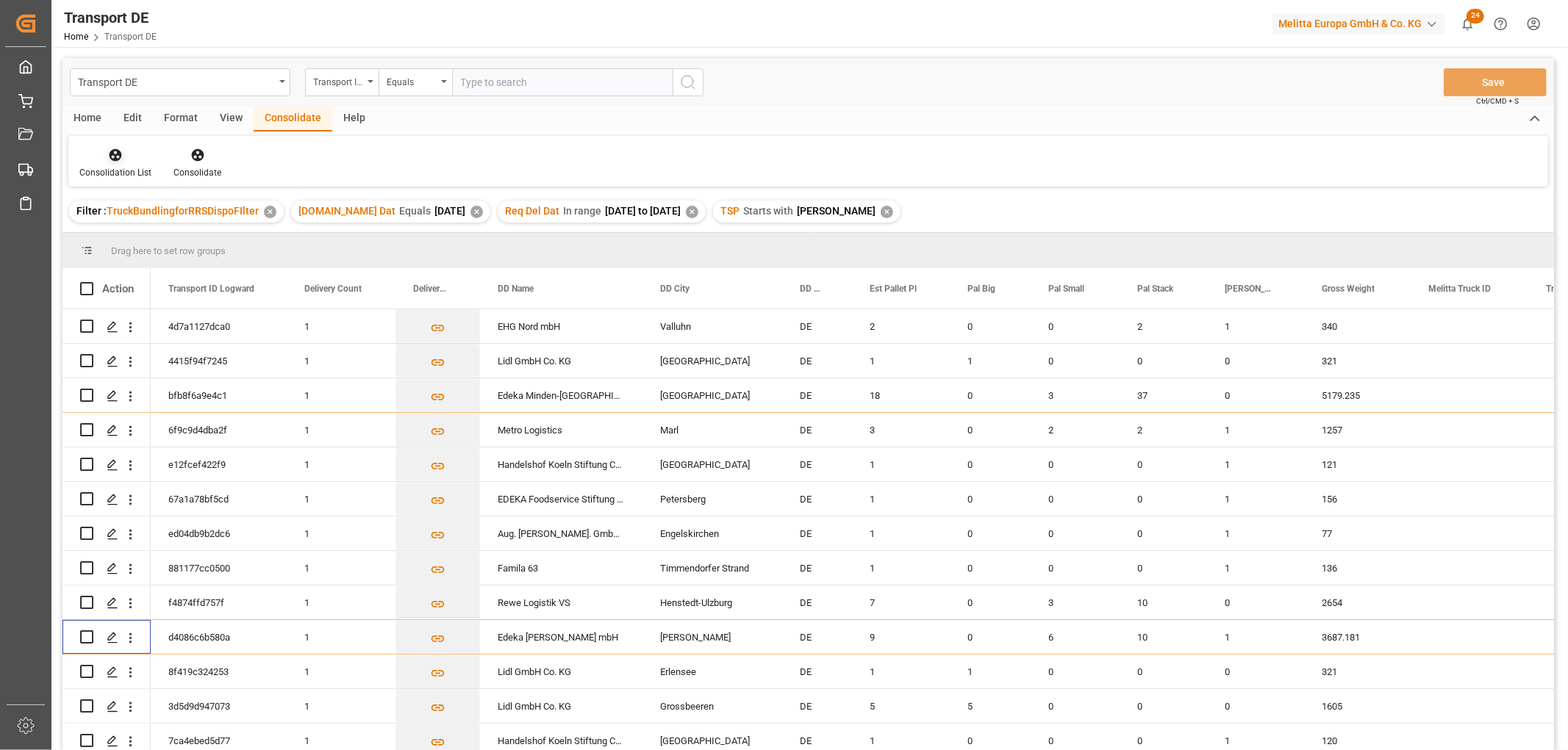
click at [114, 156] on icon at bounding box center [115, 155] width 12 height 12
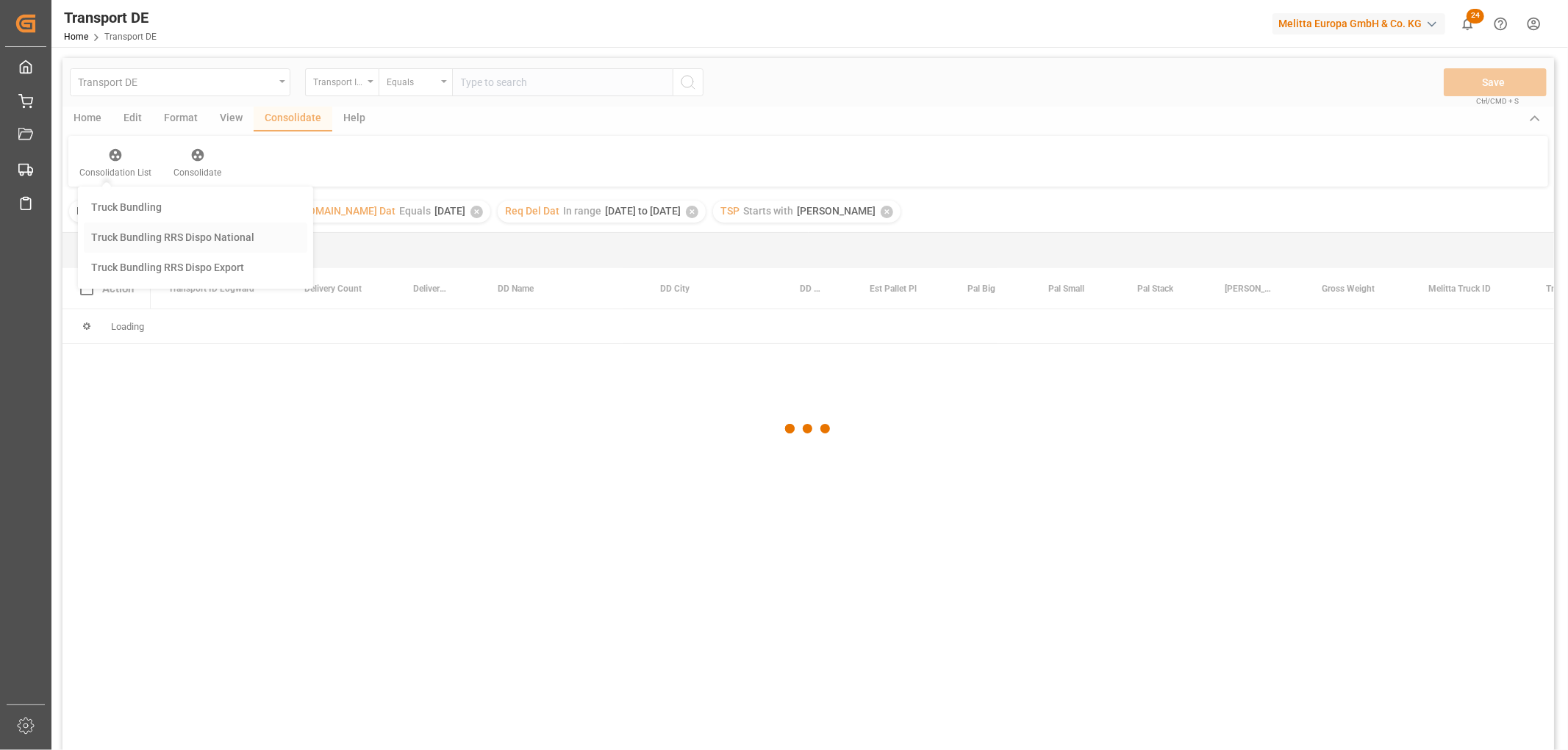
click at [129, 237] on div "Transport DE Transport ID Logward Equals Save Ctrl/CMD + S Home Edit Format Vie…" at bounding box center [808, 423] width 1492 height 731
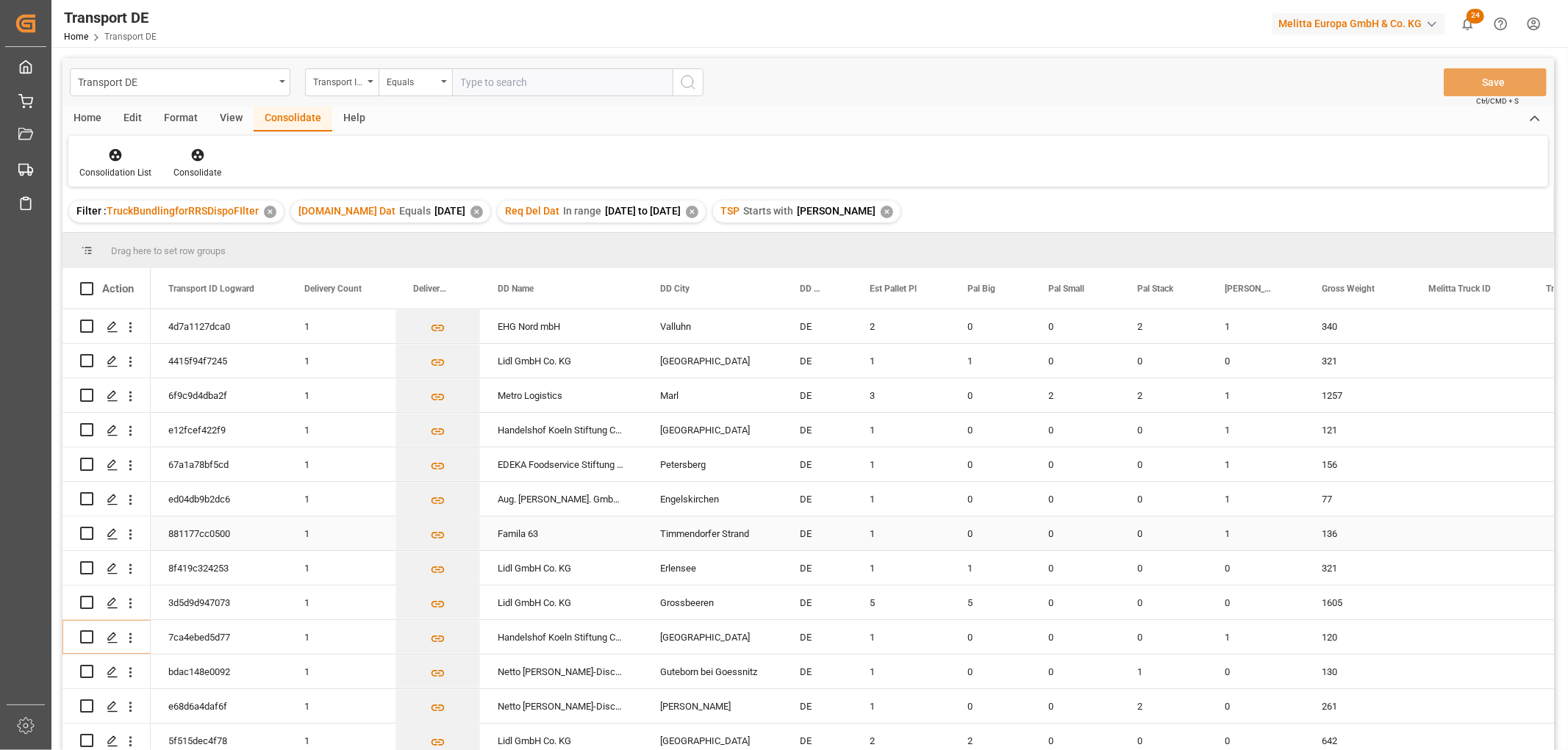
scroll to position [249, 0]
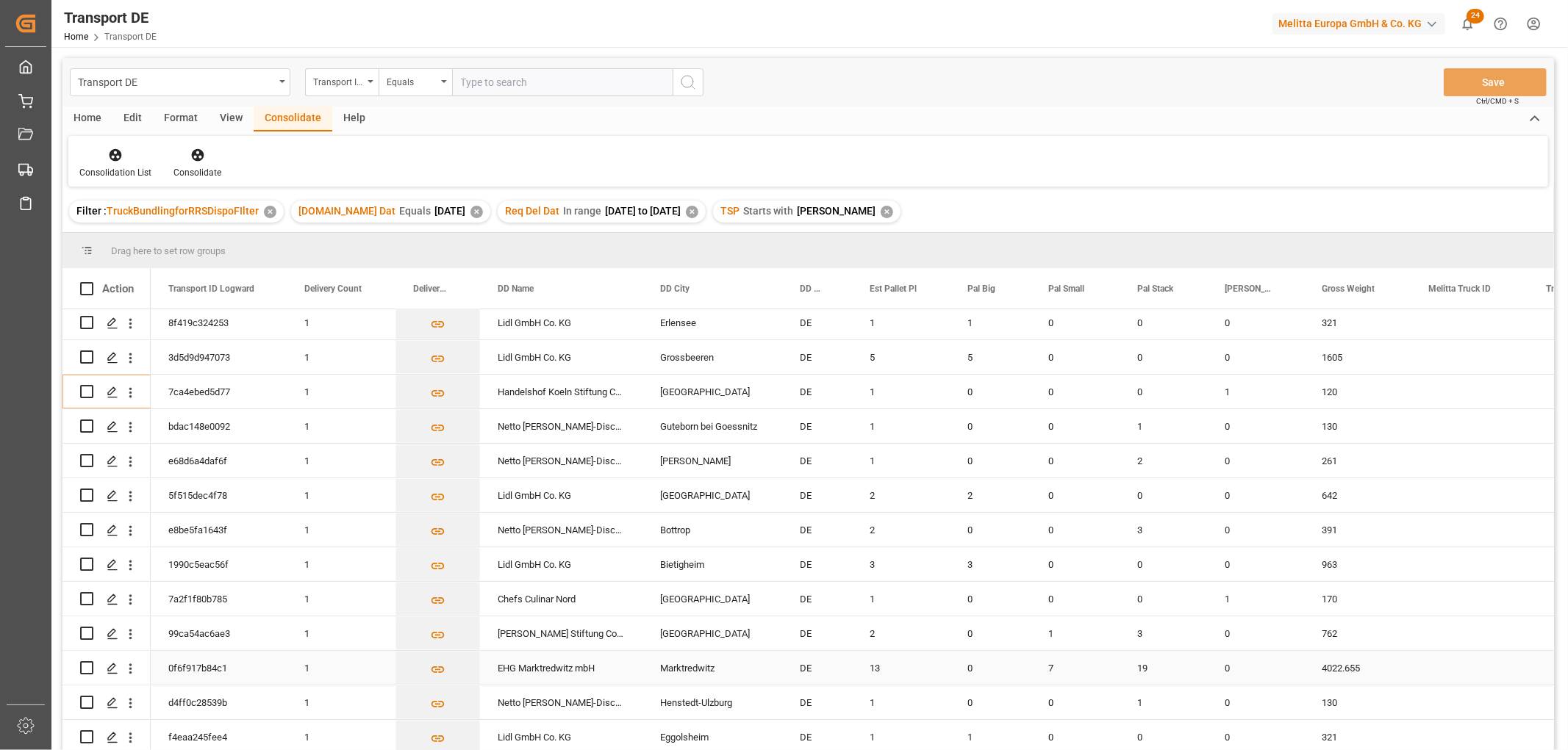
click at [83, 661] on input "Press Space to toggle row selection (unchecked)" at bounding box center [86, 668] width 13 height 13
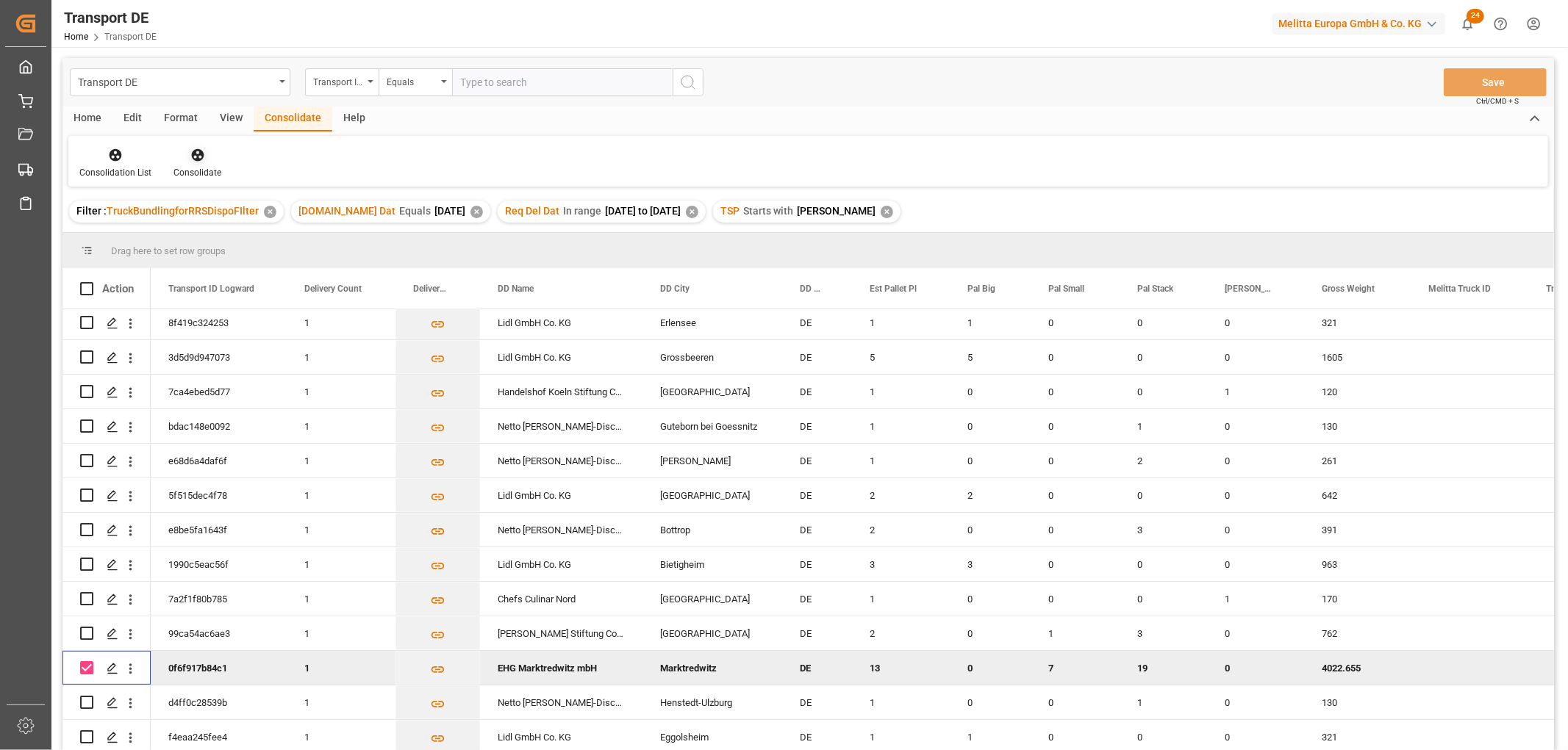
click at [197, 156] on icon at bounding box center [197, 155] width 15 height 14
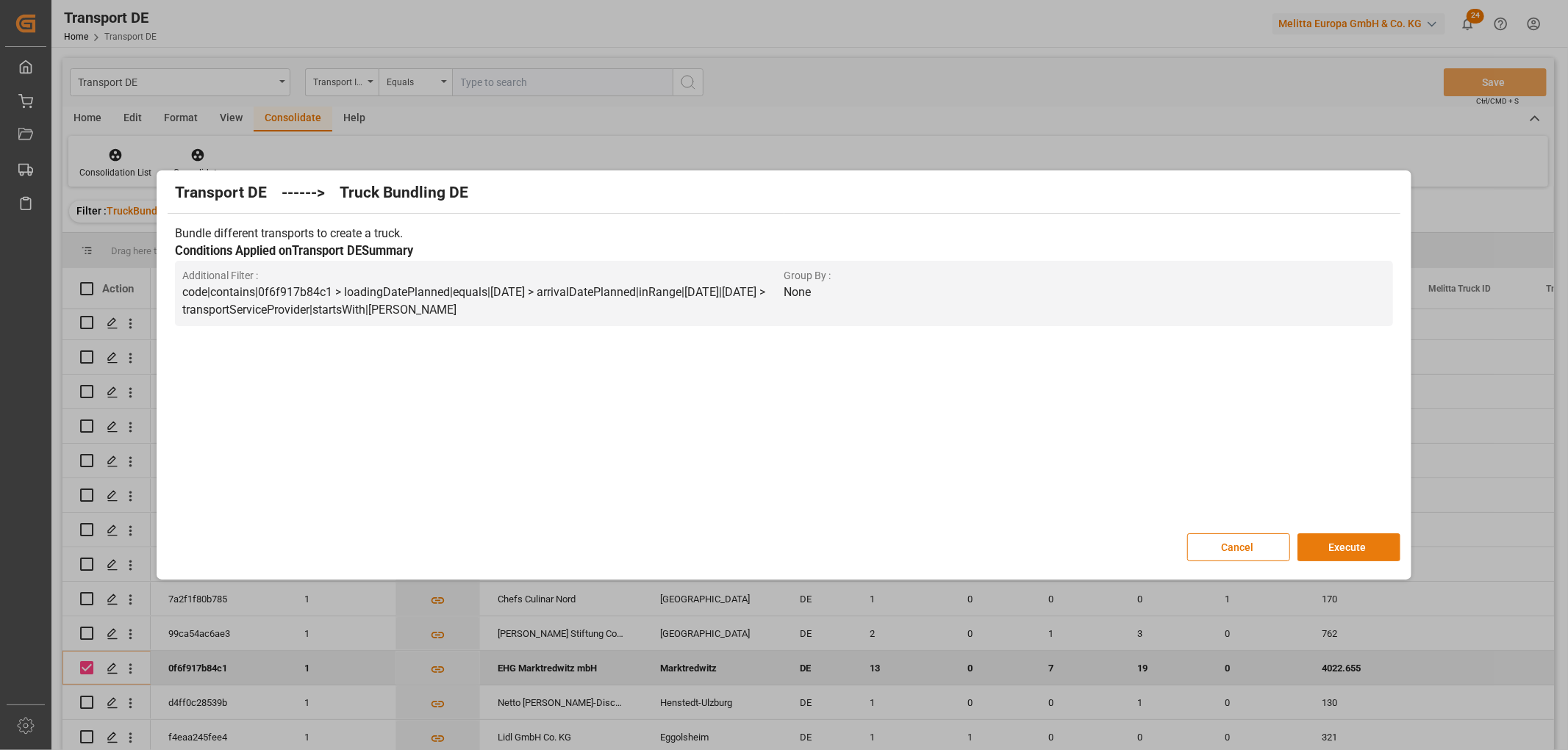
click at [1341, 545] on button "Execute" at bounding box center [1348, 547] width 103 height 28
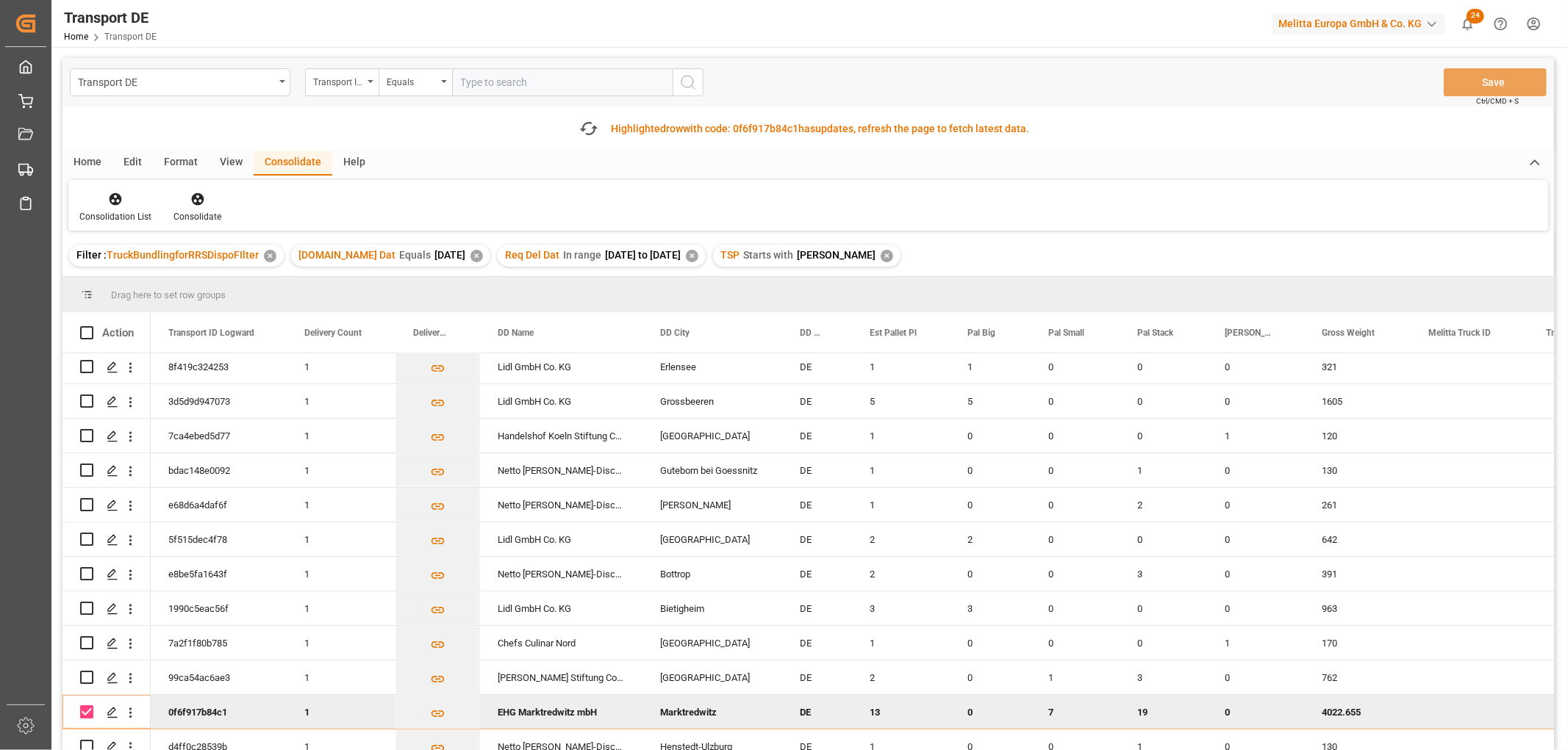
click at [85, 707] on input "Press Space to toggle row selection (checked)" at bounding box center [86, 711] width 13 height 13
checkbox input "false"
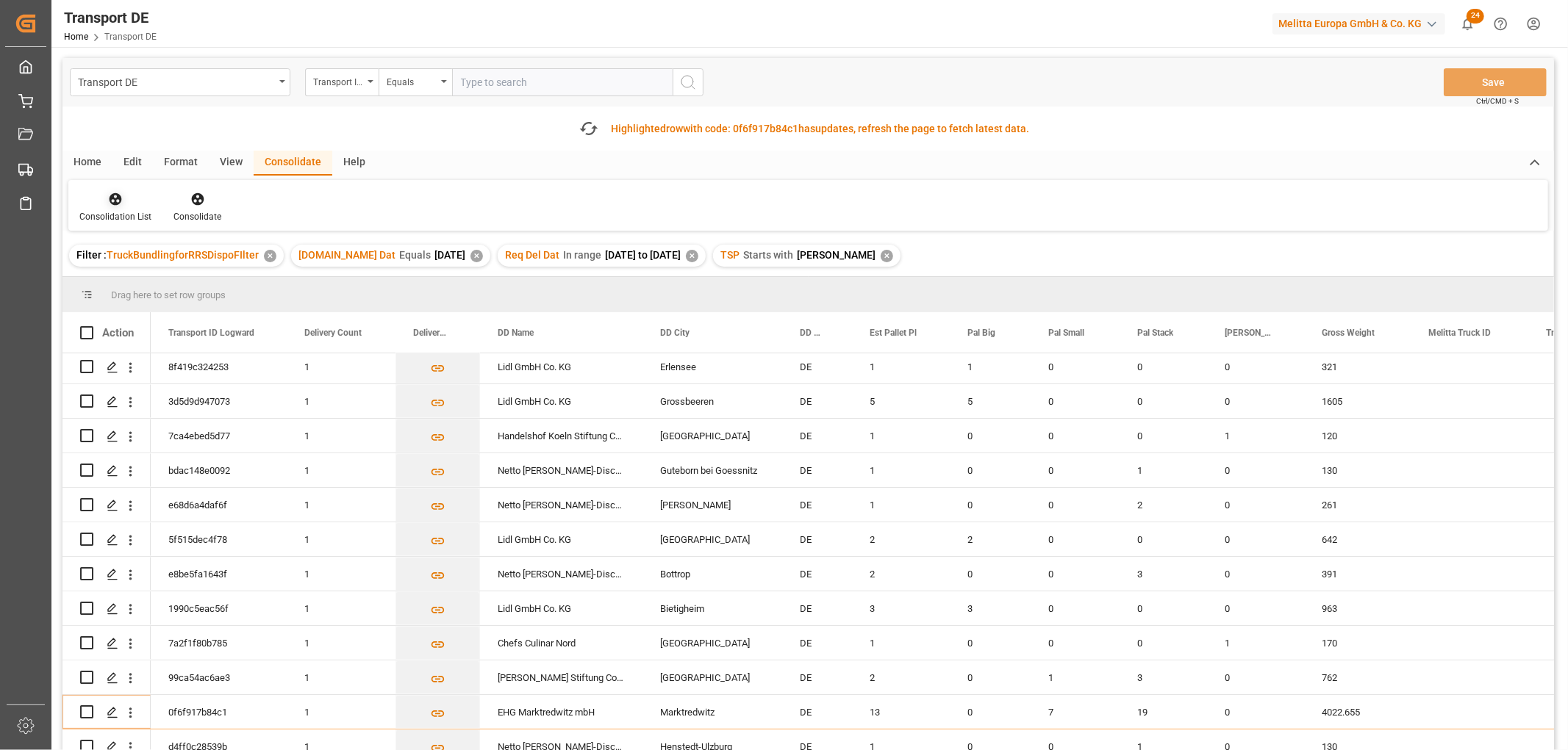
click at [111, 199] on icon at bounding box center [115, 199] width 12 height 12
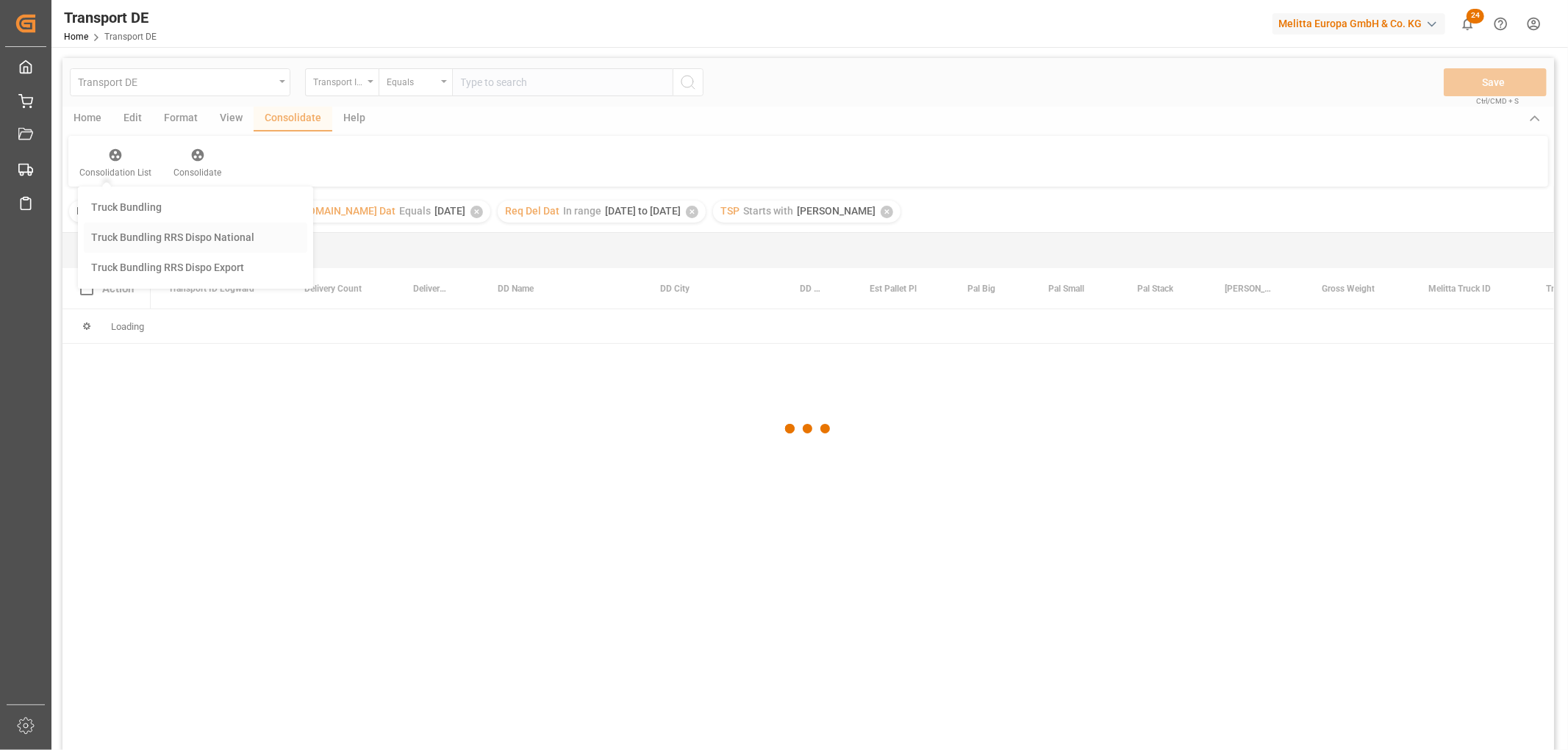
scroll to position [0, 0]
click at [125, 283] on div "Transport DE Transport ID Logward Equals Save Ctrl/CMD + S Home Edit Format Vie…" at bounding box center [808, 423] width 1492 height 731
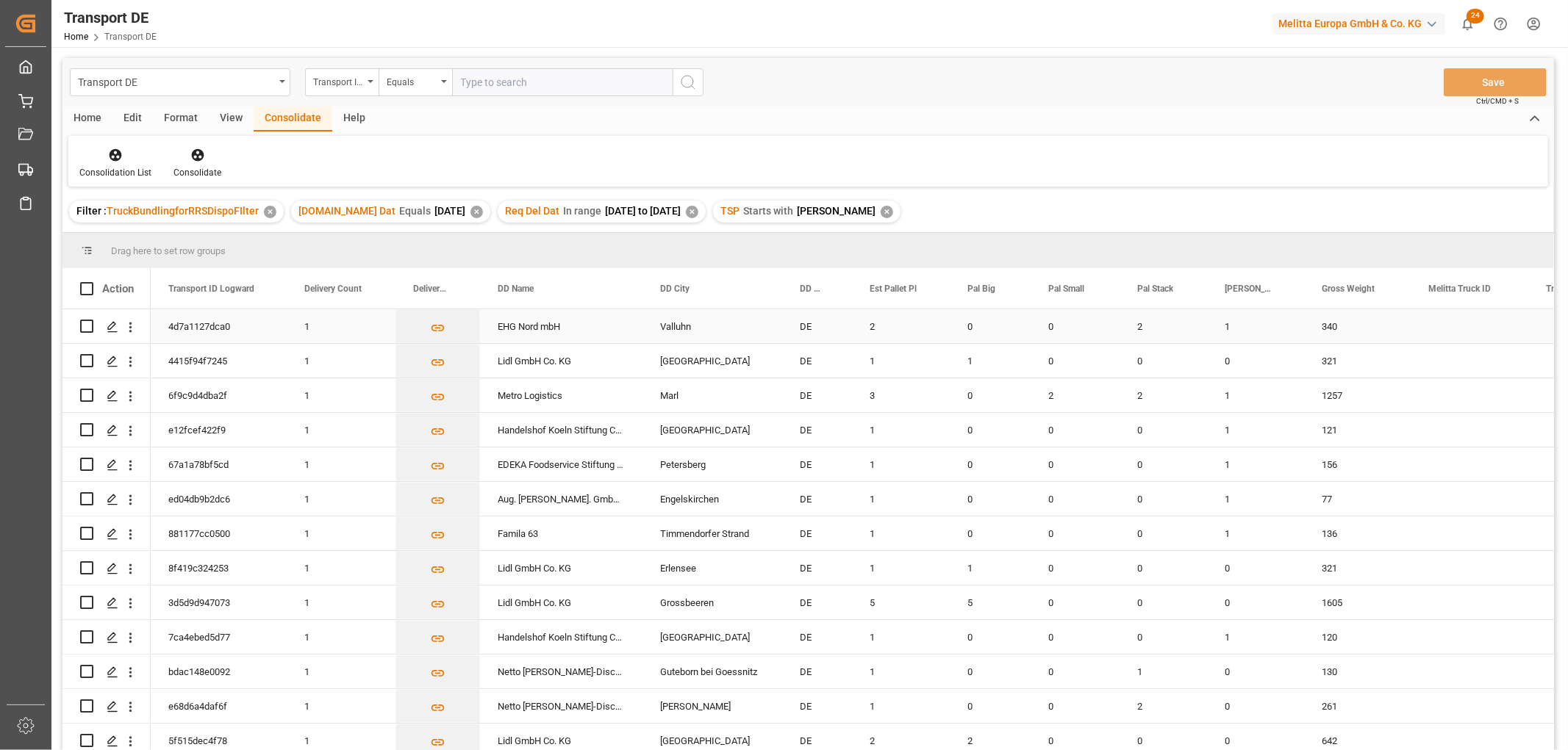
click at [84, 322] on input "Press Space to toggle row selection (unchecked)" at bounding box center [86, 326] width 13 height 13
checkbox input "true"
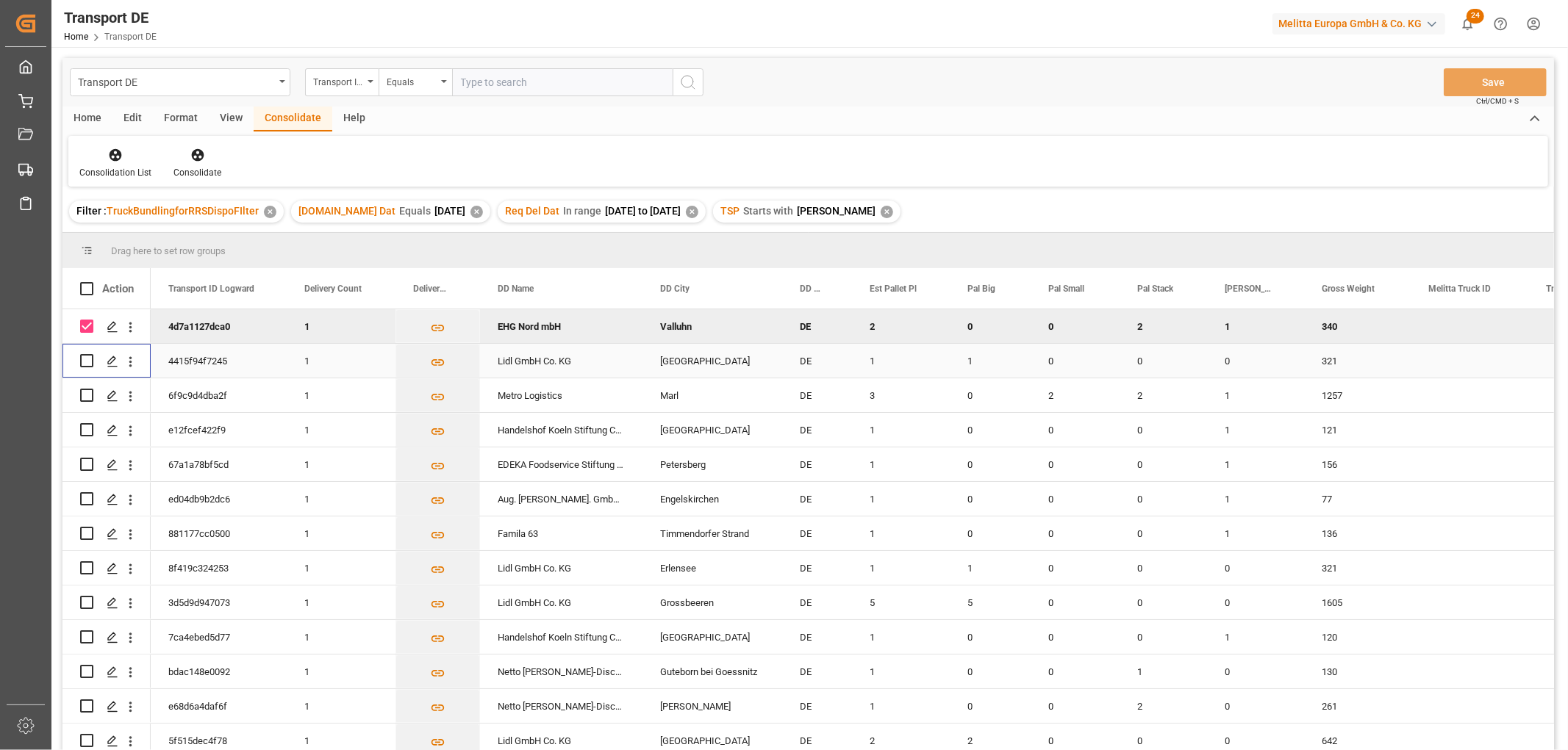
click at [83, 356] on input "Press Space to toggle row selection (unchecked)" at bounding box center [86, 360] width 13 height 13
checkbox input "true"
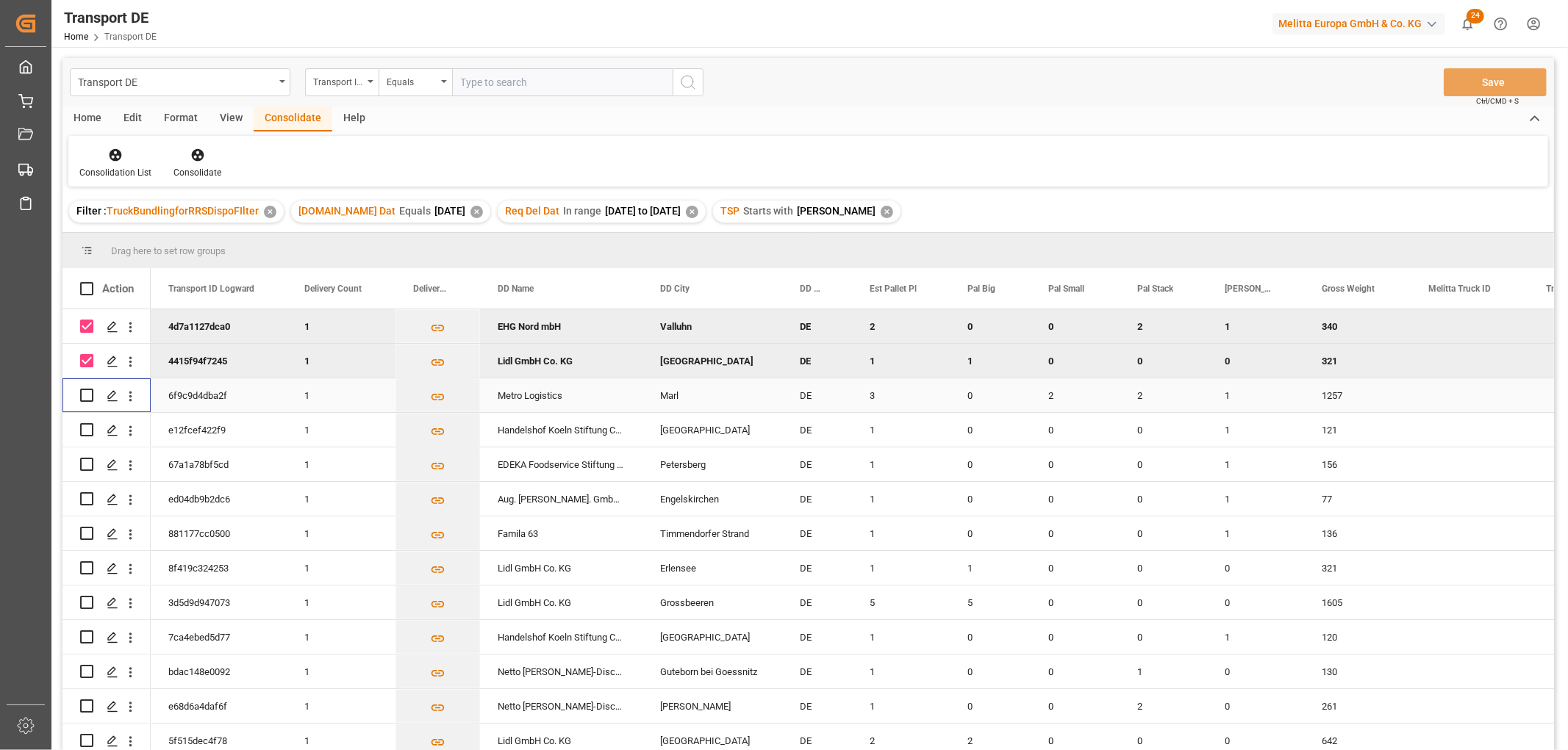
click at [85, 395] on input "Press Space to toggle row selection (unchecked)" at bounding box center [86, 394] width 13 height 13
checkbox input "true"
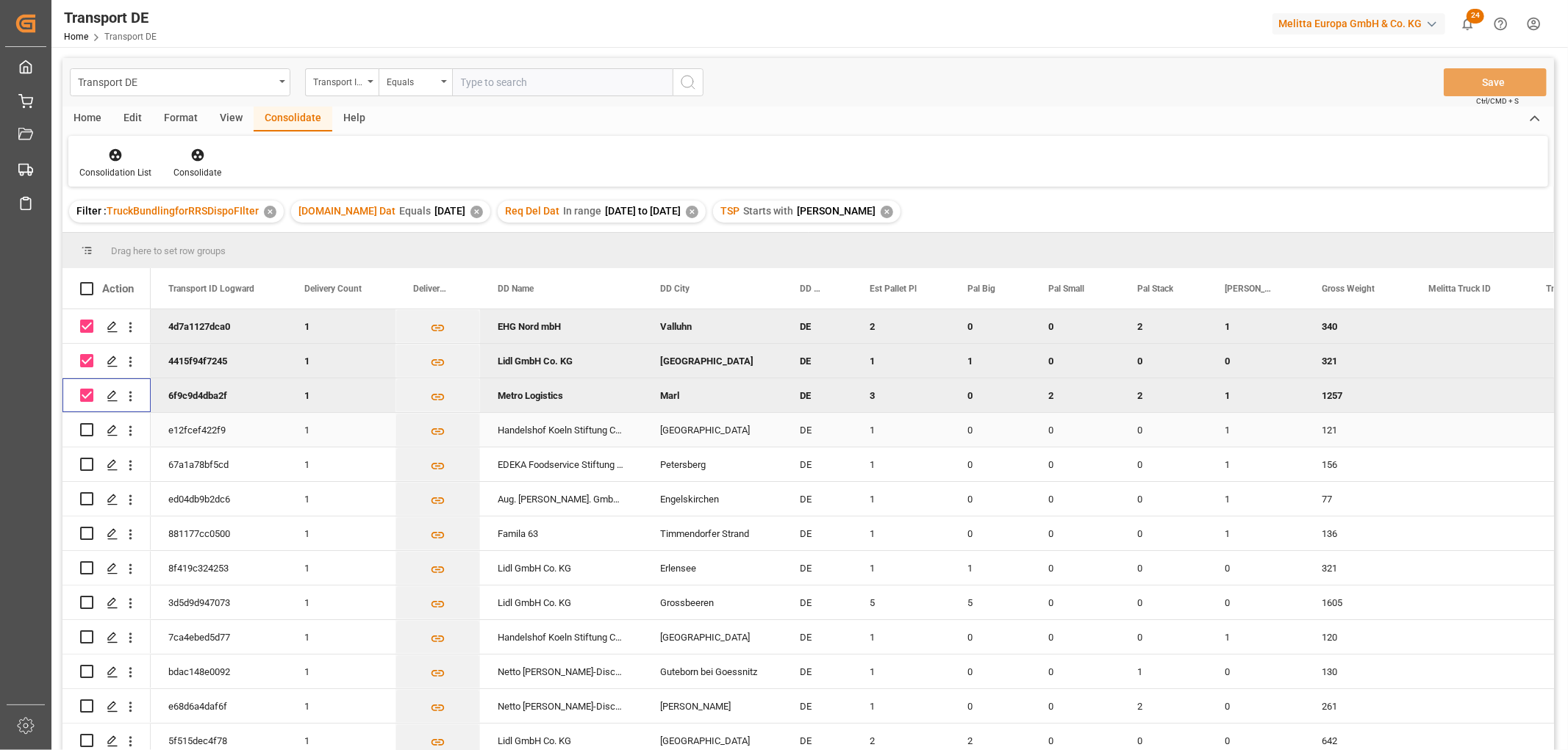
click at [89, 430] on input "Press Space to toggle row selection (unchecked)" at bounding box center [86, 430] width 13 height 13
checkbox input "true"
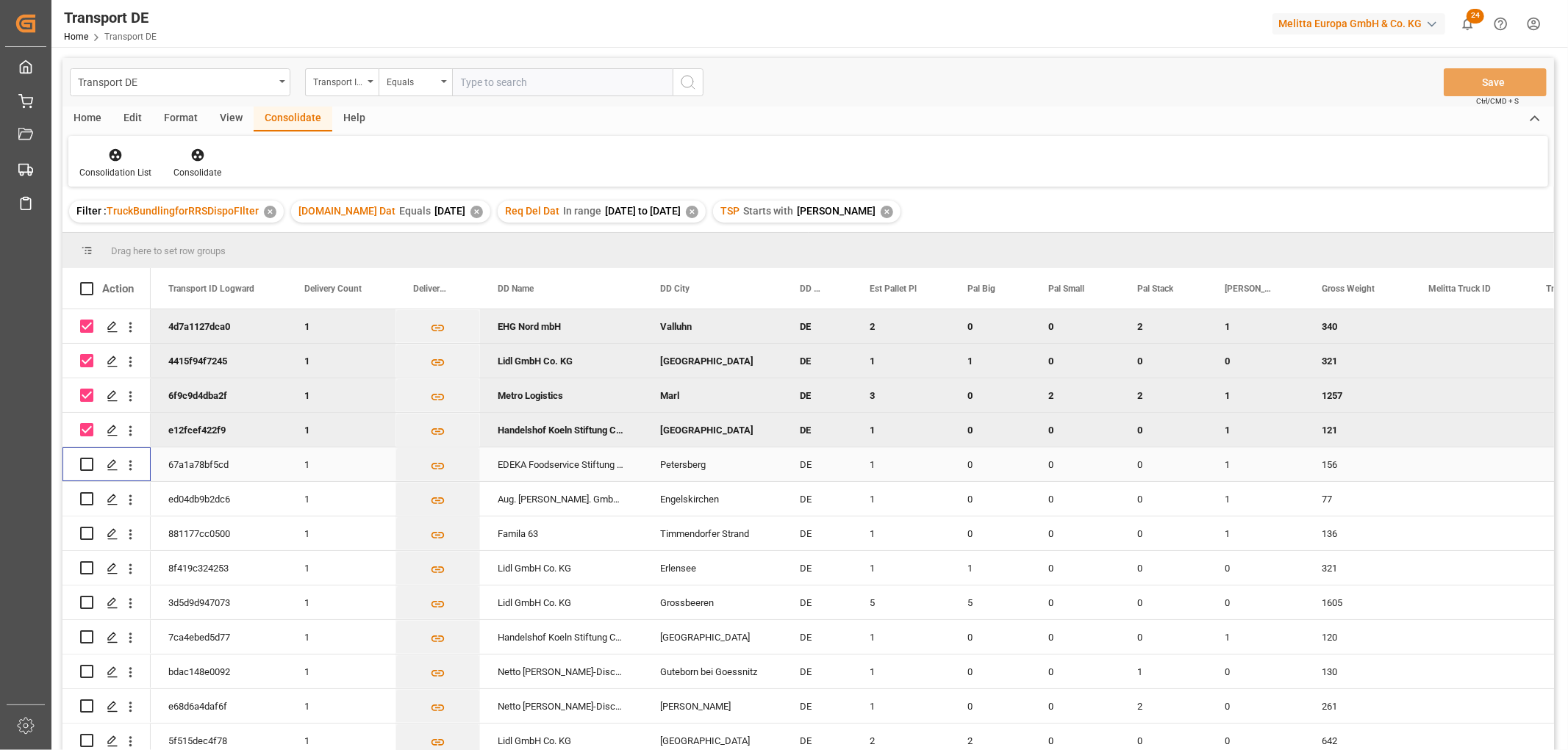
click at [86, 462] on input "Press Space to toggle row selection (unchecked)" at bounding box center [86, 464] width 13 height 13
checkbox input "true"
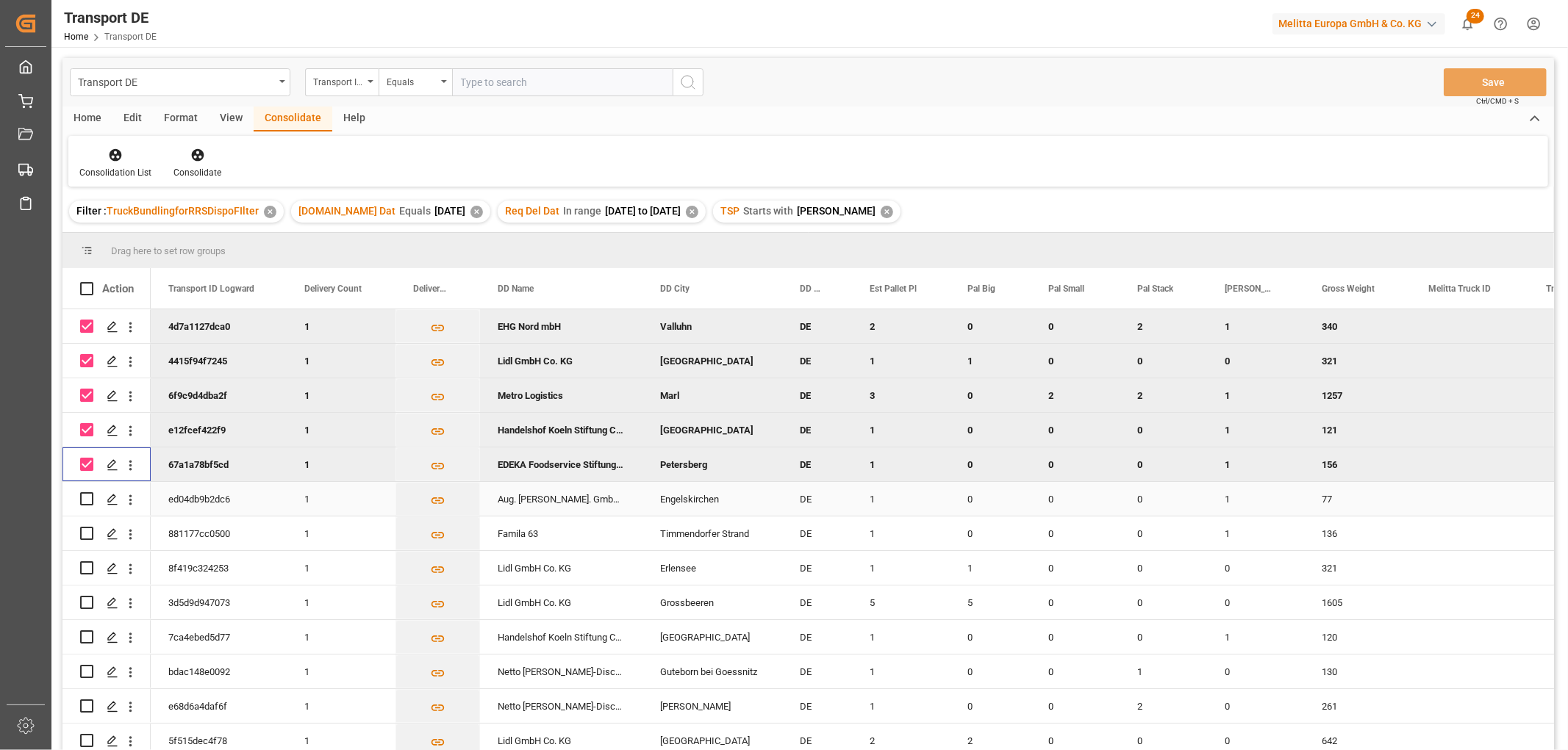
click at [86, 500] on input "Press Space to toggle row selection (unchecked)" at bounding box center [86, 498] width 13 height 13
checkbox input "true"
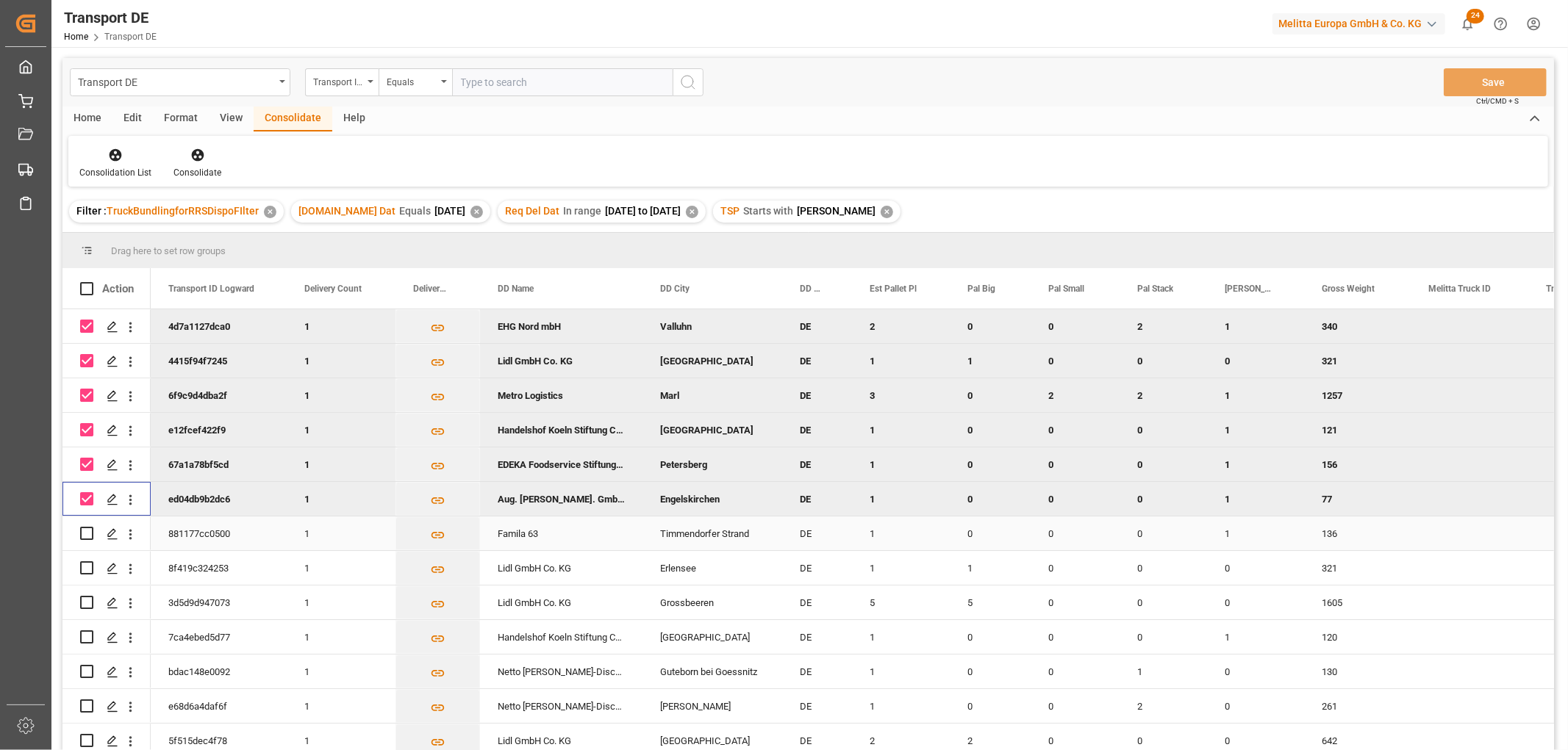
click at [87, 535] on input "Press Space to toggle row selection (unchecked)" at bounding box center [86, 533] width 13 height 13
checkbox input "true"
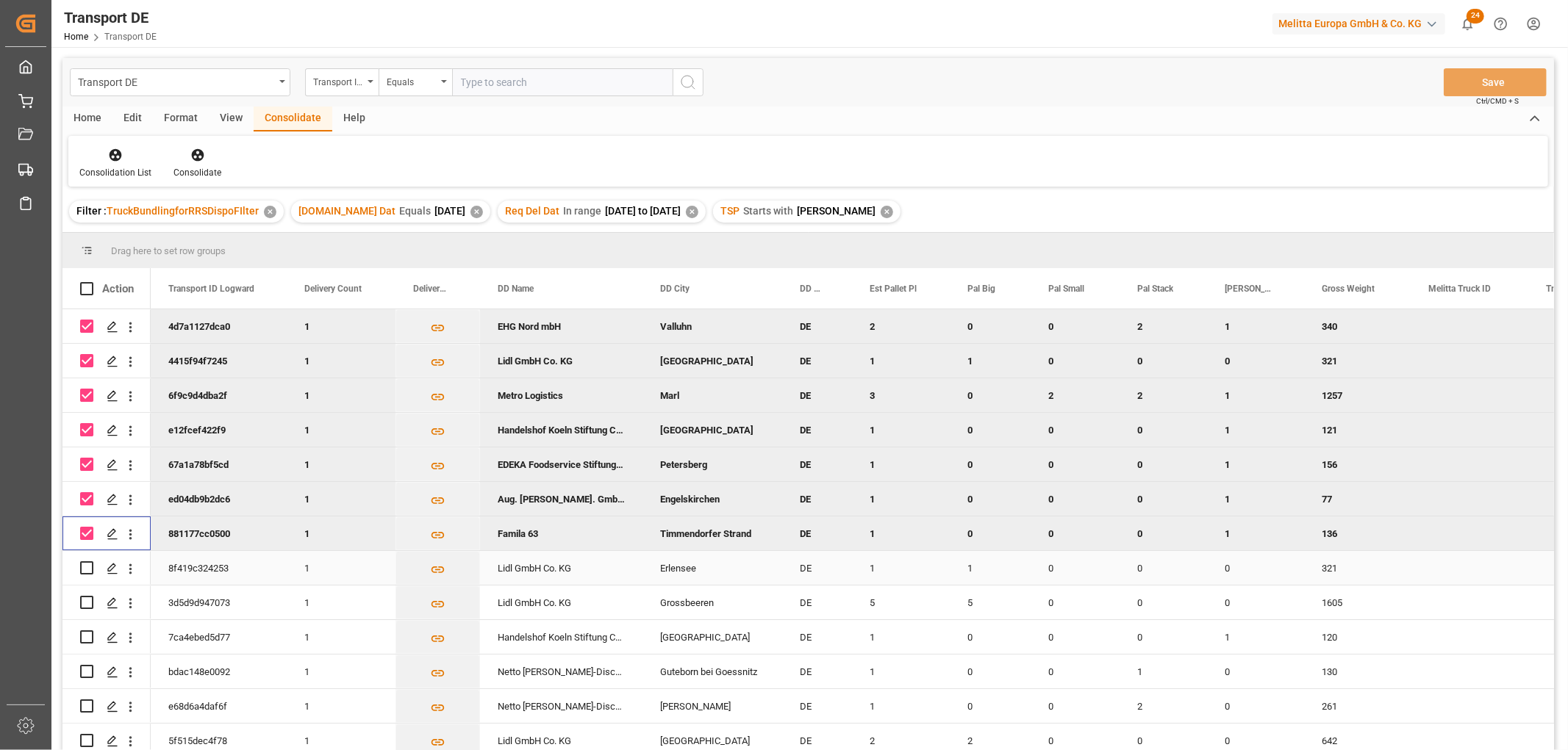
click at [89, 567] on input "Press Space to toggle row selection (unchecked)" at bounding box center [86, 568] width 13 height 13
checkbox input "true"
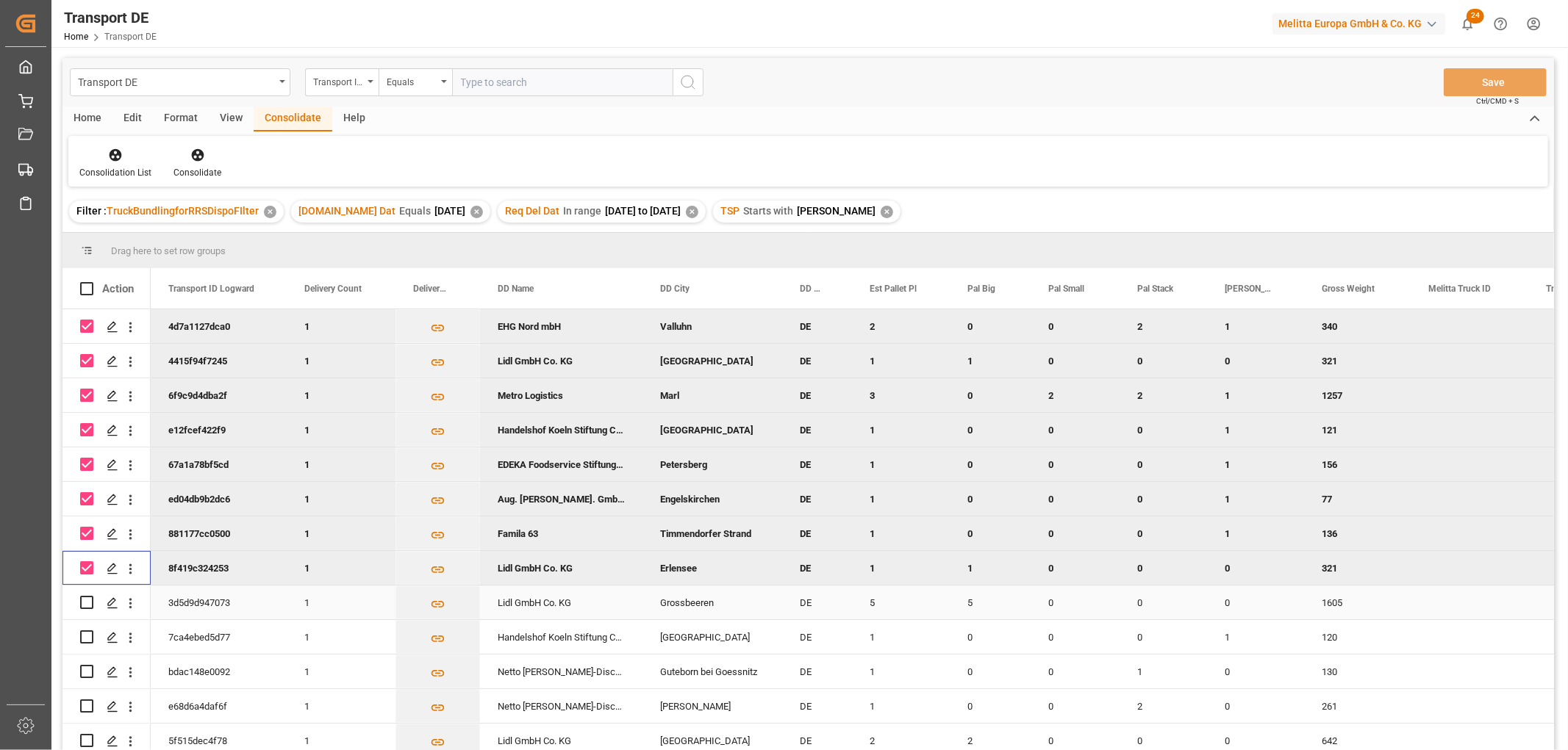
click at [86, 603] on input "Press Space to toggle row selection (unchecked)" at bounding box center [86, 602] width 13 height 13
checkbox input "true"
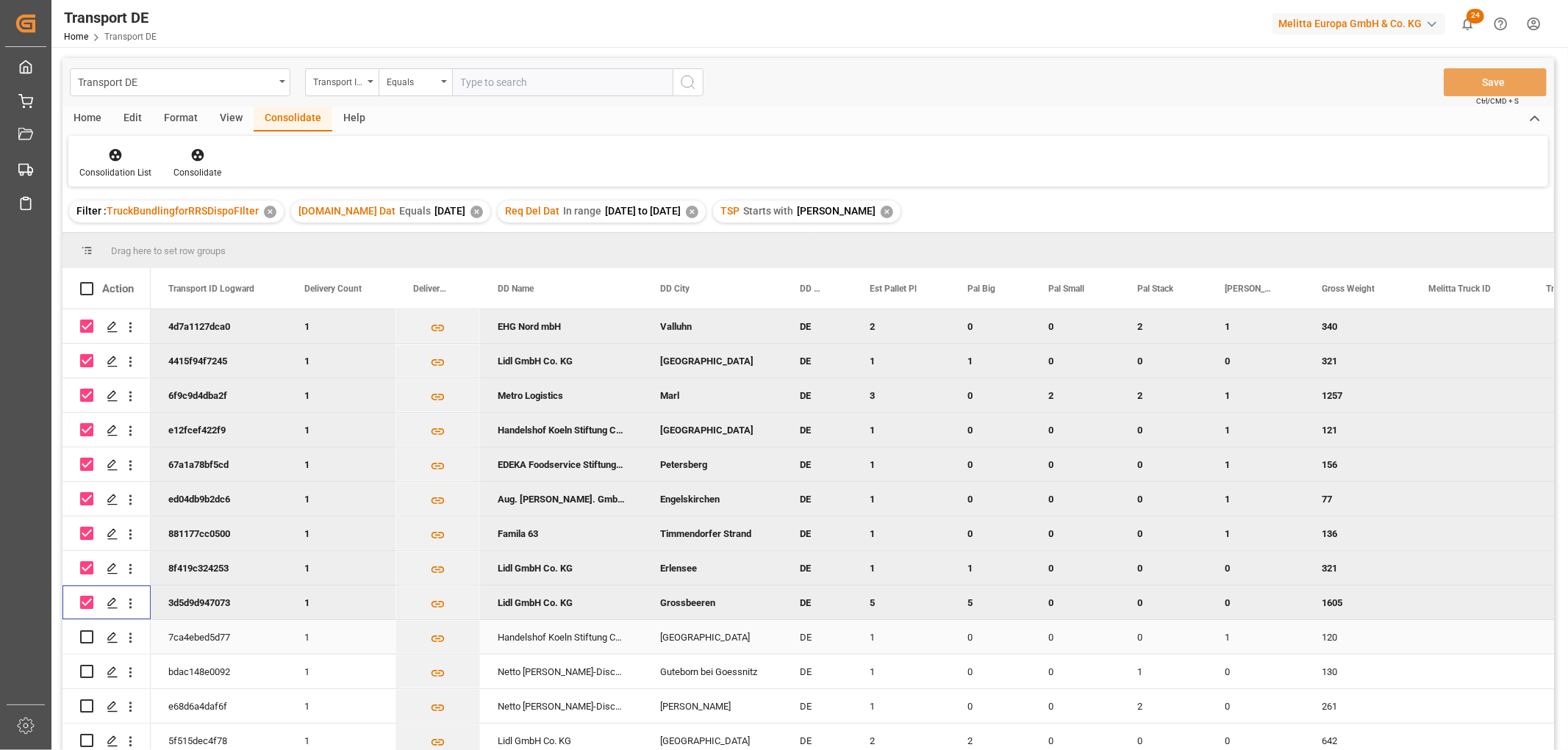
click at [89, 636] on input "Press Space to toggle row selection (unchecked)" at bounding box center [86, 636] width 13 height 13
checkbox input "true"
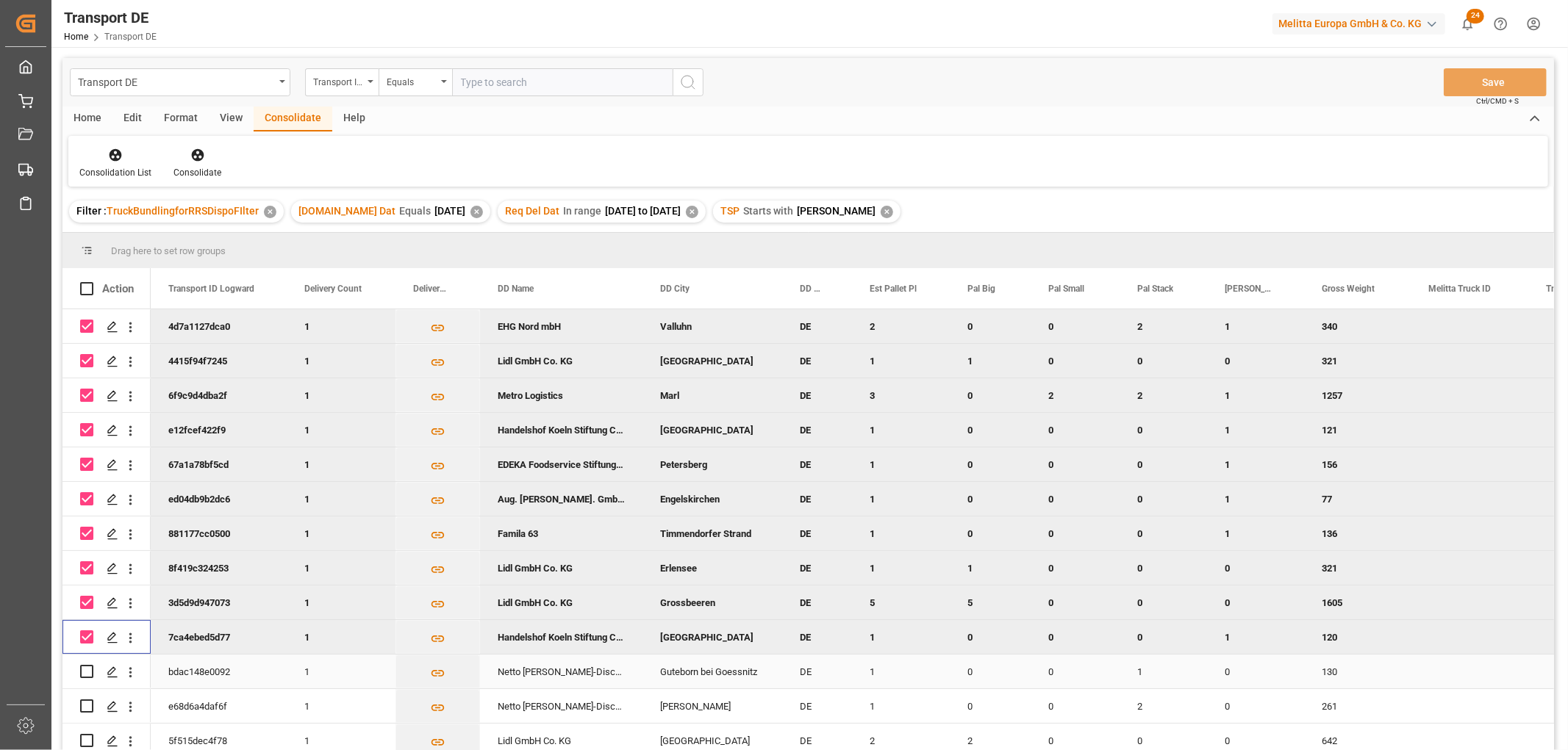
click at [85, 673] on input "Press Space to toggle row selection (unchecked)" at bounding box center [86, 671] width 13 height 13
checkbox input "true"
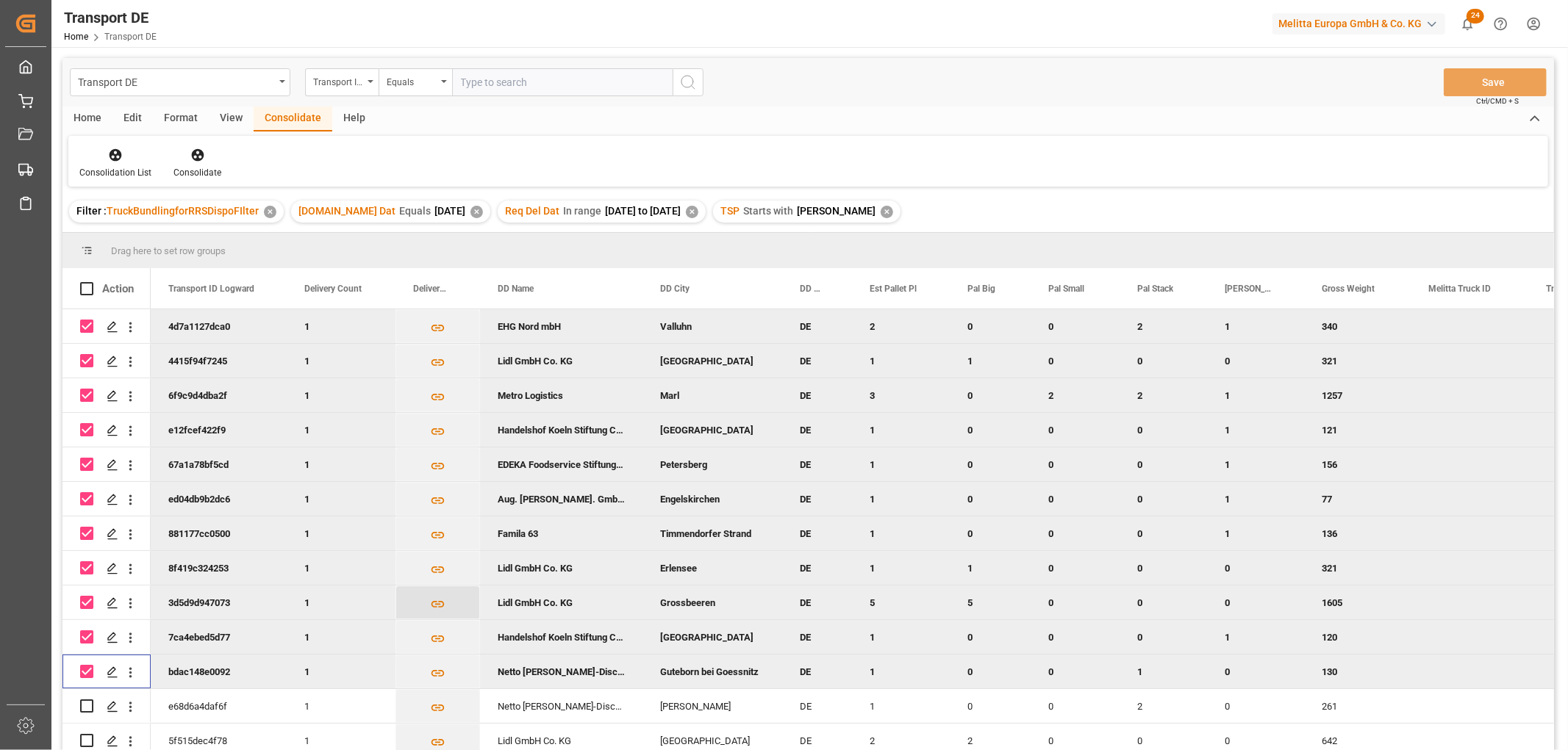
scroll to position [215, 0]
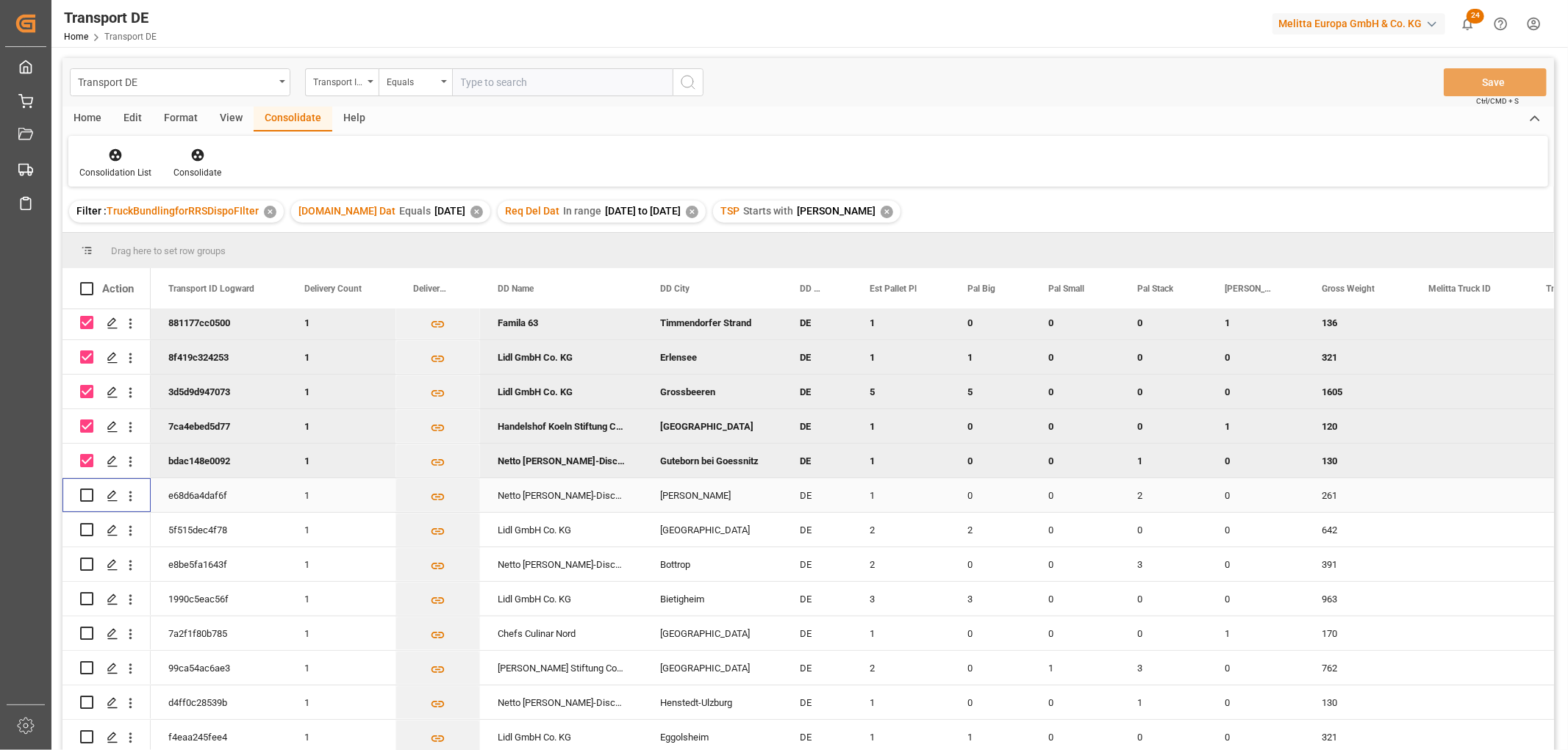
click at [86, 489] on input "Press Space to toggle row selection (unchecked)" at bounding box center [86, 494] width 13 height 13
checkbox input "true"
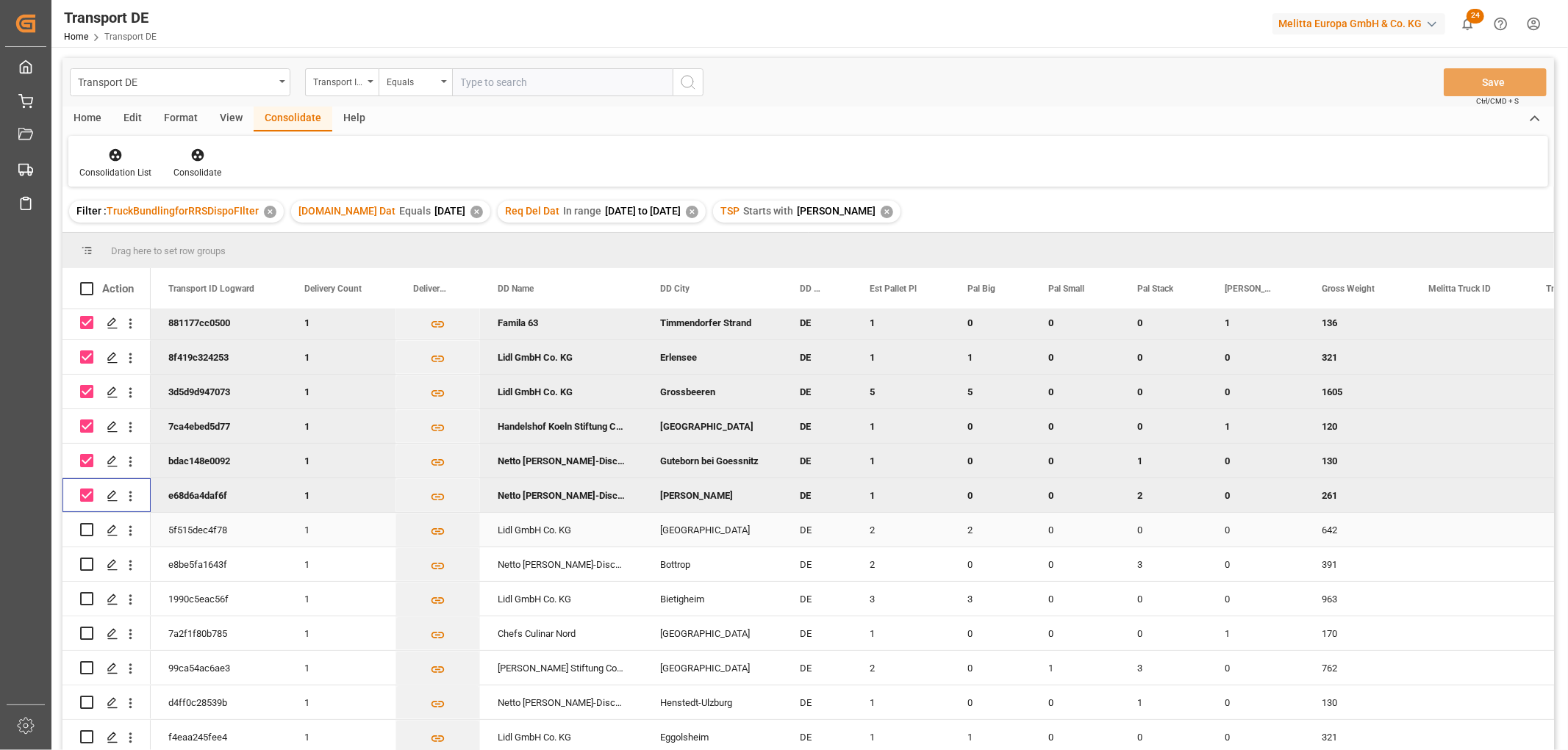
click at [89, 527] on input "Press Space to toggle row selection (unchecked)" at bounding box center [86, 530] width 13 height 13
checkbox input "true"
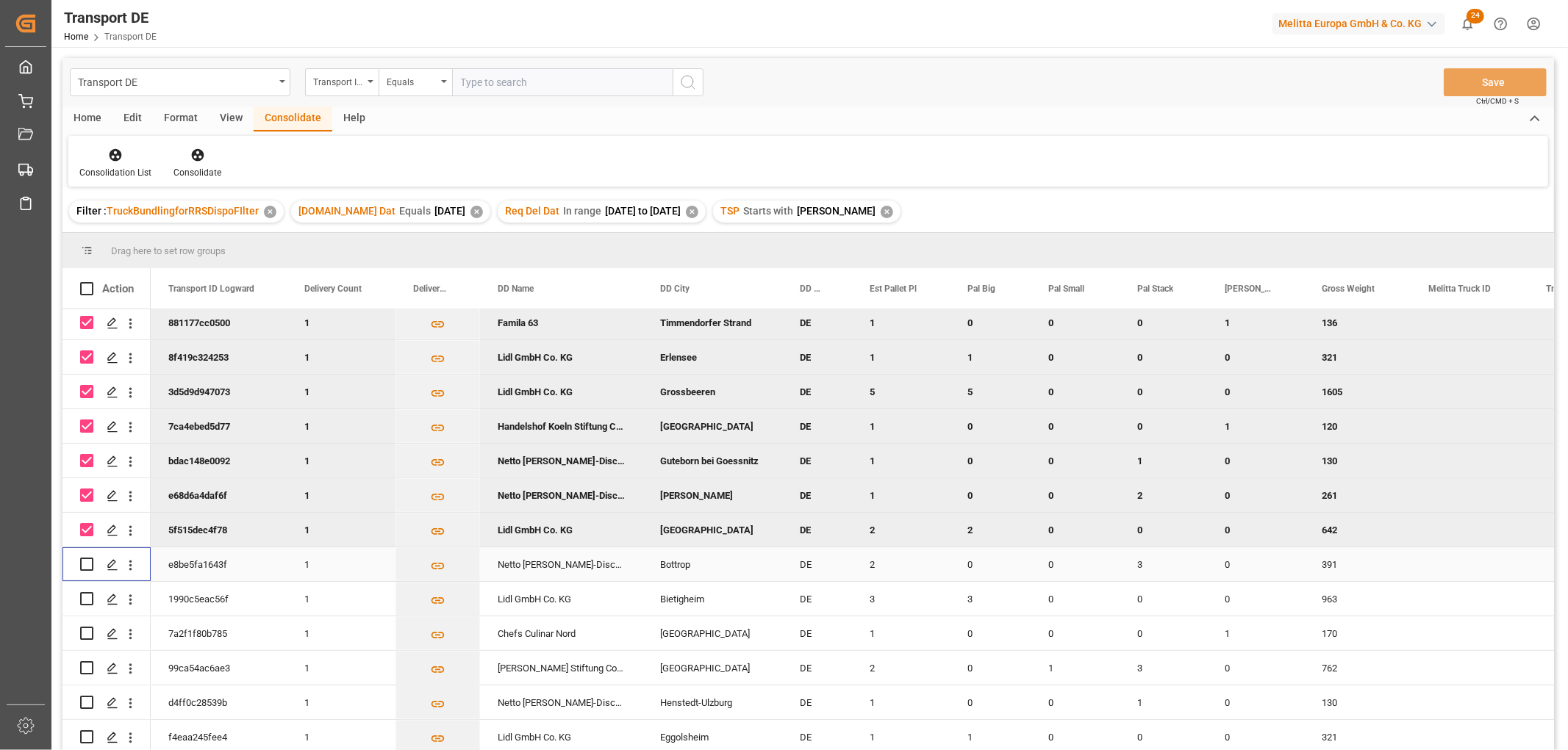
click at [87, 558] on input "Press Space to toggle row selection (unchecked)" at bounding box center [86, 564] width 13 height 13
checkbox input "true"
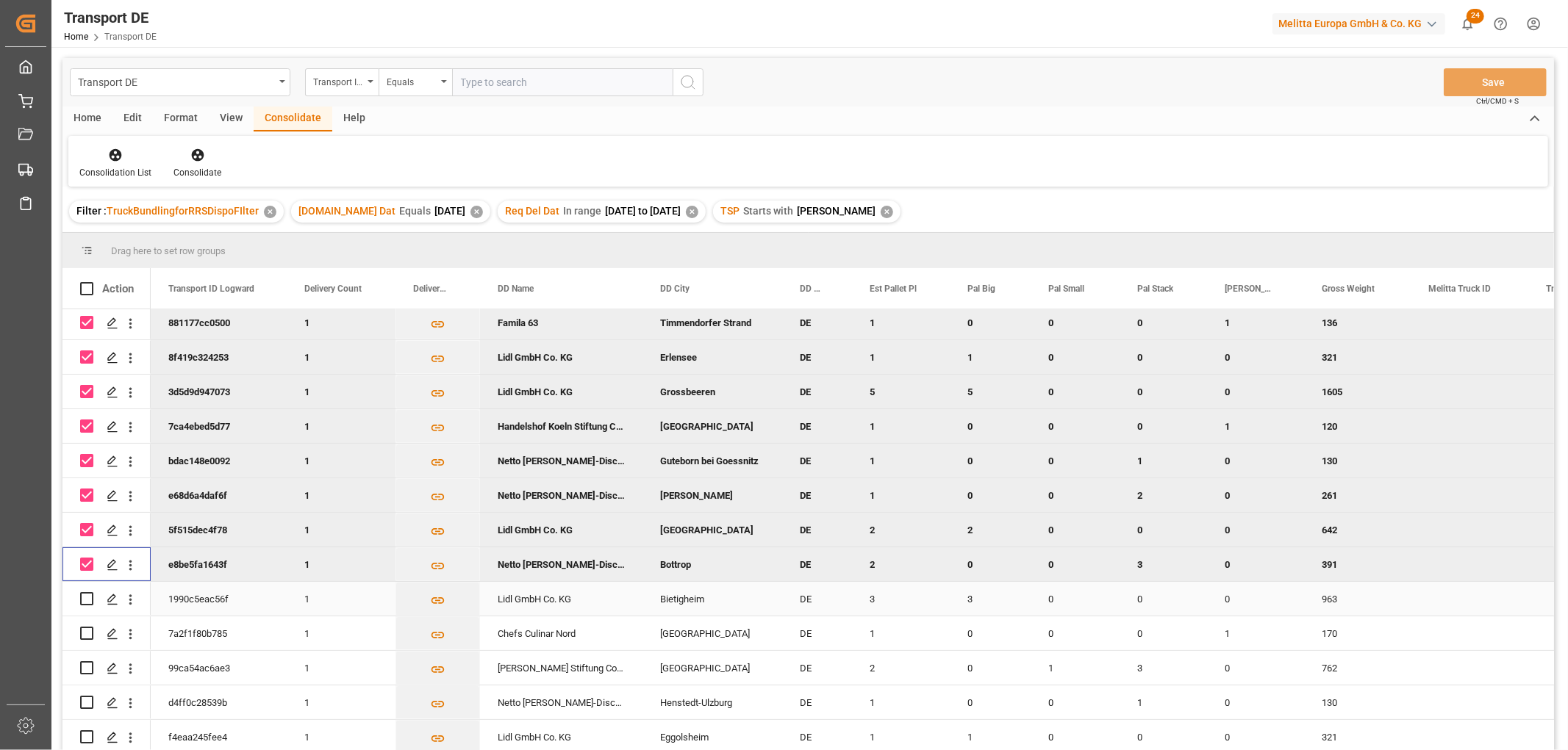
scroll to position [163, 0]
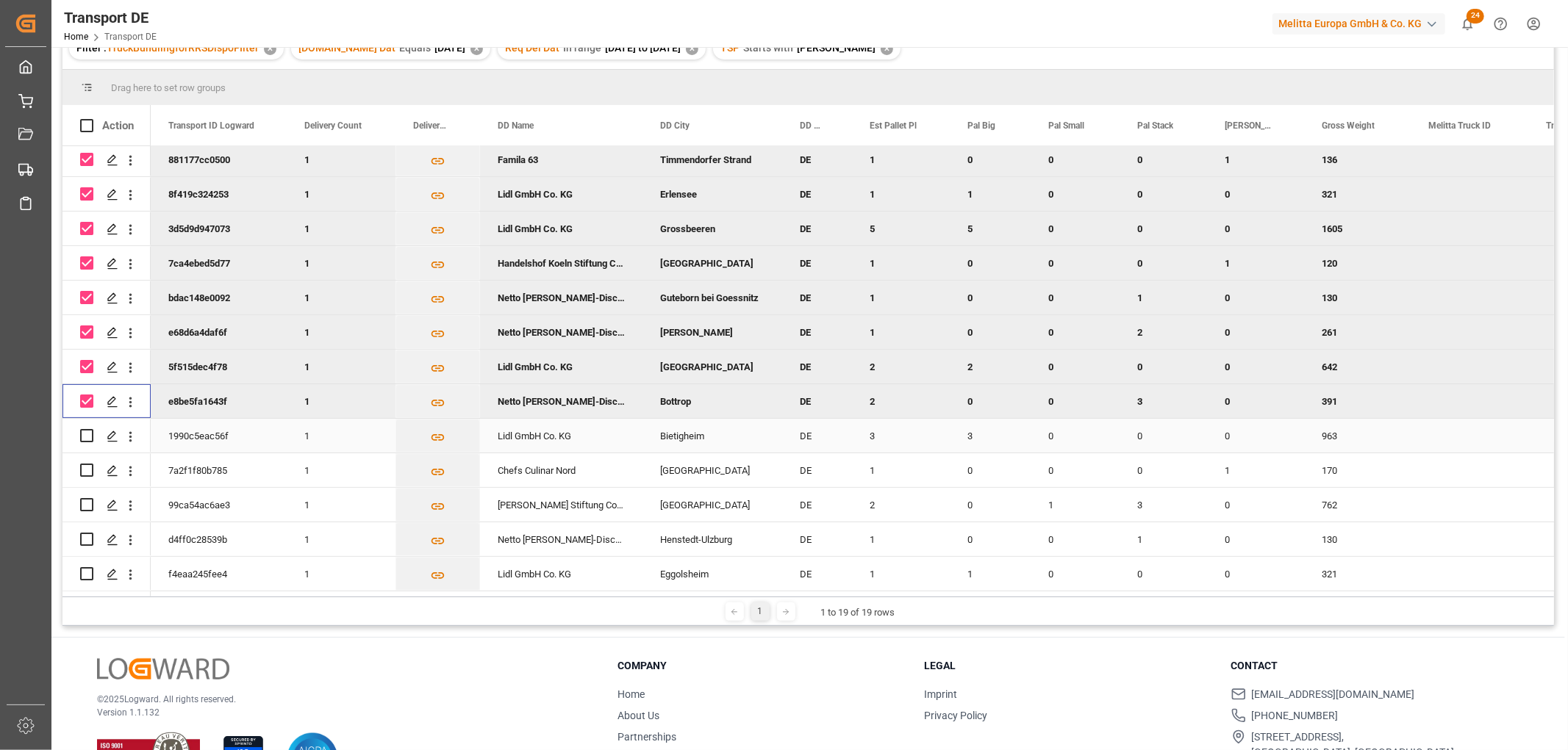
click at [86, 432] on input "Press Space to toggle row selection (unchecked)" at bounding box center [86, 435] width 13 height 13
checkbox input "true"
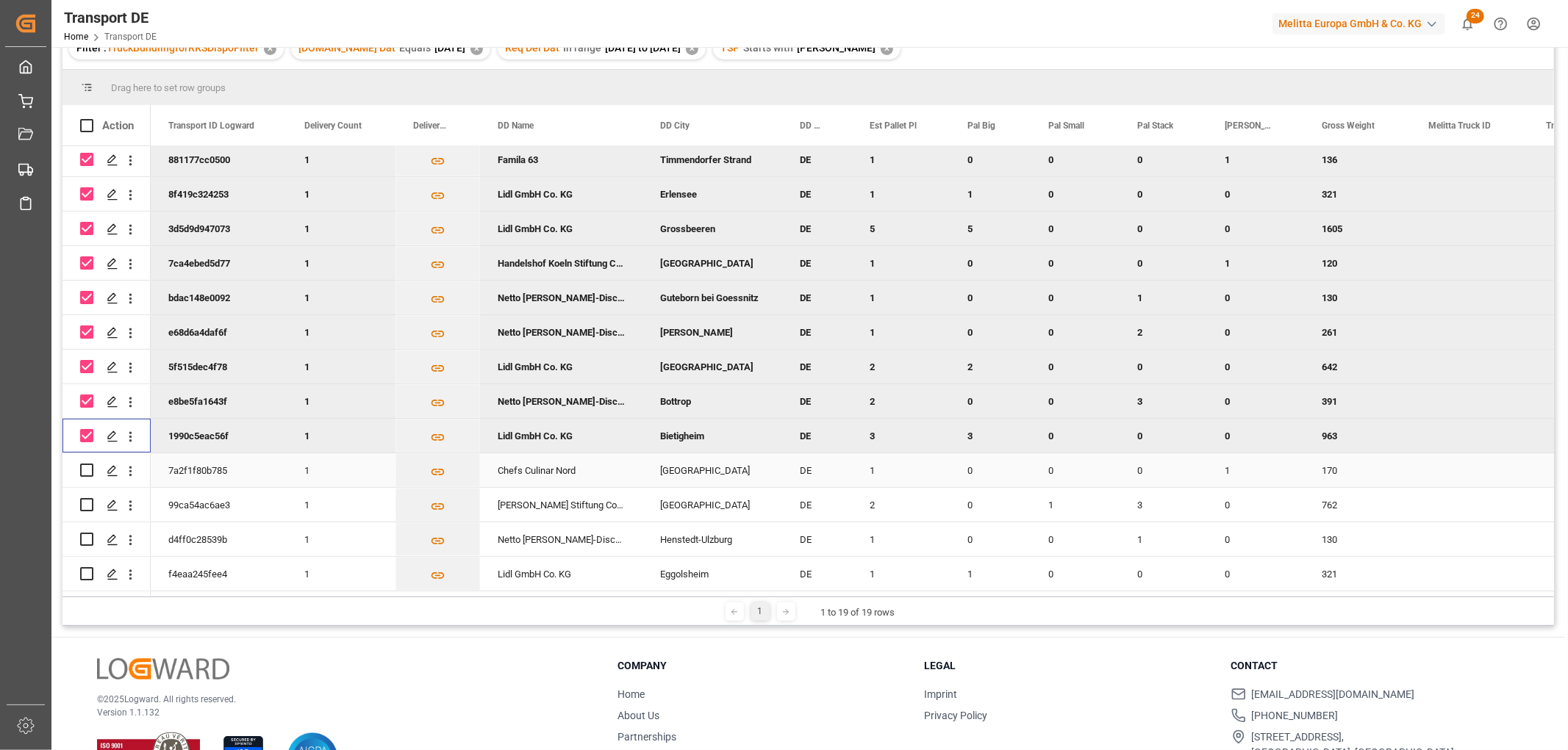
click at [86, 464] on input "Press Space to toggle row selection (unchecked)" at bounding box center [86, 470] width 13 height 13
checkbox input "true"
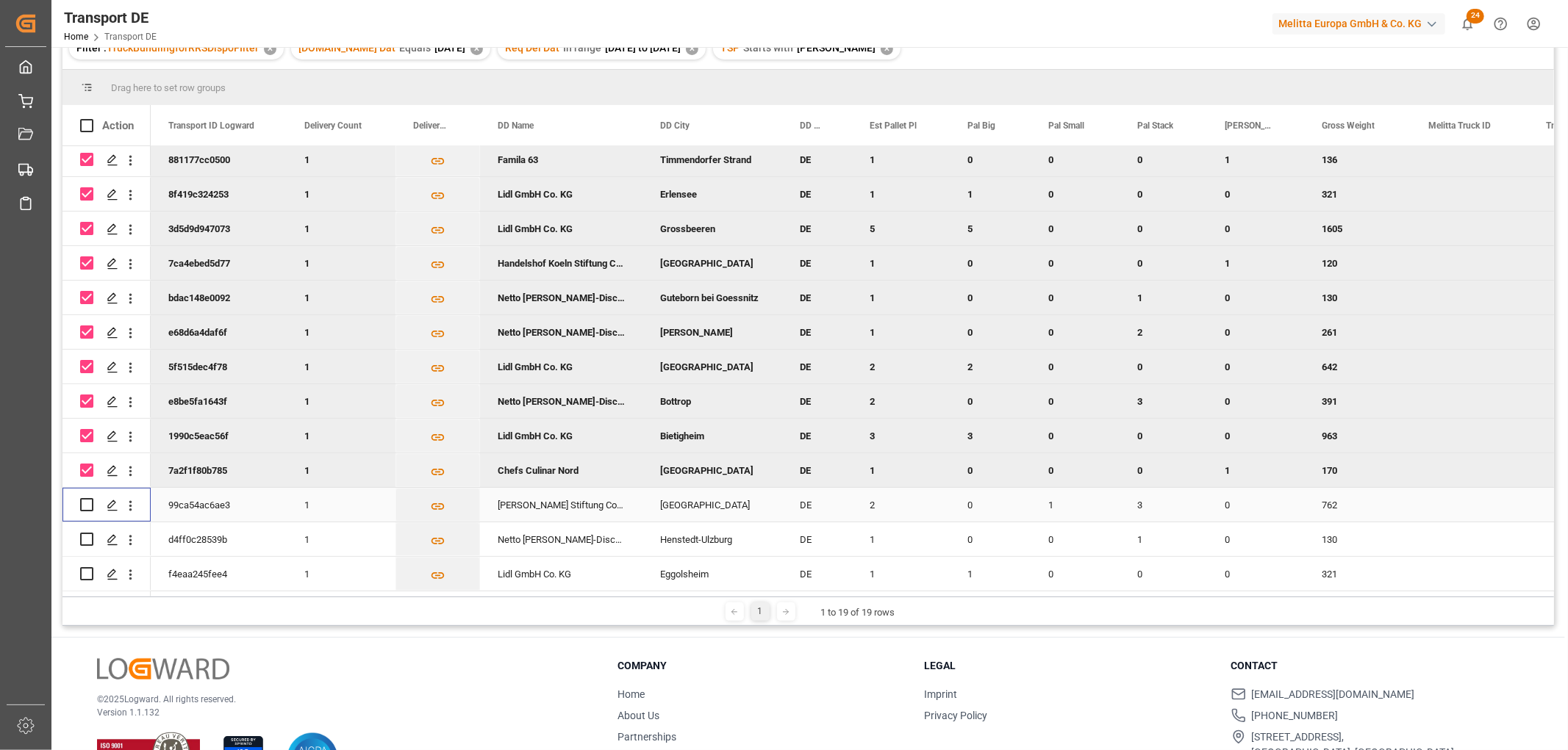
click at [89, 498] on input "Press Space to toggle row selection (unchecked)" at bounding box center [86, 504] width 13 height 13
checkbox input "true"
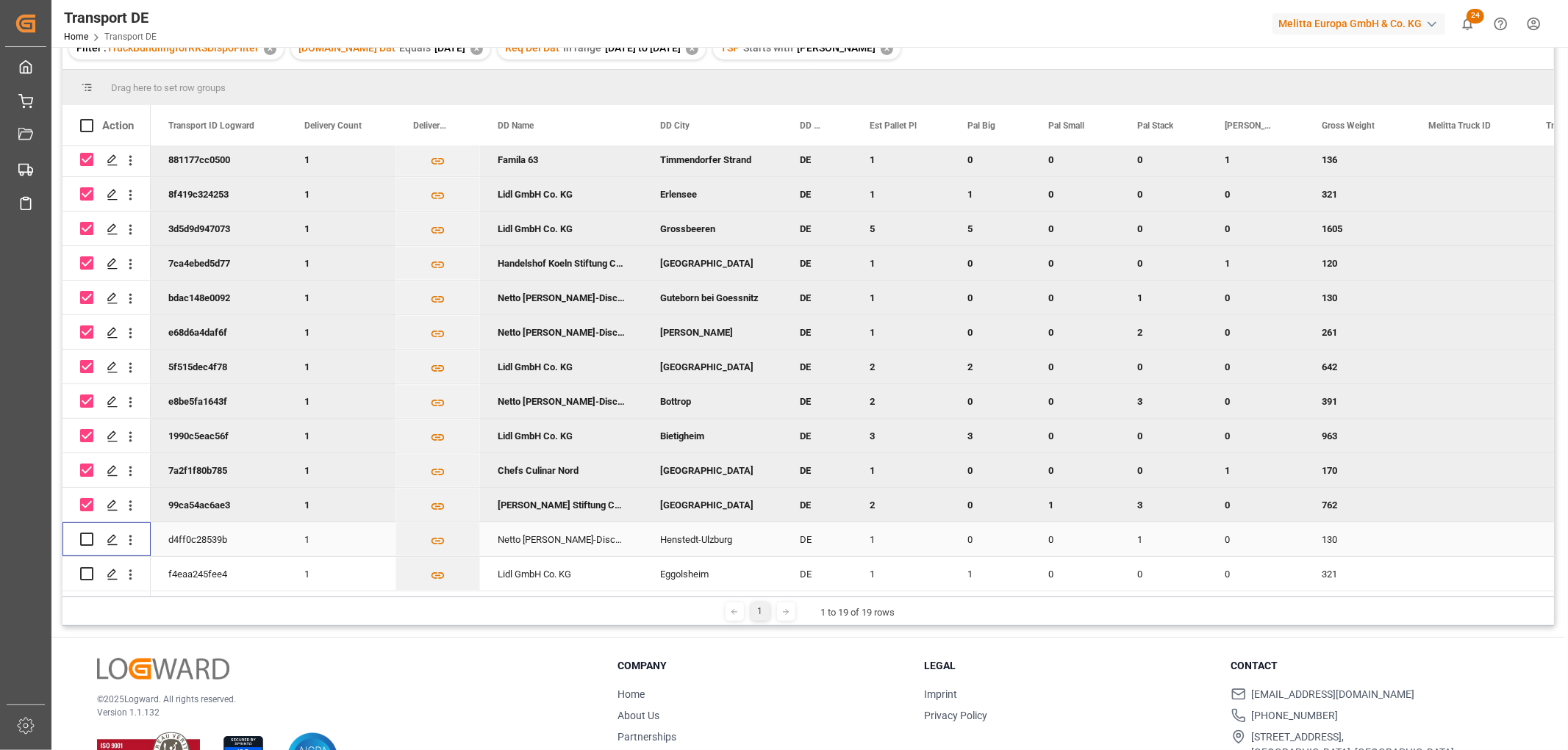
click at [90, 533] on input "Press Space to toggle row selection (unchecked)" at bounding box center [86, 539] width 13 height 13
checkbox input "true"
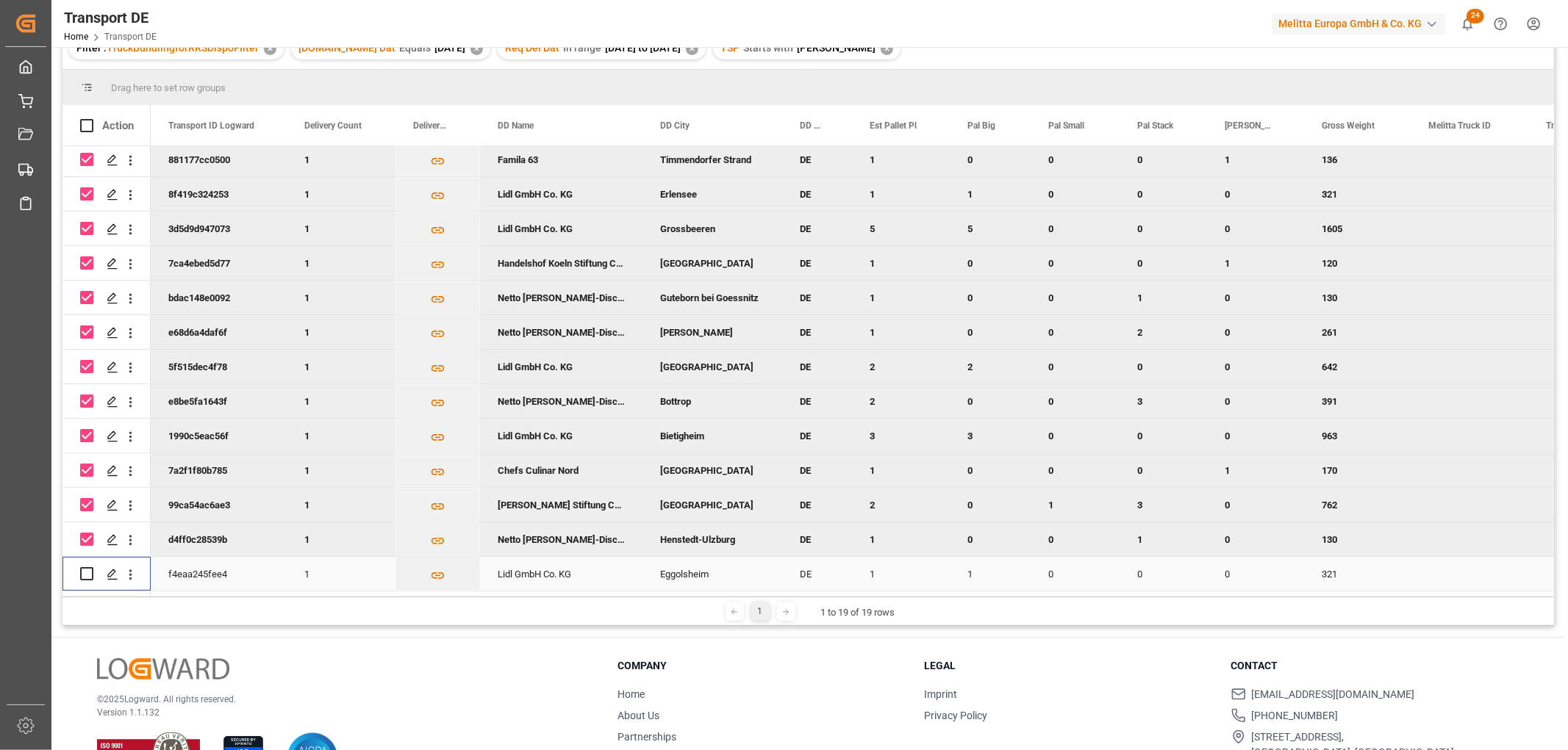
click at [86, 569] on input "Press Space to toggle row selection (unchecked)" at bounding box center [86, 573] width 13 height 13
checkbox input "true"
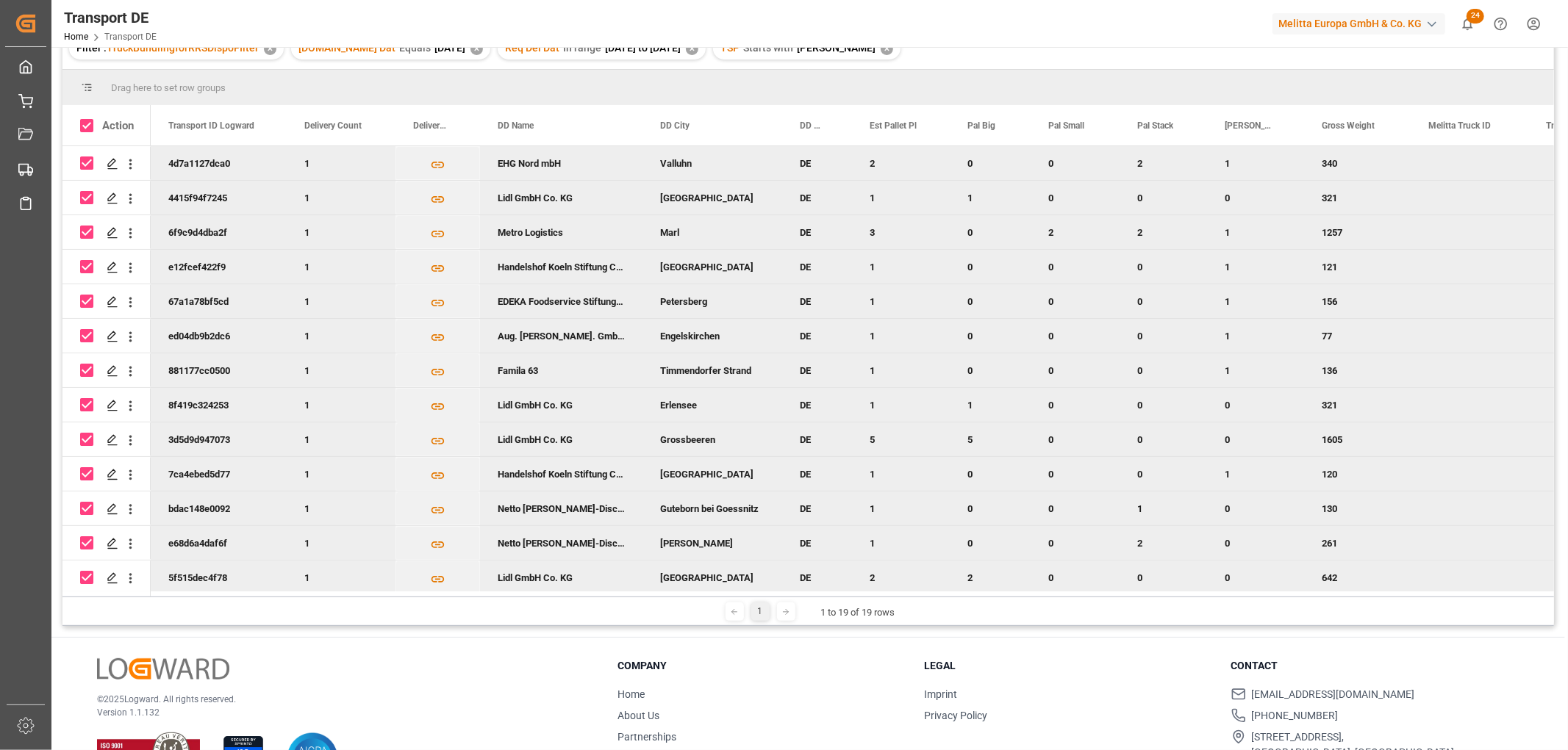
scroll to position [0, 0]
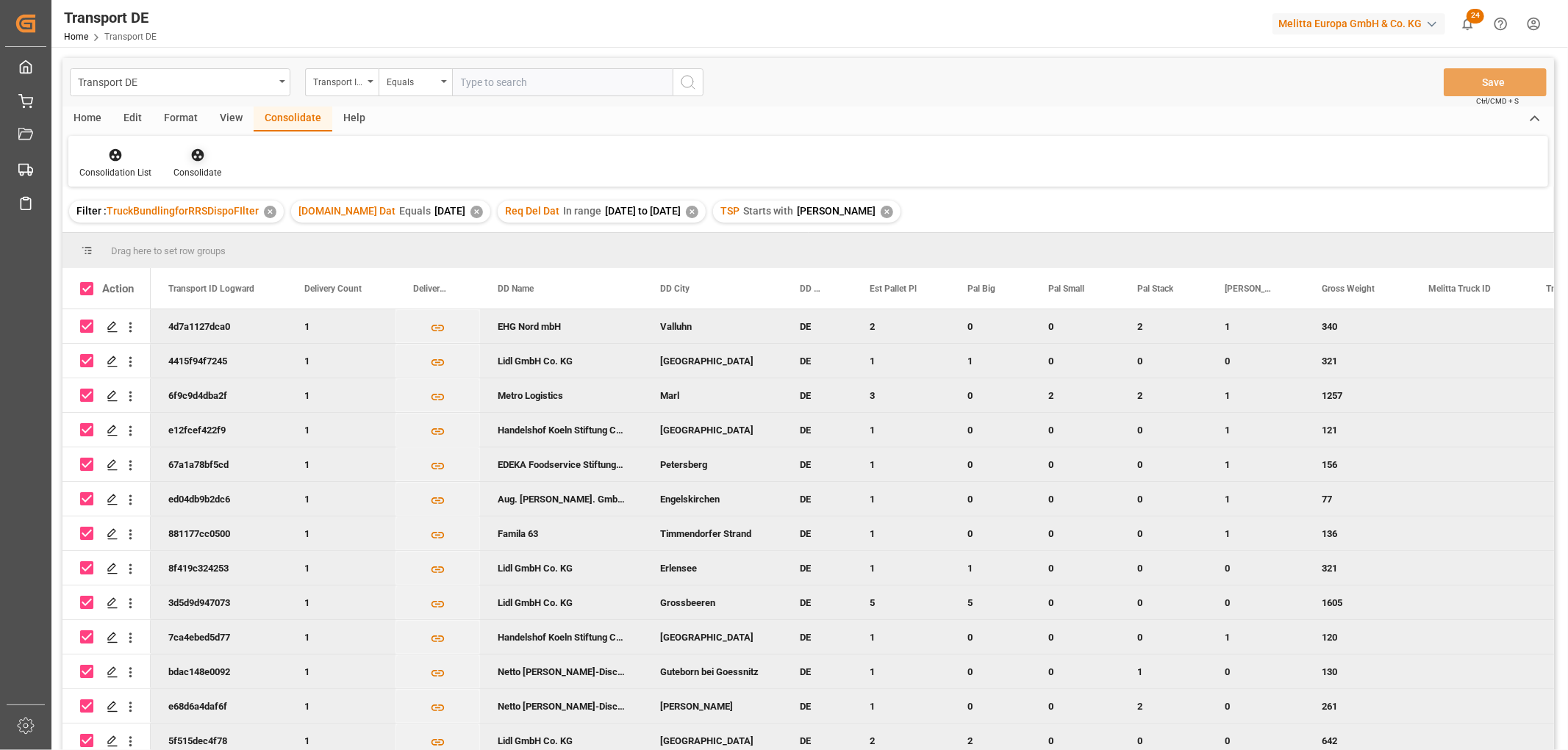
click at [194, 155] on icon at bounding box center [197, 155] width 12 height 12
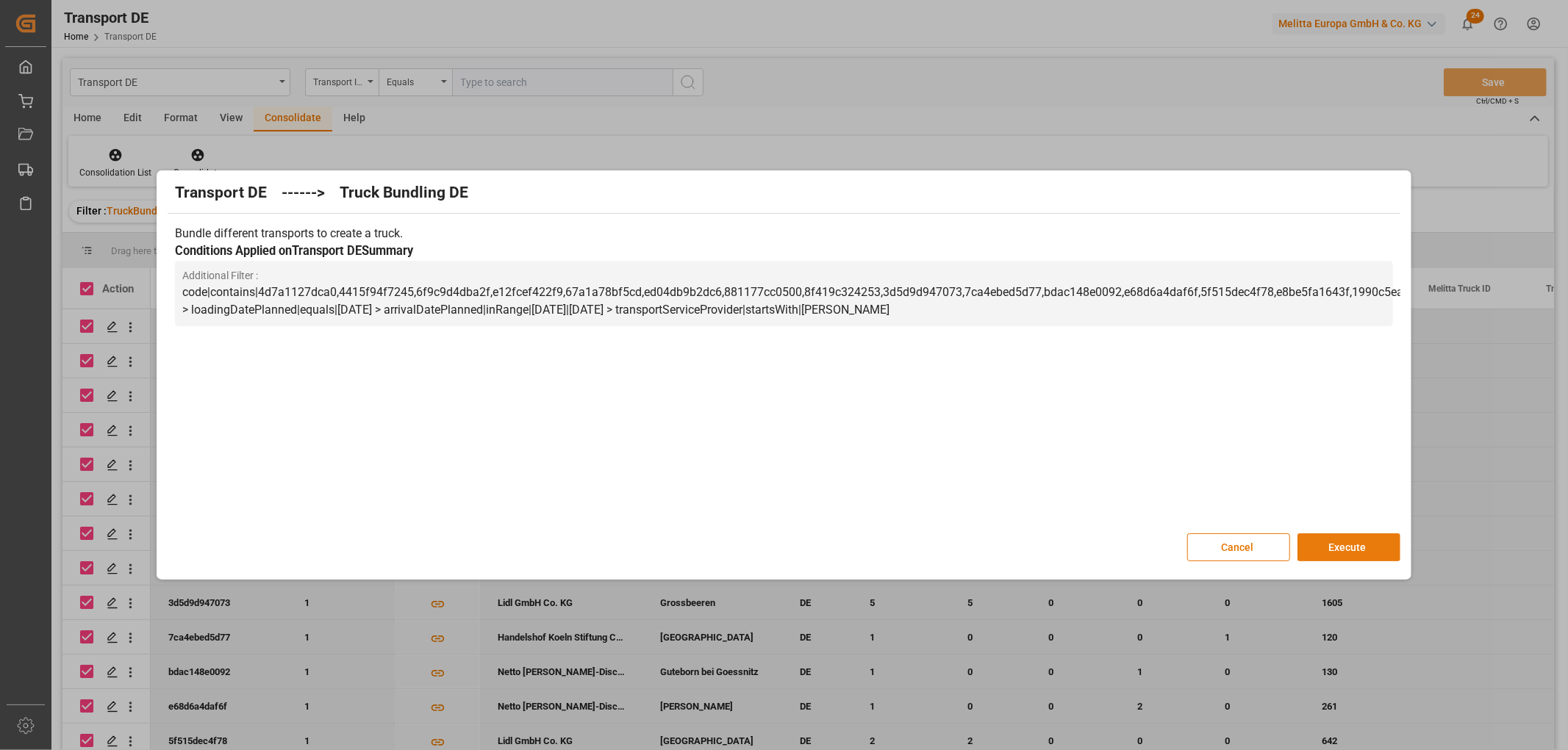
click at [1353, 547] on button "Execute" at bounding box center [1348, 547] width 103 height 28
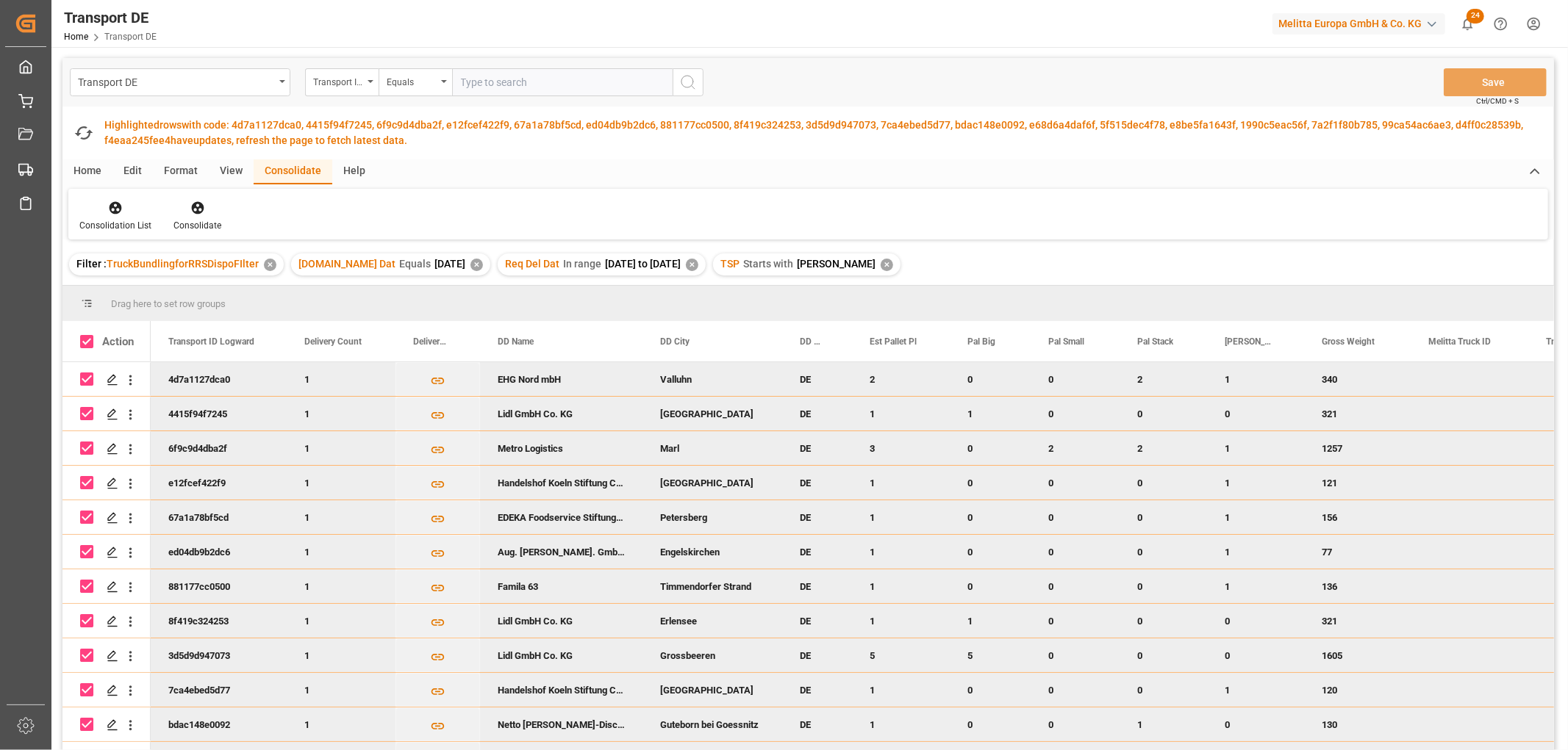
click at [86, 378] on input "Press Space to toggle row selection (checked)" at bounding box center [86, 378] width 13 height 13
checkbox input "false"
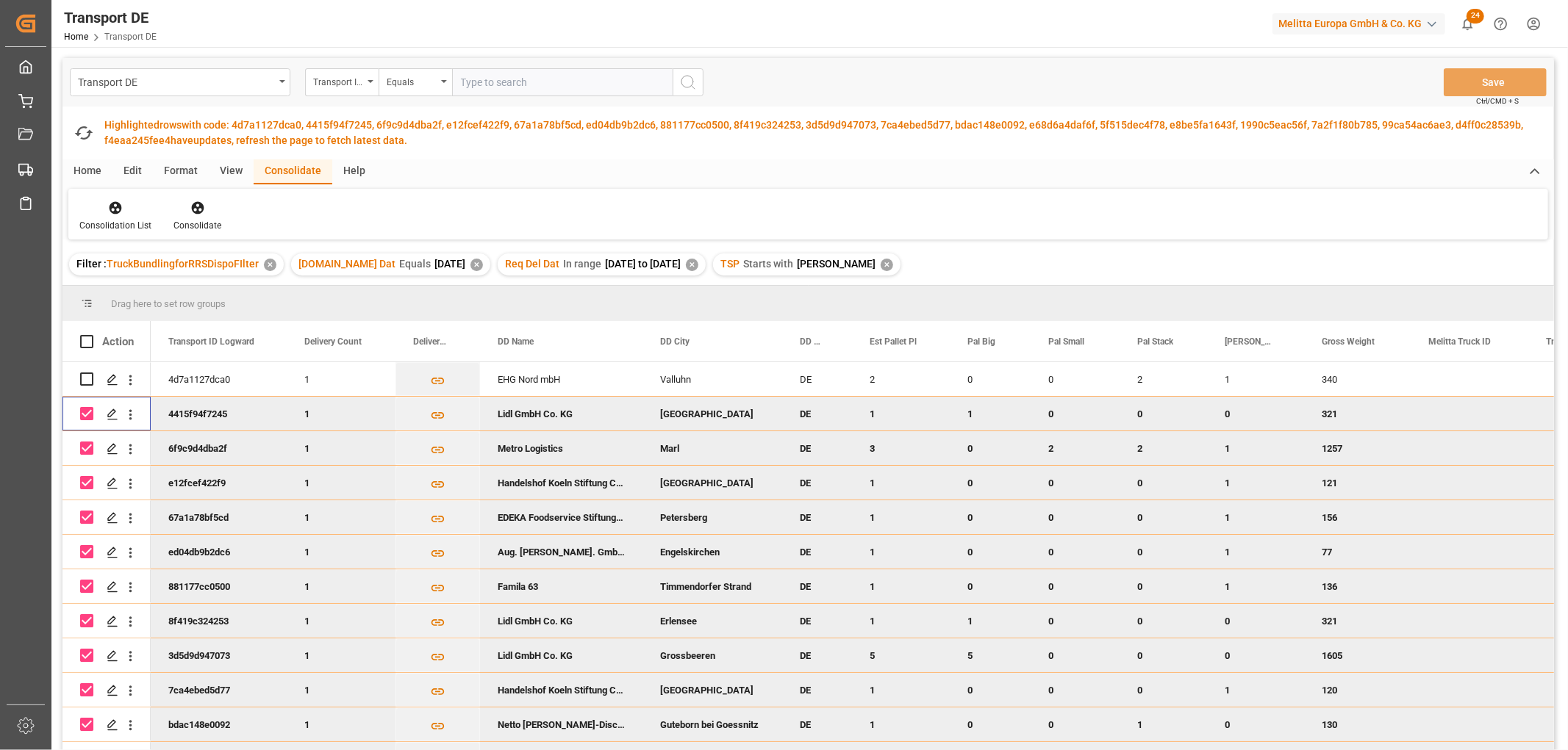
click at [89, 413] on input "Press Space to toggle row selection (checked)" at bounding box center [86, 413] width 13 height 13
checkbox input "false"
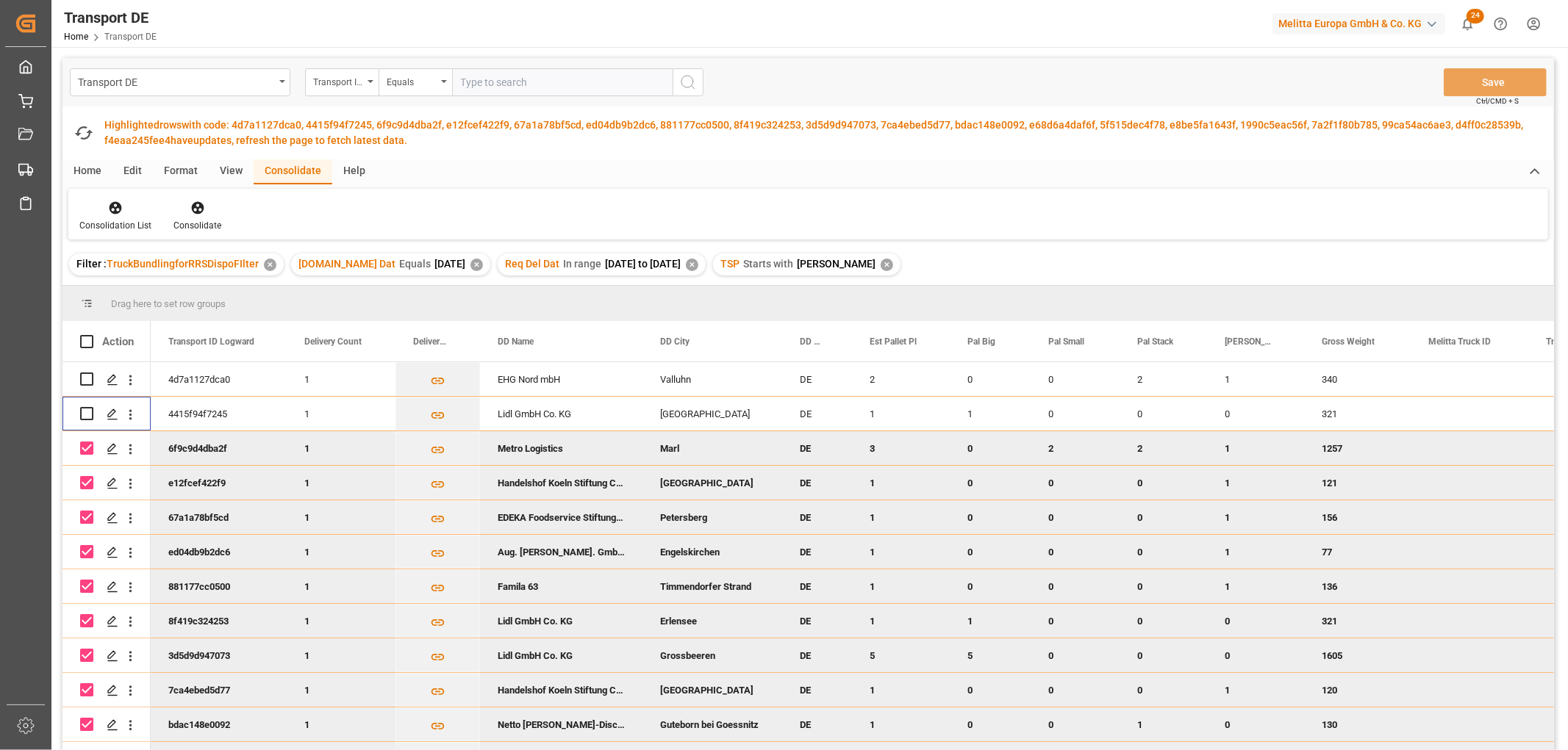
click at [89, 445] on input "Press Space to toggle row selection (checked)" at bounding box center [86, 448] width 13 height 13
checkbox input "false"
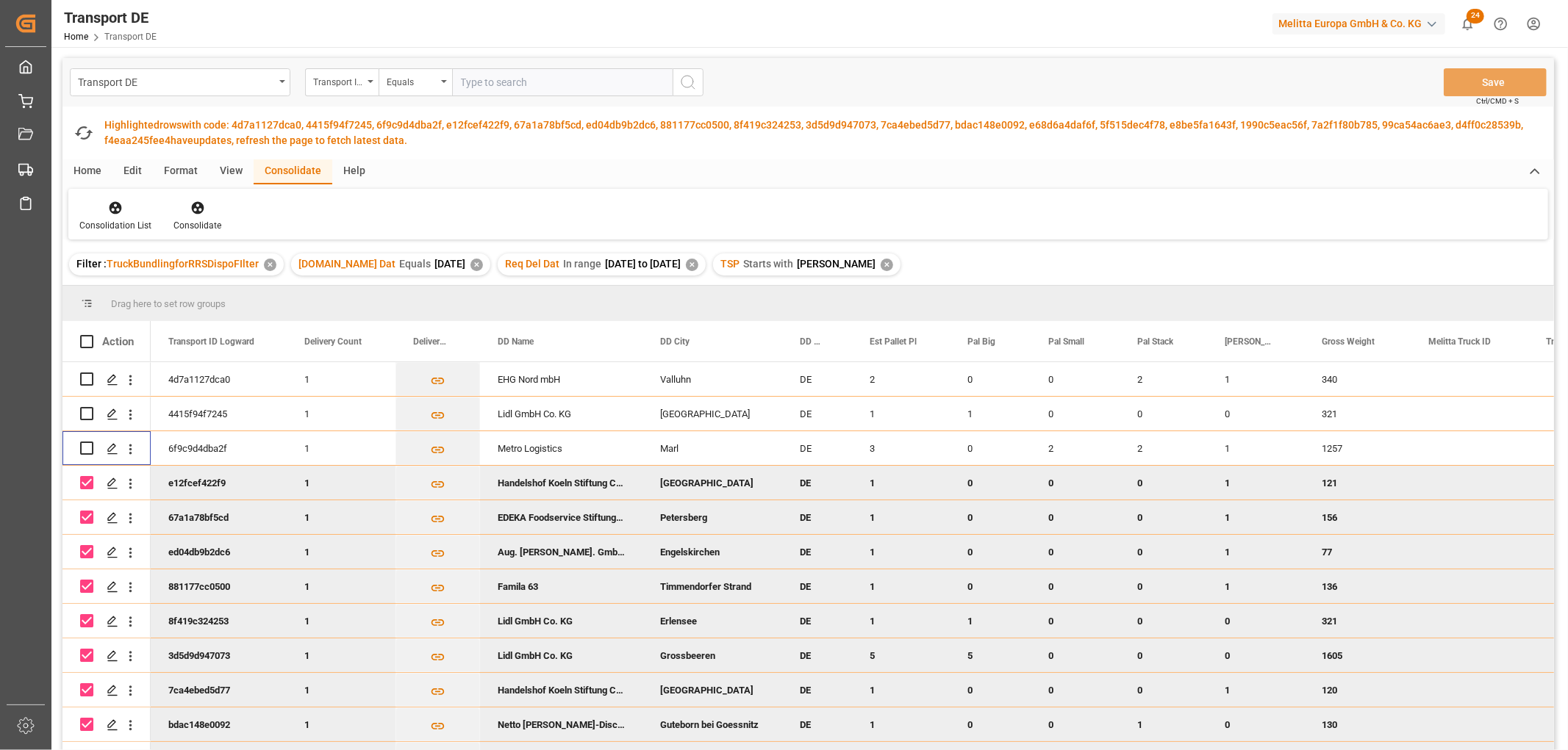
click at [84, 480] on input "Press Space to toggle row selection (checked)" at bounding box center [86, 482] width 13 height 13
checkbox input "false"
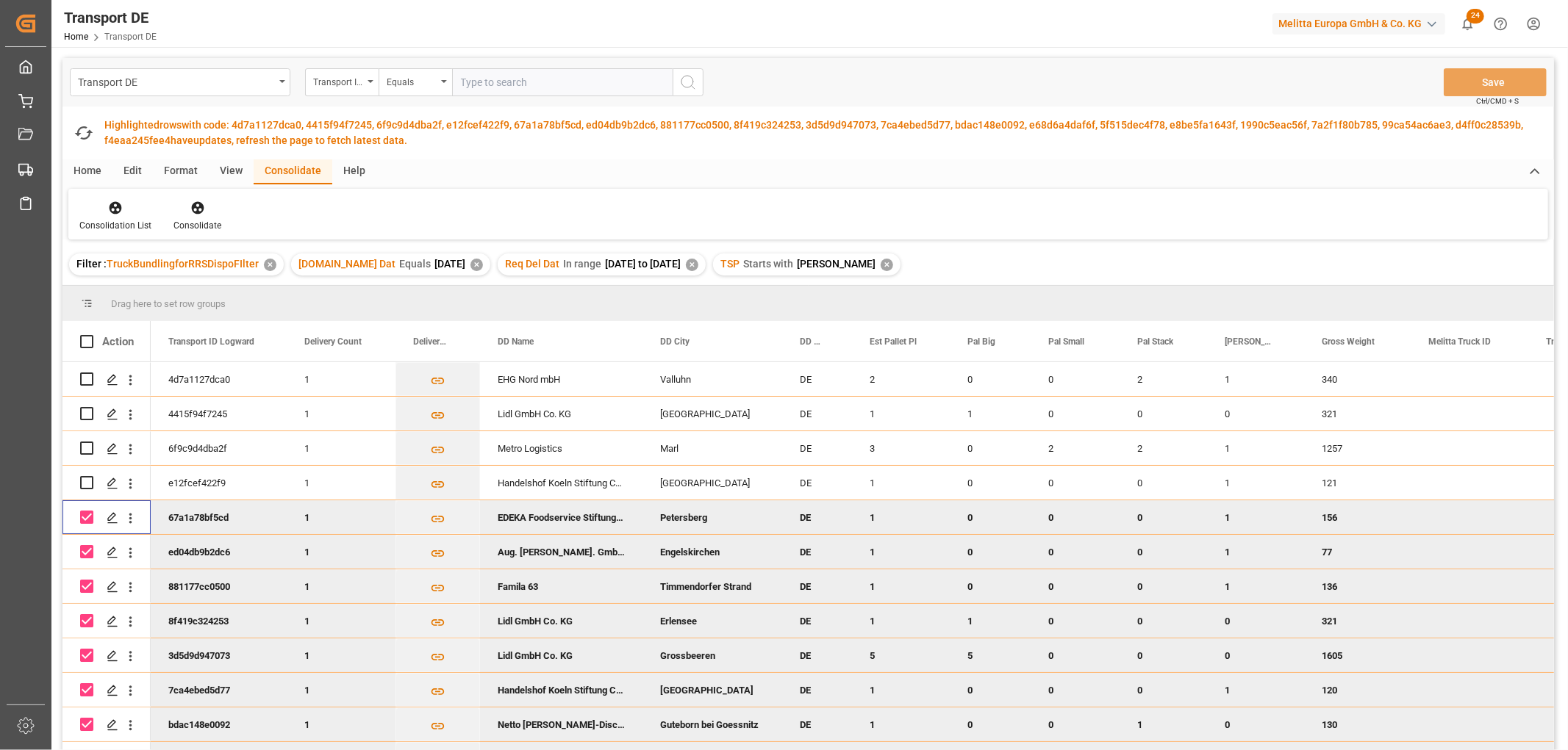
drag, startPoint x: 82, startPoint y: 511, endPoint x: 85, endPoint y: 522, distance: 11.4
click at [82, 513] on input "Press Space to toggle row selection (checked)" at bounding box center [86, 517] width 13 height 13
checkbox input "false"
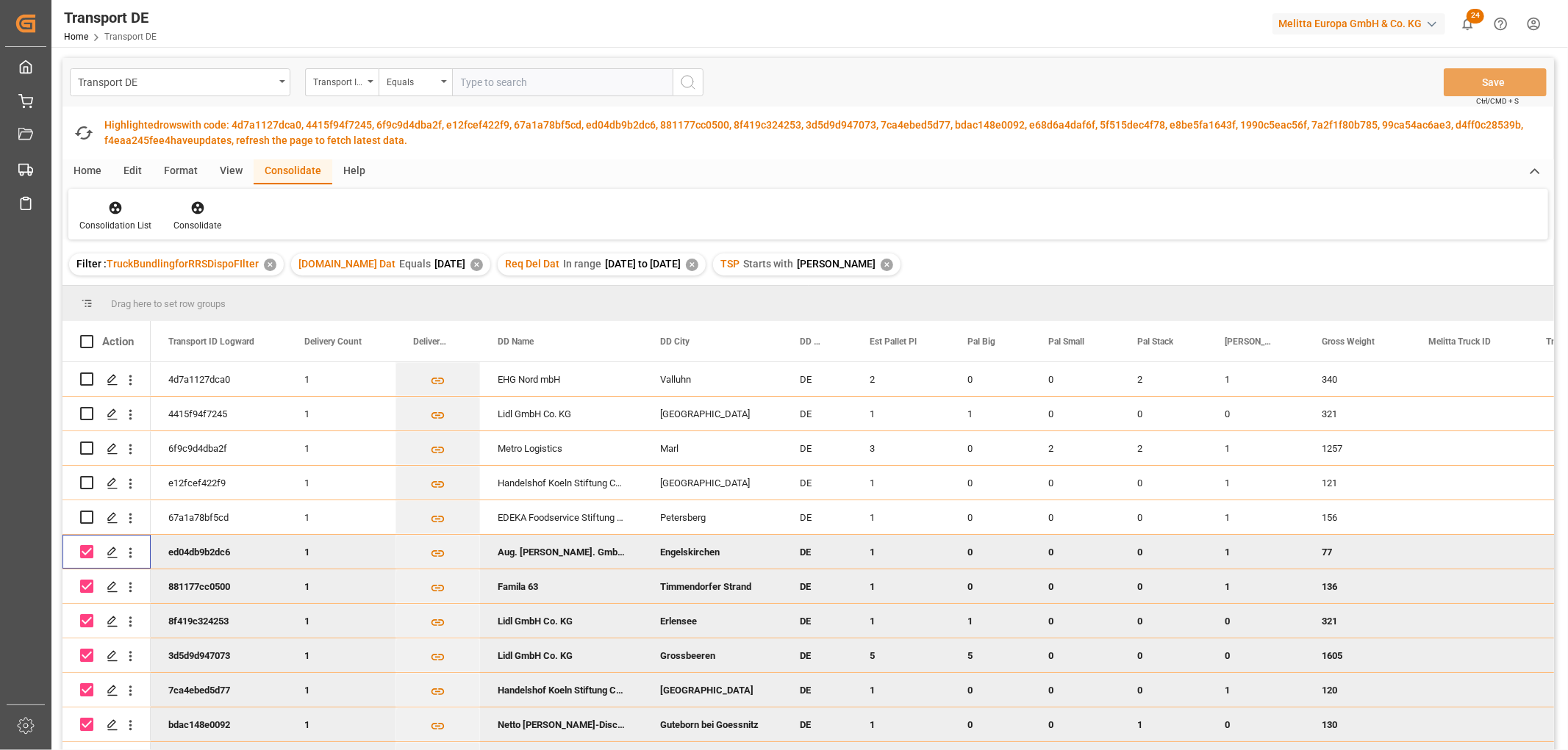
click at [86, 549] on input "Press Space to toggle row selection (checked)" at bounding box center [86, 551] width 13 height 13
checkbox input "false"
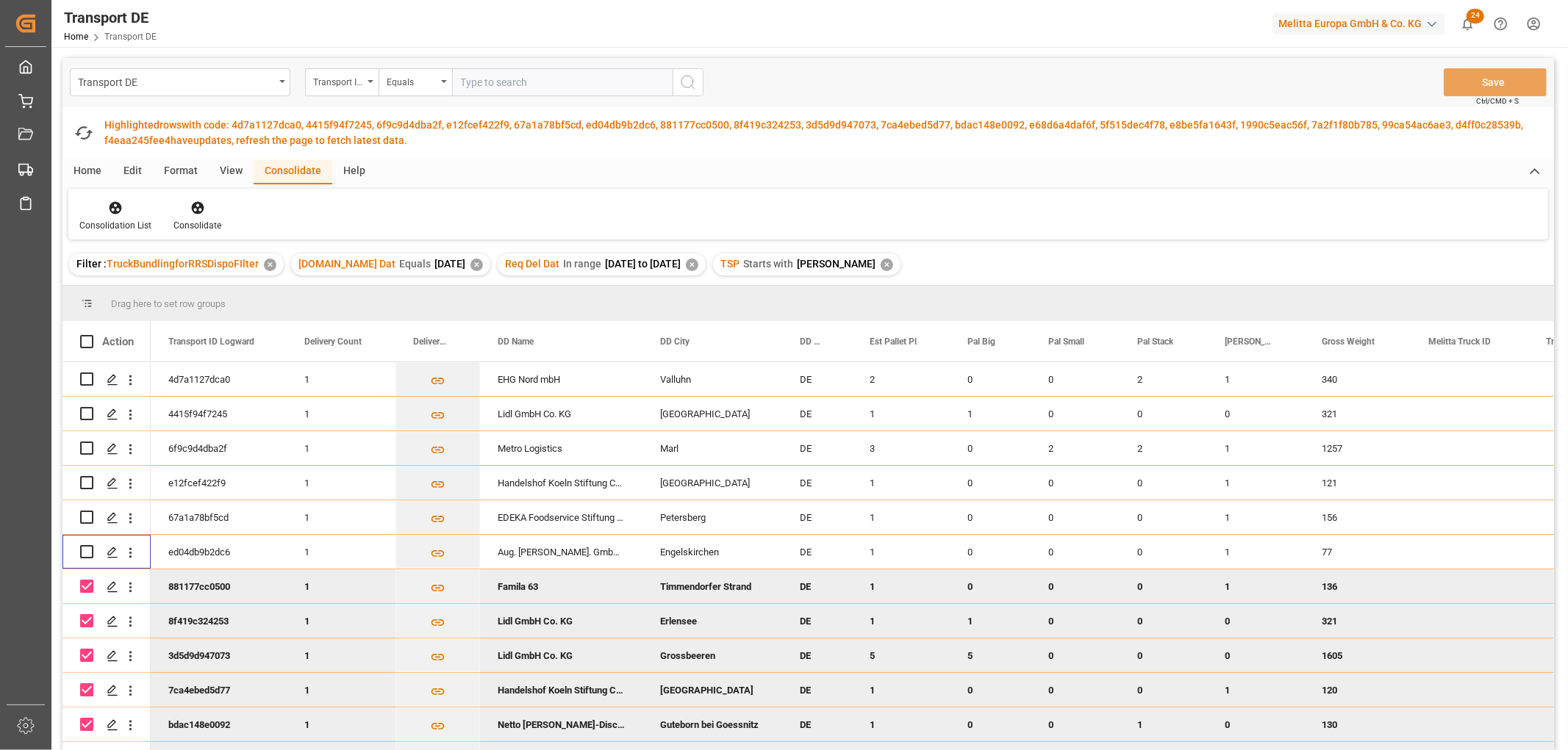
click at [89, 583] on input "Press Space to toggle row selection (checked)" at bounding box center [86, 586] width 13 height 13
checkbox input "false"
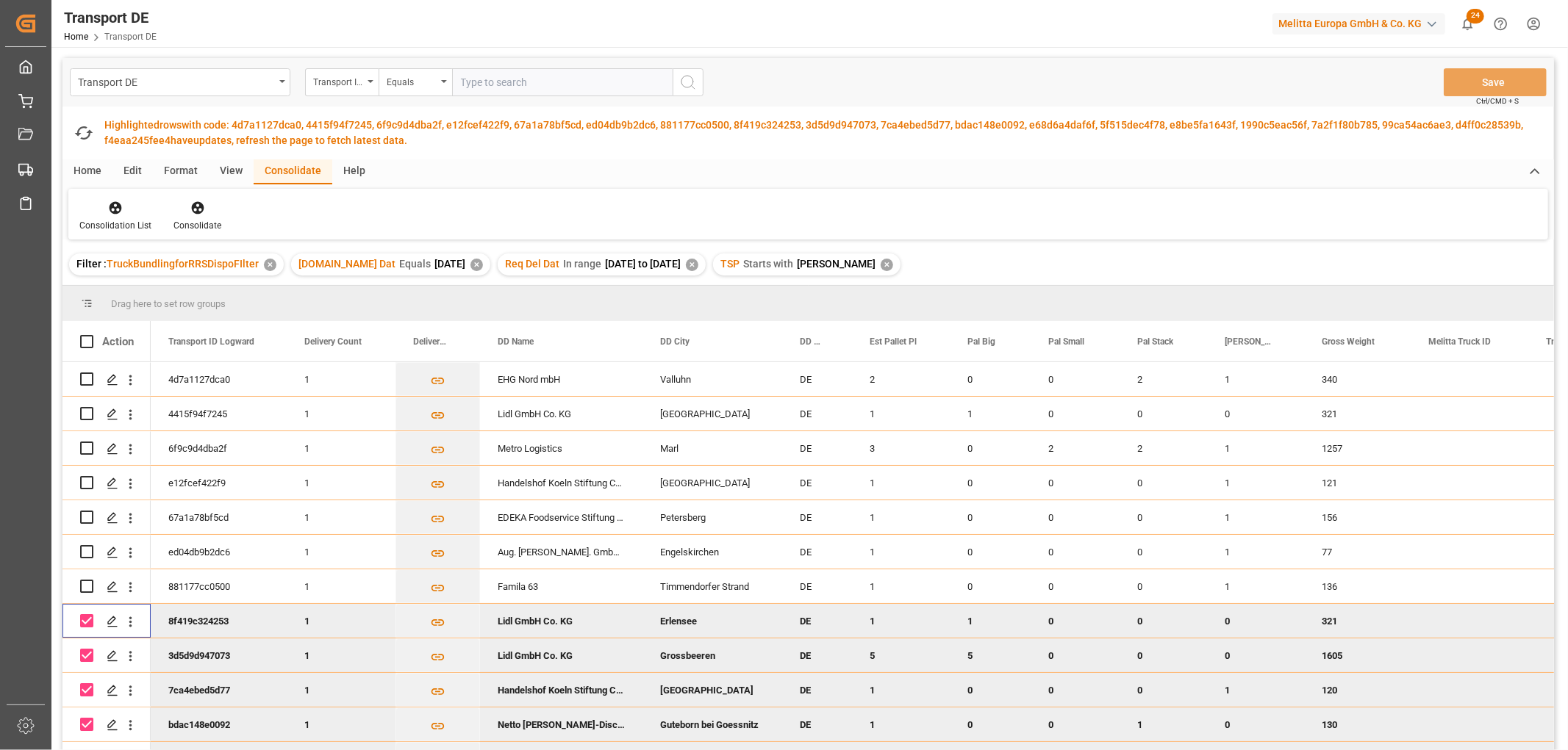
click at [89, 621] on input "Press Space to toggle row selection (checked)" at bounding box center [86, 620] width 13 height 13
checkbox input "false"
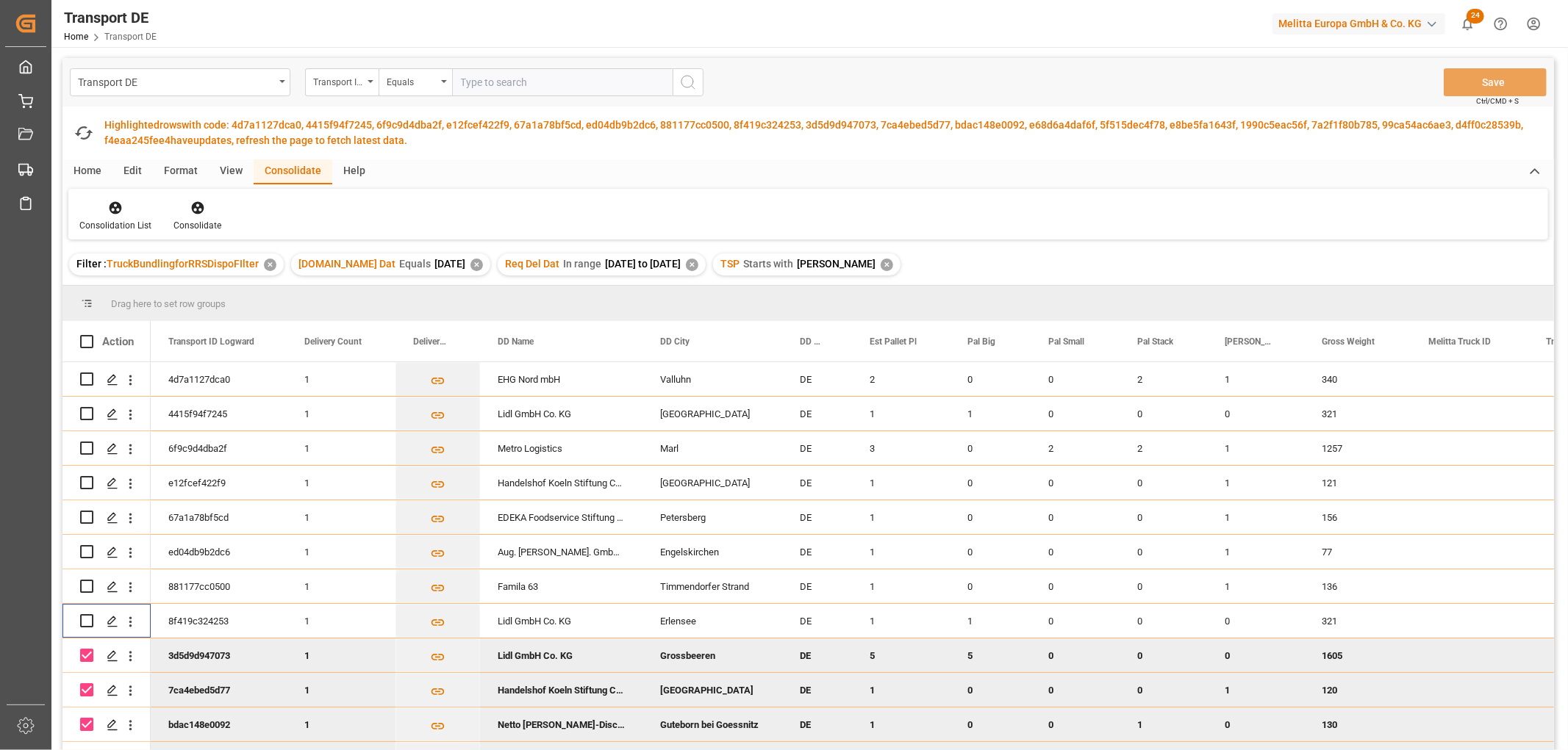
click at [86, 657] on input "Press Space to toggle row selection (checked)" at bounding box center [86, 655] width 13 height 13
checkbox input "false"
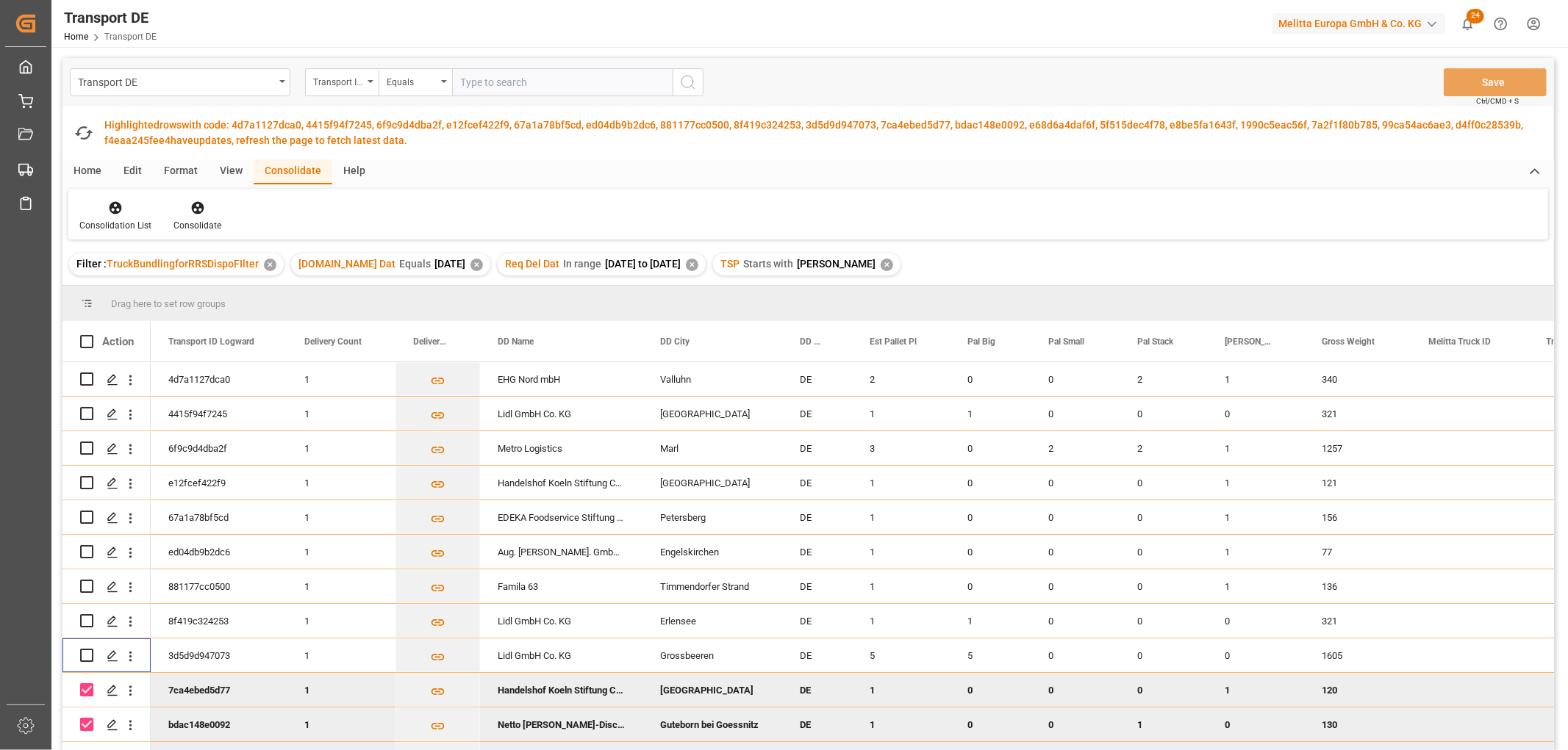
click at [87, 686] on input "Press Space to toggle row selection (checked)" at bounding box center [86, 689] width 13 height 13
checkbox input "false"
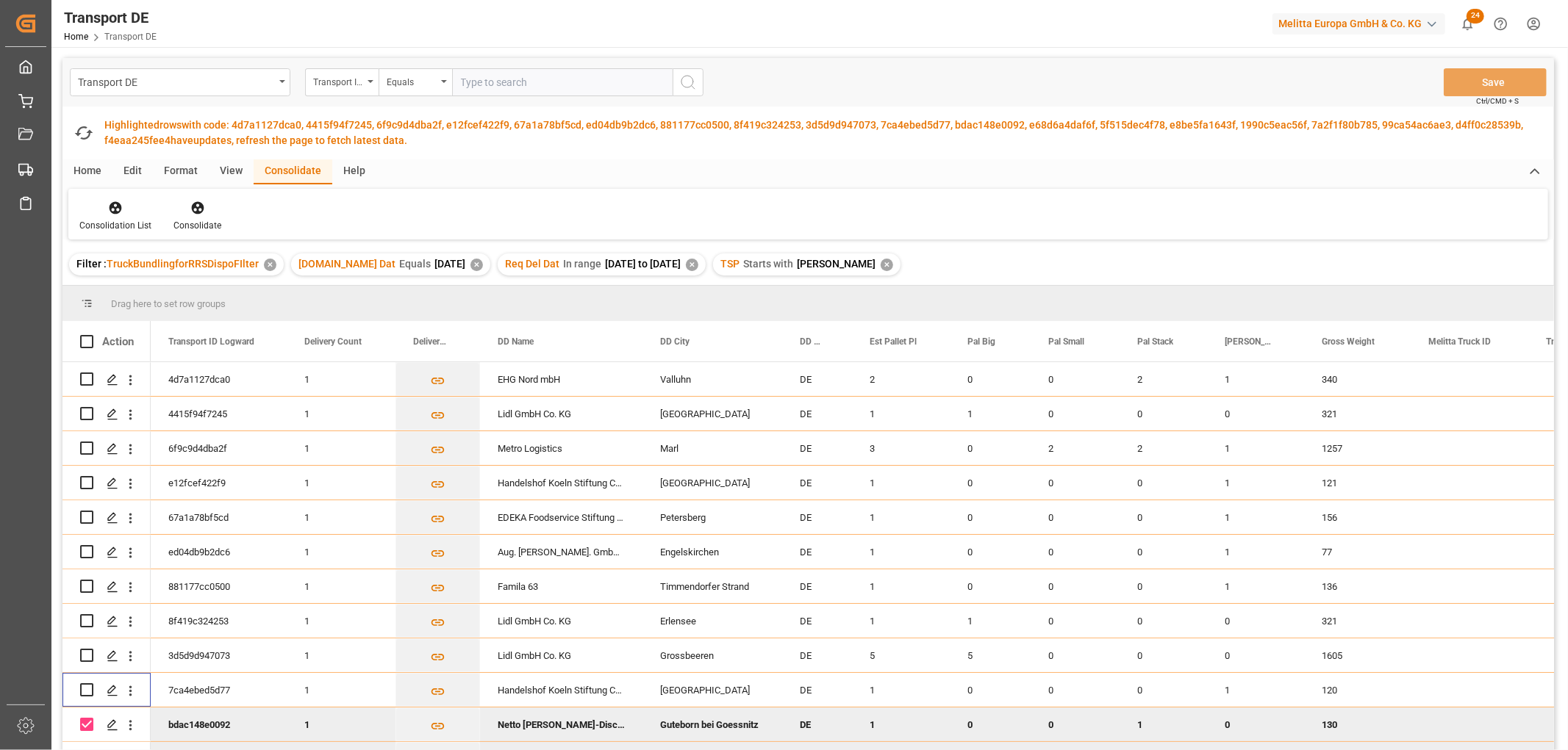
click at [86, 723] on input "Press Space to toggle row selection (checked)" at bounding box center [86, 724] width 13 height 13
checkbox input "false"
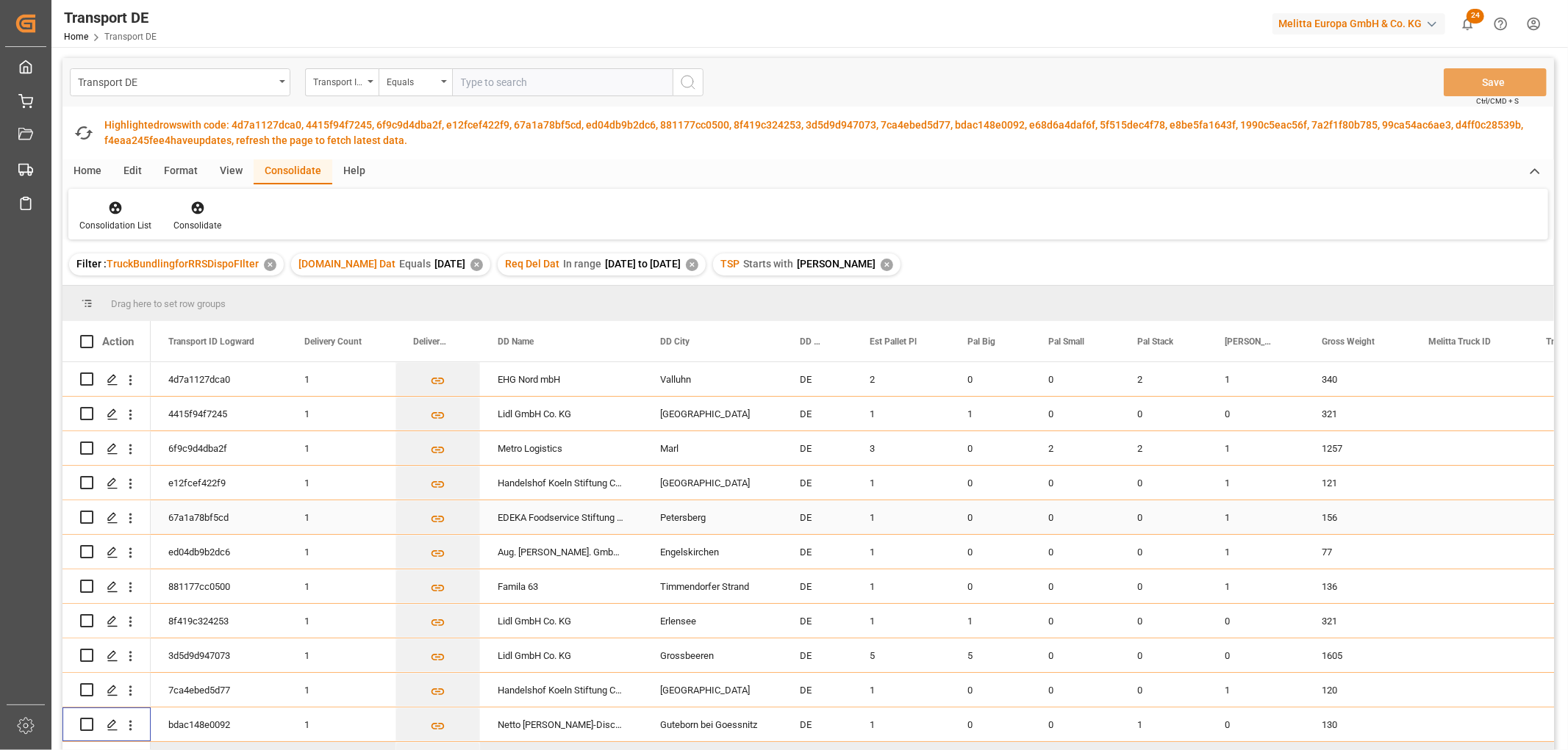
scroll to position [215, 0]
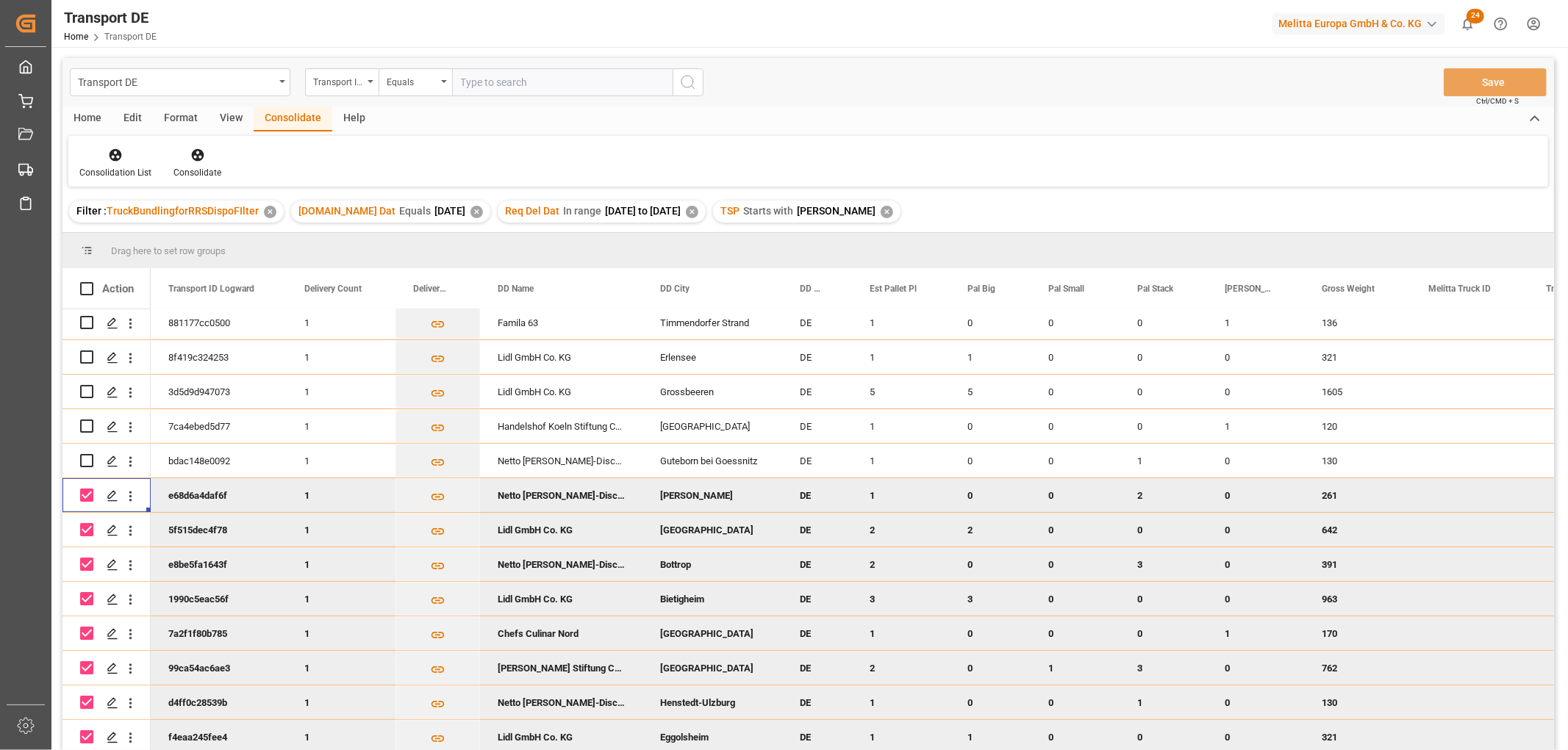
drag, startPoint x: 79, startPoint y: 491, endPoint x: 87, endPoint y: 504, distance: 15.3
click at [79, 490] on div "Press SPACE to deselect this row." at bounding box center [107, 495] width 89 height 34
click at [90, 525] on input "Press Space to toggle row selection (checked)" at bounding box center [86, 530] width 13 height 13
checkbox input "false"
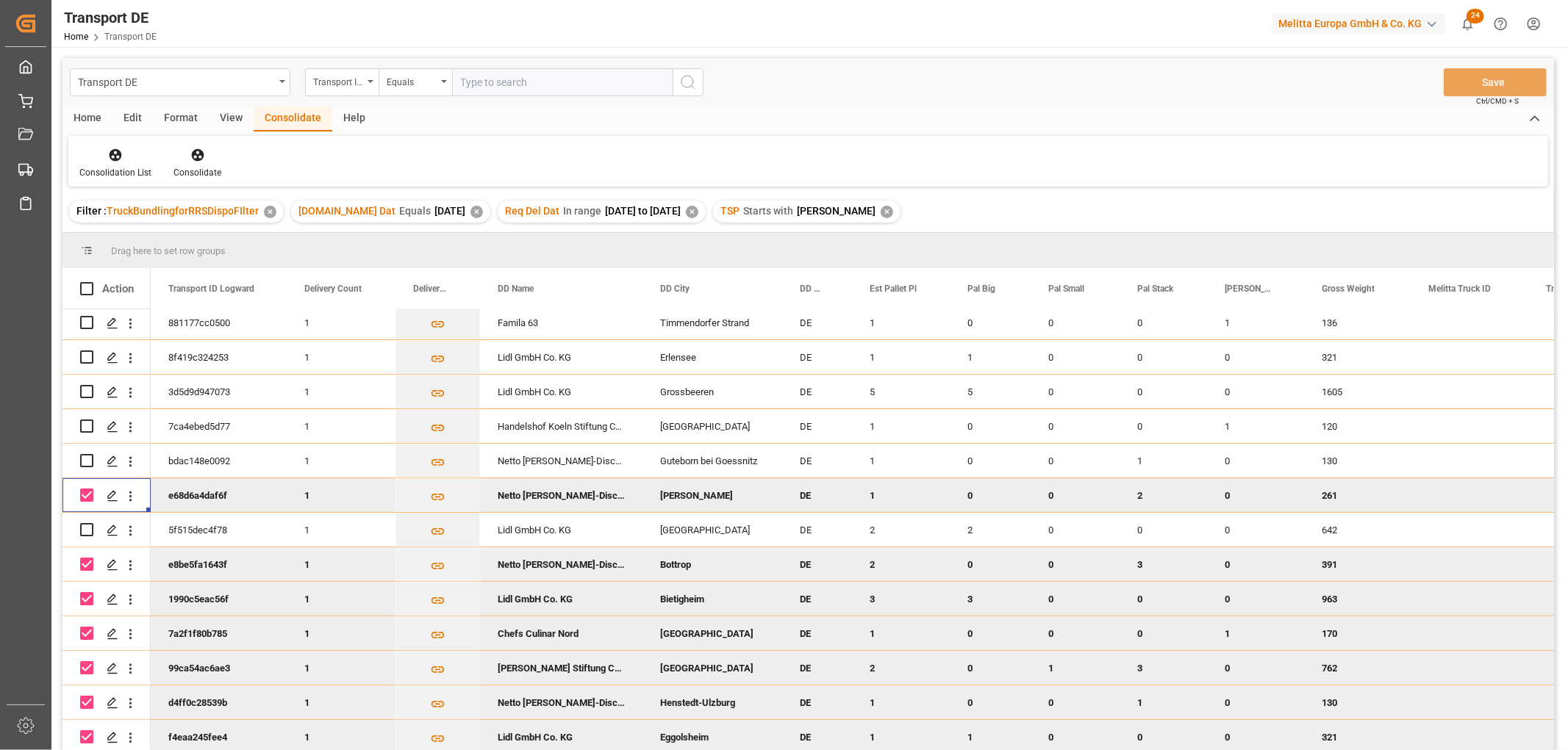
click at [86, 488] on input "Press Space to toggle row selection (checked)" at bounding box center [86, 494] width 13 height 13
checkbox input "false"
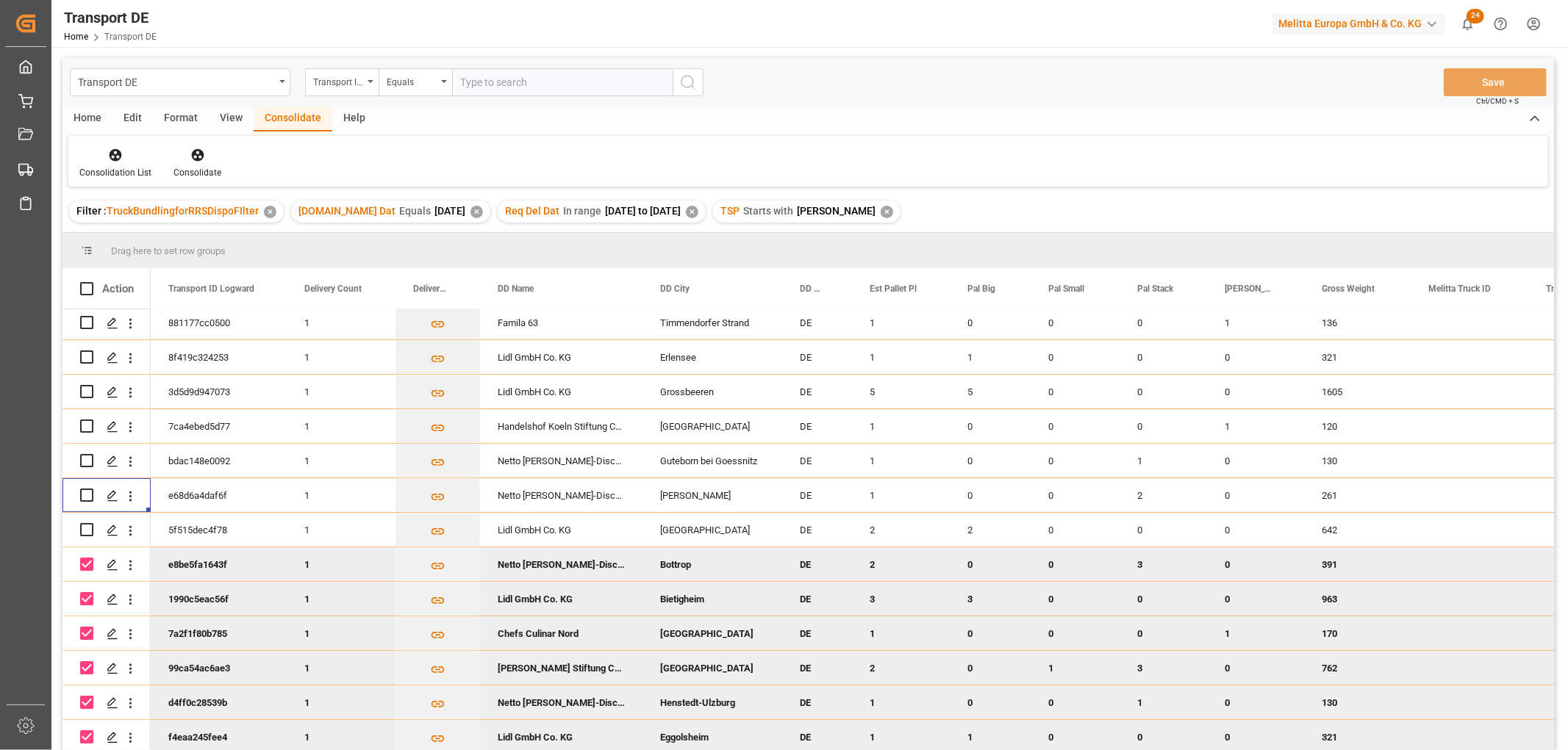
click at [82, 558] on input "Press Space to toggle row selection (checked)" at bounding box center [86, 564] width 13 height 13
checkbox input "false"
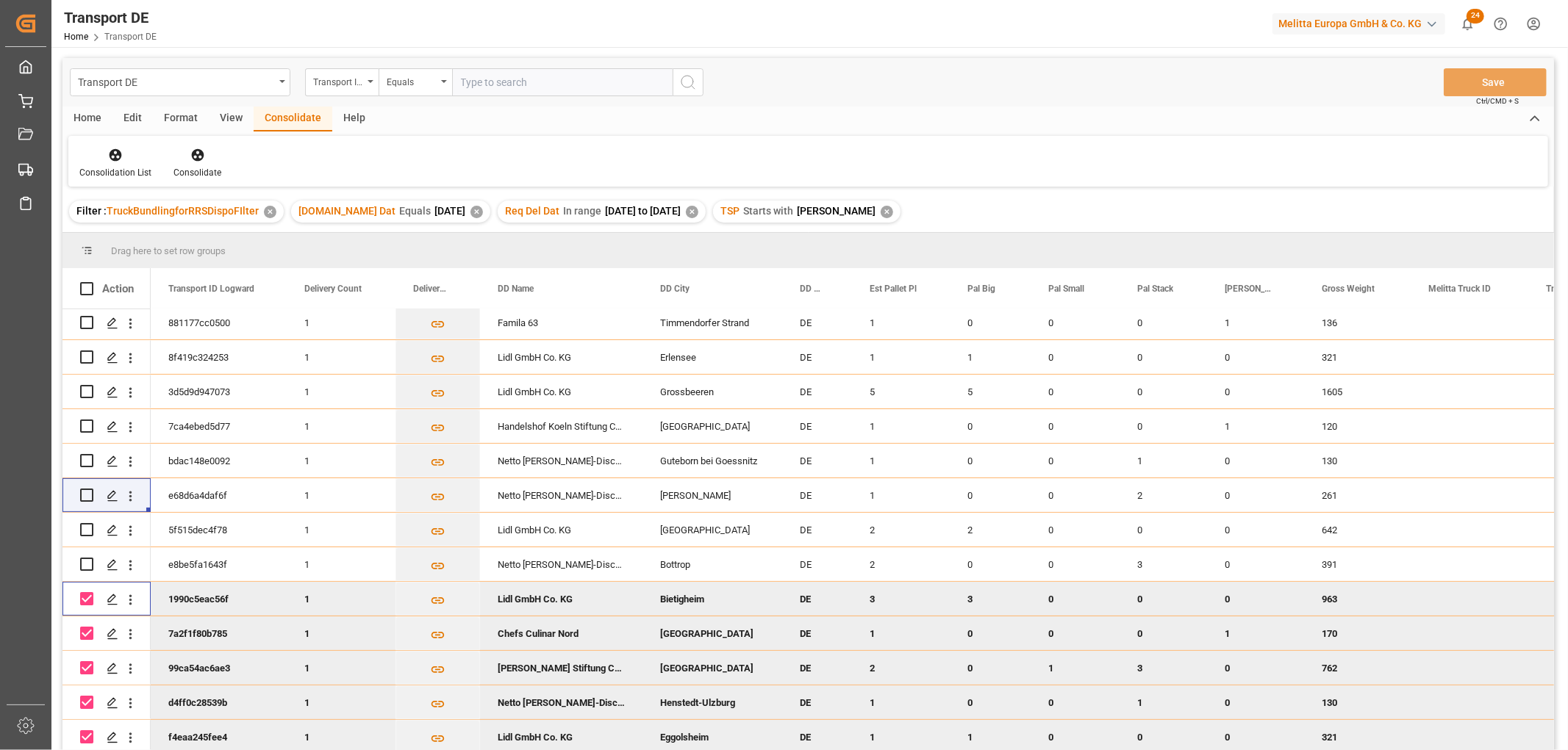
click at [84, 594] on input "Press Space to toggle row selection (checked)" at bounding box center [86, 598] width 13 height 13
checkbox input "false"
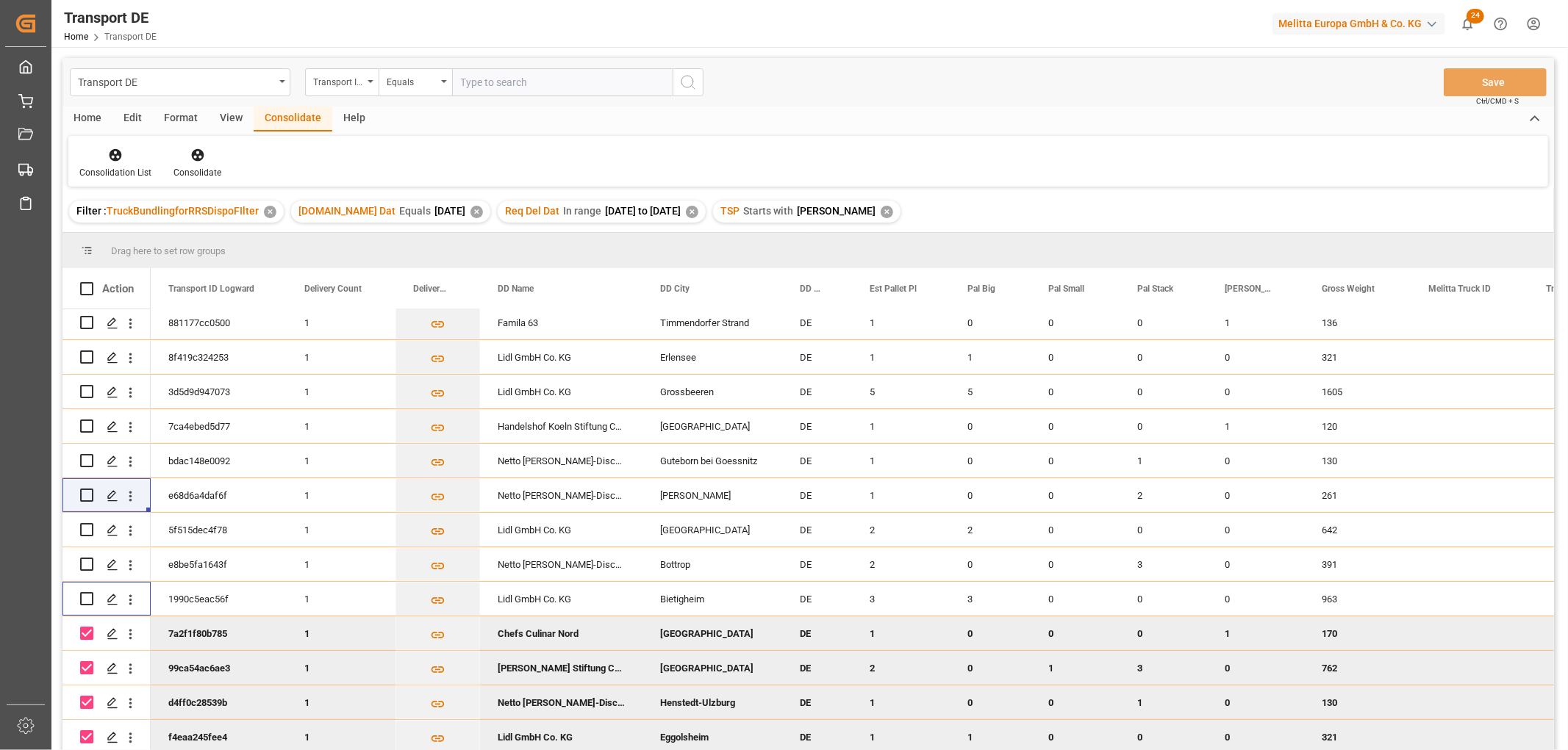
click at [85, 626] on input "Press Space to toggle row selection (checked)" at bounding box center [86, 633] width 13 height 13
checkbox input "false"
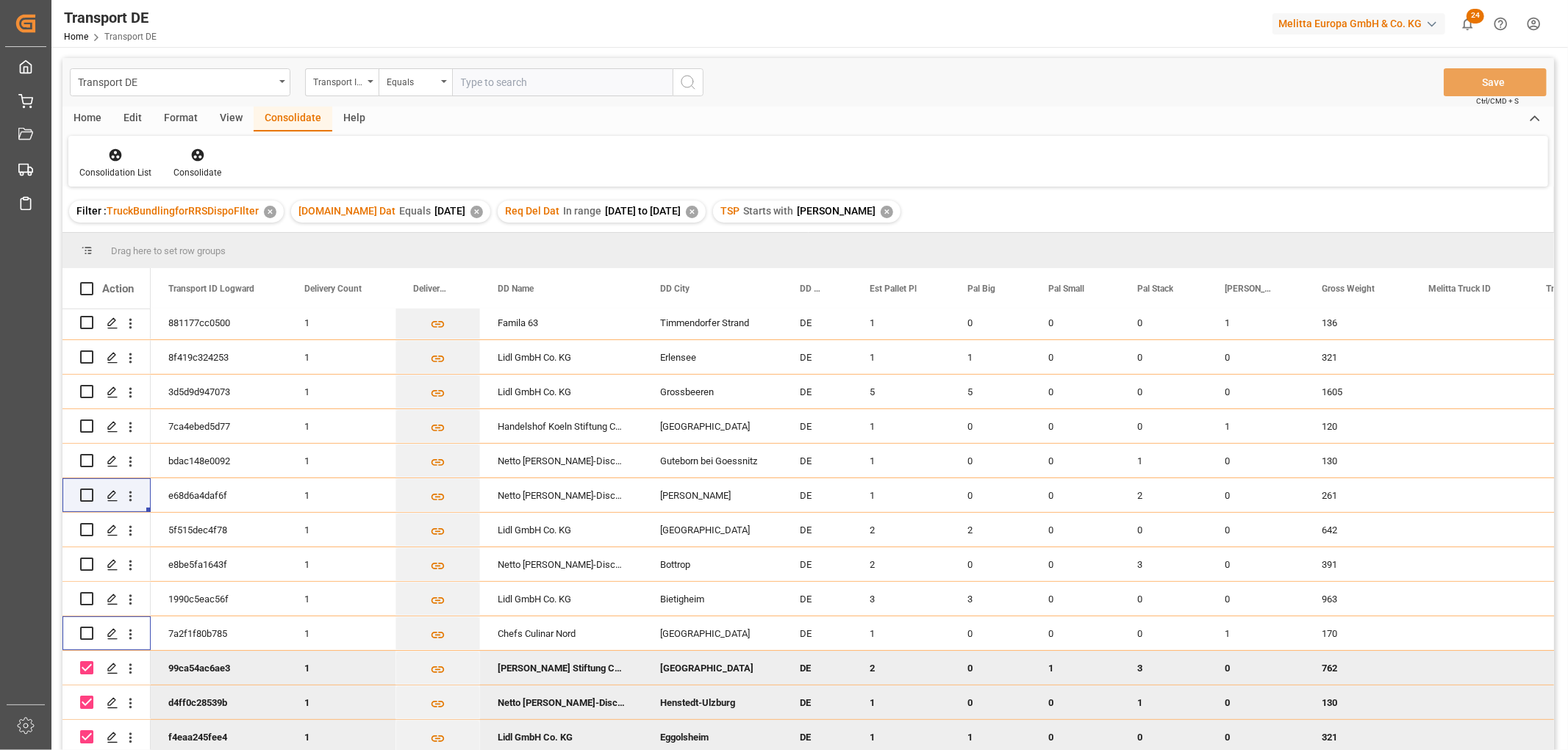
click at [89, 661] on input "Press Space to toggle row selection (checked)" at bounding box center [86, 668] width 13 height 13
checkbox input "false"
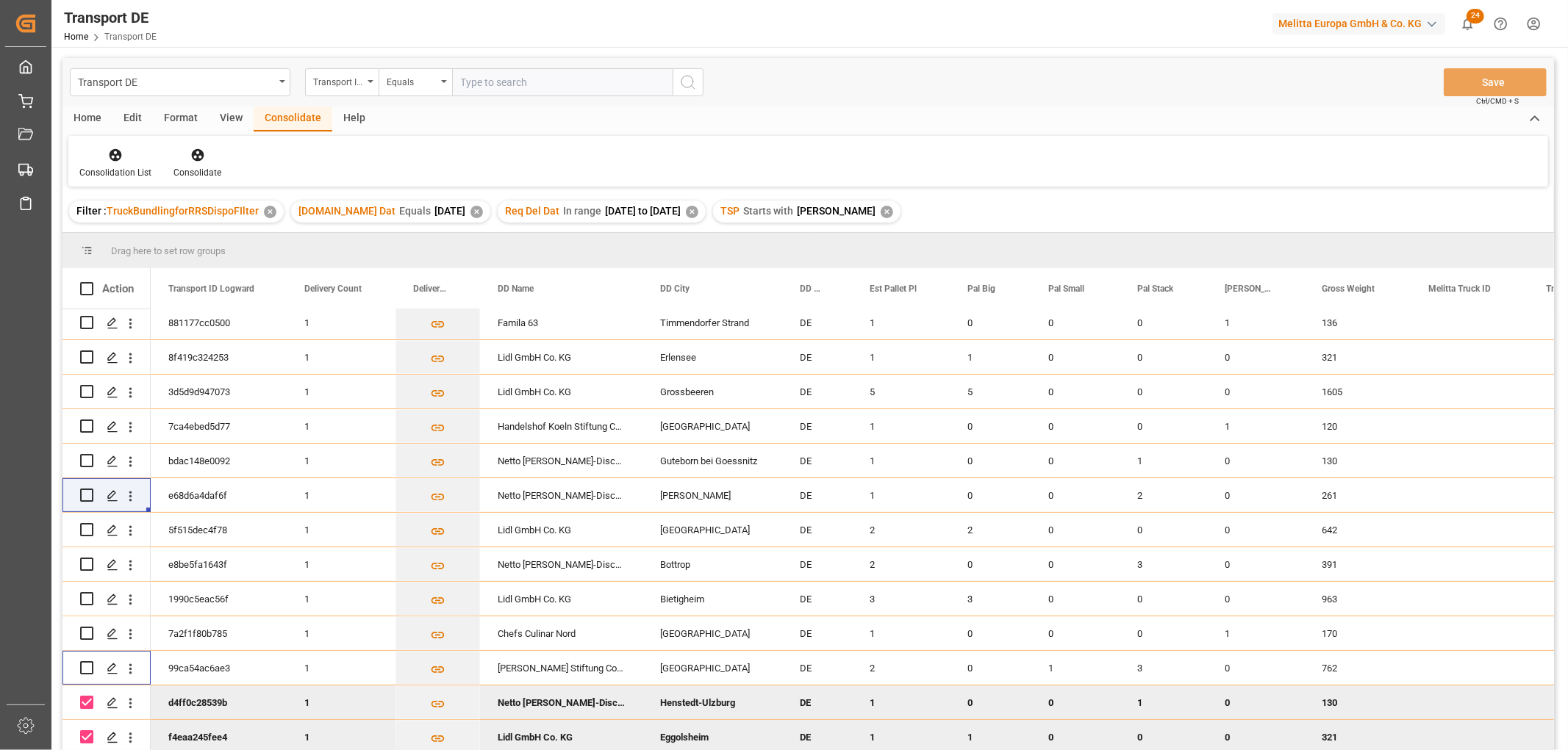
click at [89, 696] on input "Press Space to toggle row selection (checked)" at bounding box center [86, 702] width 13 height 13
checkbox input "false"
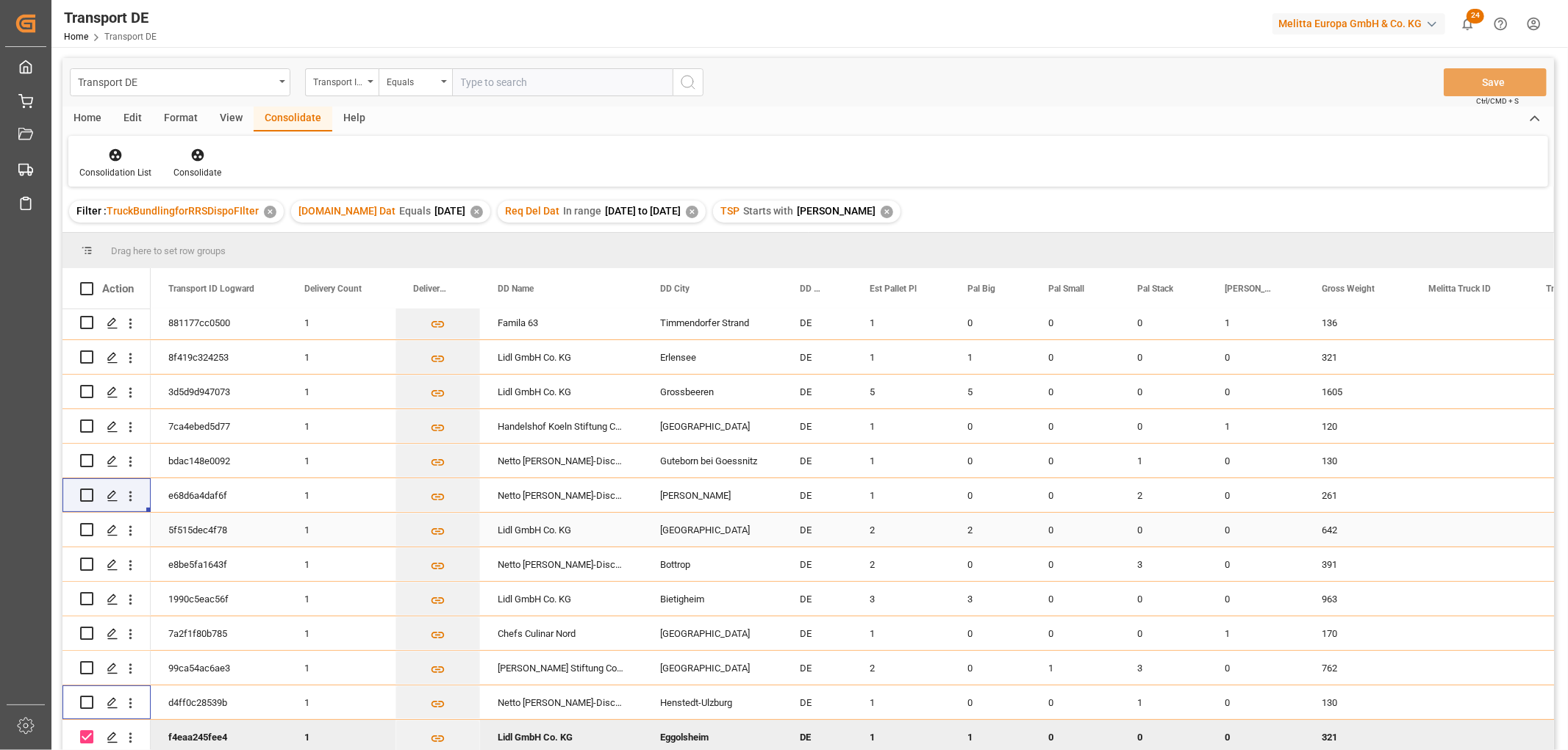
scroll to position [217, 0]
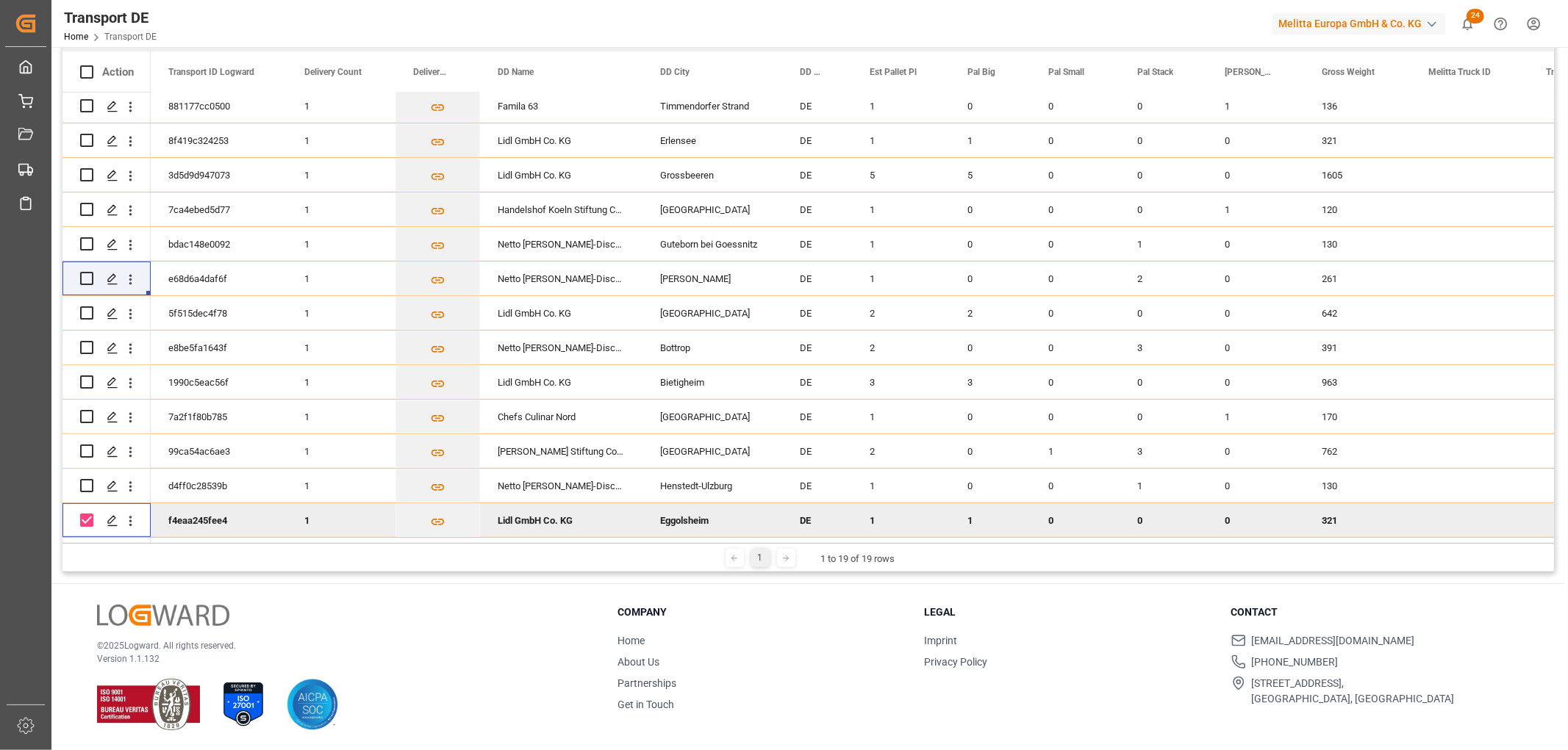
click at [82, 513] on input "Press Space to toggle row selection (checked)" at bounding box center [86, 520] width 13 height 13
checkbox input "false"
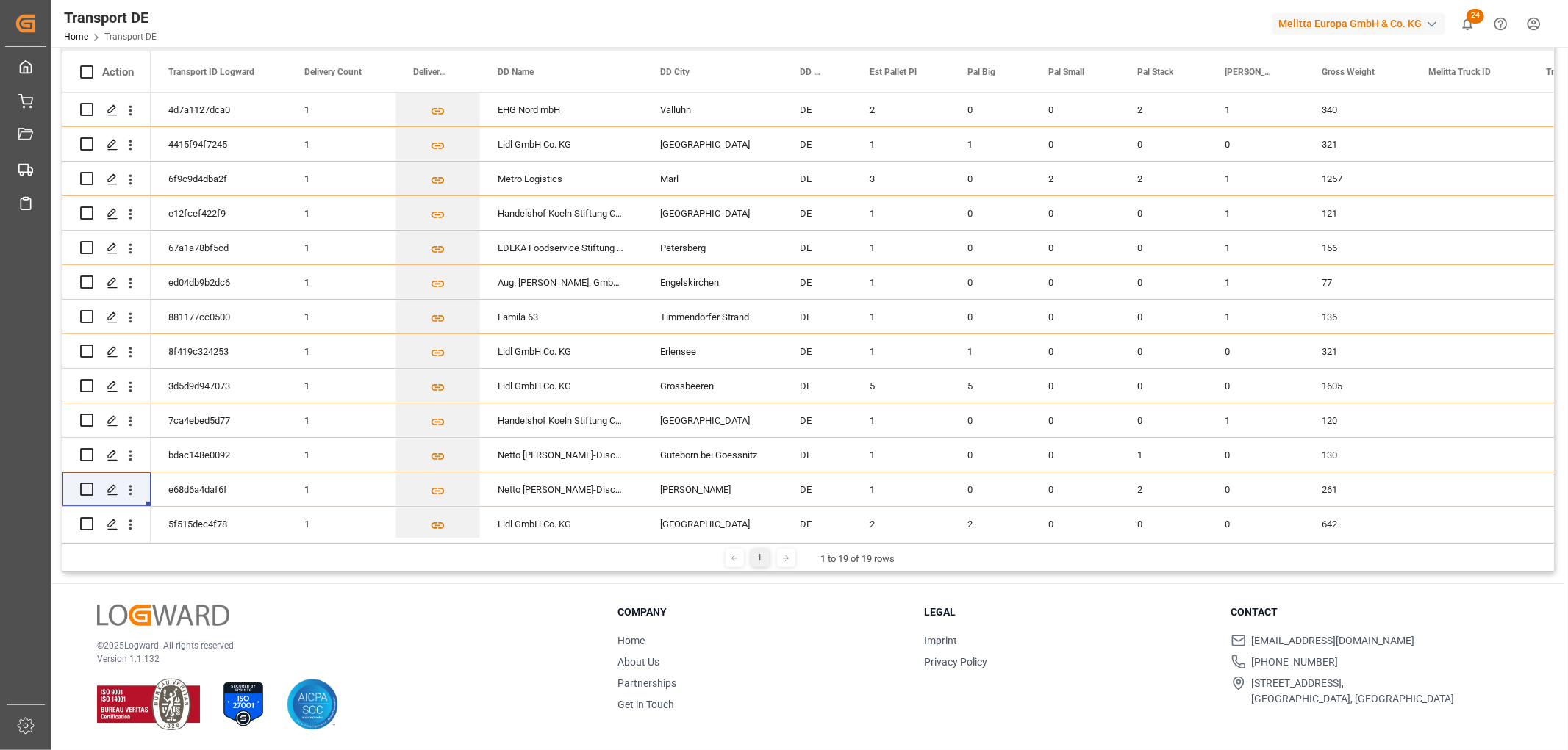
scroll to position [0, 0]
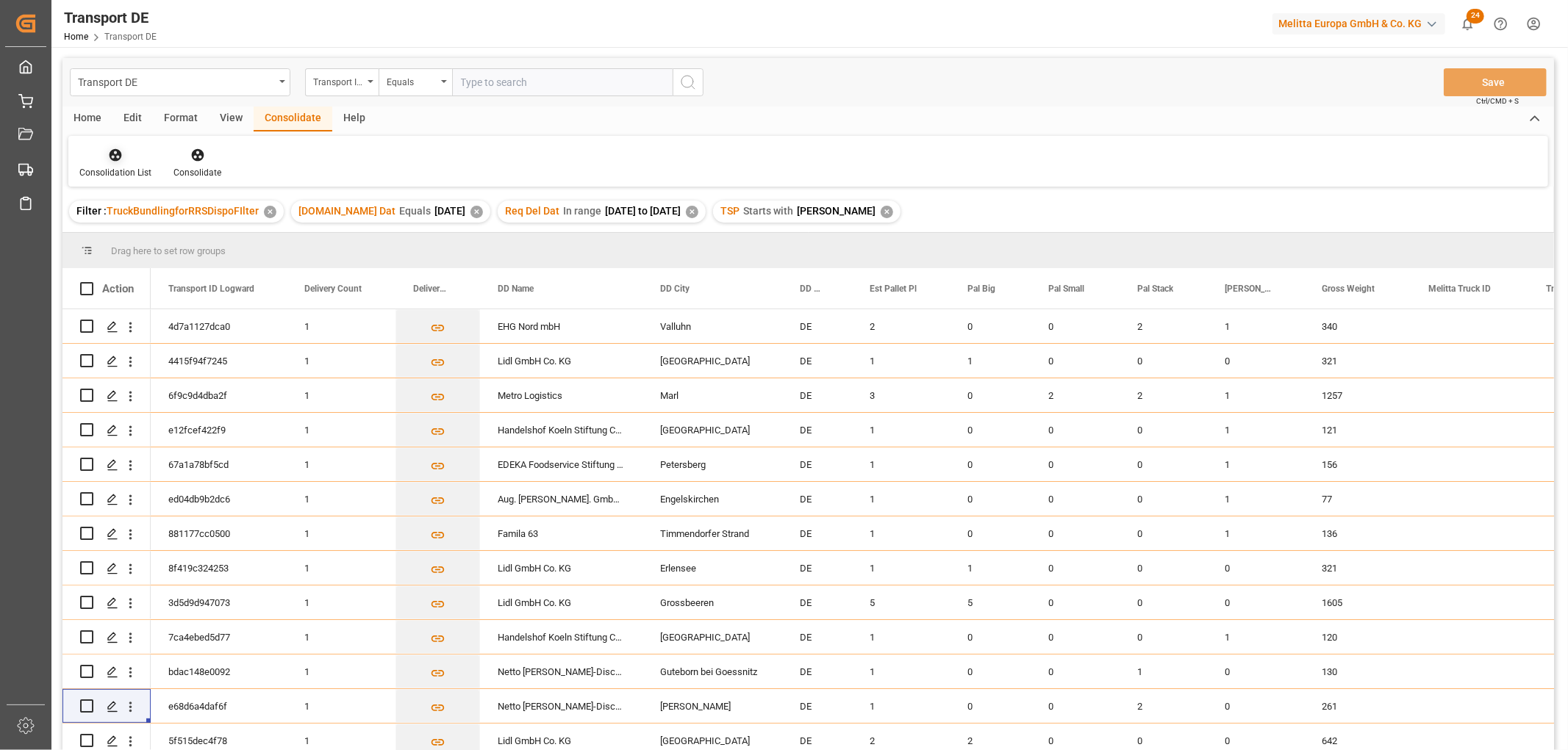
click at [115, 152] on icon at bounding box center [115, 155] width 15 height 14
click at [131, 237] on div "Transport DE Transport ID Logward Equals Save Ctrl/CMD + S Home Edit Format Vie…" at bounding box center [808, 423] width 1492 height 731
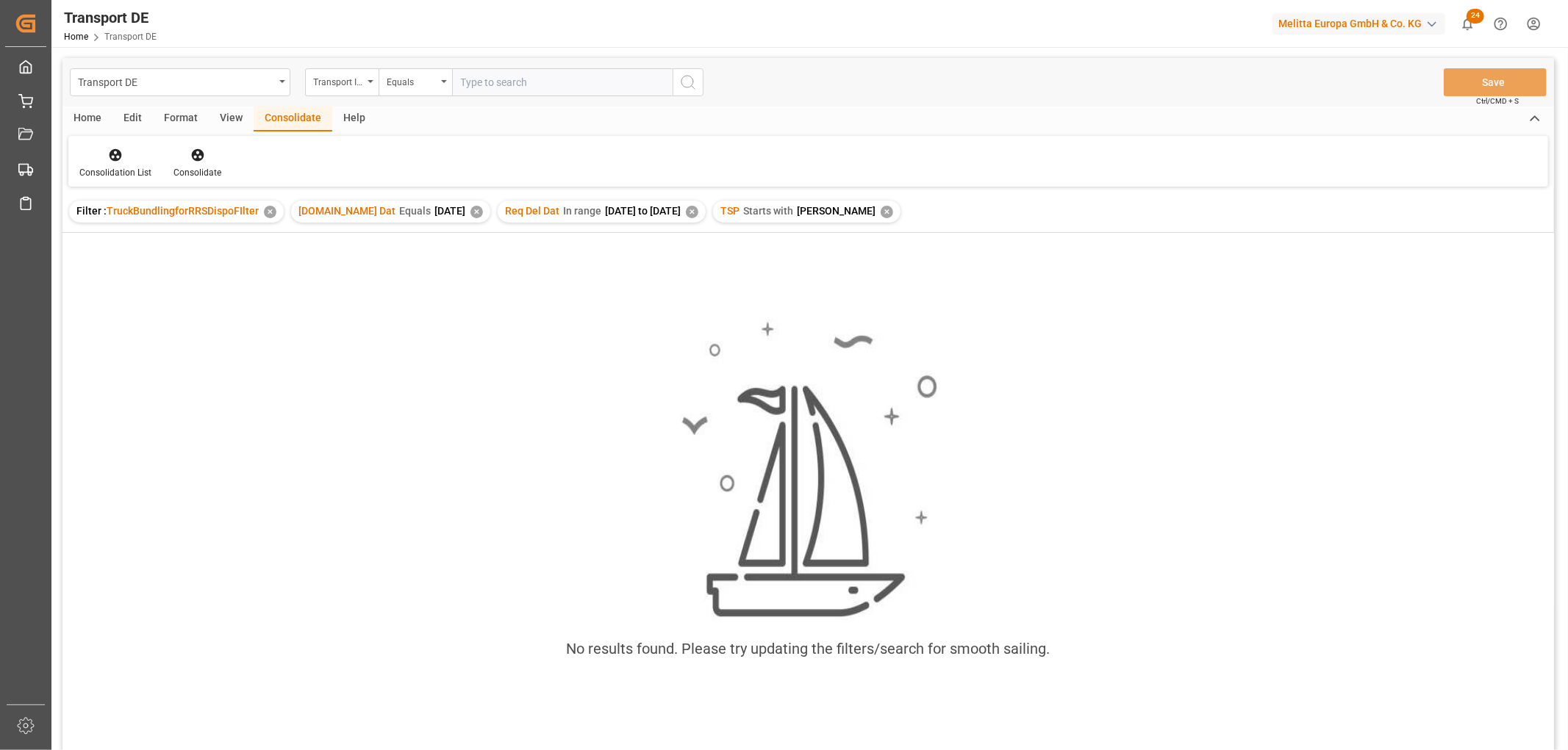
click at [880, 208] on div "✕" at bounding box center [886, 212] width 12 height 12
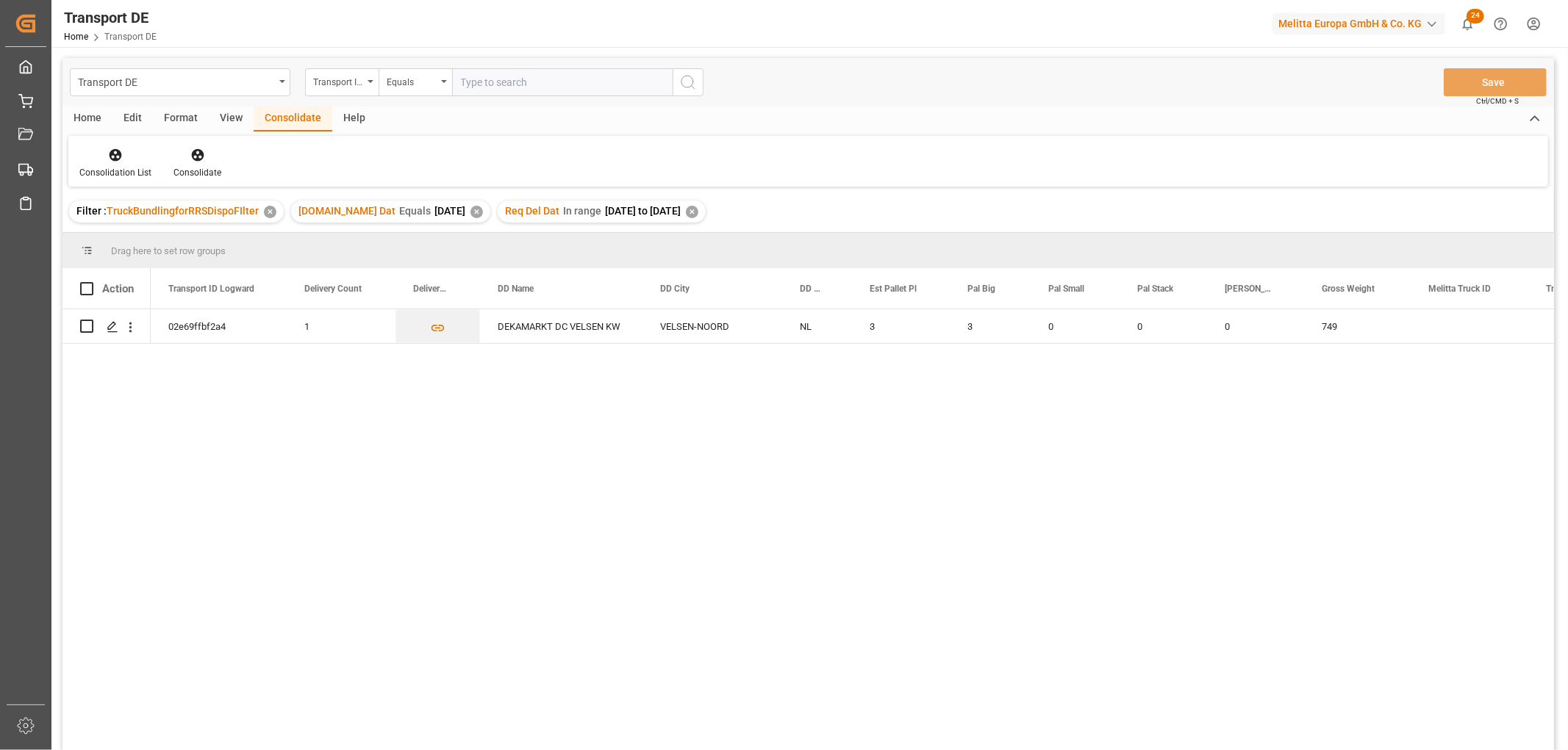
click at [699, 211] on div "✕" at bounding box center [692, 212] width 12 height 12
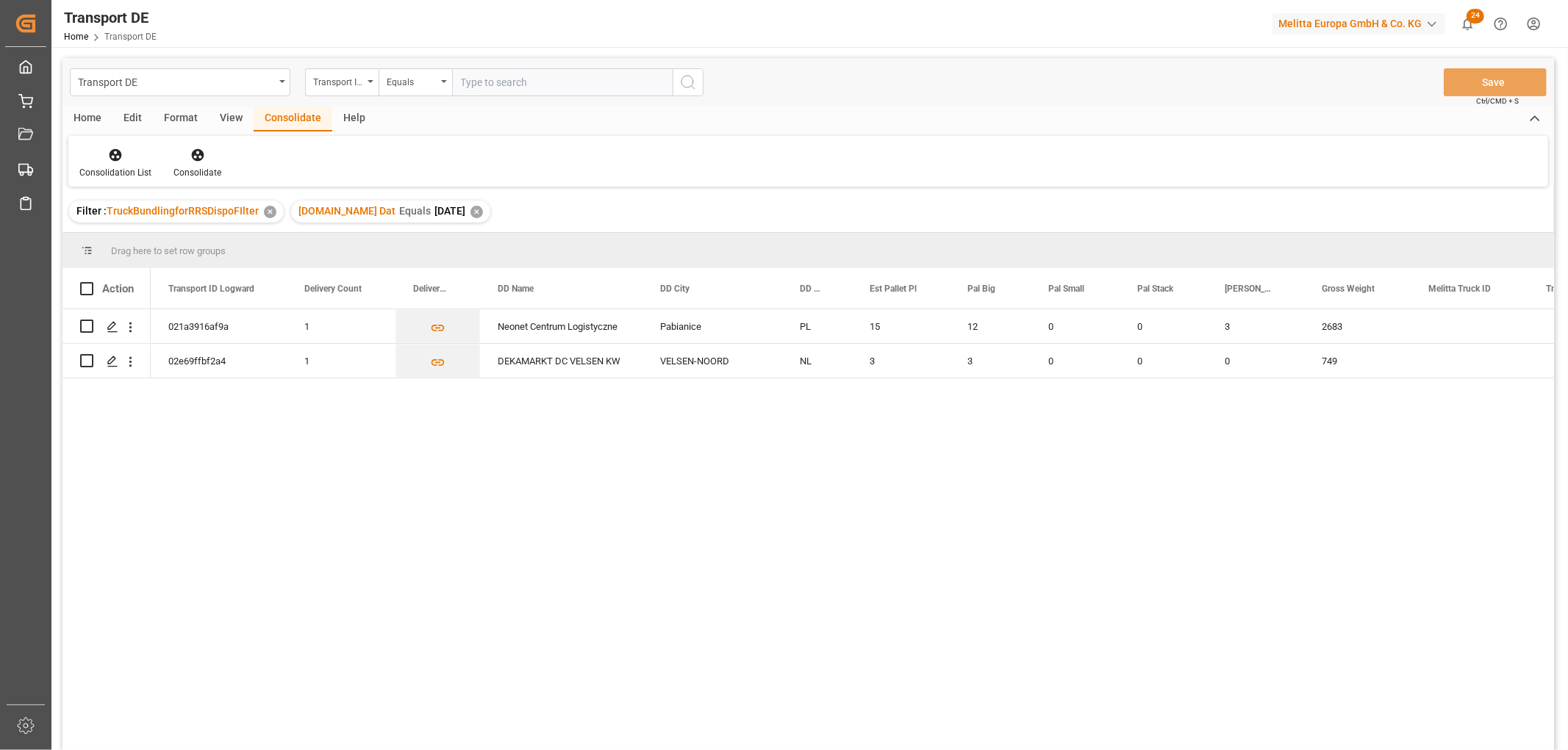
click at [470, 214] on div "✕" at bounding box center [476, 212] width 12 height 12
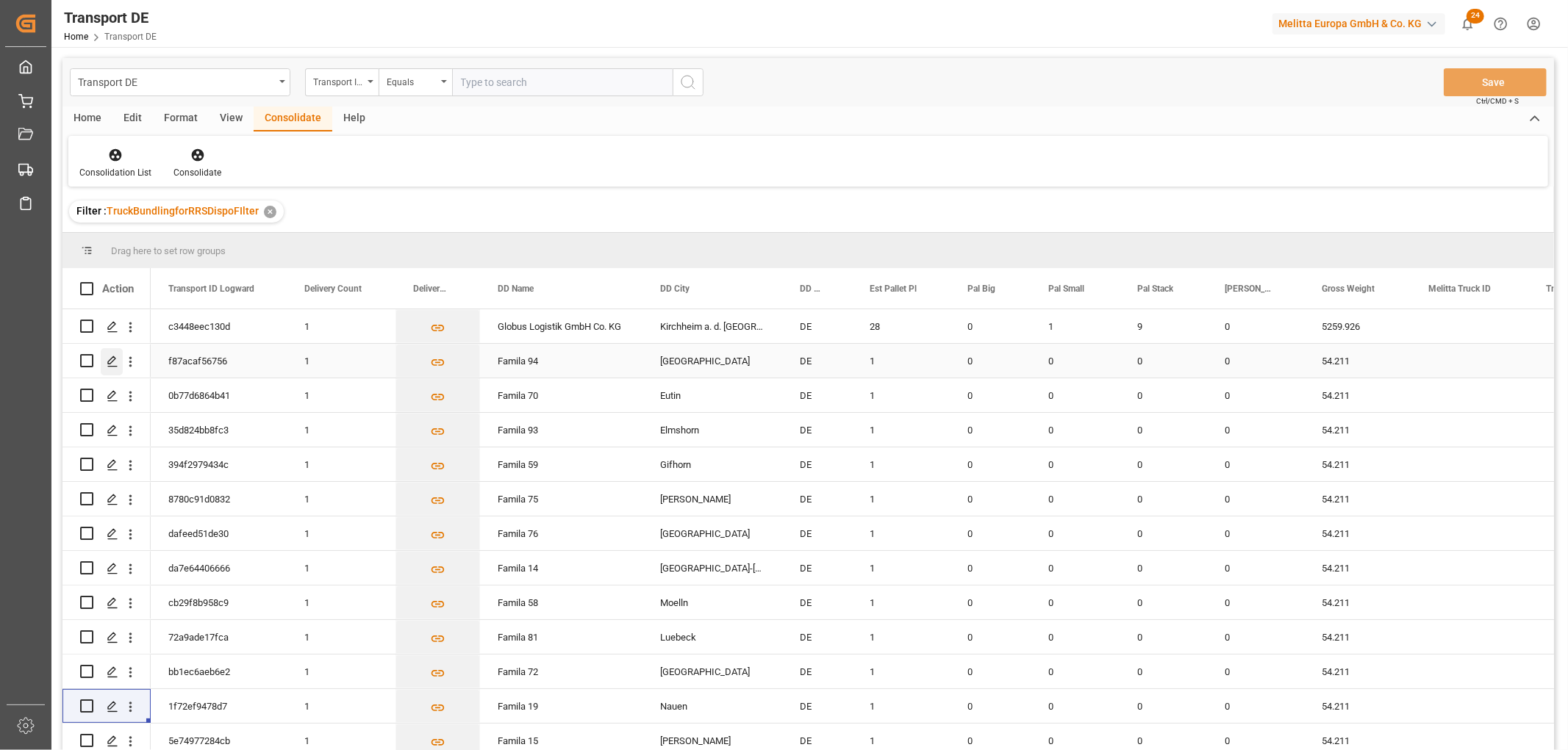
click at [108, 357] on icon "Press SPACE to select this row." at bounding box center [112, 361] width 11 height 11
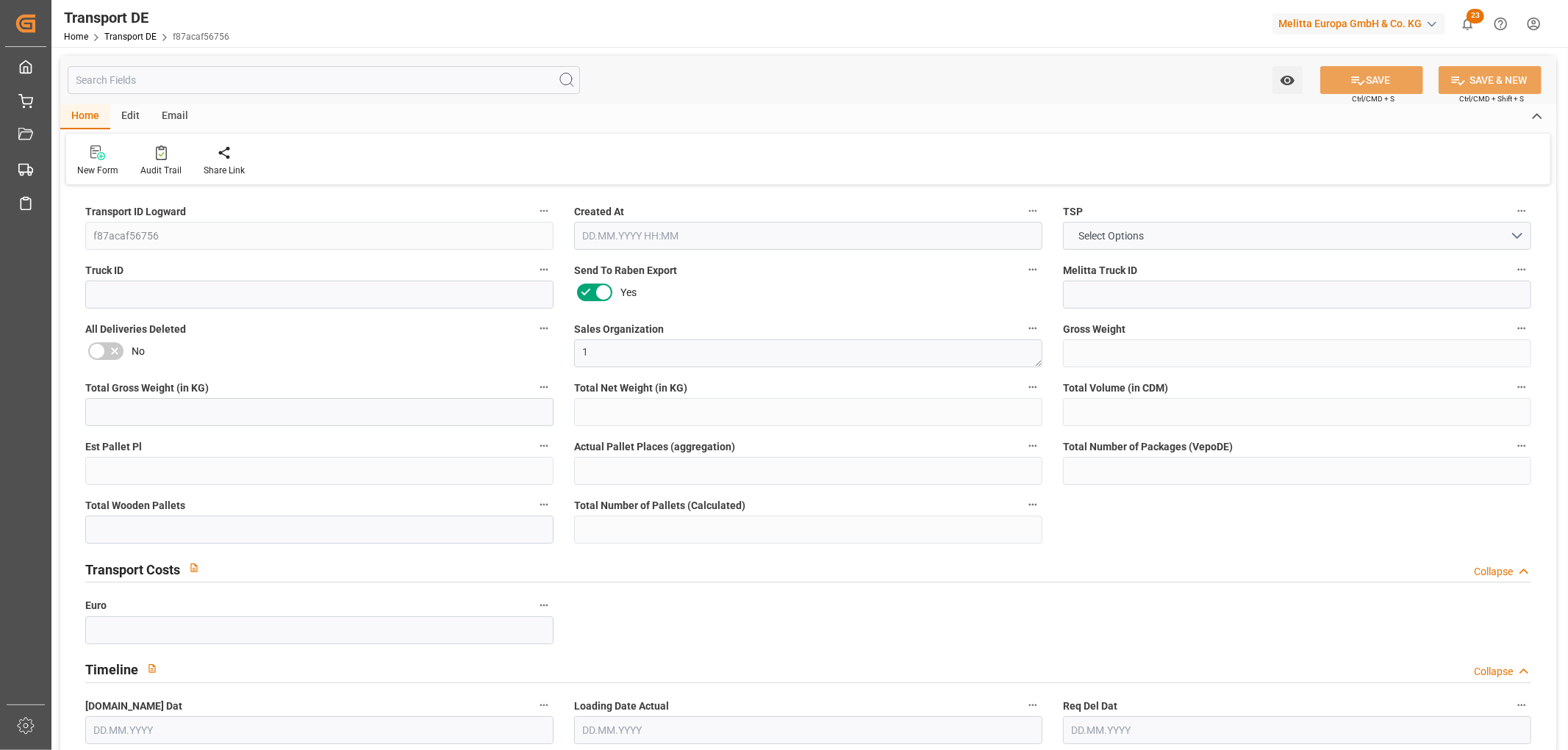
type input "54.211"
type input "30.211"
type input "21.492"
type input "447.84"
type input "1"
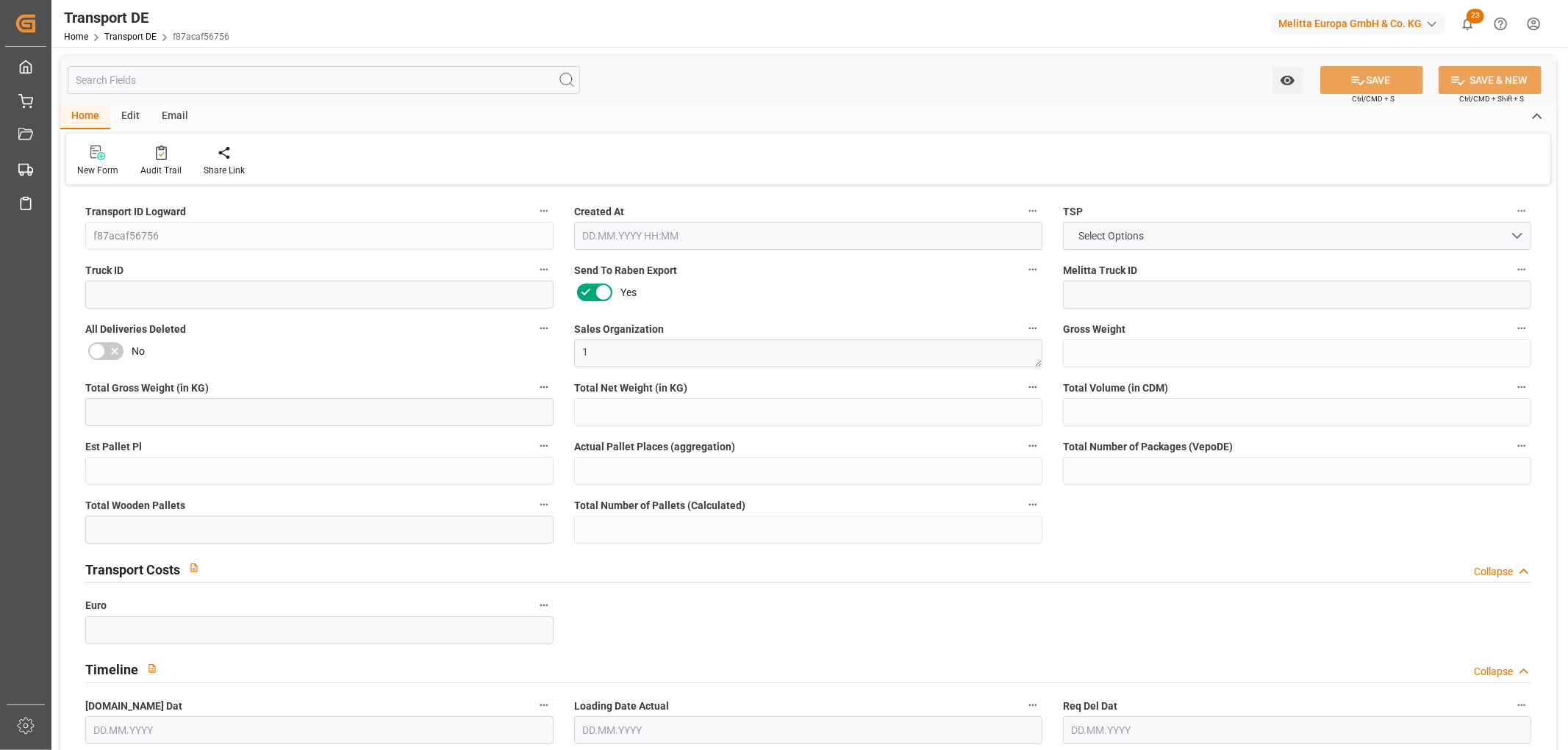
type input "0"
type input "1"
type input "0"
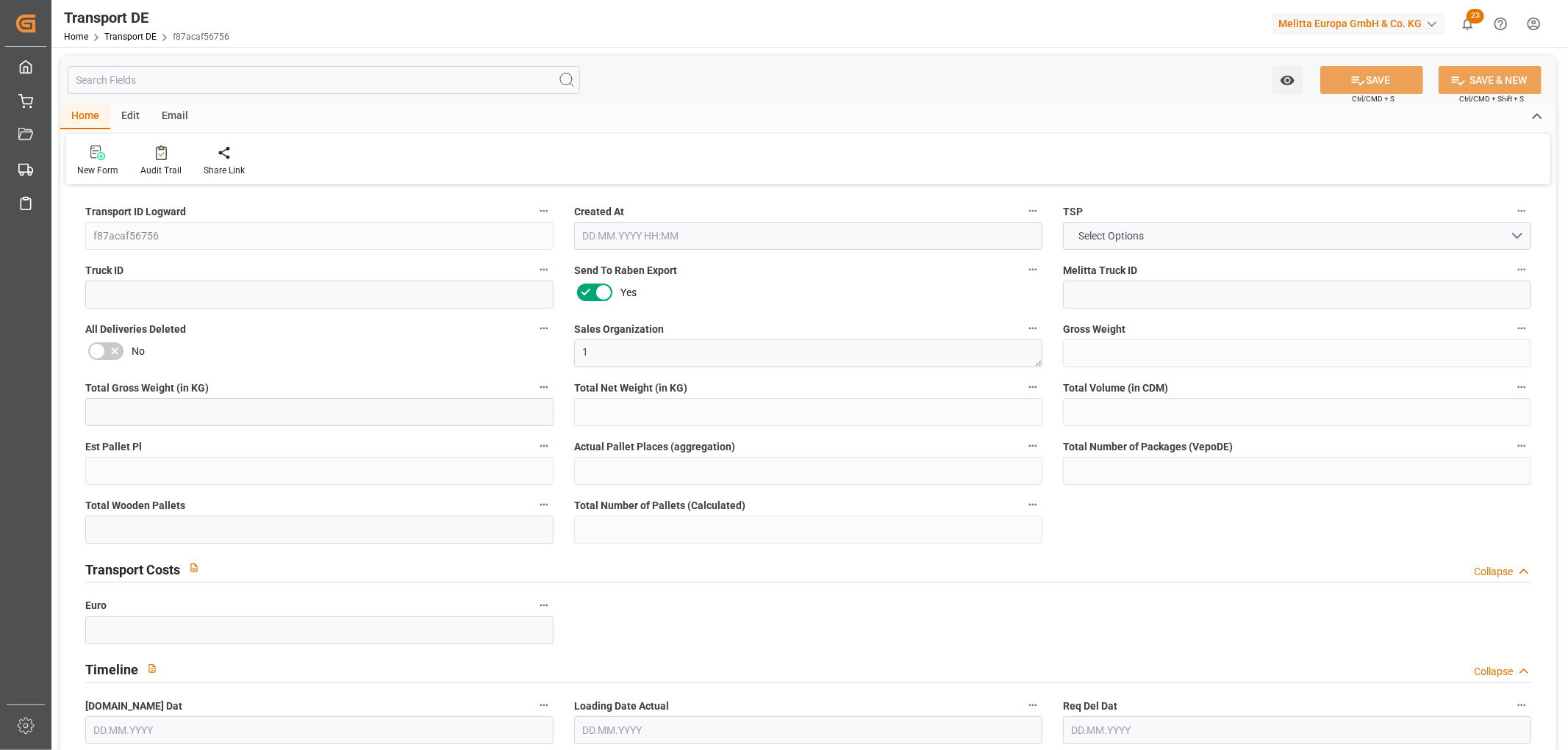
type input "22"
type input "0"
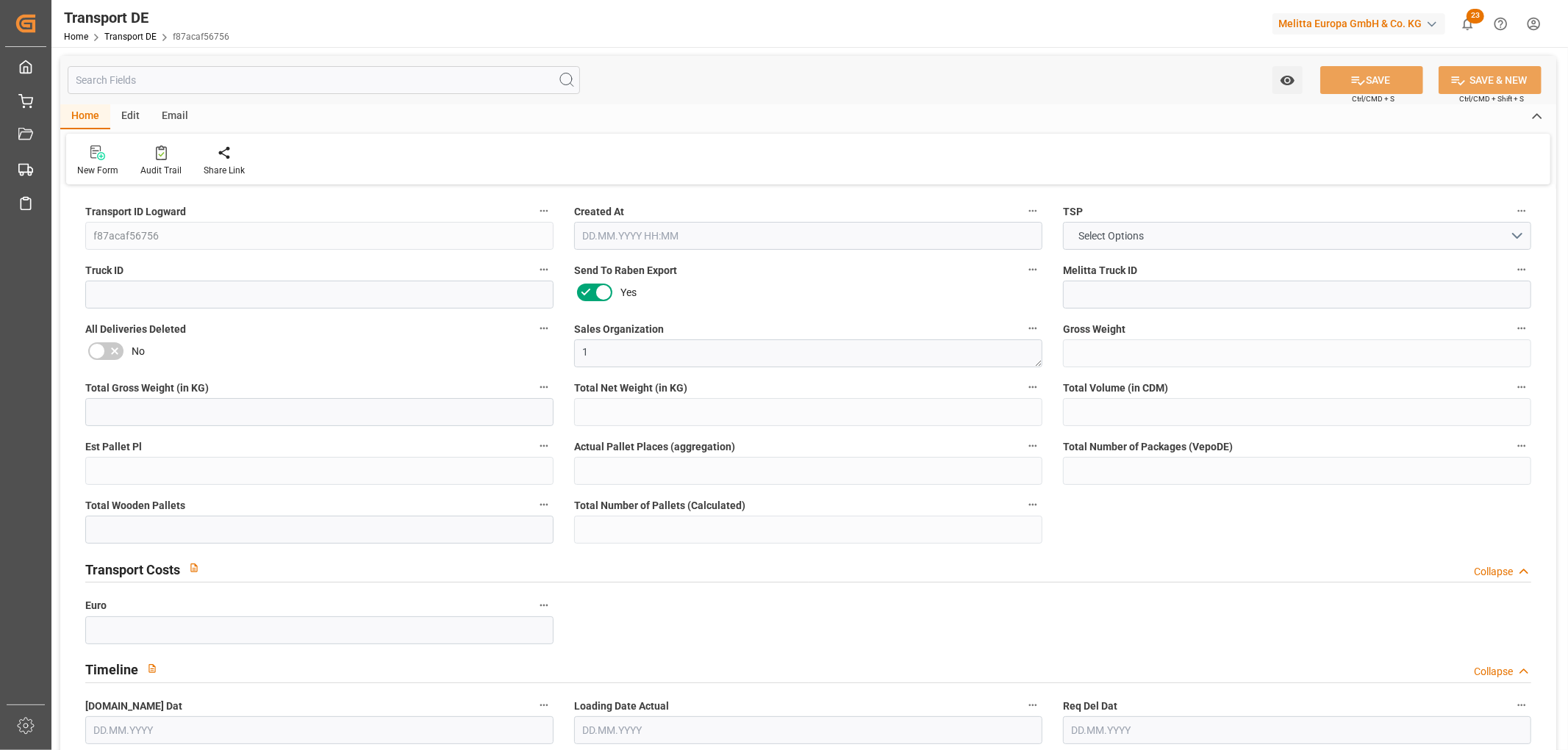
type input "0"
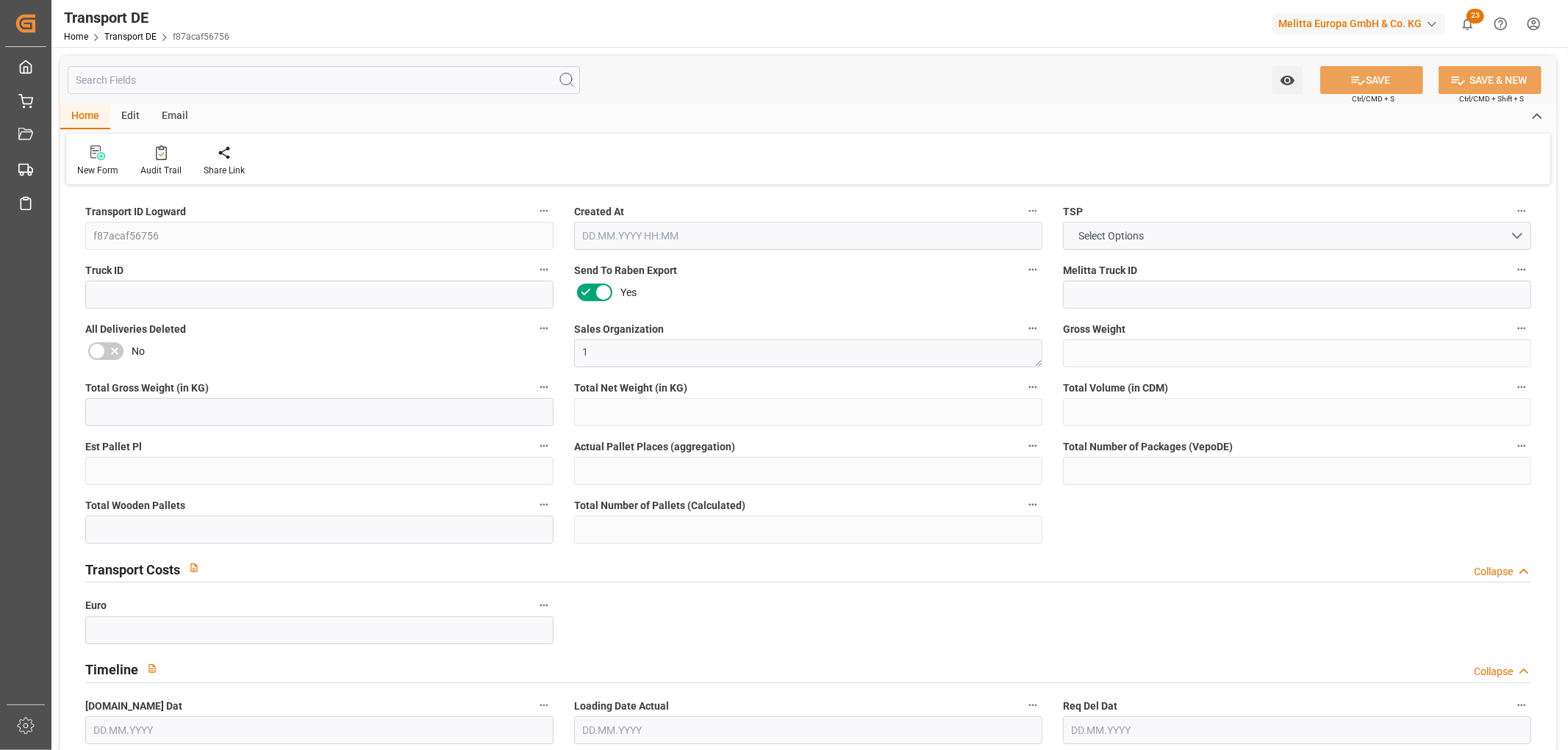
type input "0"
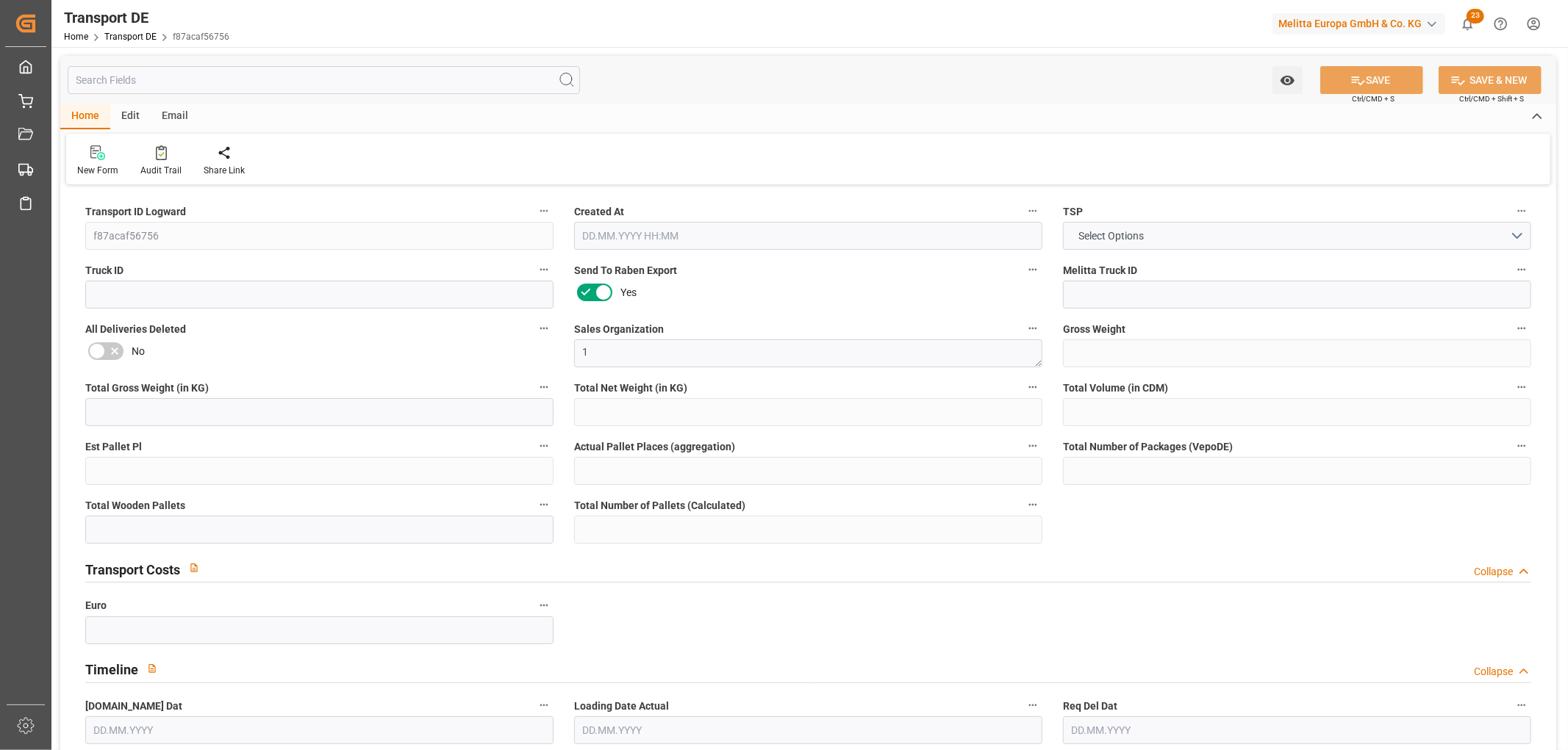
type input "0"
type input "1"
type input "0"
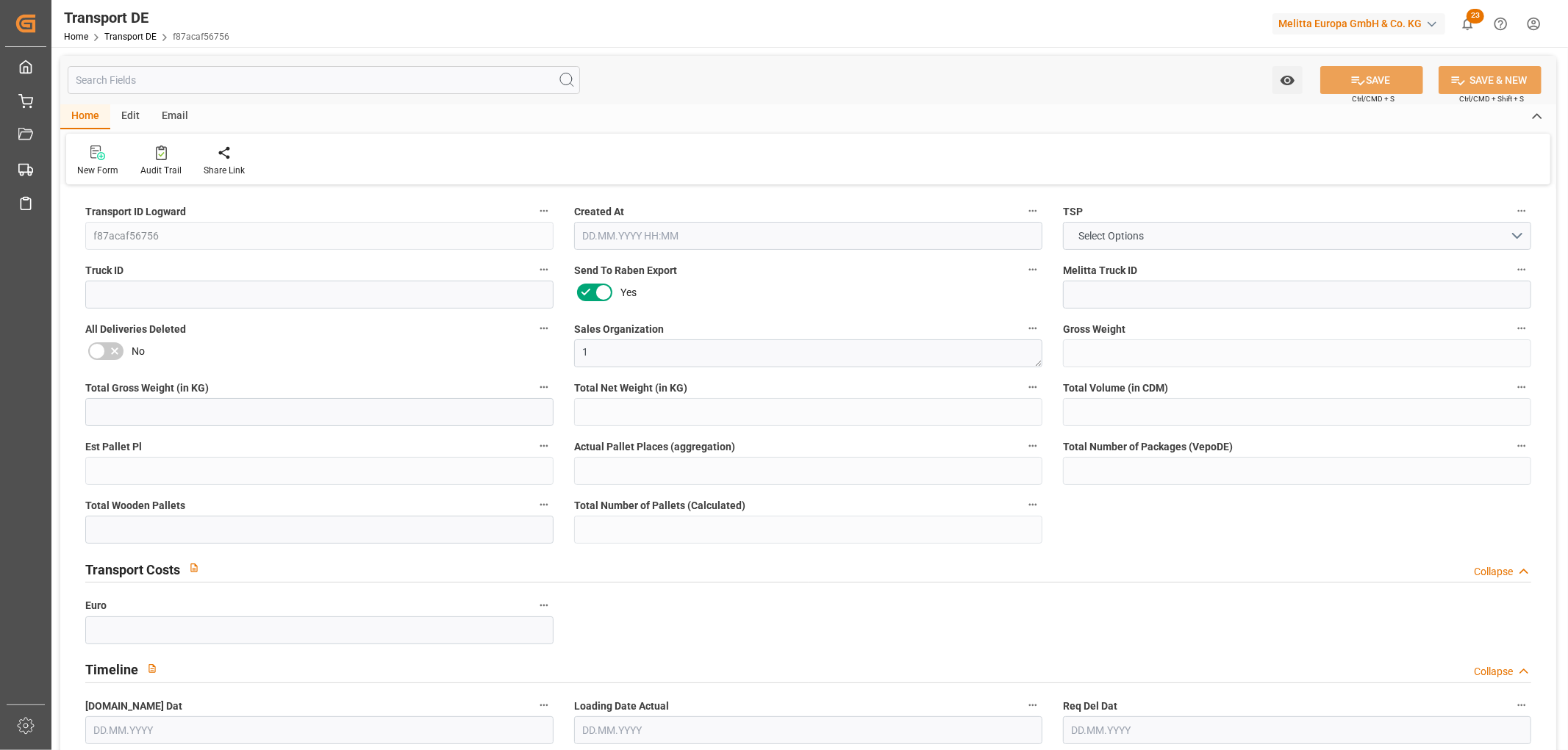
type input "12"
type input "65.697"
type input "50.91"
type input "20.09.2025 23:01"
type input "29.09.2025"
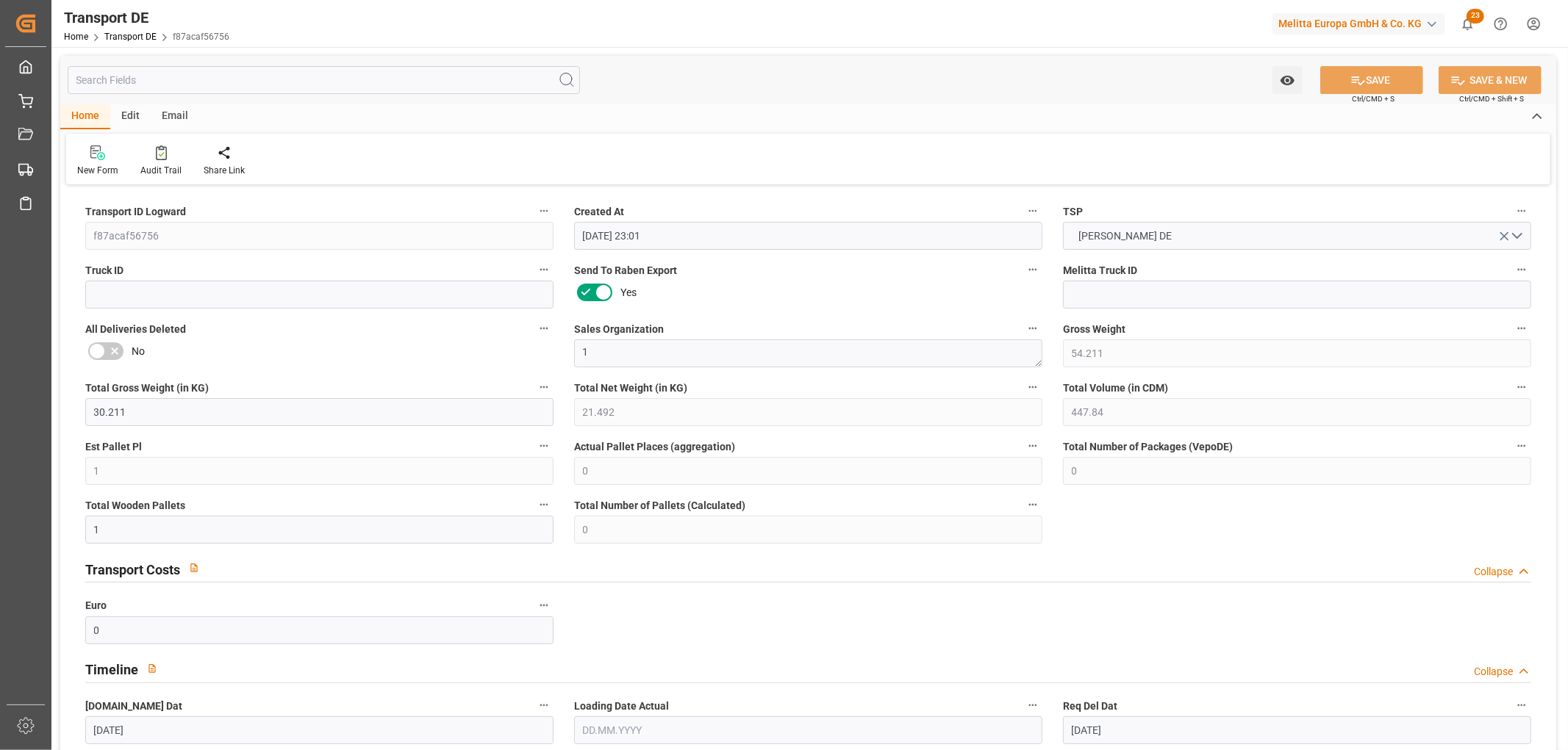
type input "30.09.2025"
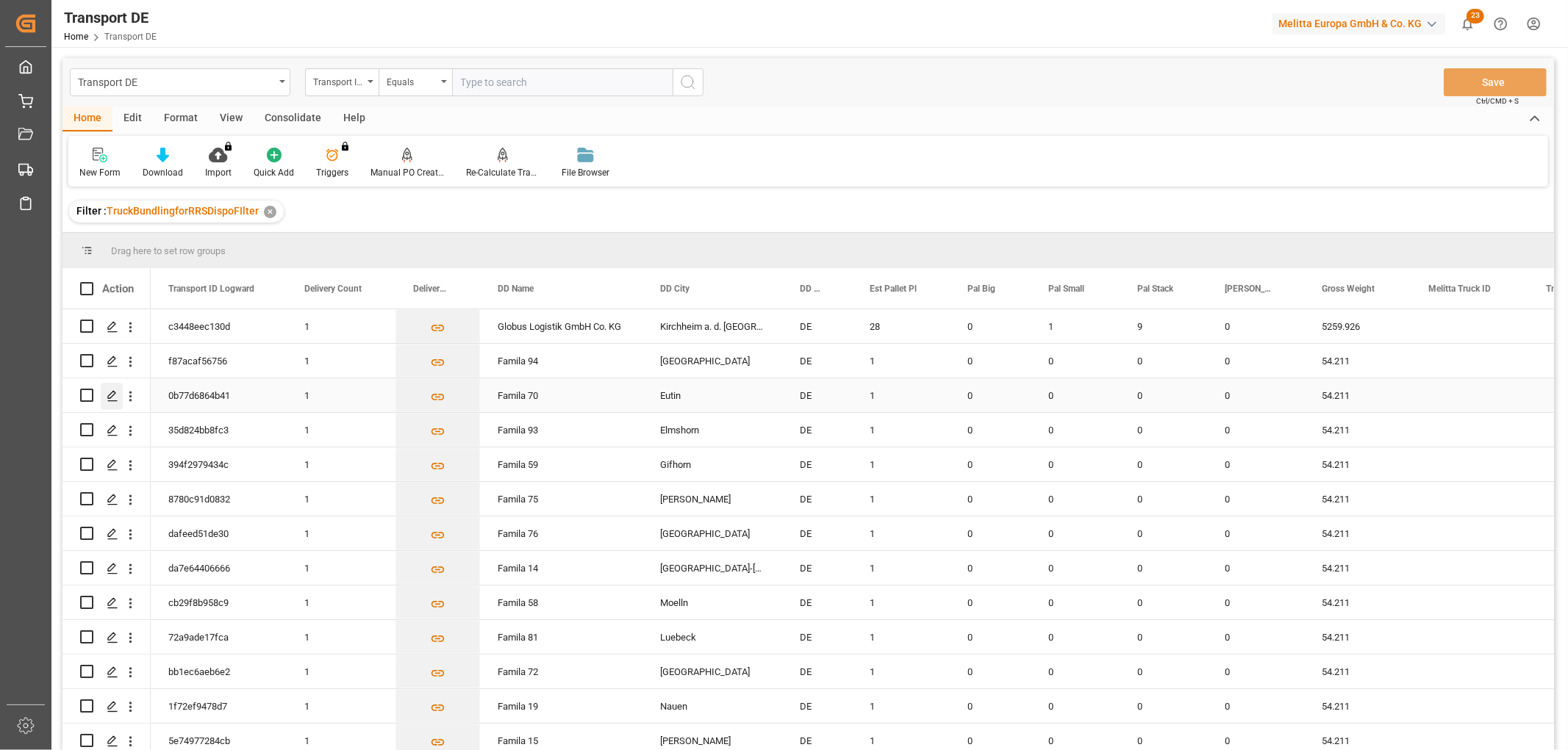
click at [110, 392] on icon "Press SPACE to select this row." at bounding box center [112, 395] width 11 height 11
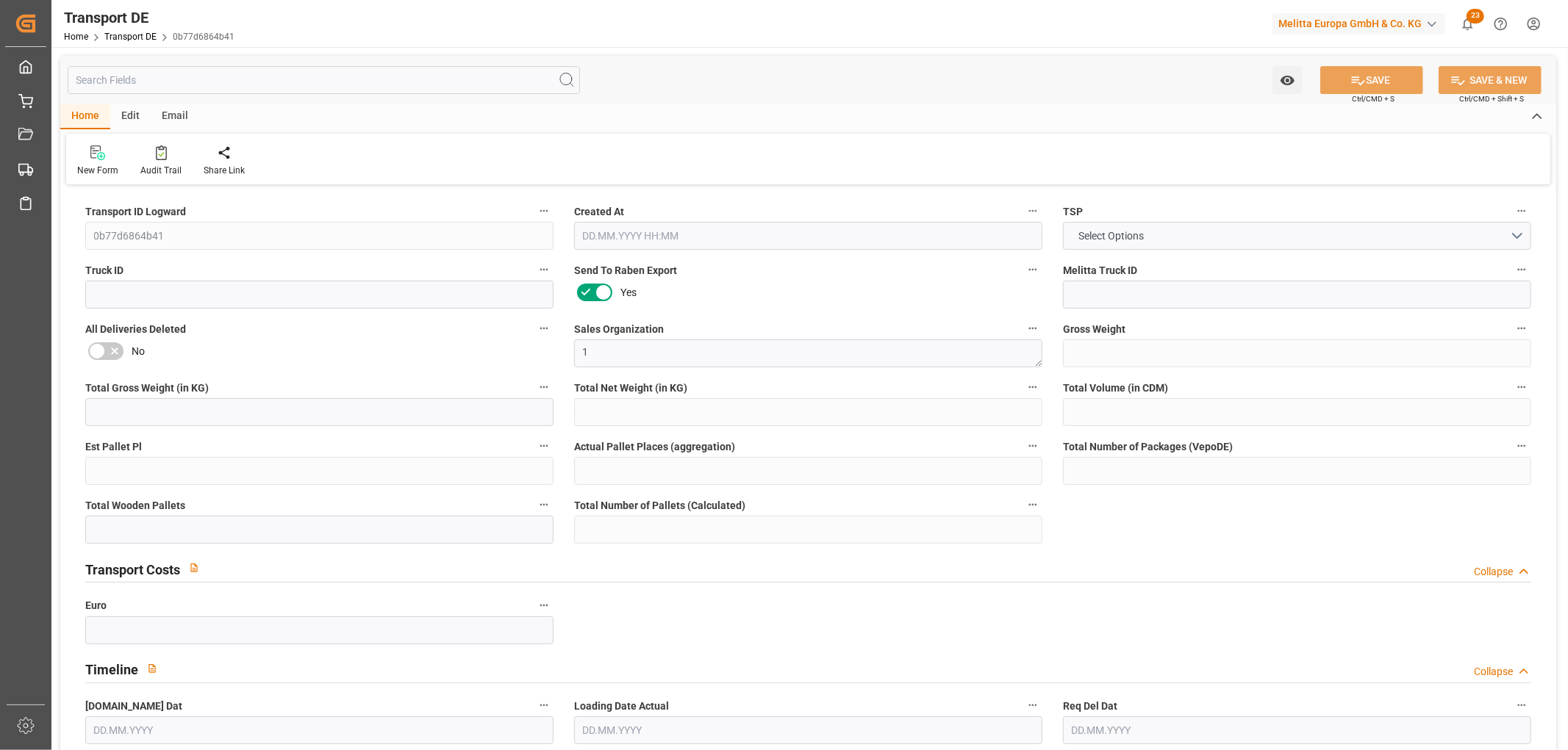
type input "54.211"
type input "30.211"
type input "21.492"
type input "447.84"
type input "1"
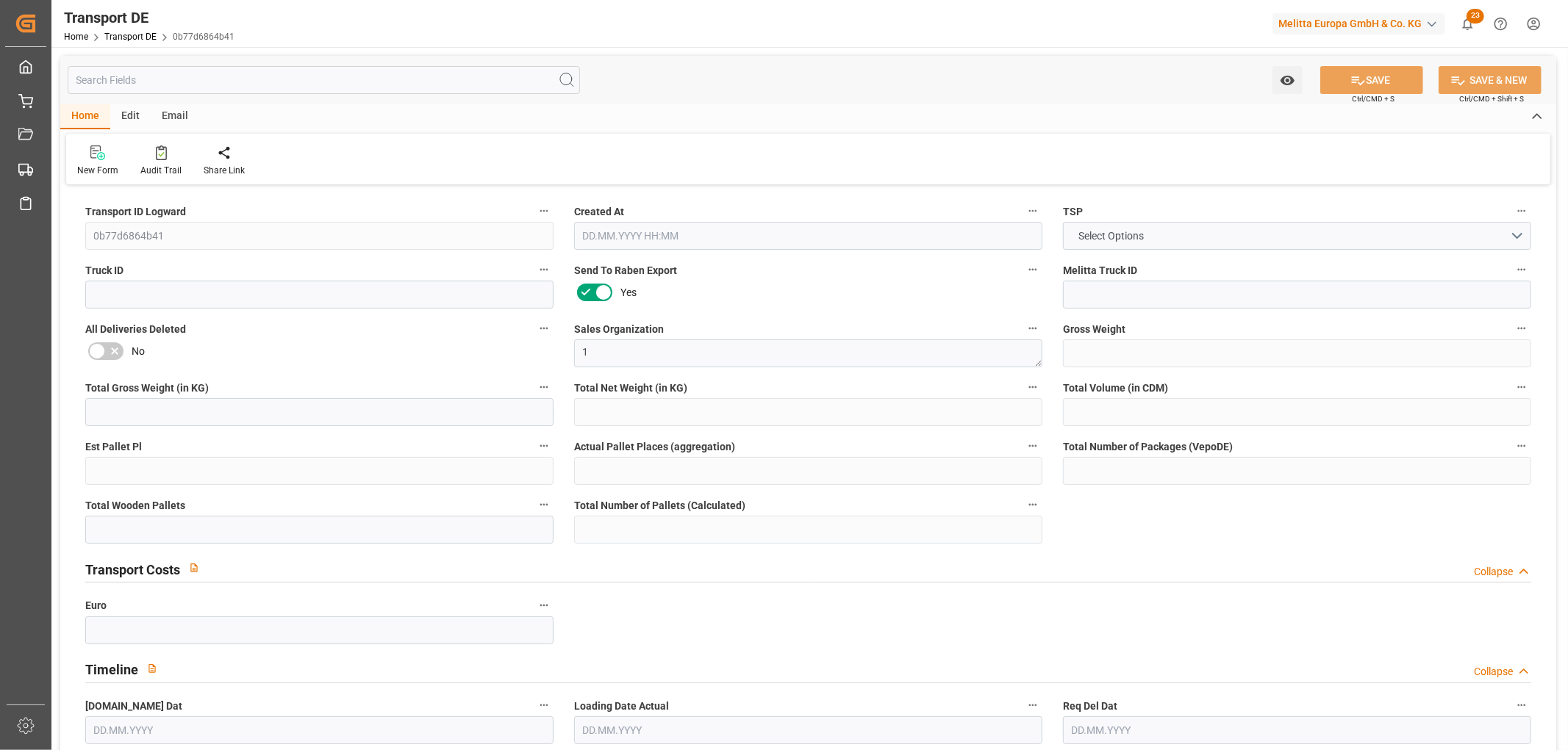
type input "0"
type input "1"
type input "0"
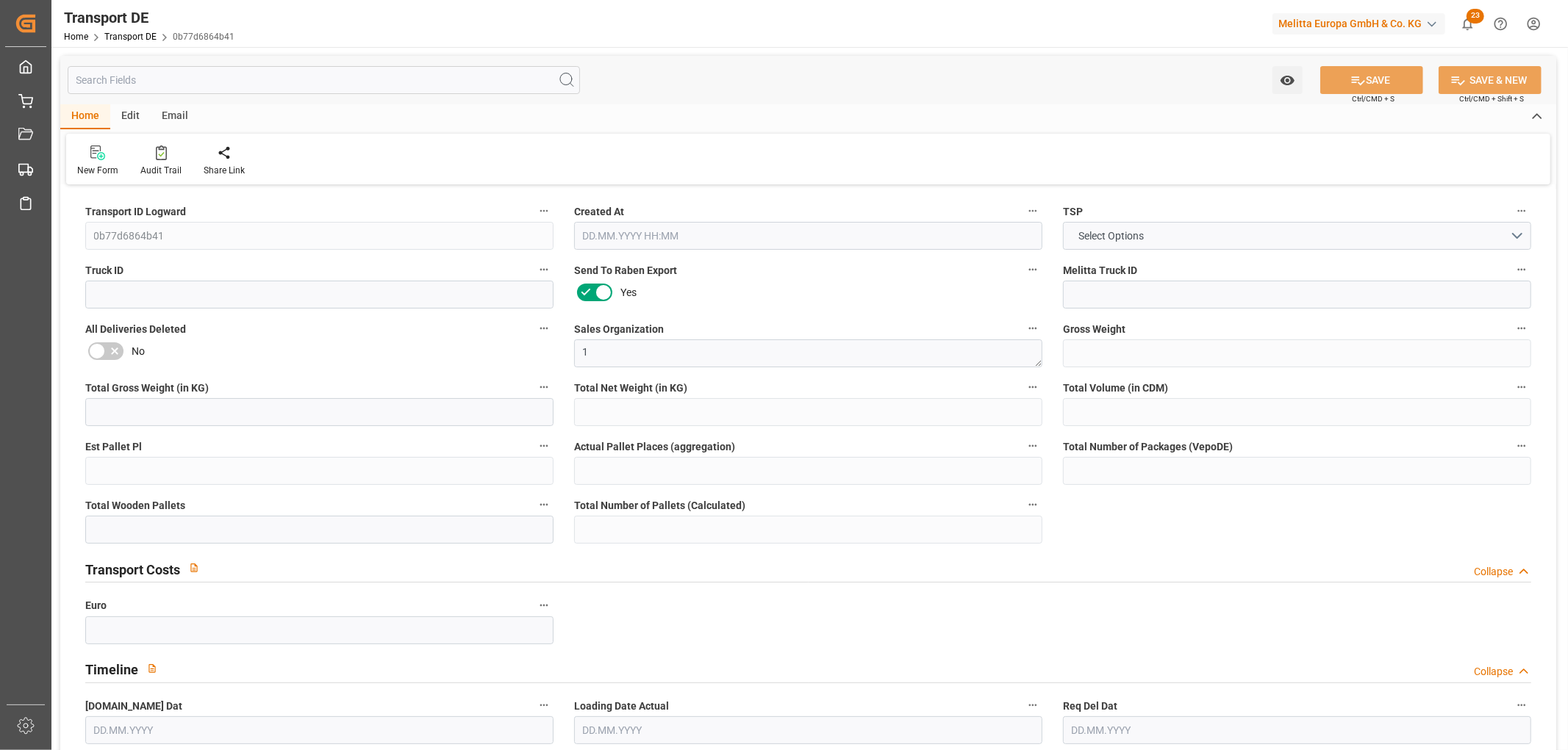
type input "23"
type input "0"
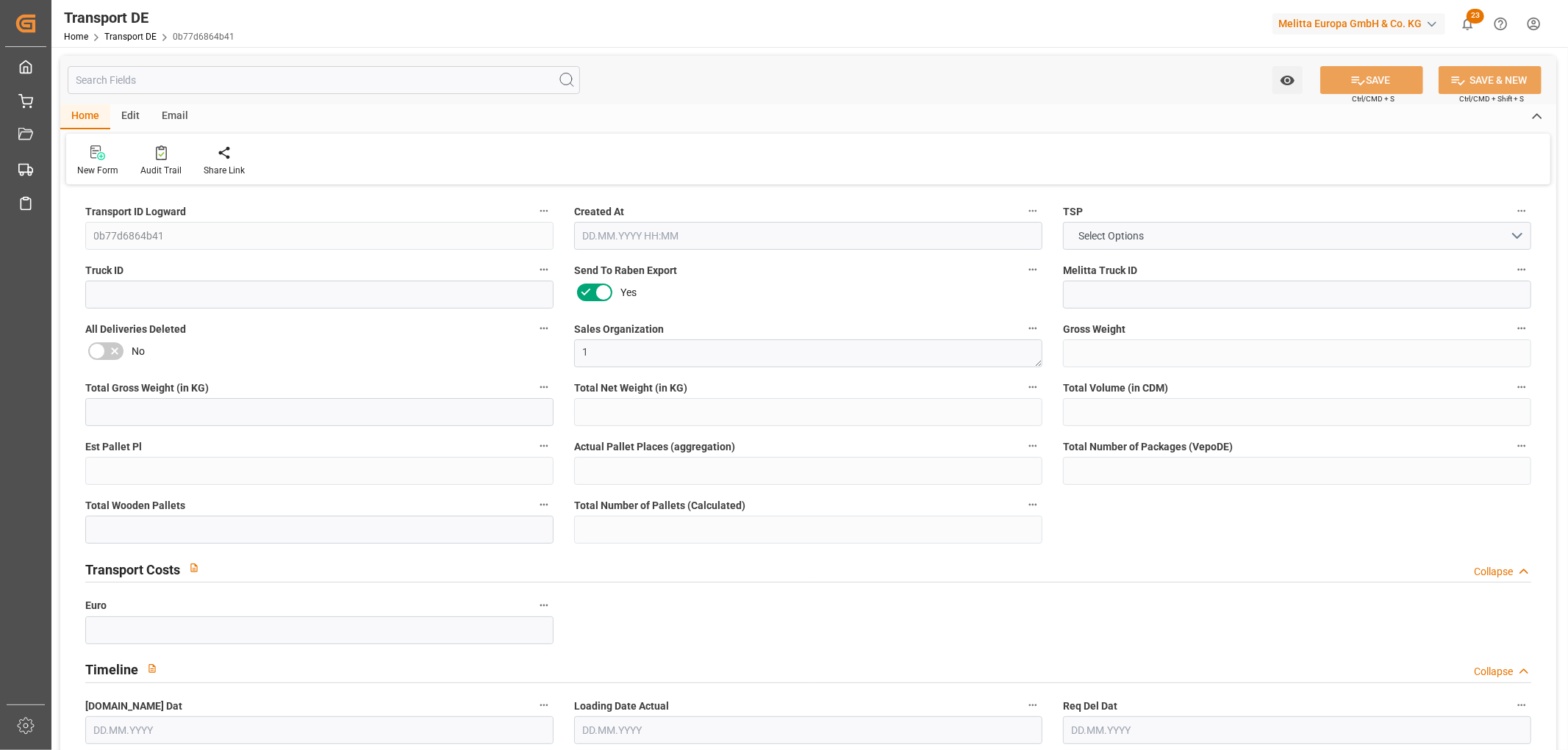
type input "0"
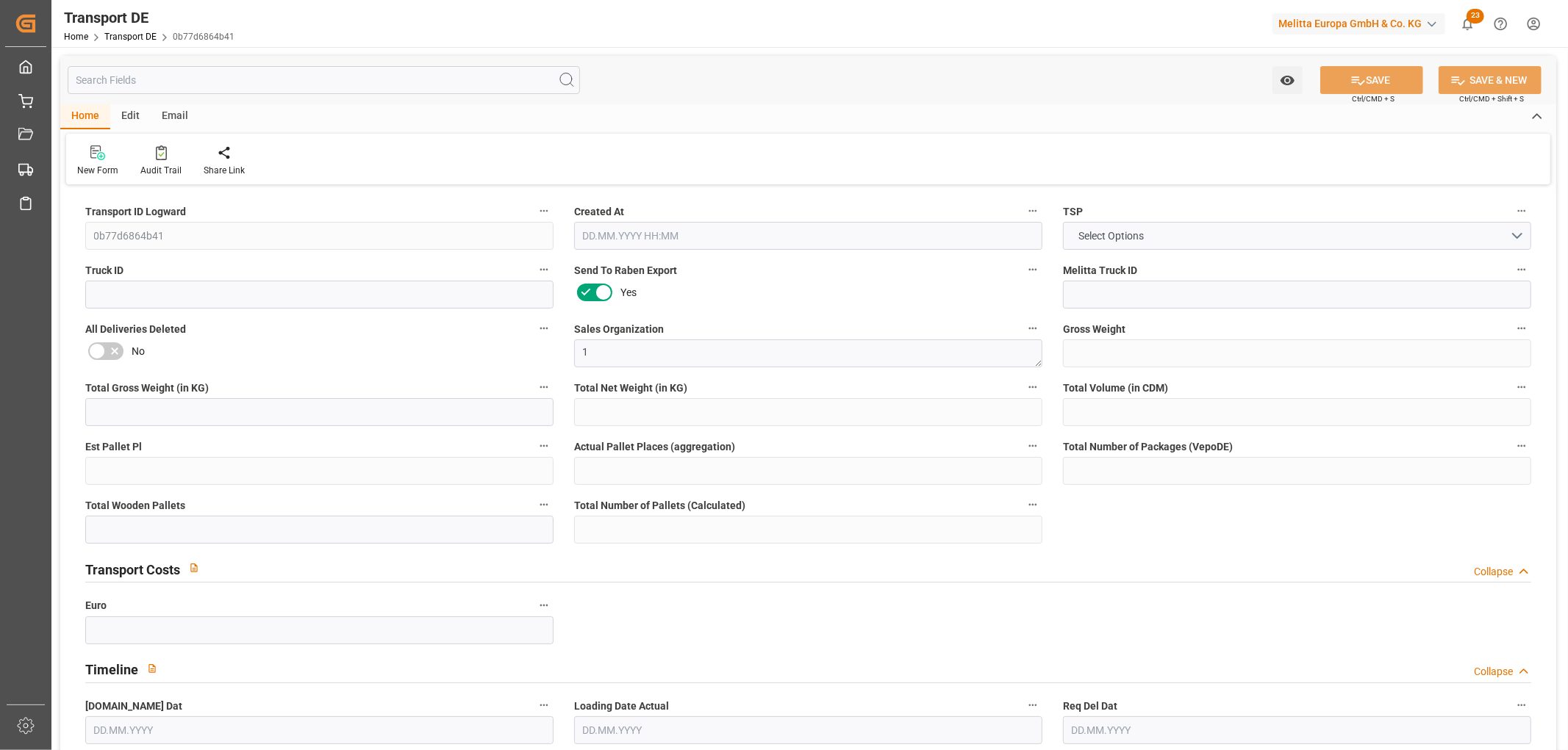
type input "0"
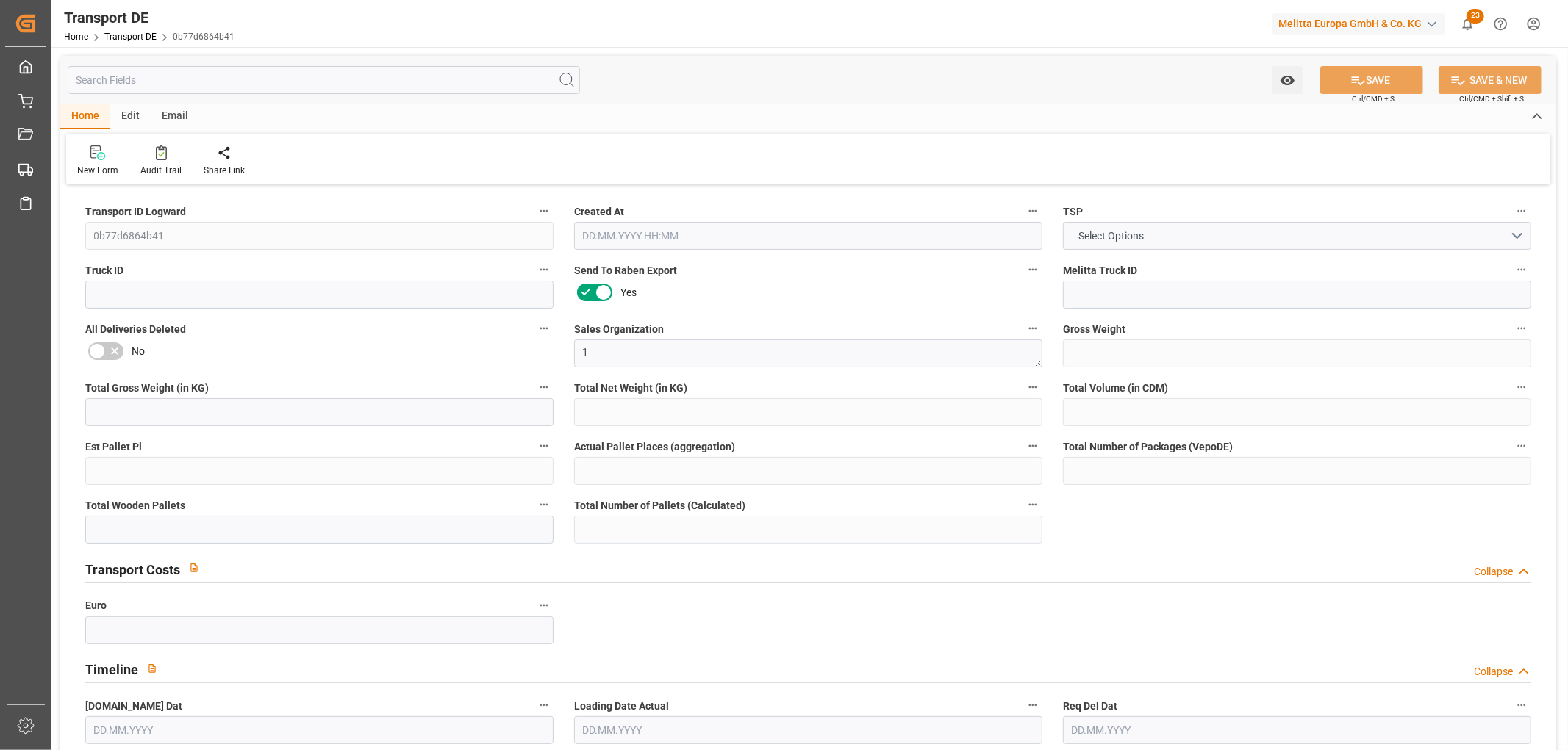
type input "0"
type input "1"
type input "0"
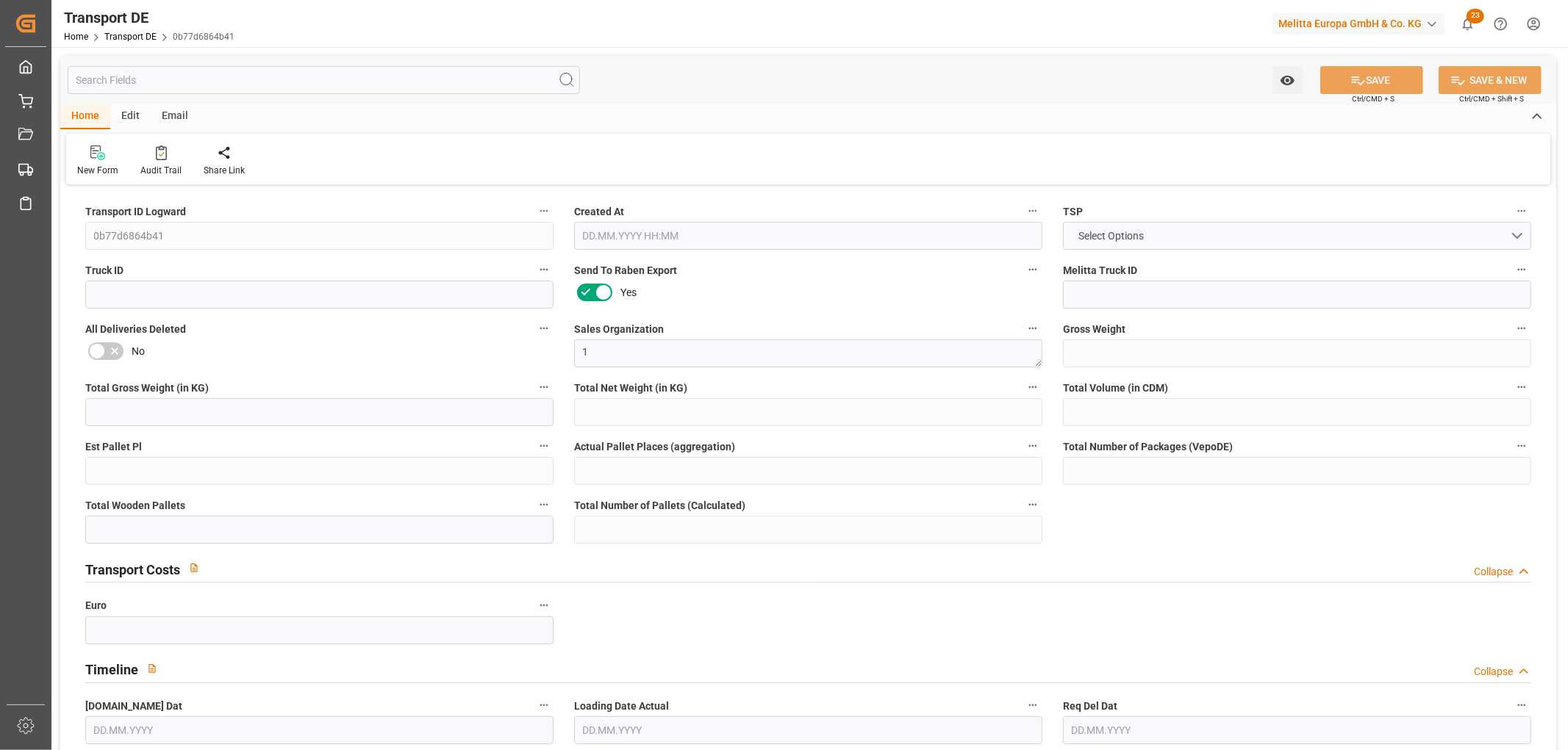
type input "12"
type input "70.497"
type input "55.71"
type input "20.09.2025 23:01"
type input "29.09.2025"
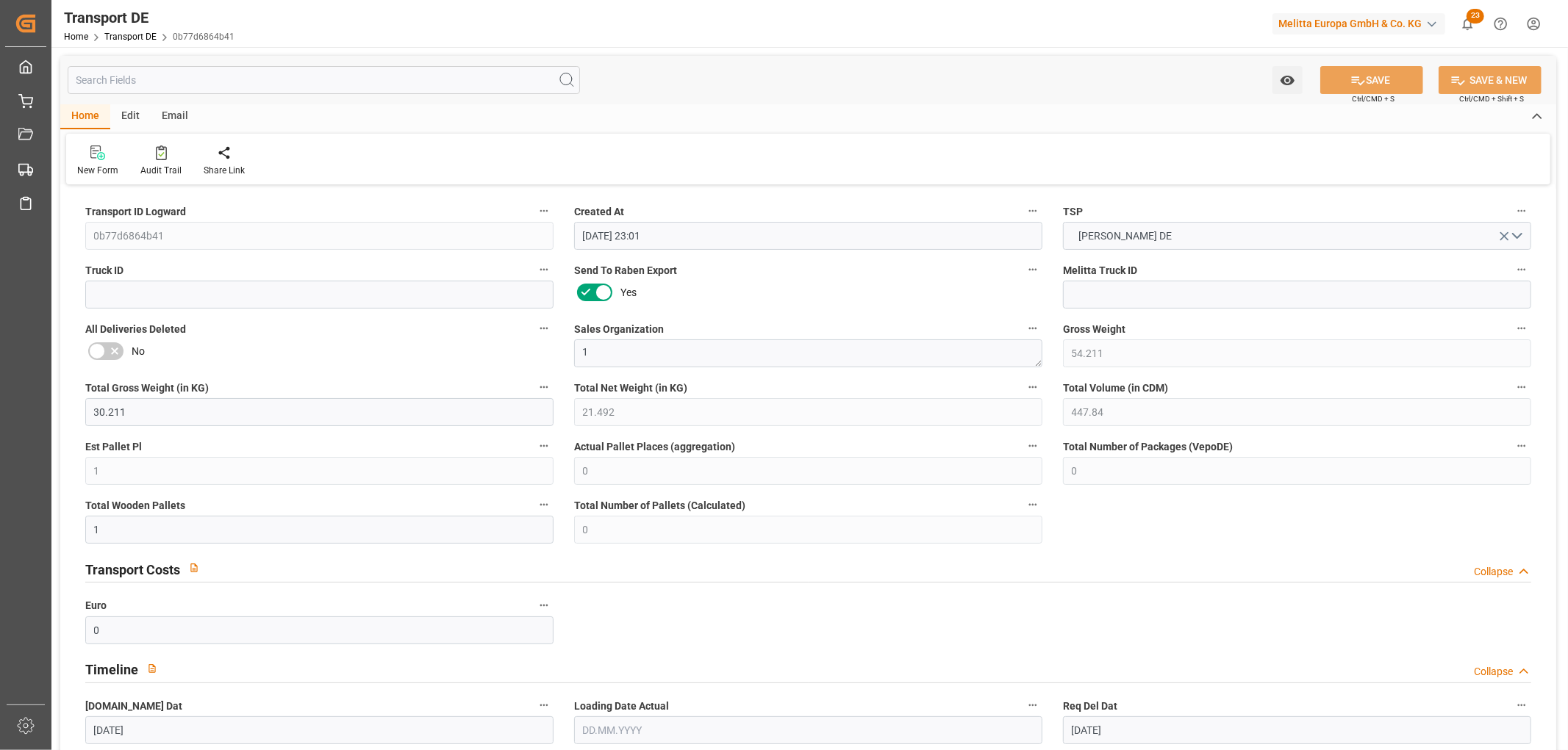
type input "30.09.2025"
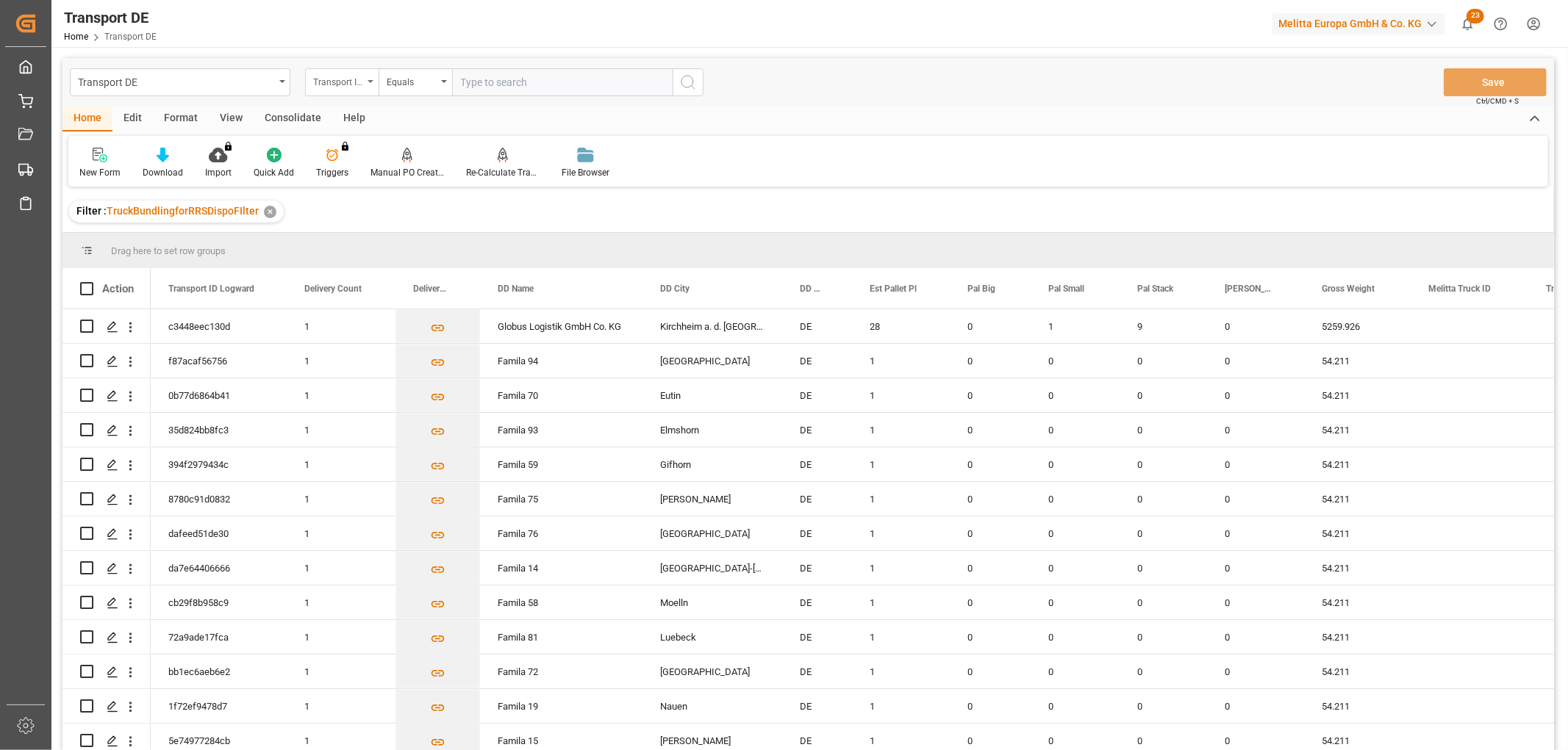
click at [347, 79] on div "Transport ID Logward" at bounding box center [337, 80] width 50 height 17
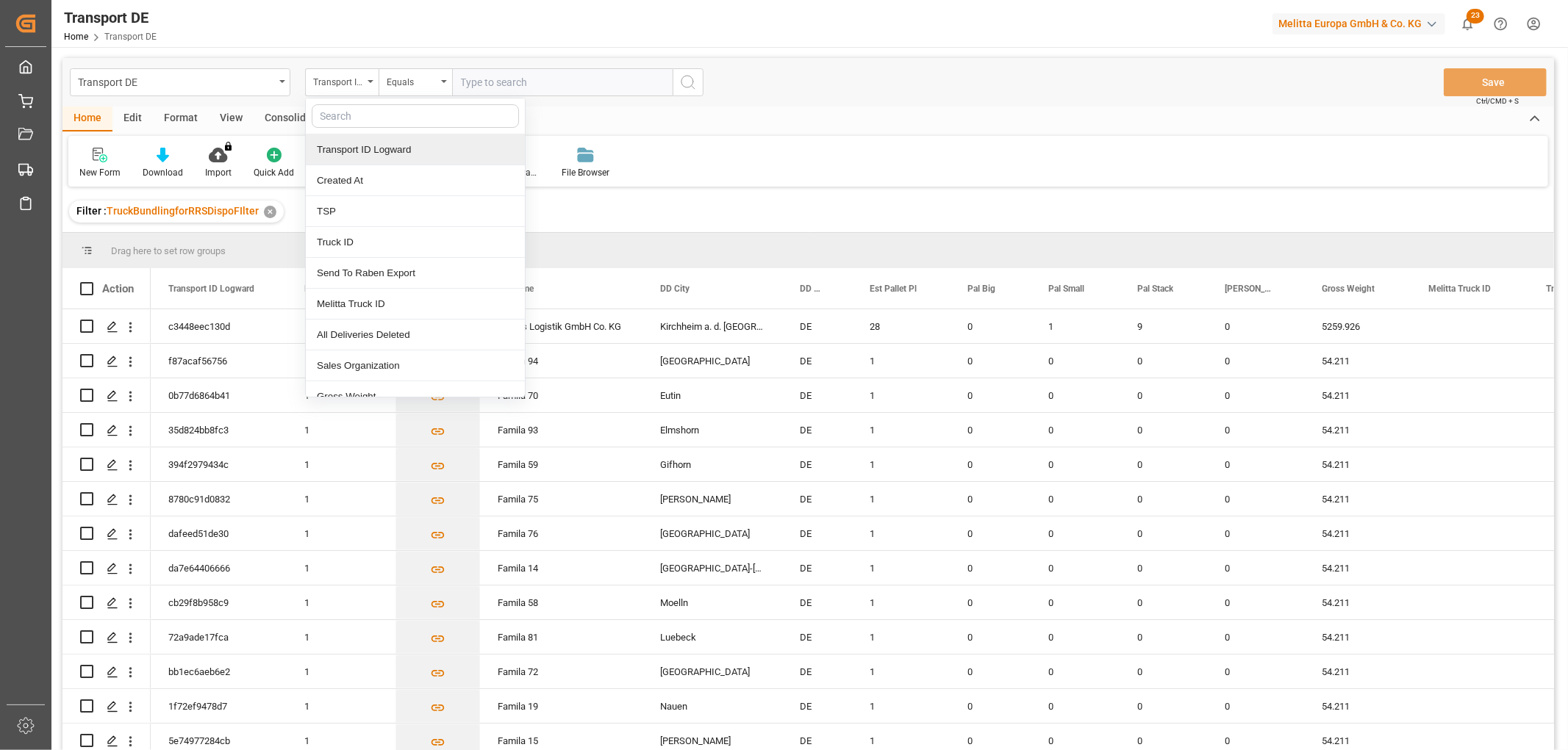
click at [353, 117] on input "text" at bounding box center [415, 116] width 208 height 24
type input "req"
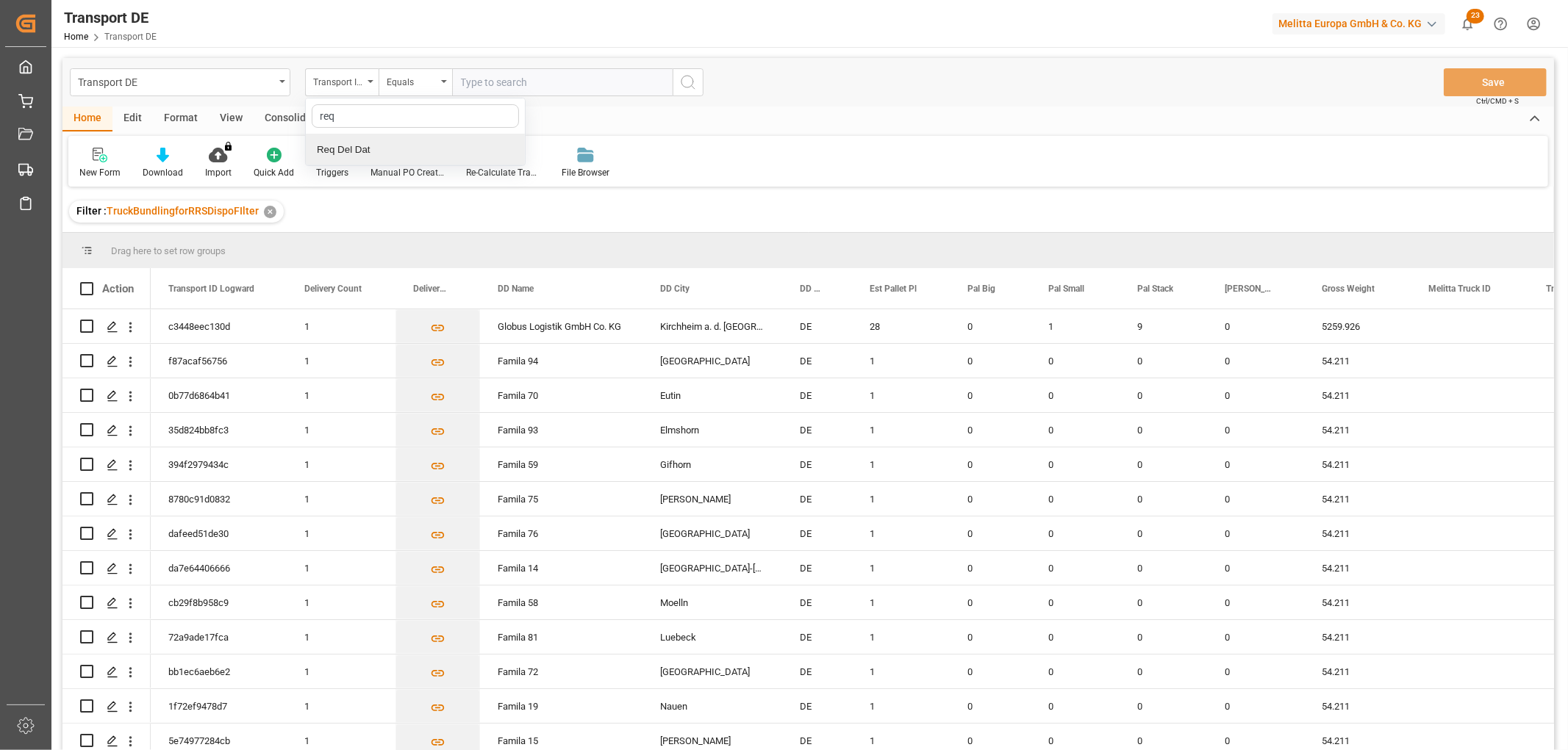
click at [354, 148] on div "Req Del Dat" at bounding box center [415, 150] width 219 height 31
click at [417, 86] on div "Equals" at bounding box center [411, 80] width 50 height 17
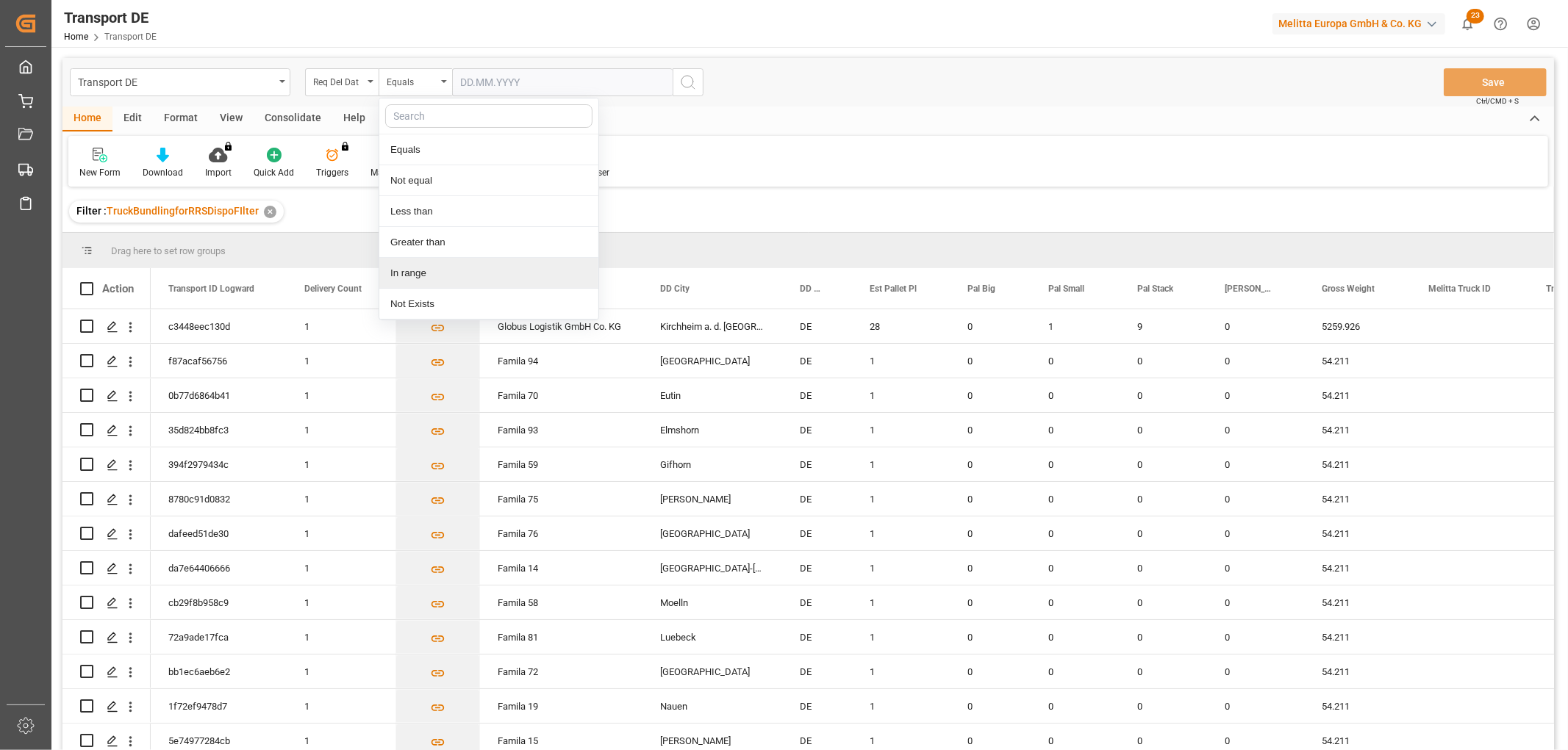
click at [415, 269] on div "In range" at bounding box center [489, 273] width 219 height 31
click at [464, 85] on input "text" at bounding box center [507, 82] width 110 height 28
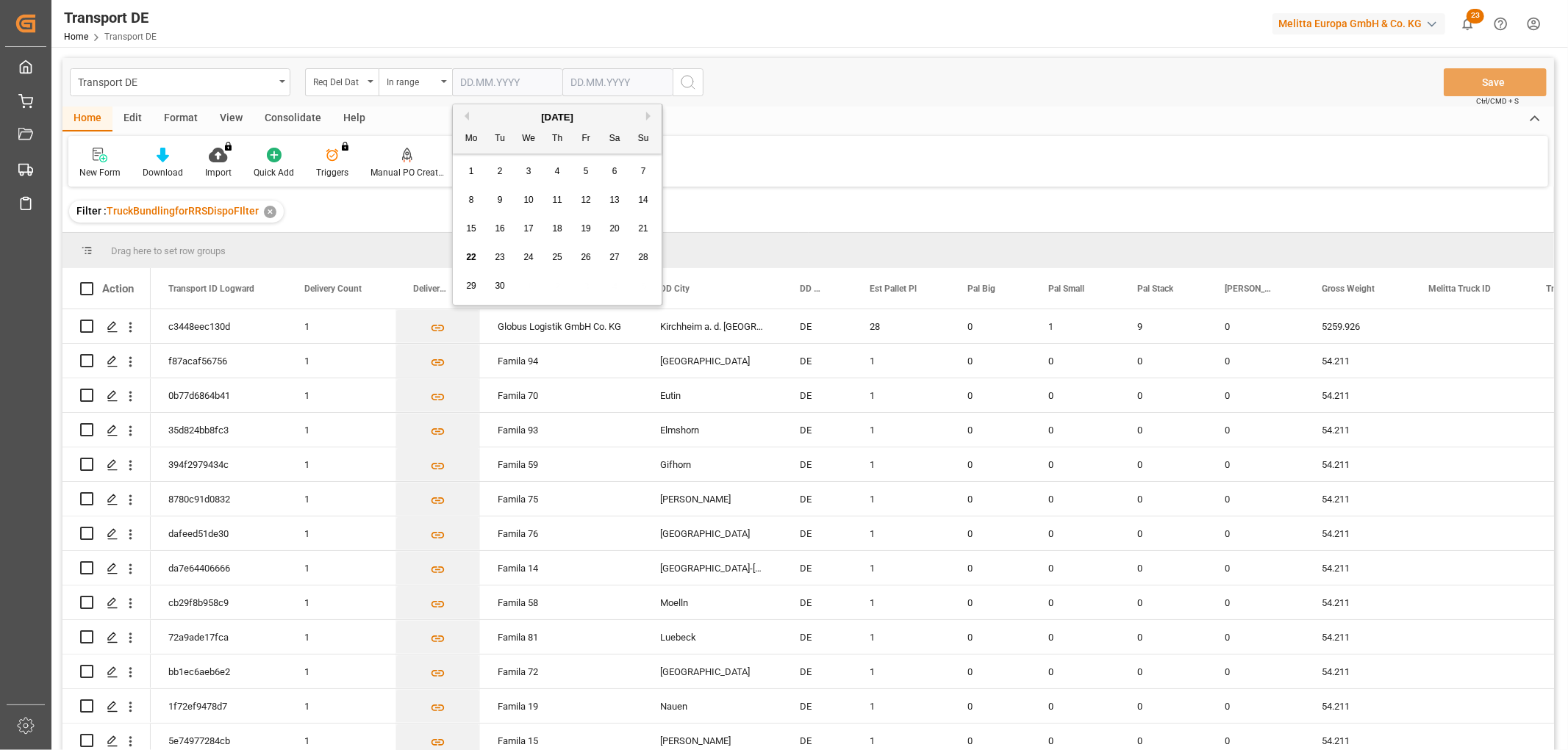
click at [472, 168] on span "1" at bounding box center [471, 171] width 5 height 10
type input "01.09.2025"
click at [576, 79] on input "text" at bounding box center [618, 82] width 110 height 28
click at [751, 278] on div "29 30 1 2 3 4 5" at bounding box center [667, 286] width 201 height 29
click at [637, 259] on span "24" at bounding box center [638, 256] width 10 height 10
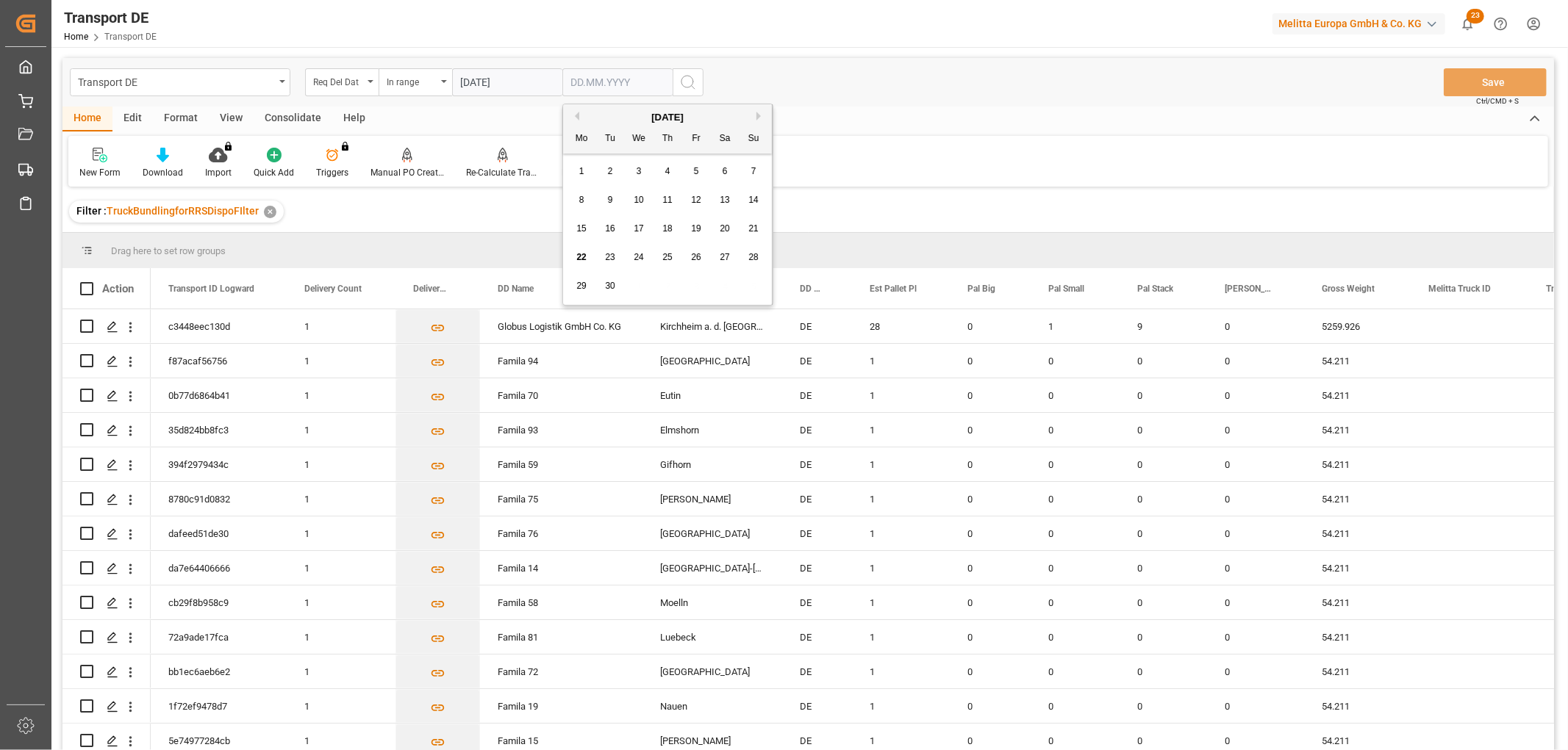
type input "24.09.2025"
click at [687, 79] on icon "search button" at bounding box center [688, 82] width 18 height 18
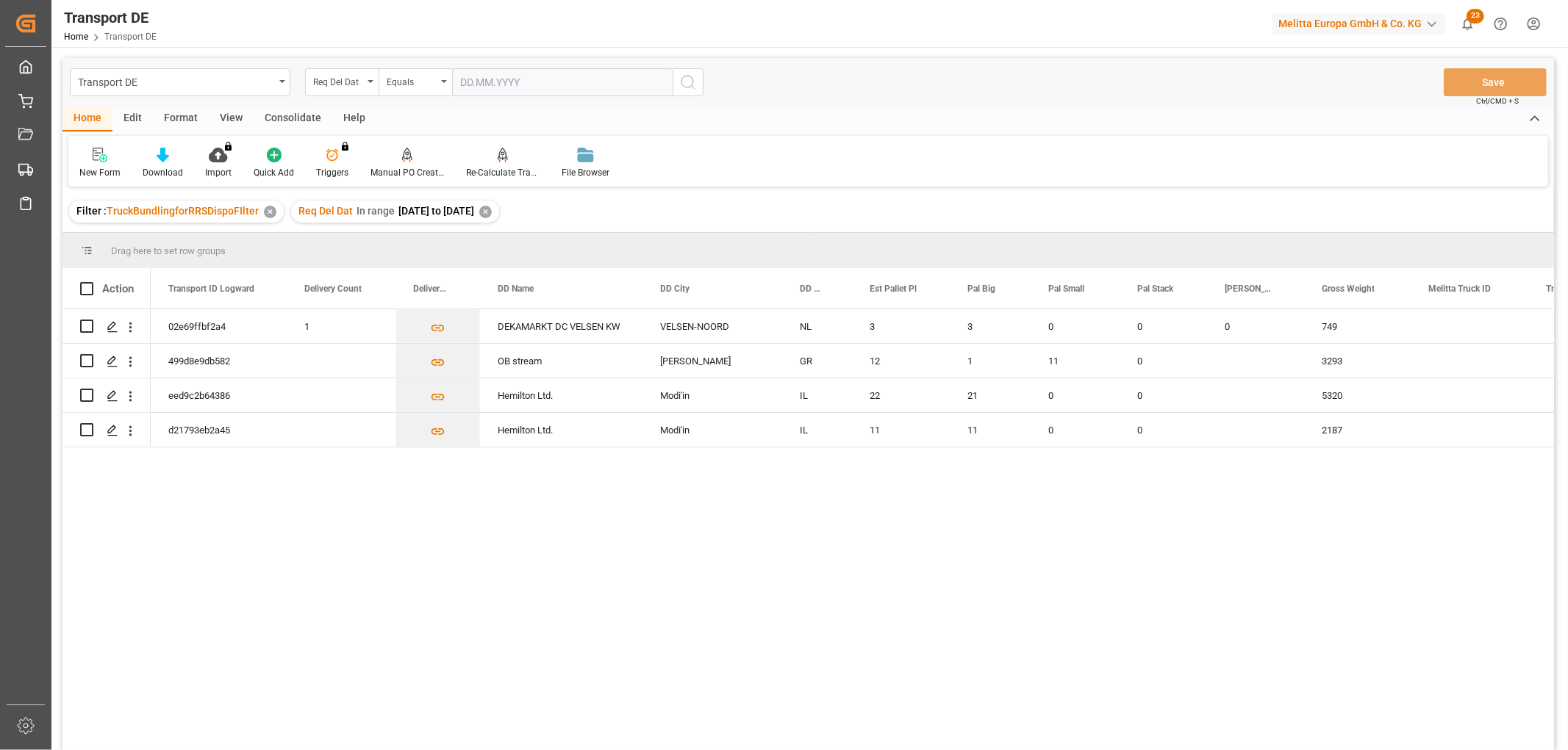
click at [492, 211] on div "✕" at bounding box center [486, 212] width 12 height 12
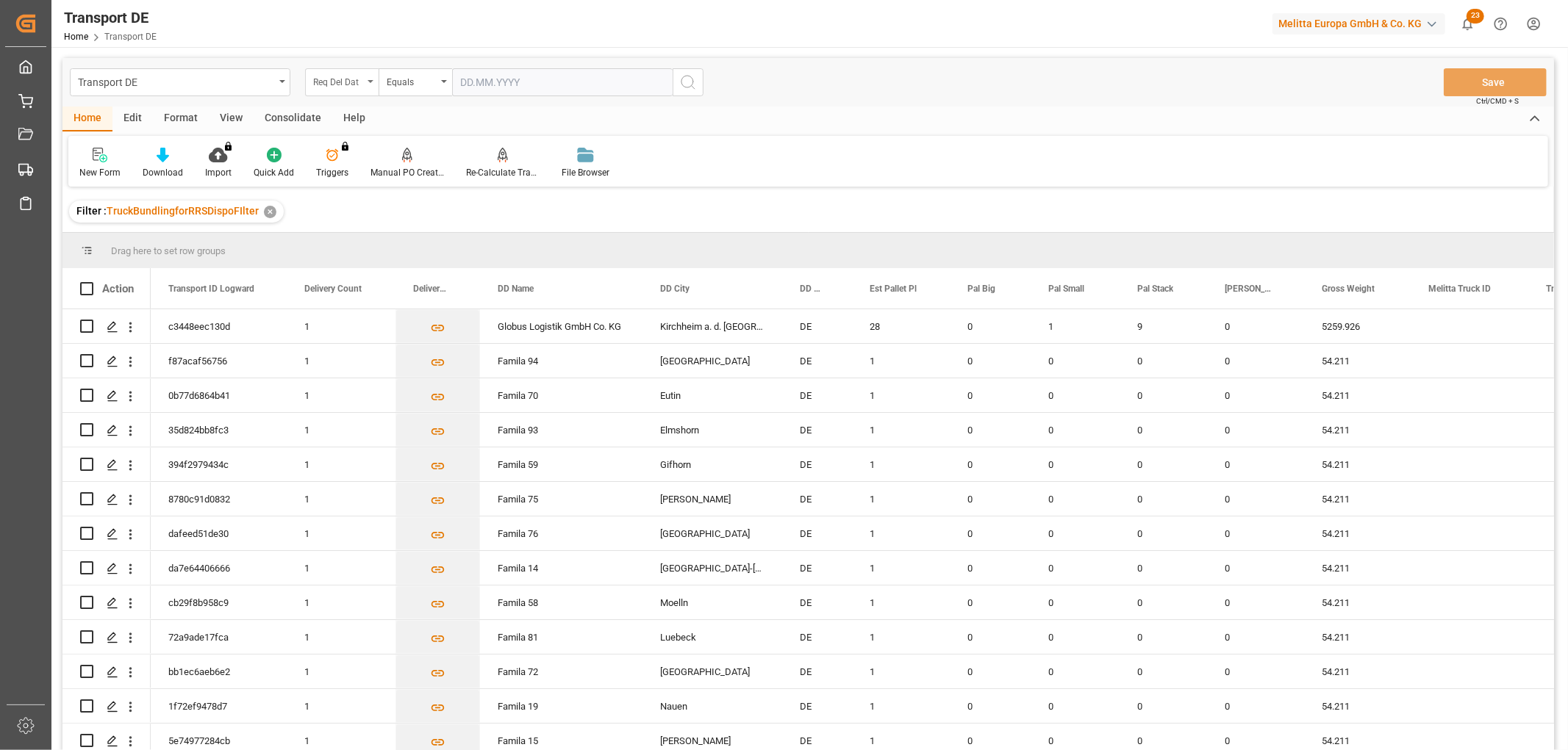
click at [346, 79] on div "Req Del Dat" at bounding box center [337, 80] width 50 height 17
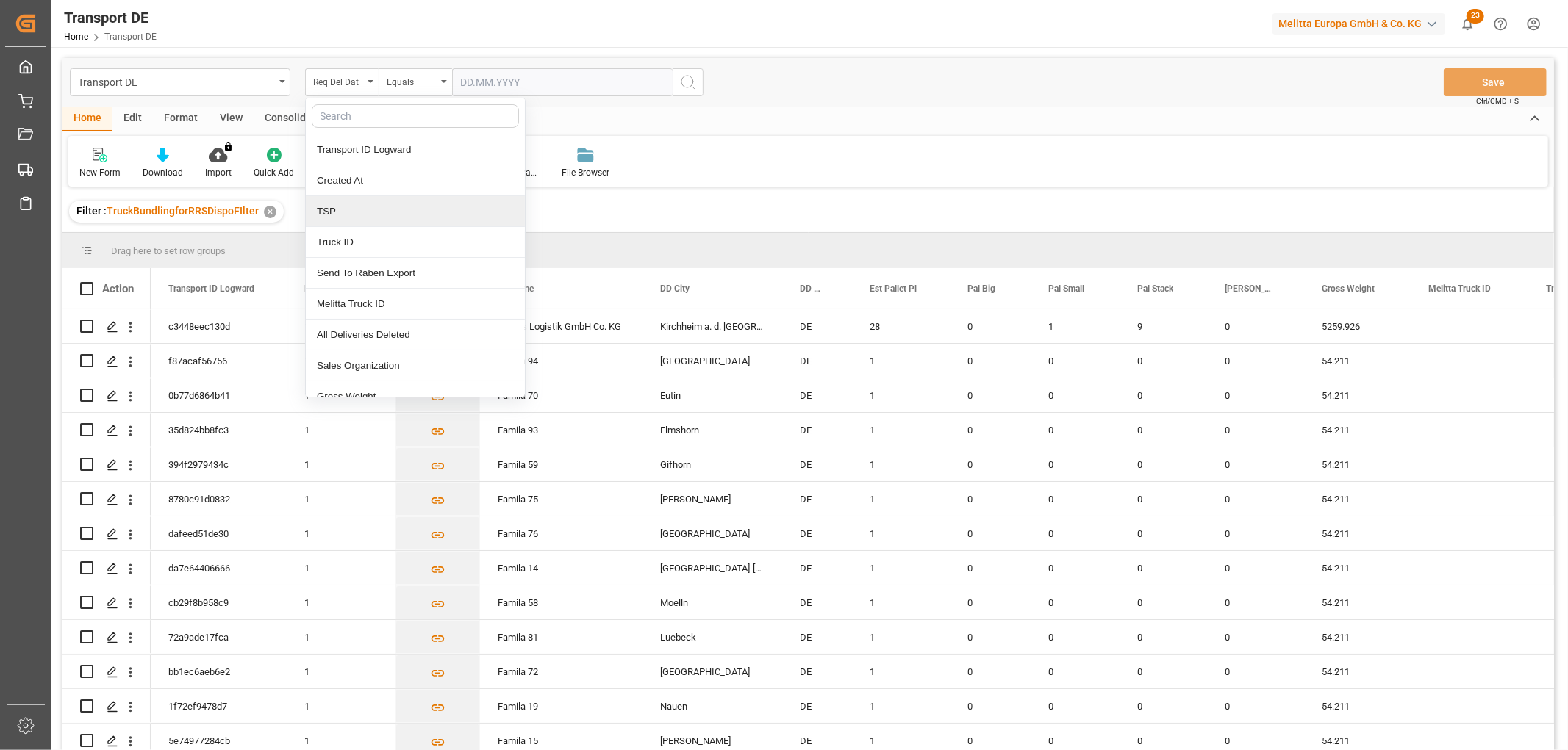
click at [356, 207] on div "TSP" at bounding box center [415, 211] width 219 height 31
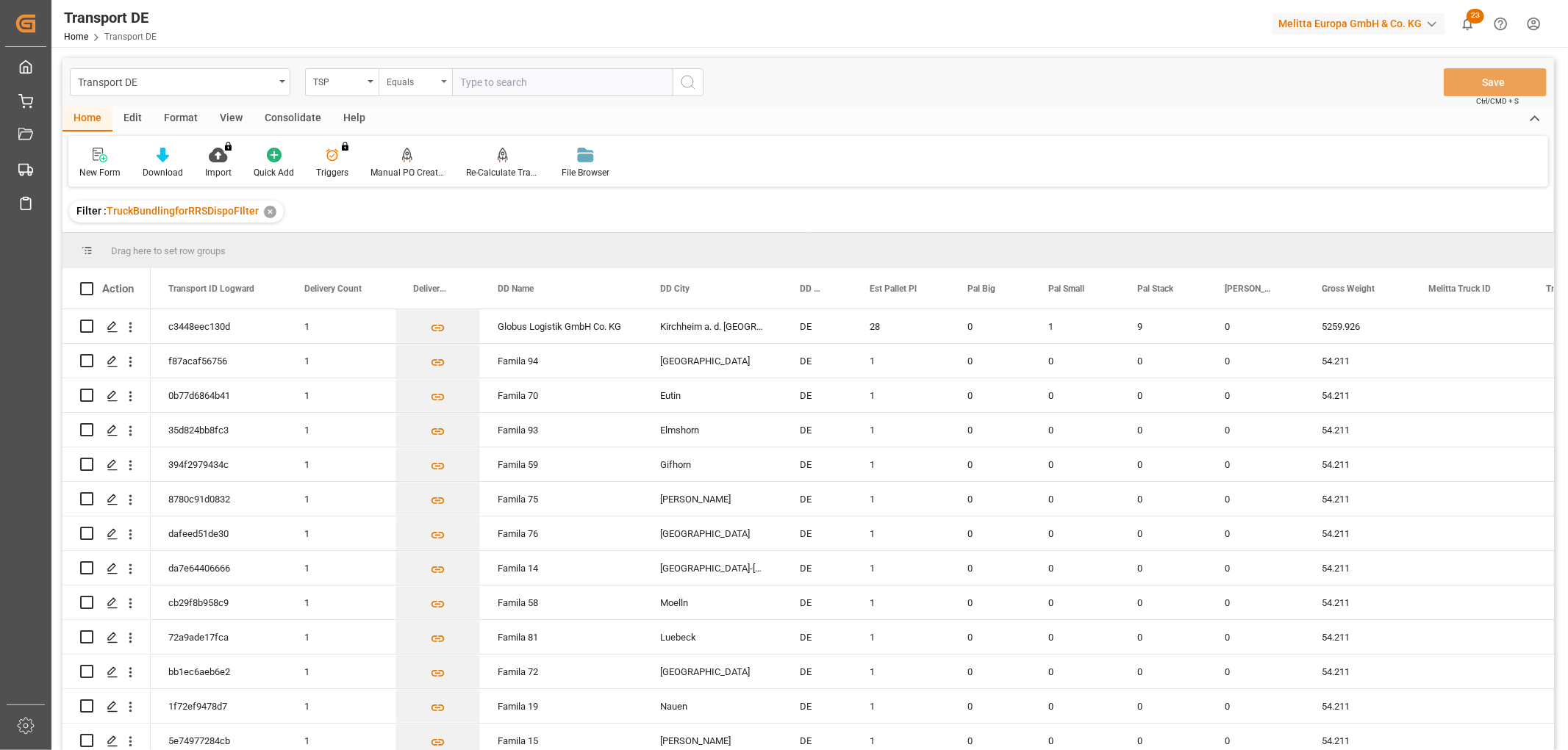
click at [401, 81] on div "Equals" at bounding box center [411, 80] width 50 height 17
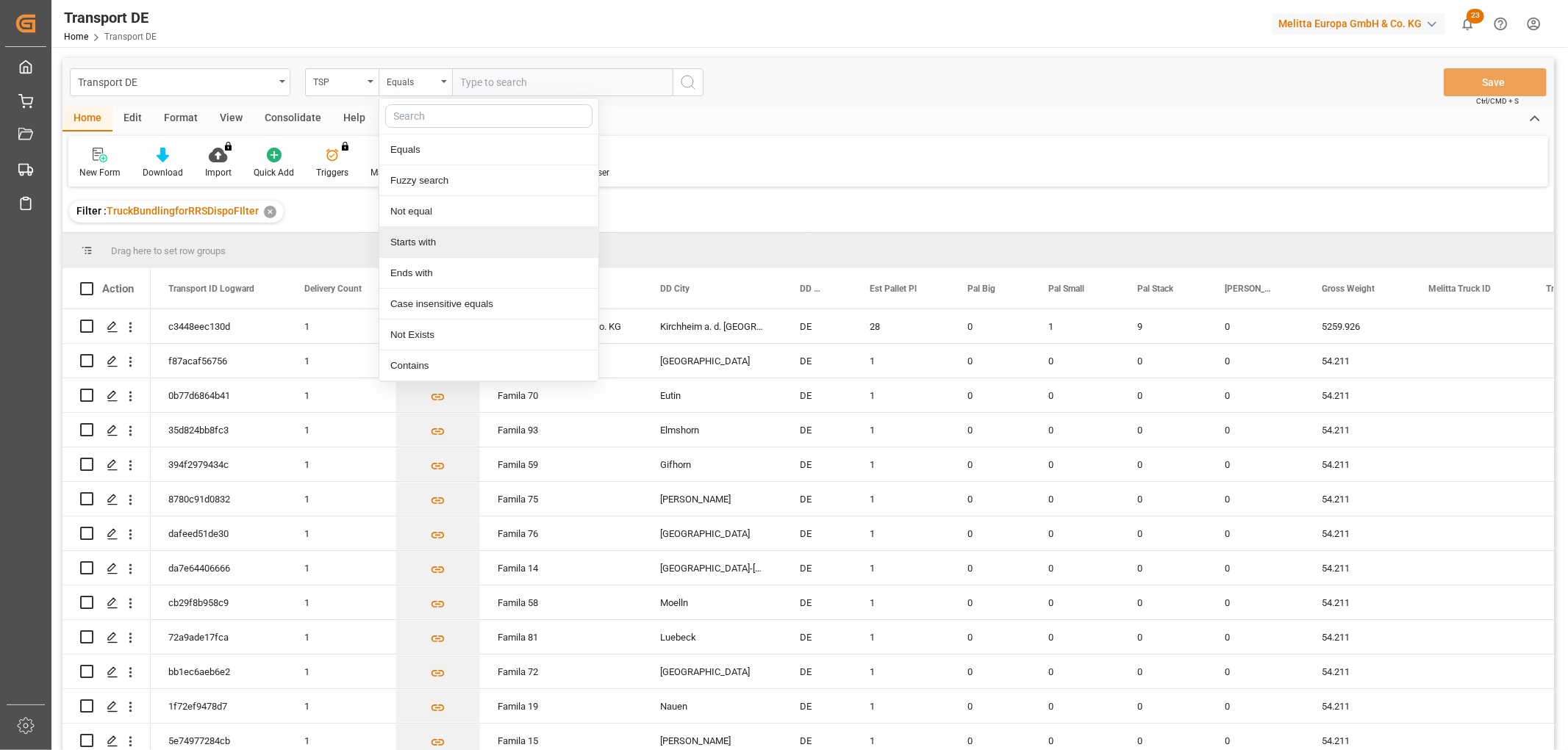
click at [421, 239] on div "Starts with" at bounding box center [489, 243] width 219 height 31
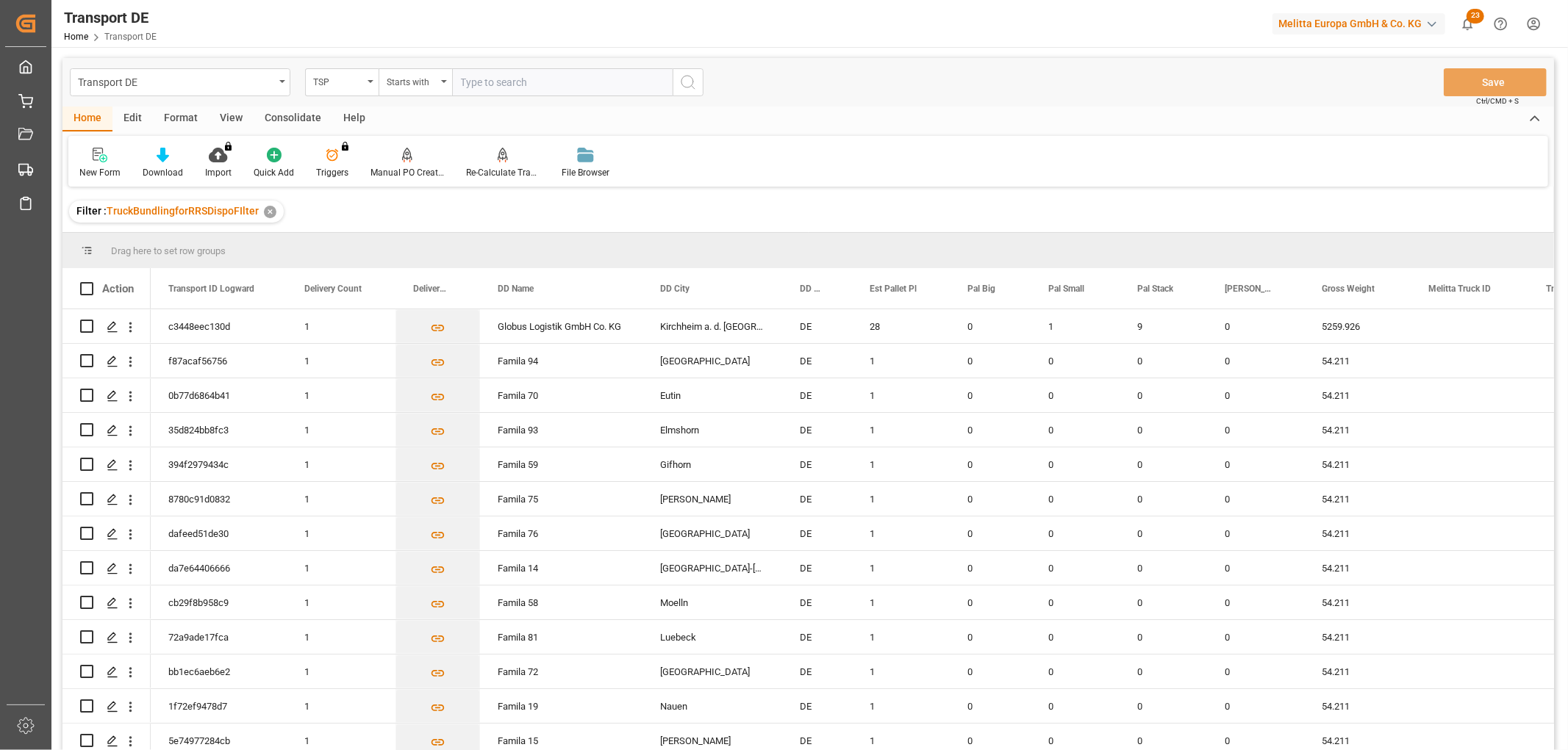
click at [479, 76] on input "text" at bounding box center [562, 82] width 221 height 28
type input "Self pickup DE"
click at [685, 79] on icon "search button" at bounding box center [688, 82] width 18 height 18
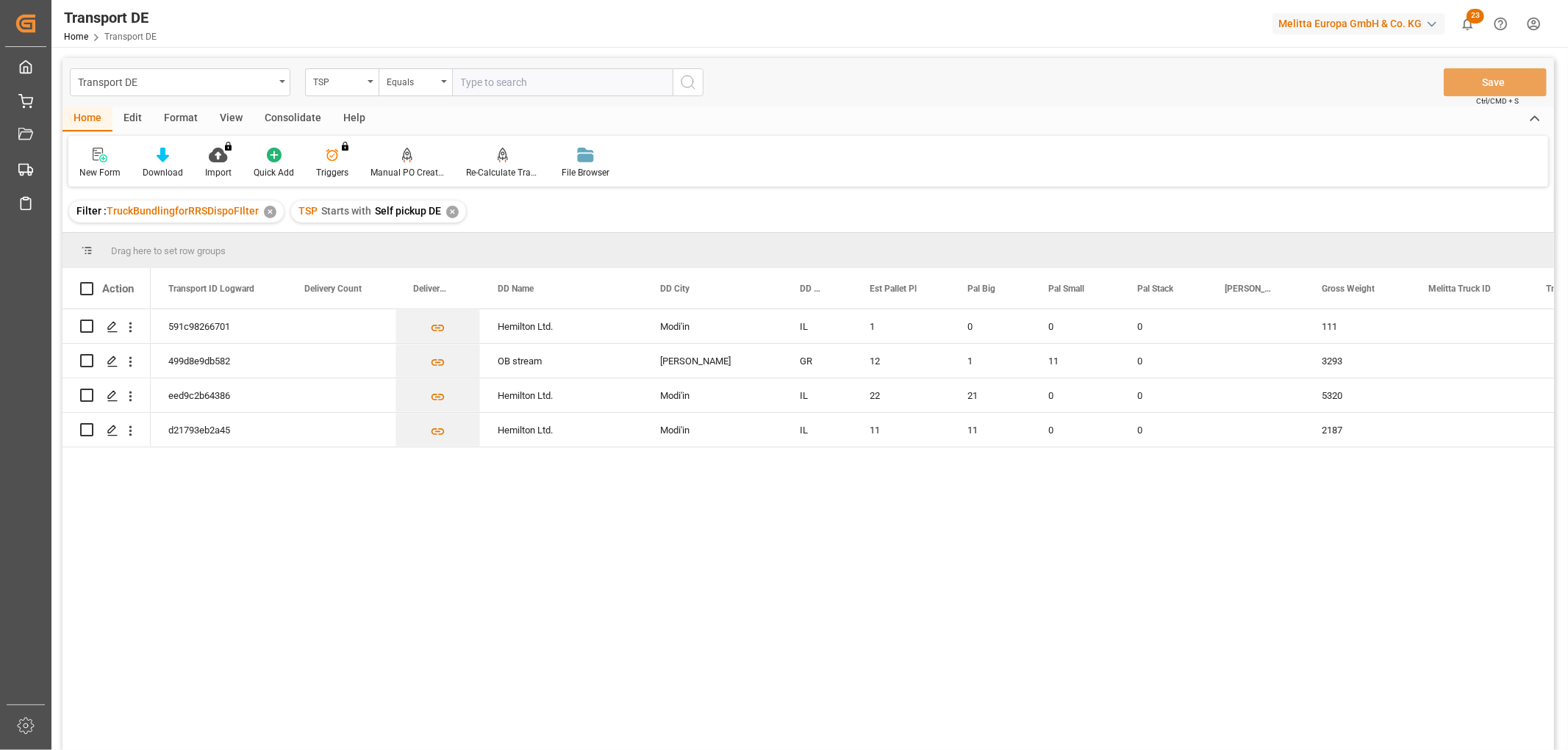
click at [451, 213] on div "✕" at bounding box center [452, 212] width 12 height 12
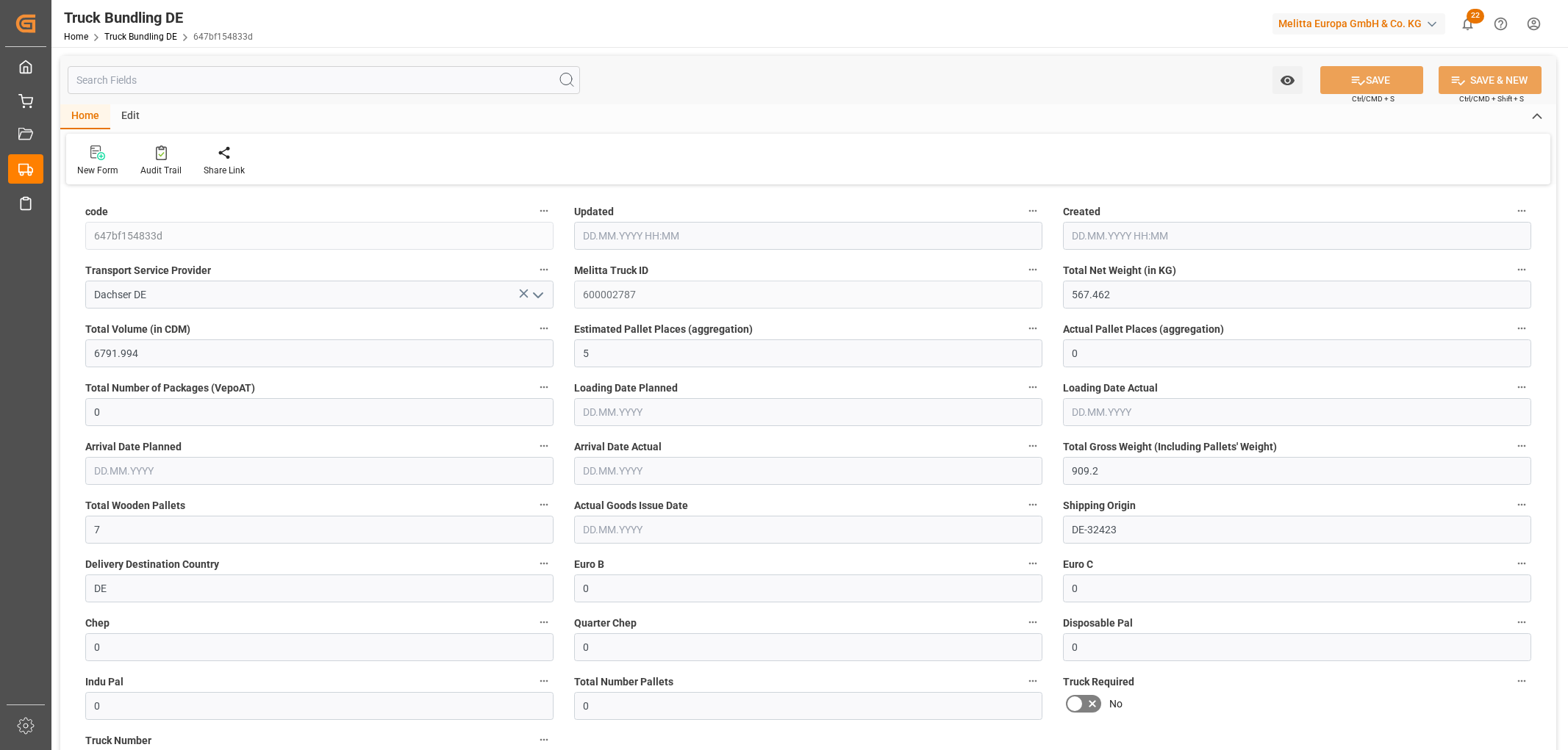
type input "22.09.2025 05:54"
type input "[DATE]"
type input "25.09.2025"
type input "[DATE]"
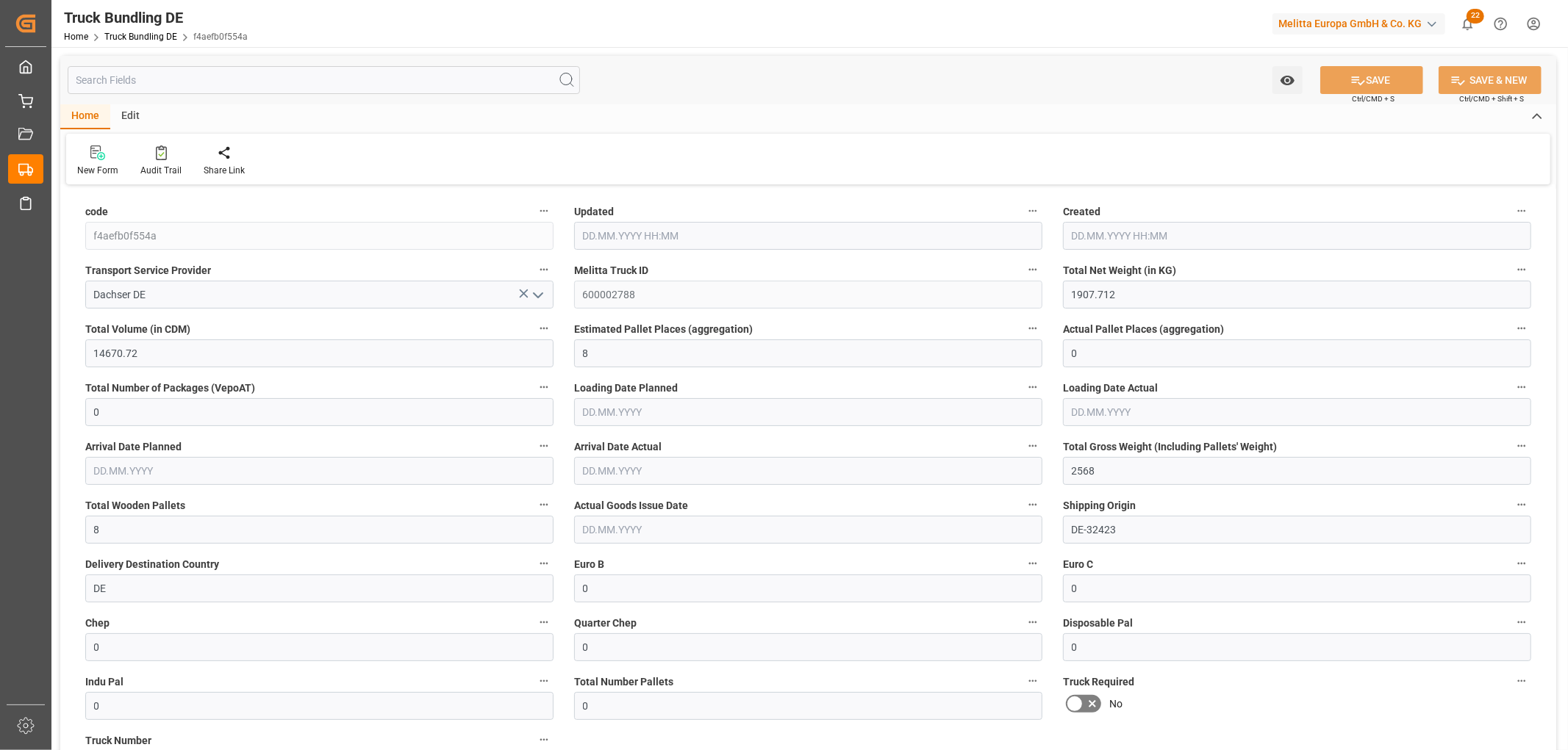
type input "22.09.2025 05:54"
type input "[DATE]"
type input "25.09.2025"
type input "[DATE]"
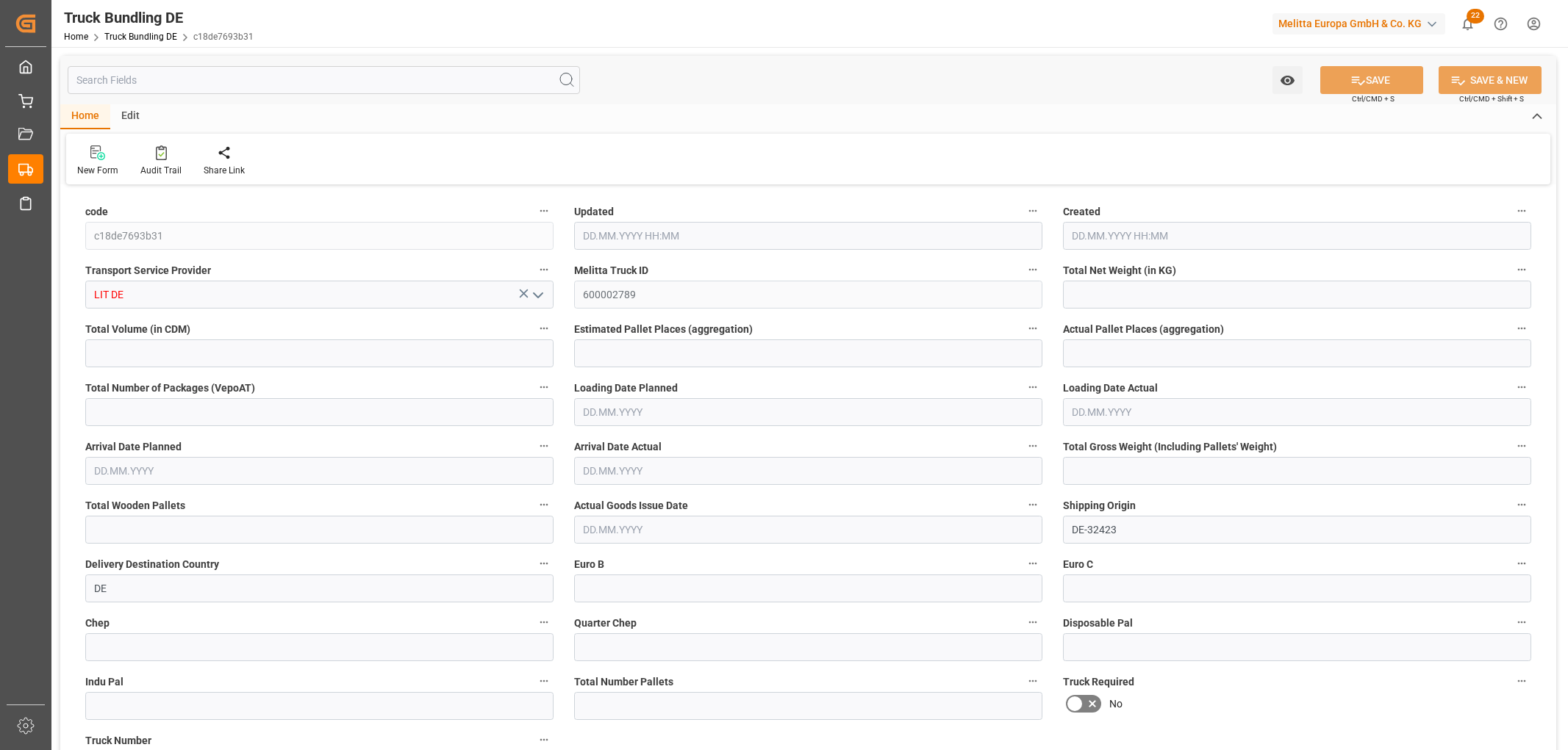
type input "3452.247"
type input "27002.12"
type input "16"
type input "0"
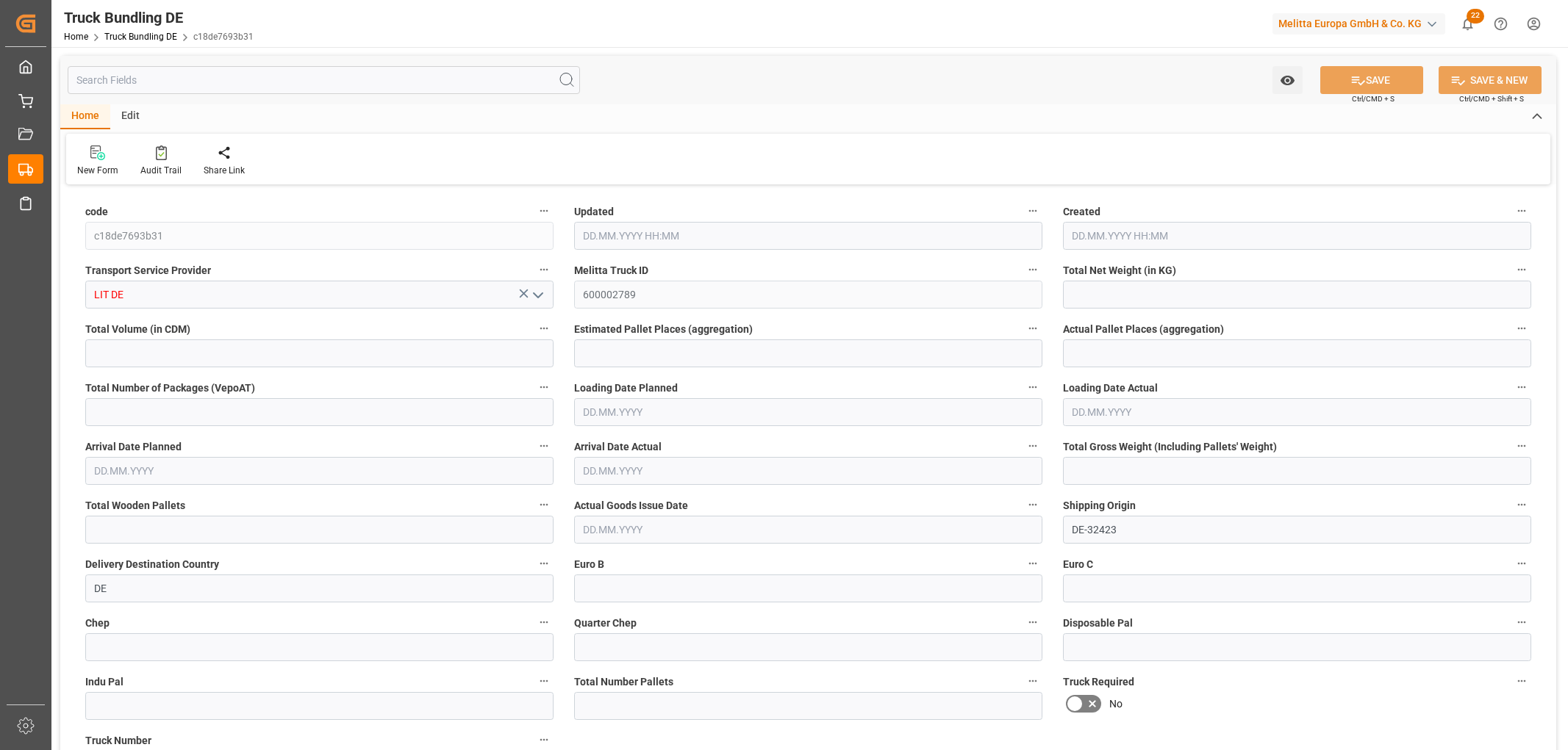
type input "5403.355"
type input "33"
type input "0"
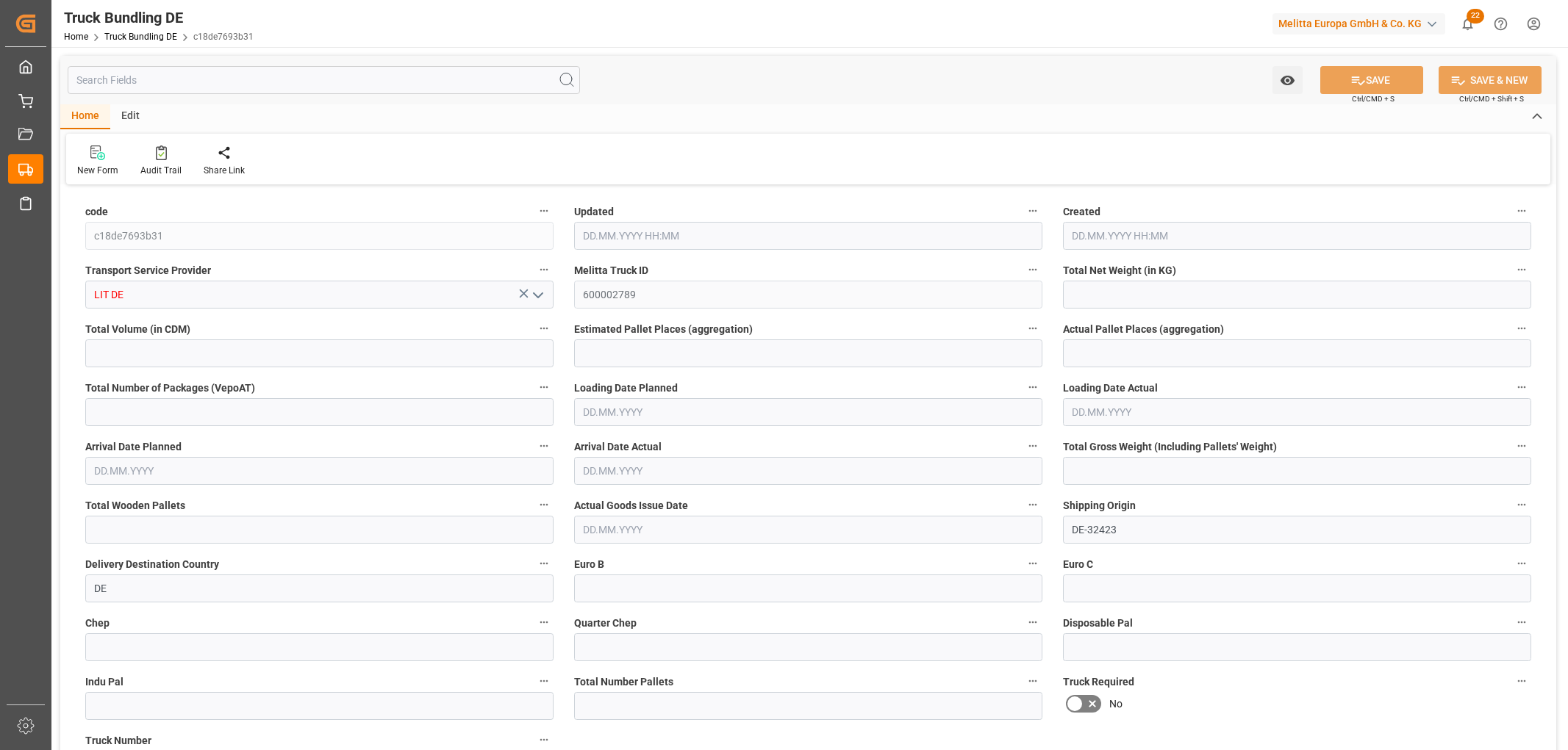
type input "0"
type input "[DATE] 05:56"
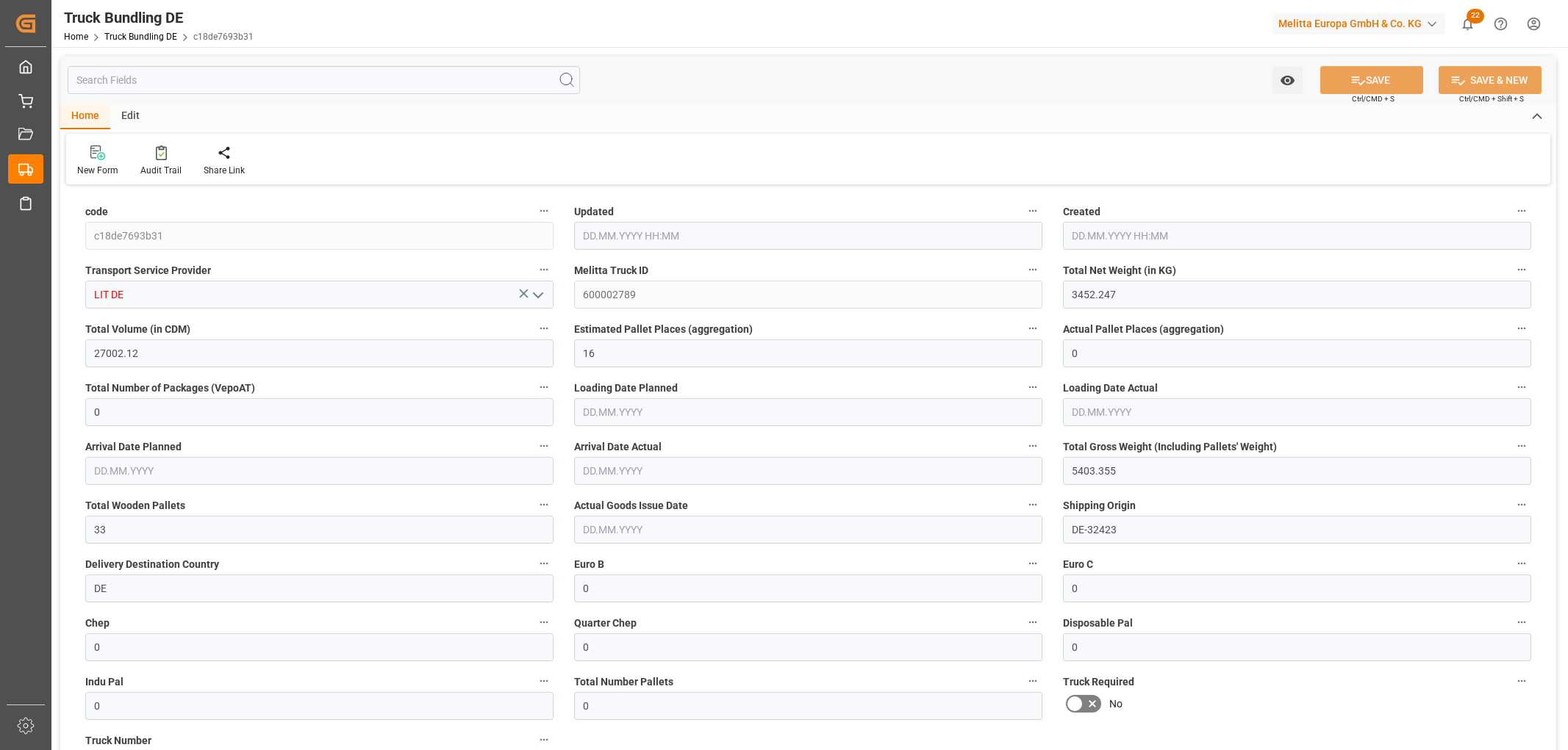
type input "22.09.2025 05:56"
type input "[DATE]"
type input "22.09.2025"
type input "875.866"
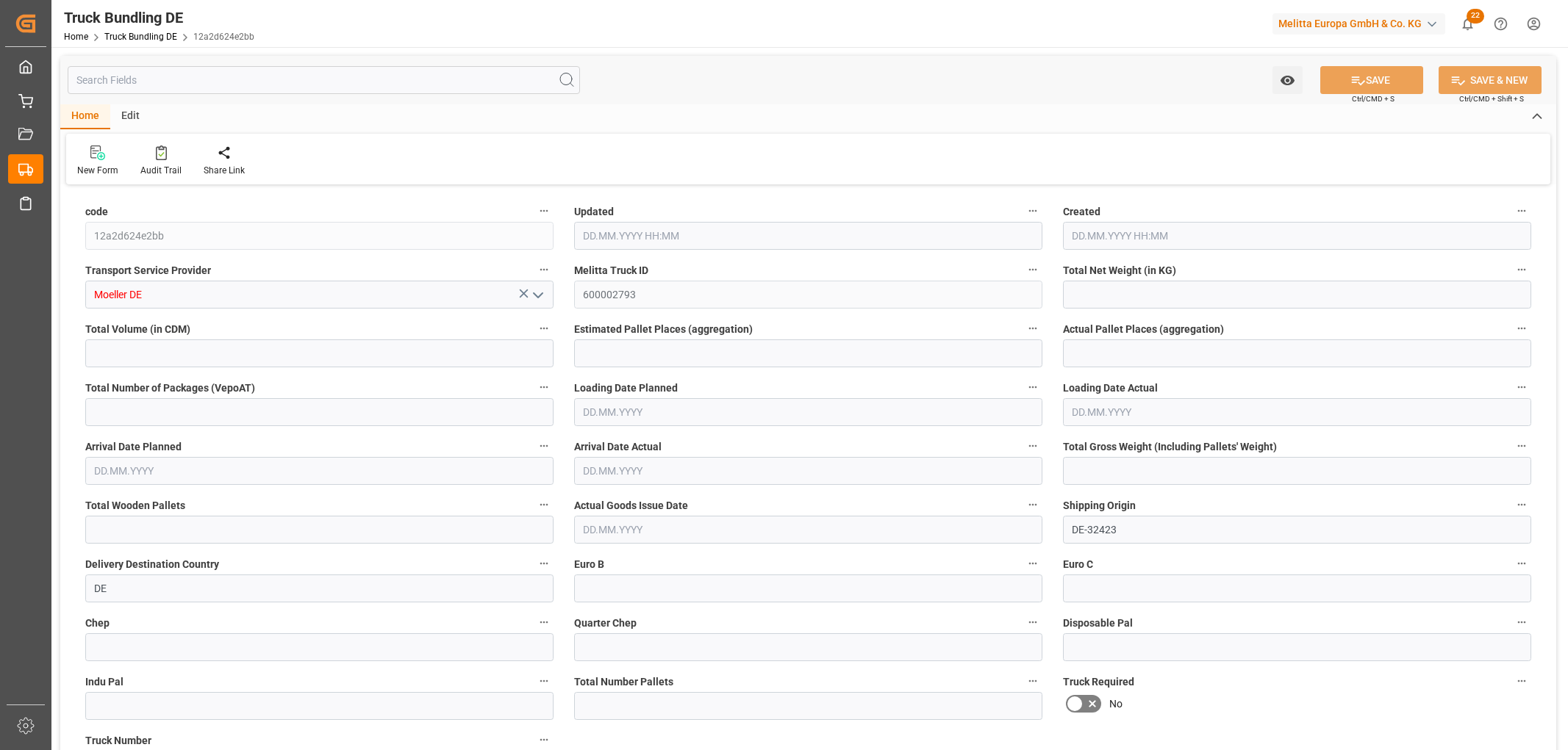
type input "12464.62"
type input "8"
type input "0"
type input "1668.95"
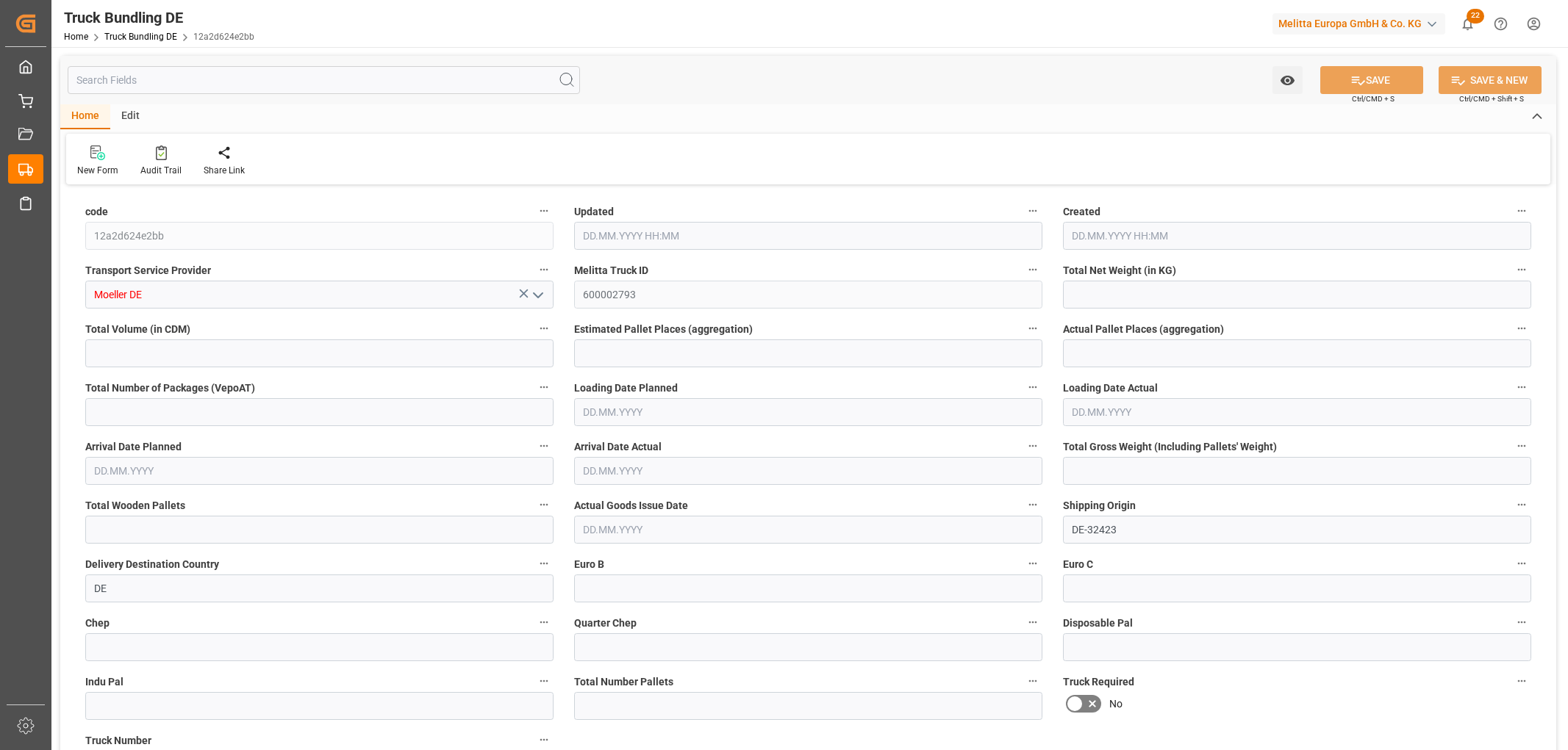
type input "16"
type input "0"
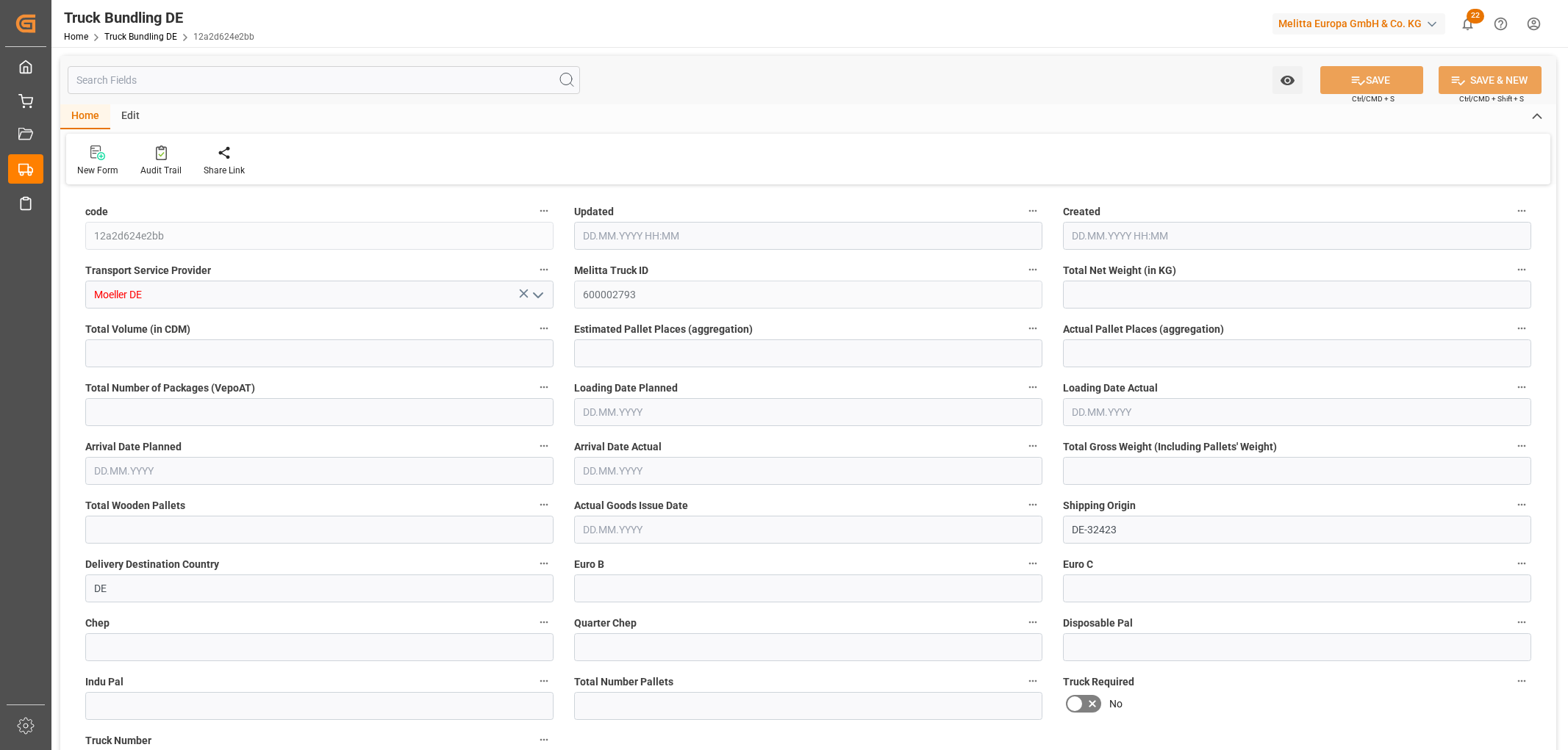
type input "0"
type input "22.09.2025 05:58"
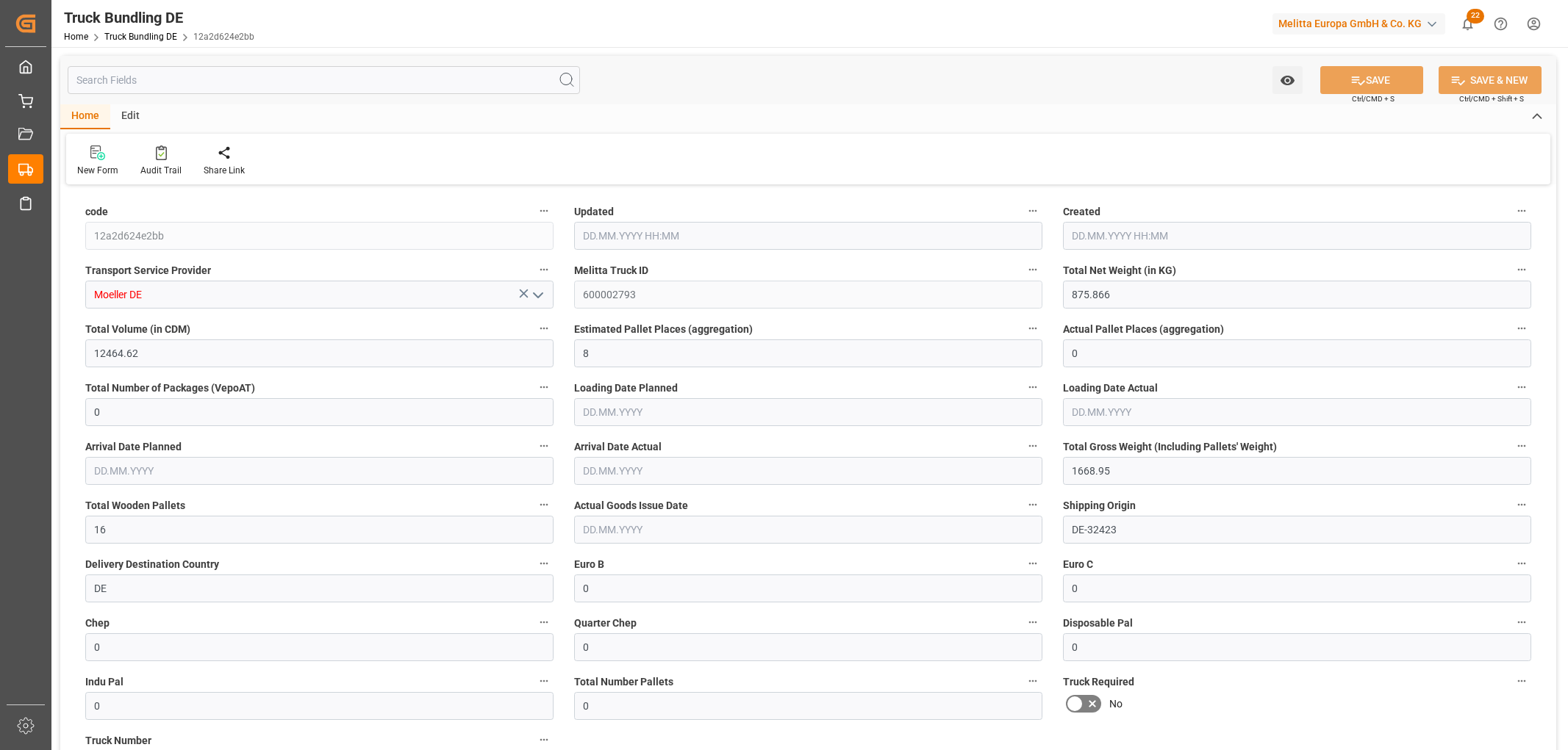
type input "[DATE]"
type input "24.09.2025"
type input "[DATE]"
type input "880.366"
type input "12464.62"
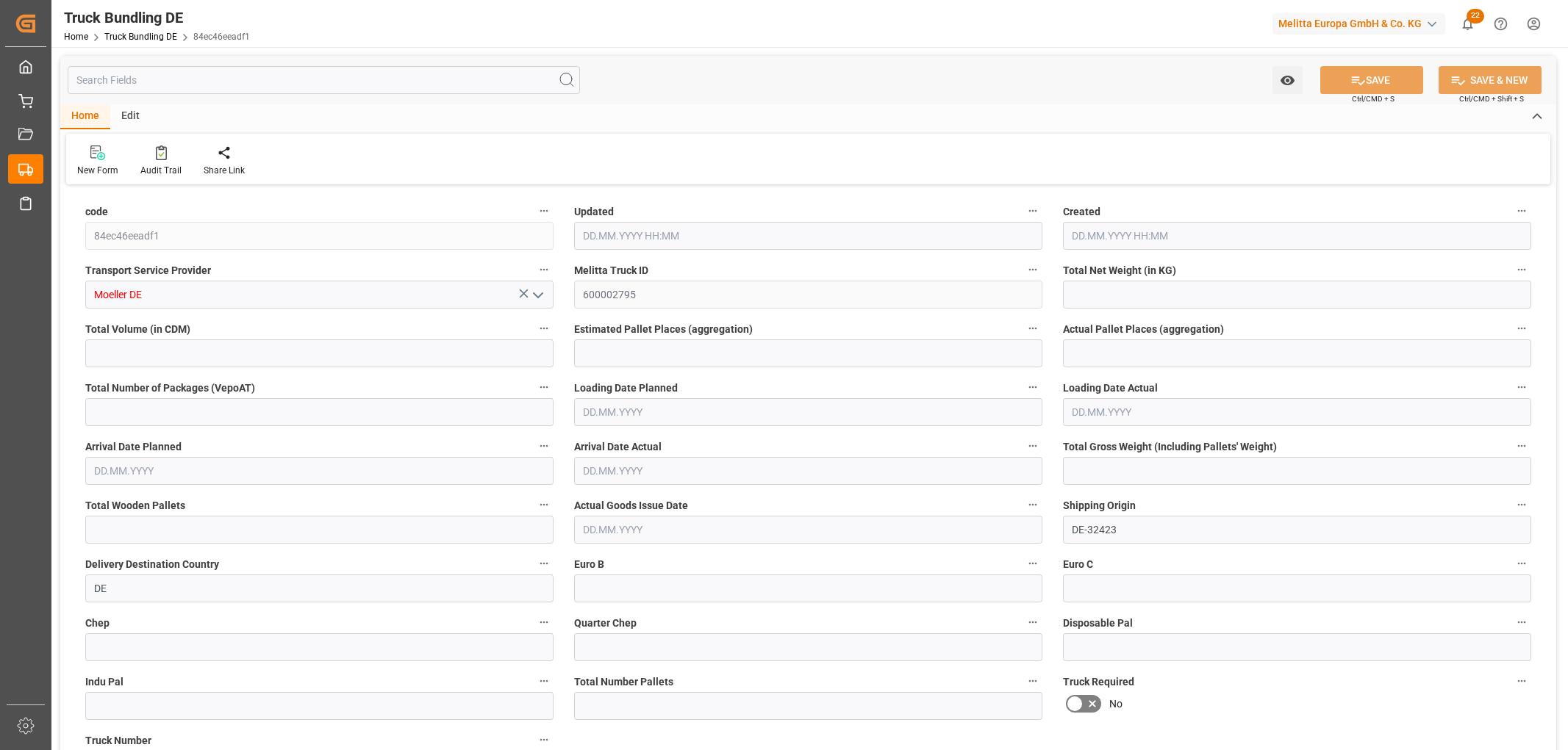
type input "8"
type input "0"
type input "1673.975"
type input "16"
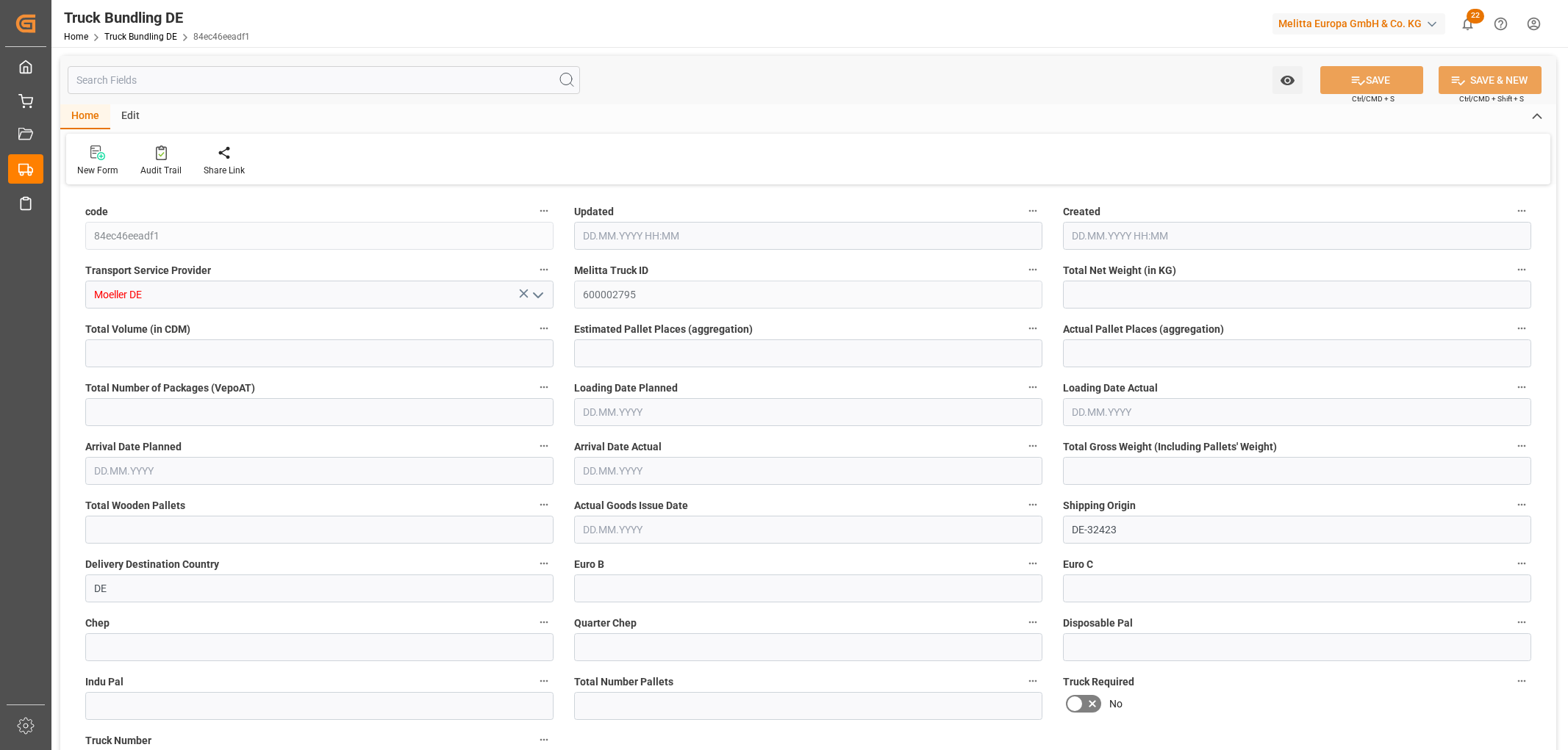
type input "0"
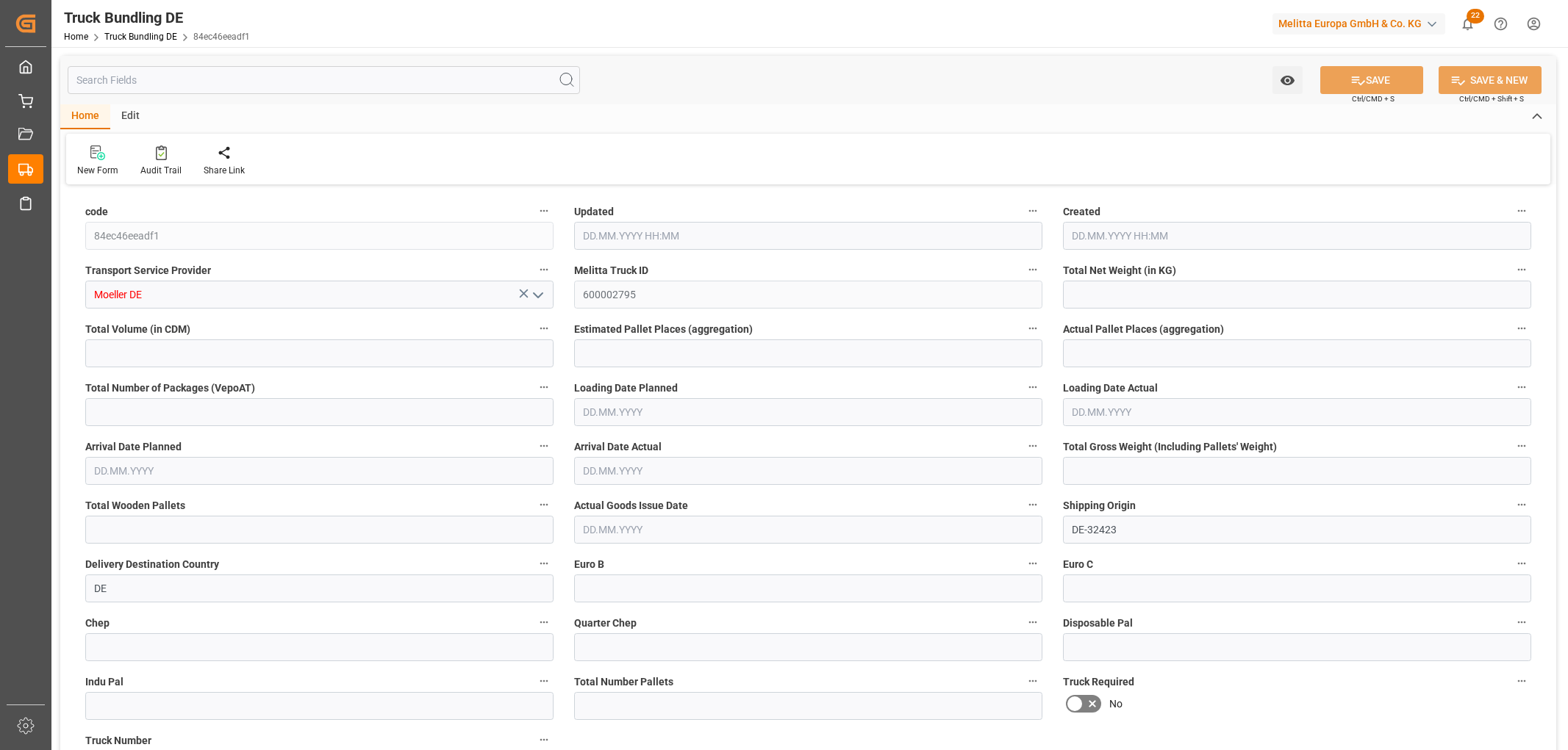
type input "0"
type input "22.09.2025 05:58"
type input "[DATE]"
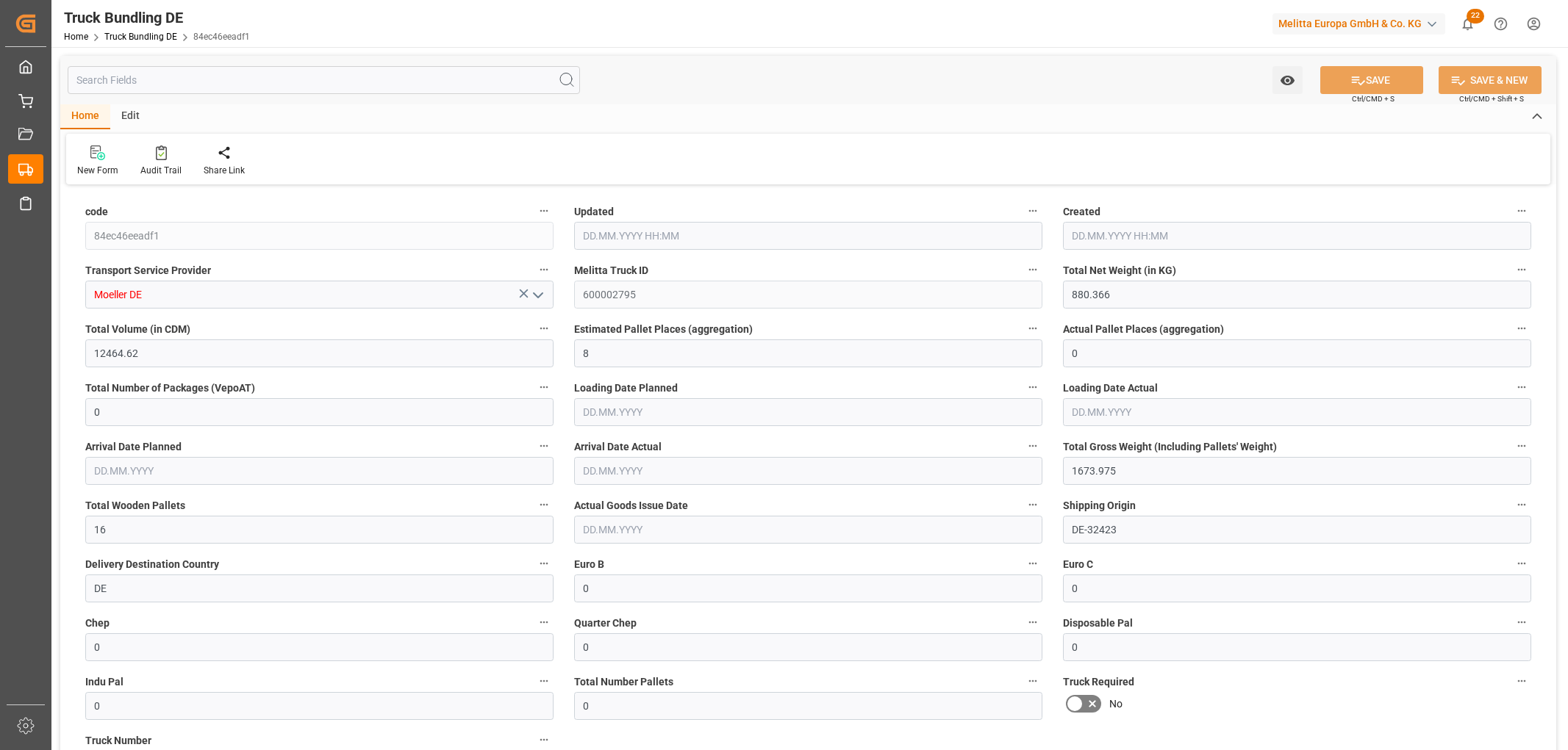
type input "24.09.2025"
type input "[DATE]"
